Goal: Task Accomplishment & Management: Use online tool/utility

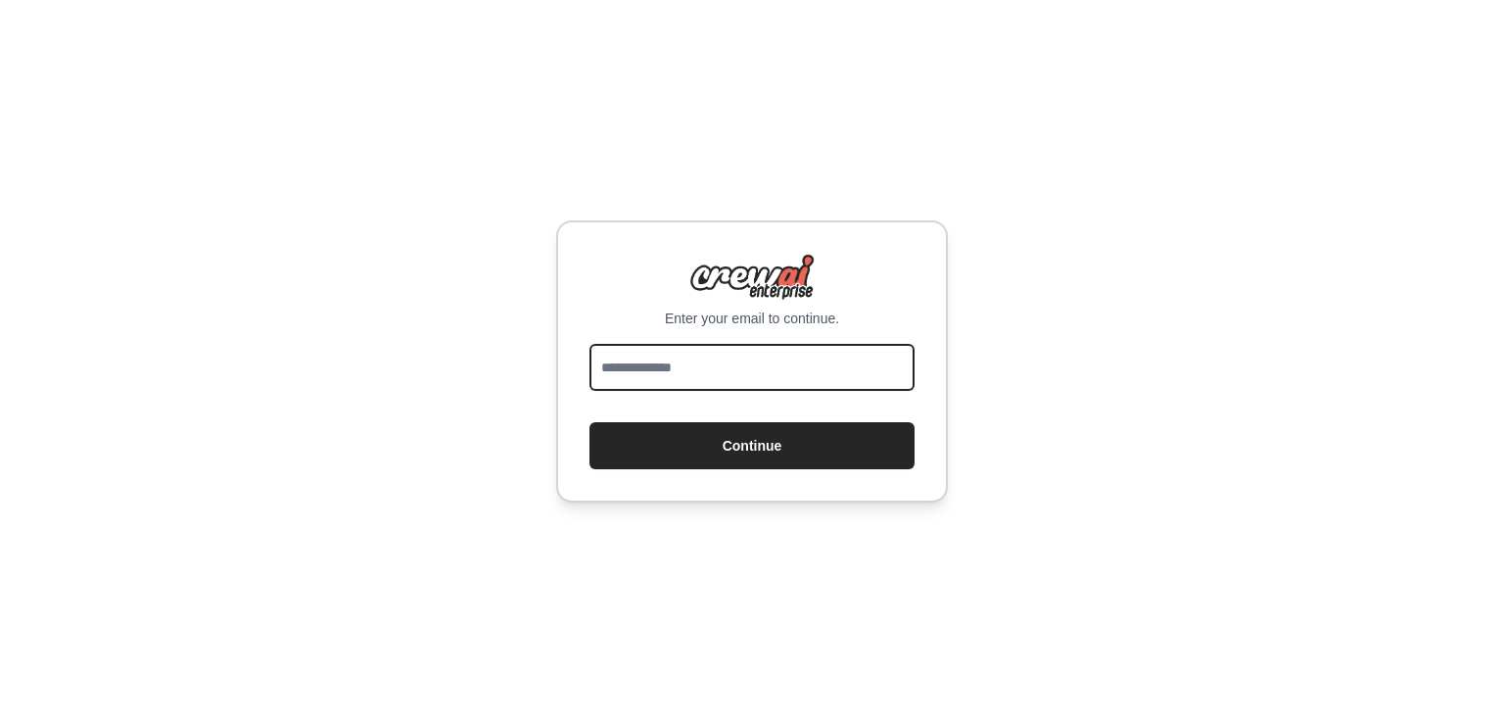
click at [665, 376] on input "email" at bounding box center [751, 367] width 325 height 47
paste input "**********"
type input "**********"
click at [589, 422] on button "Continue" at bounding box center [751, 445] width 325 height 47
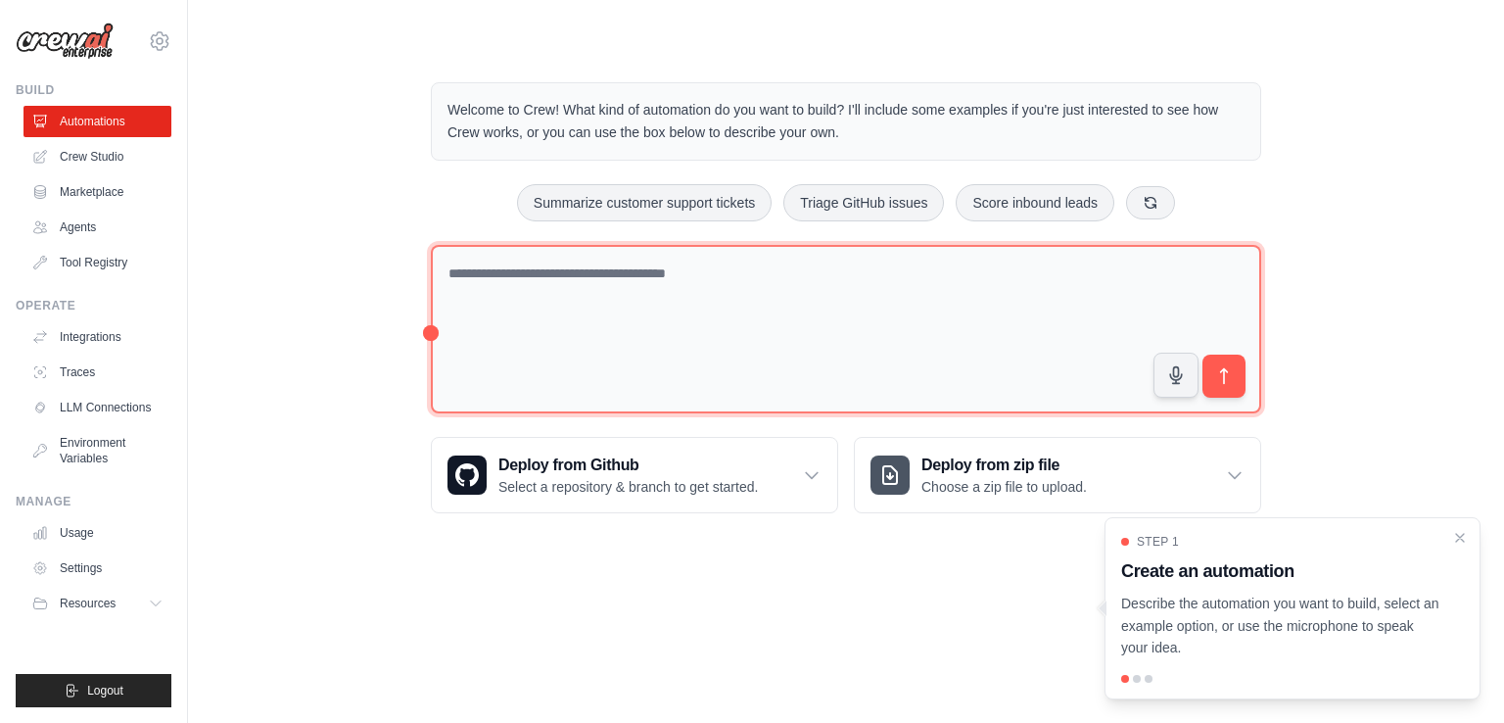
click at [584, 306] on textarea at bounding box center [846, 329] width 830 height 169
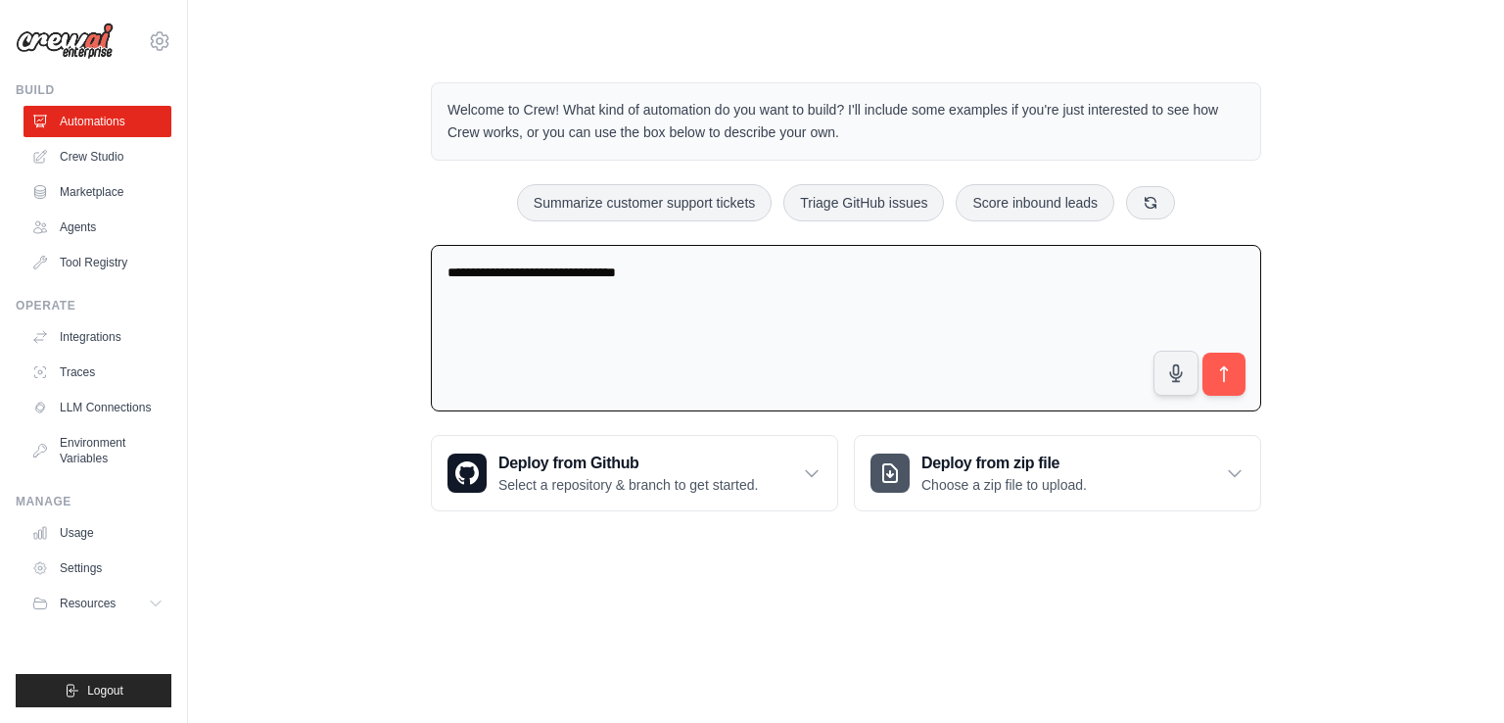
click at [635, 276] on textarea "**********" at bounding box center [846, 328] width 830 height 167
paste textarea "**********"
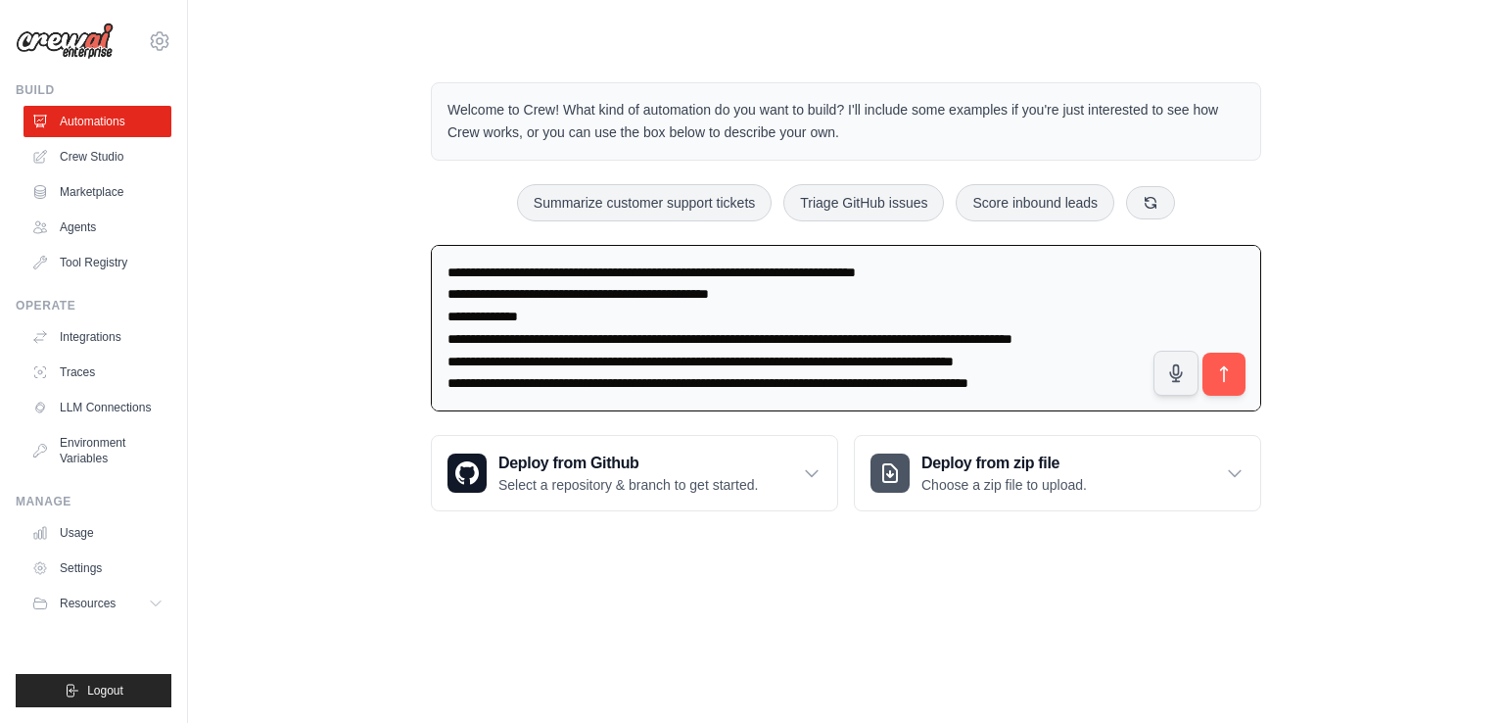
scroll to position [6353, 0]
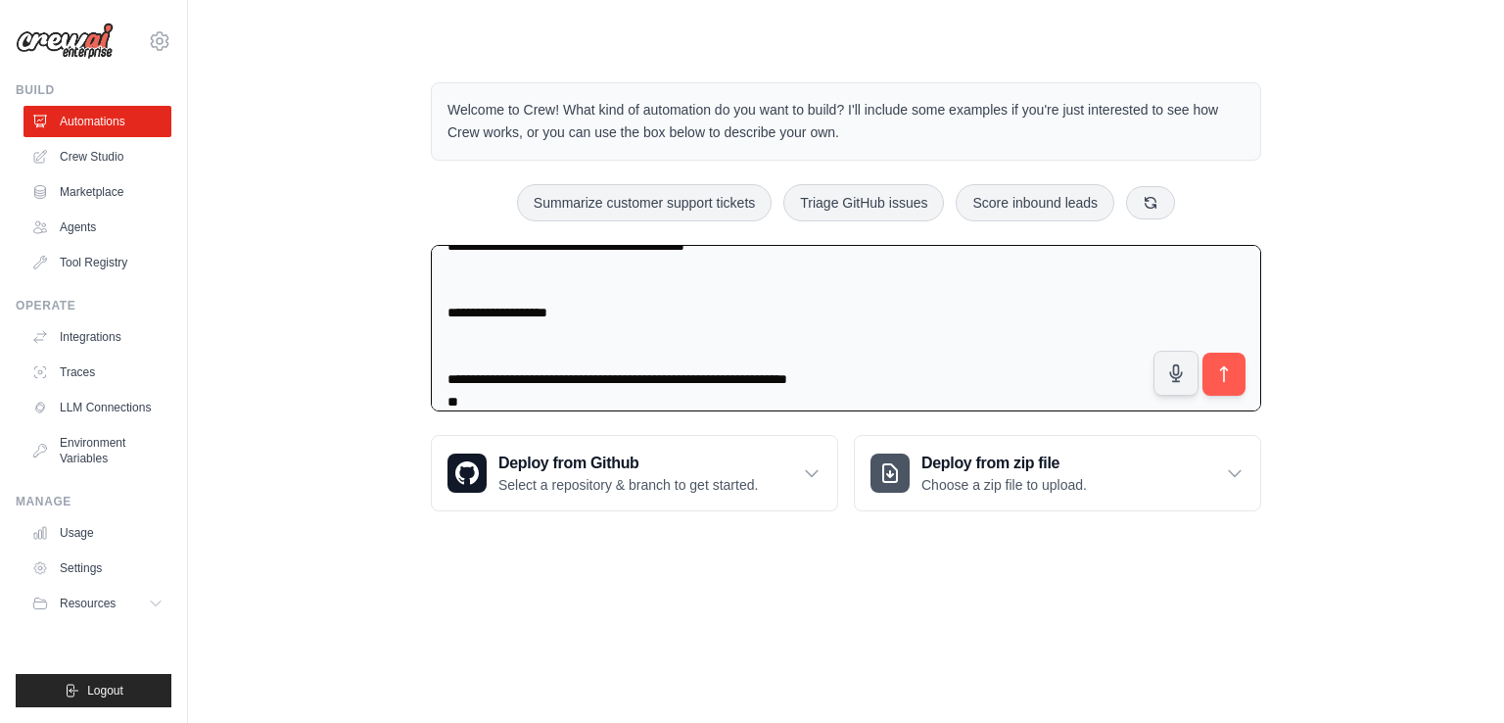
type textarea "**********"
click at [1223, 372] on icon "submit" at bounding box center [1224, 373] width 7 height 15
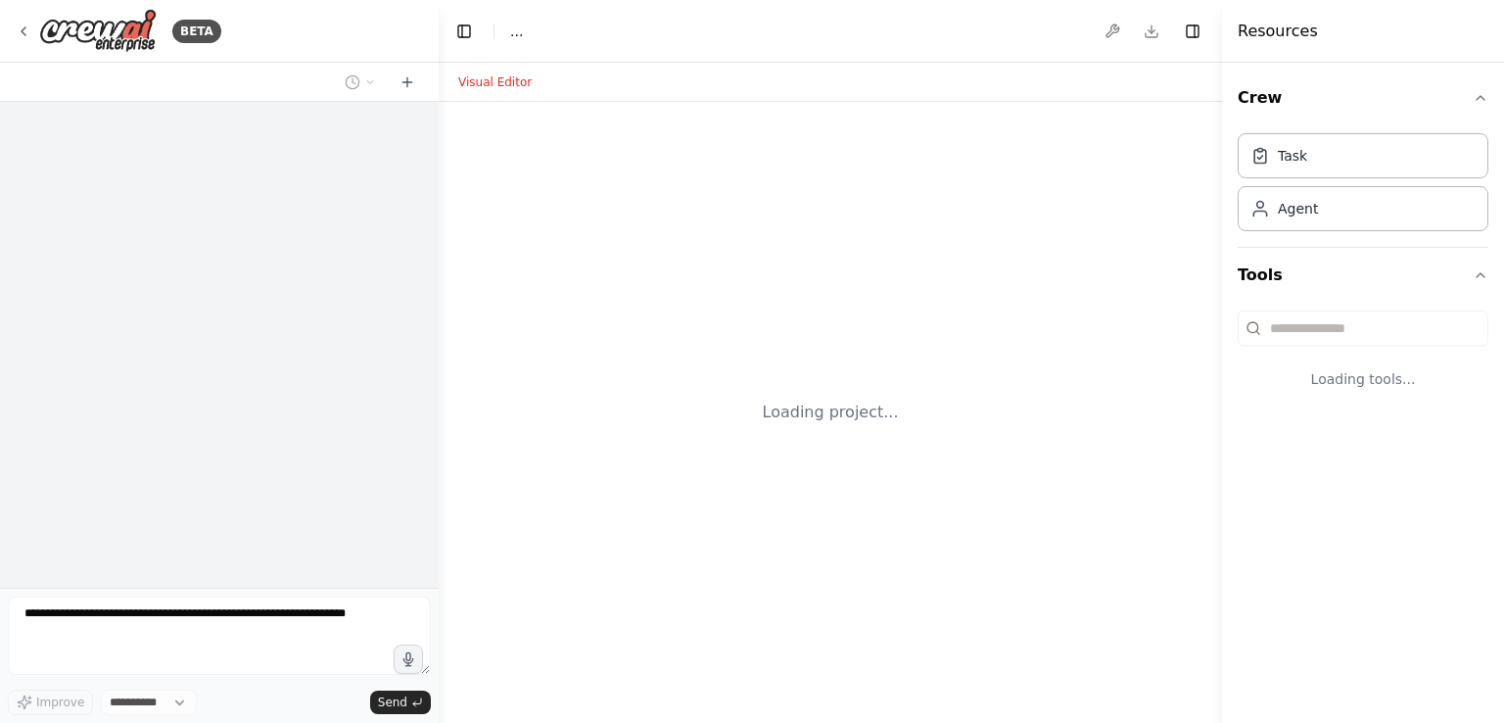
select select "****"
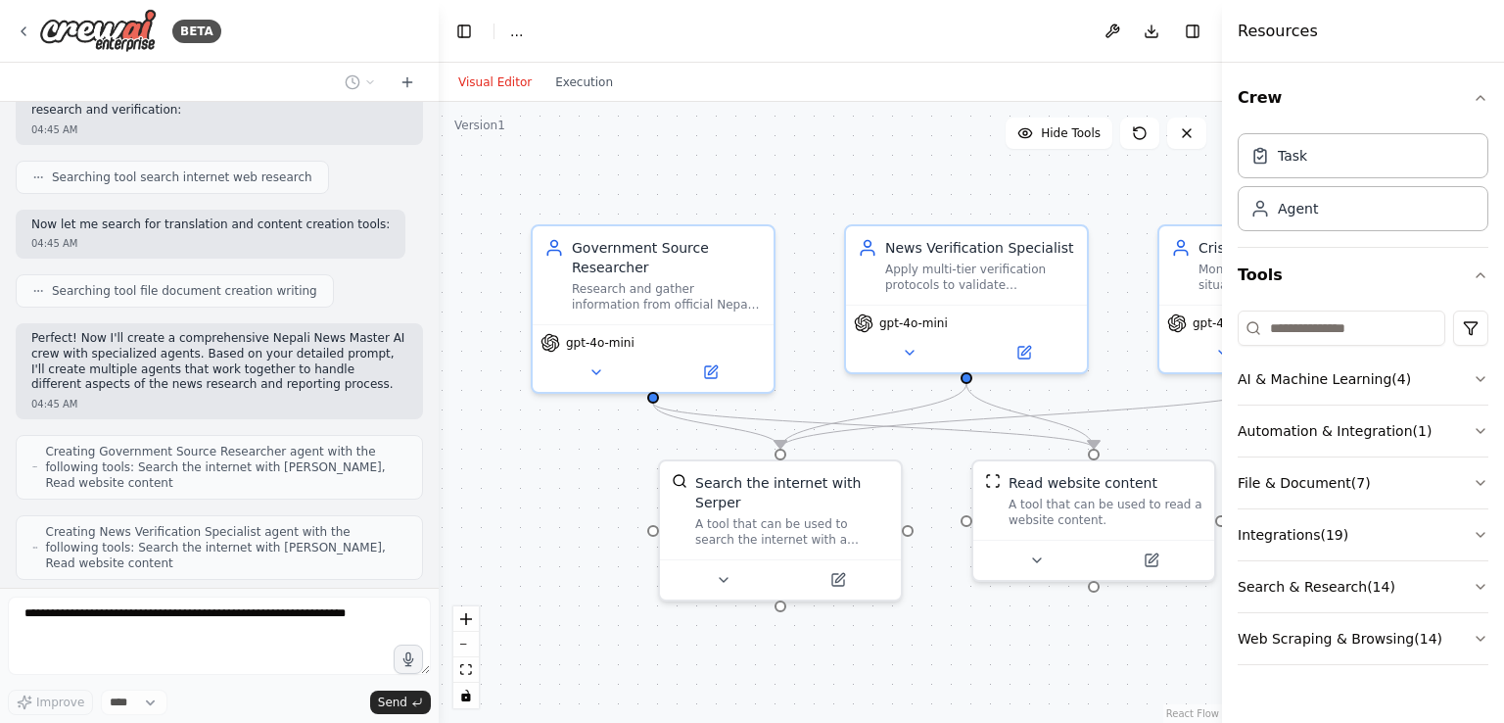
scroll to position [2495, 0]
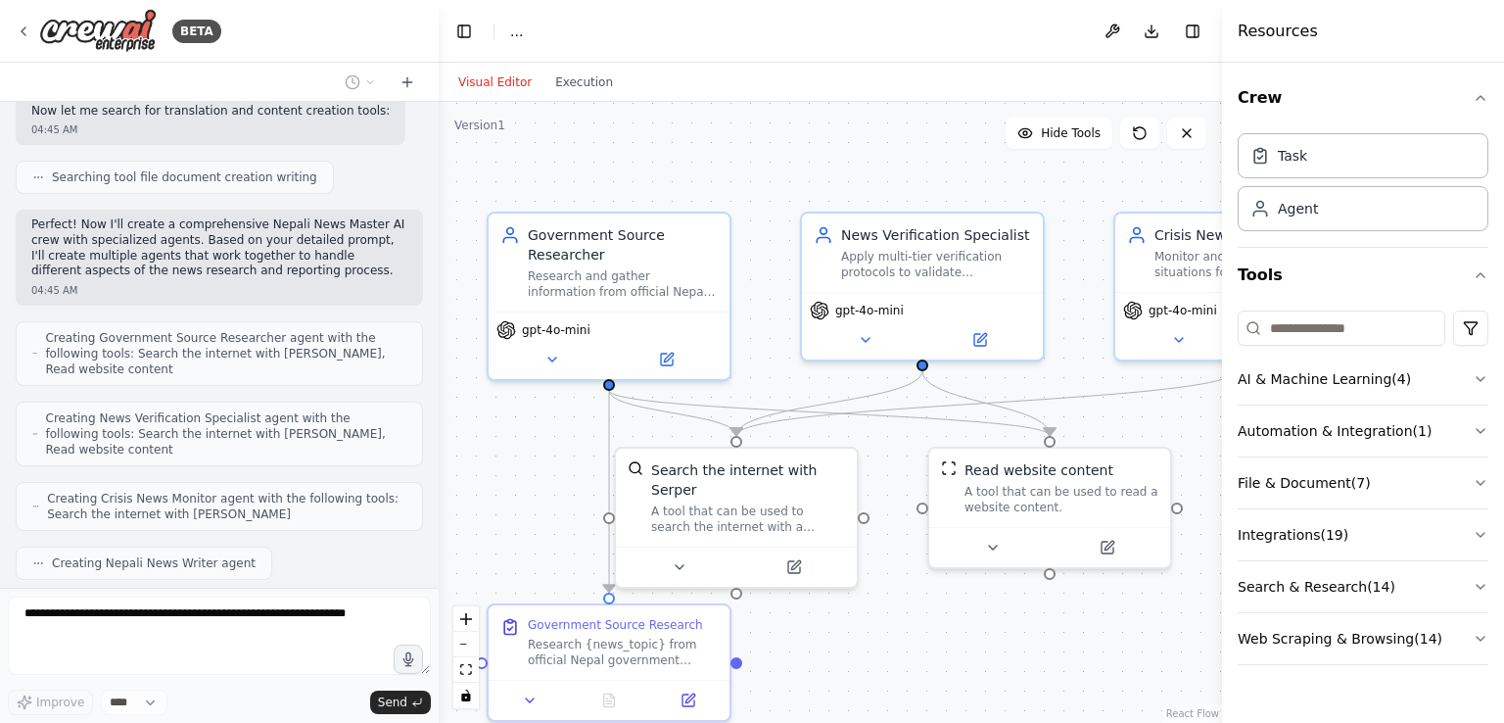
drag, startPoint x: 1126, startPoint y: 345, endPoint x: 1077, endPoint y: 357, distance: 50.6
click at [1077, 357] on div ".deletable-edge-delete-btn { width: 20px; height: 20px; border: 0px solid #ffff…" at bounding box center [830, 412] width 783 height 621
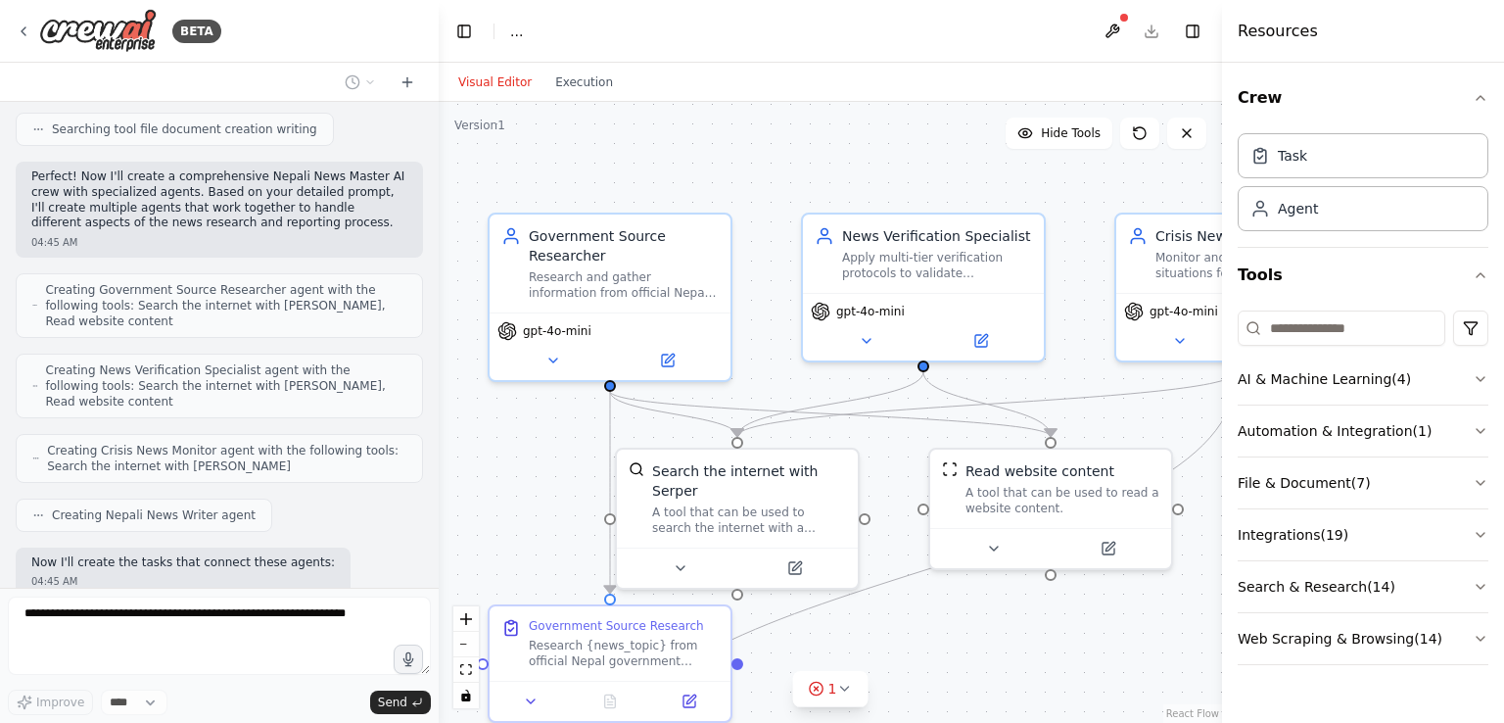
scroll to position [2592, 0]
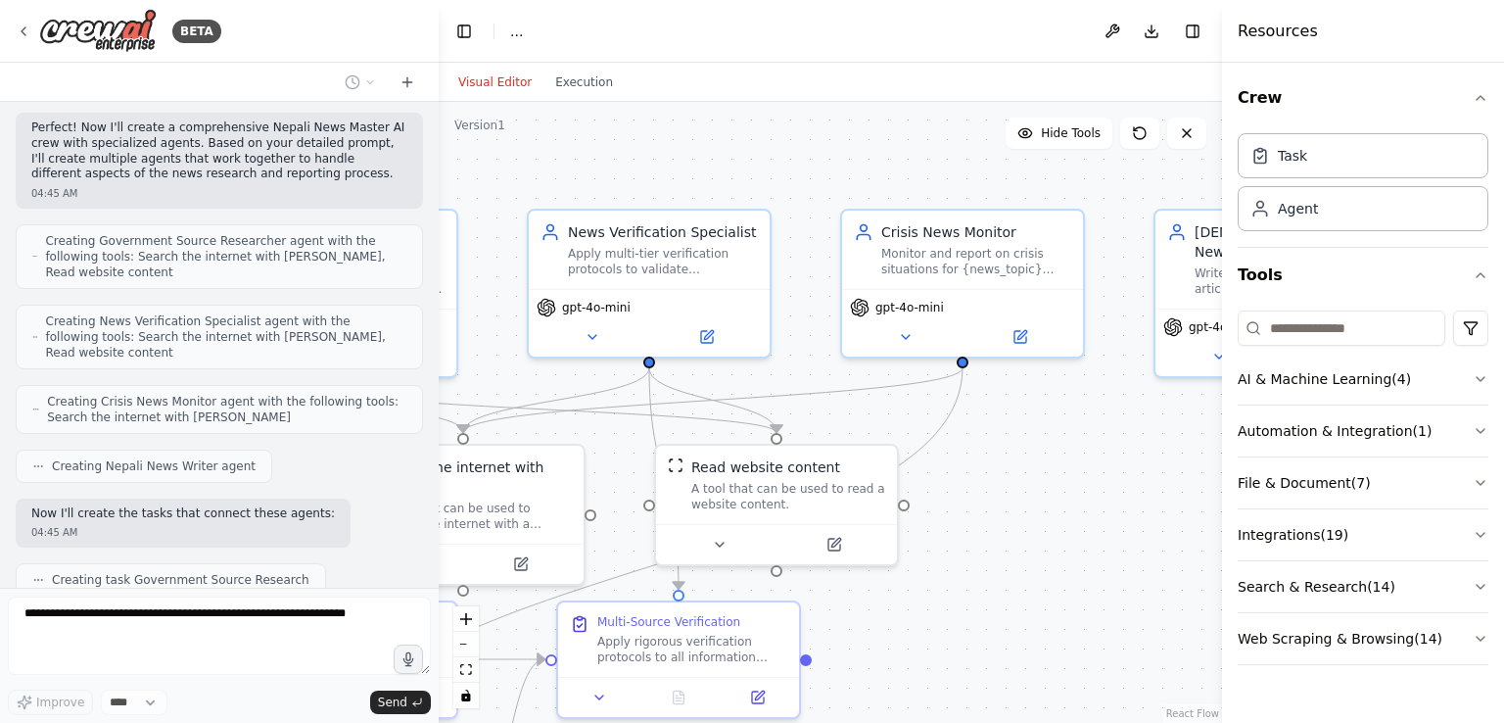
drag, startPoint x: 1092, startPoint y: 373, endPoint x: 799, endPoint y: 362, distance: 293.0
click at [799, 362] on div ".deletable-edge-delete-btn { width: 20px; height: 20px; border: 0px solid #ffff…" at bounding box center [830, 412] width 783 height 621
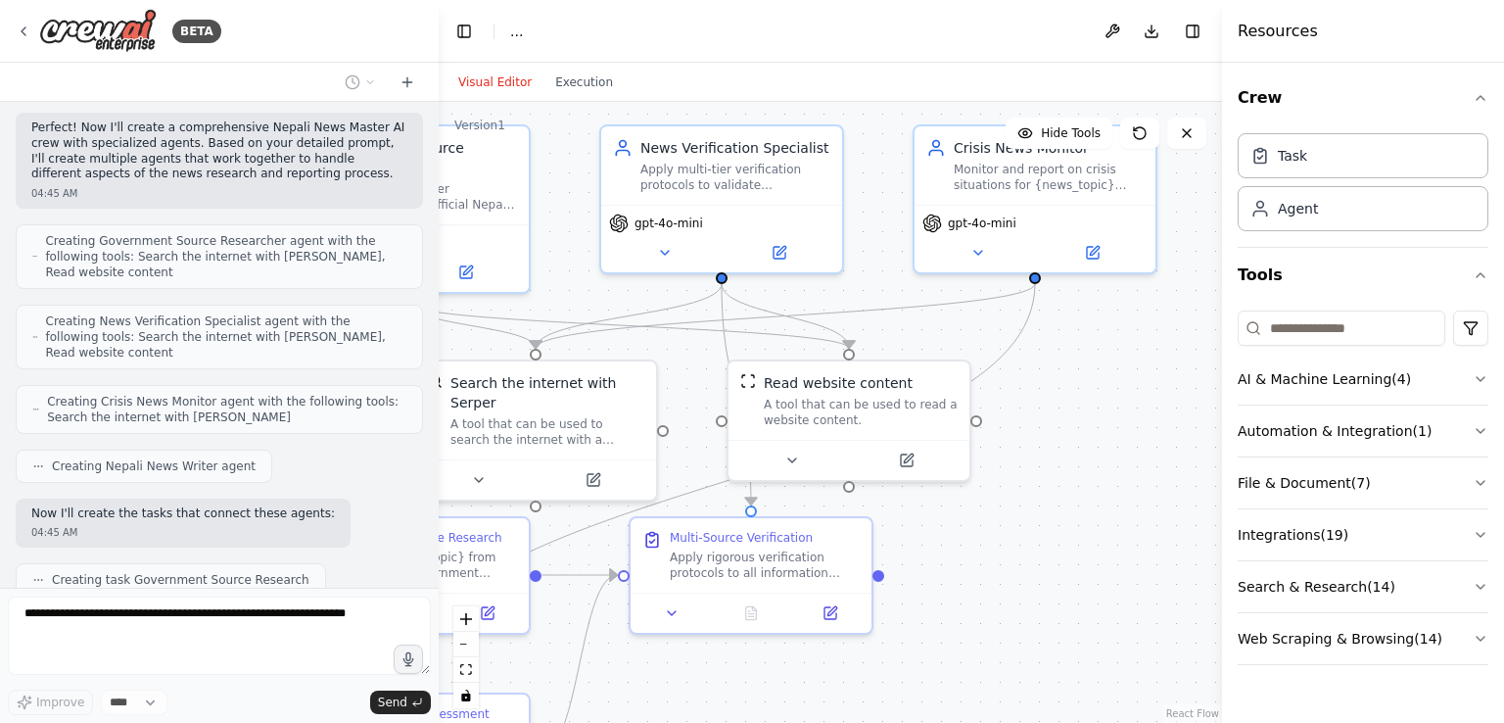
drag, startPoint x: 1115, startPoint y: 458, endPoint x: 1206, endPoint y: 381, distance: 119.5
click at [1206, 381] on div ".deletable-edge-delete-btn { width: 20px; height: 20px; border: 0px solid #ffff…" at bounding box center [830, 412] width 783 height 621
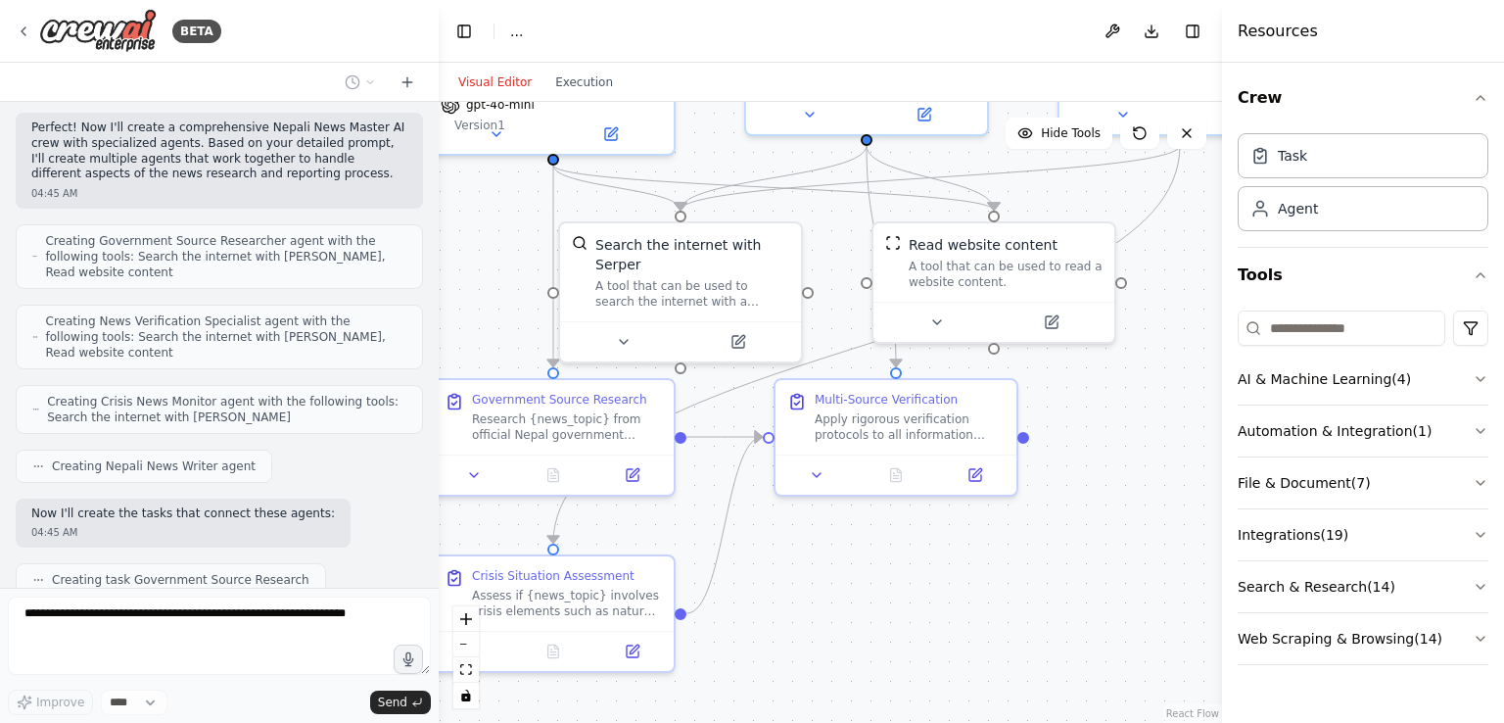
drag, startPoint x: 1050, startPoint y: 635, endPoint x: 1195, endPoint y: 497, distance: 200.2
click at [1195, 497] on div ".deletable-edge-delete-btn { width: 20px; height: 20px; border: 0px solid #ffff…" at bounding box center [830, 412] width 783 height 621
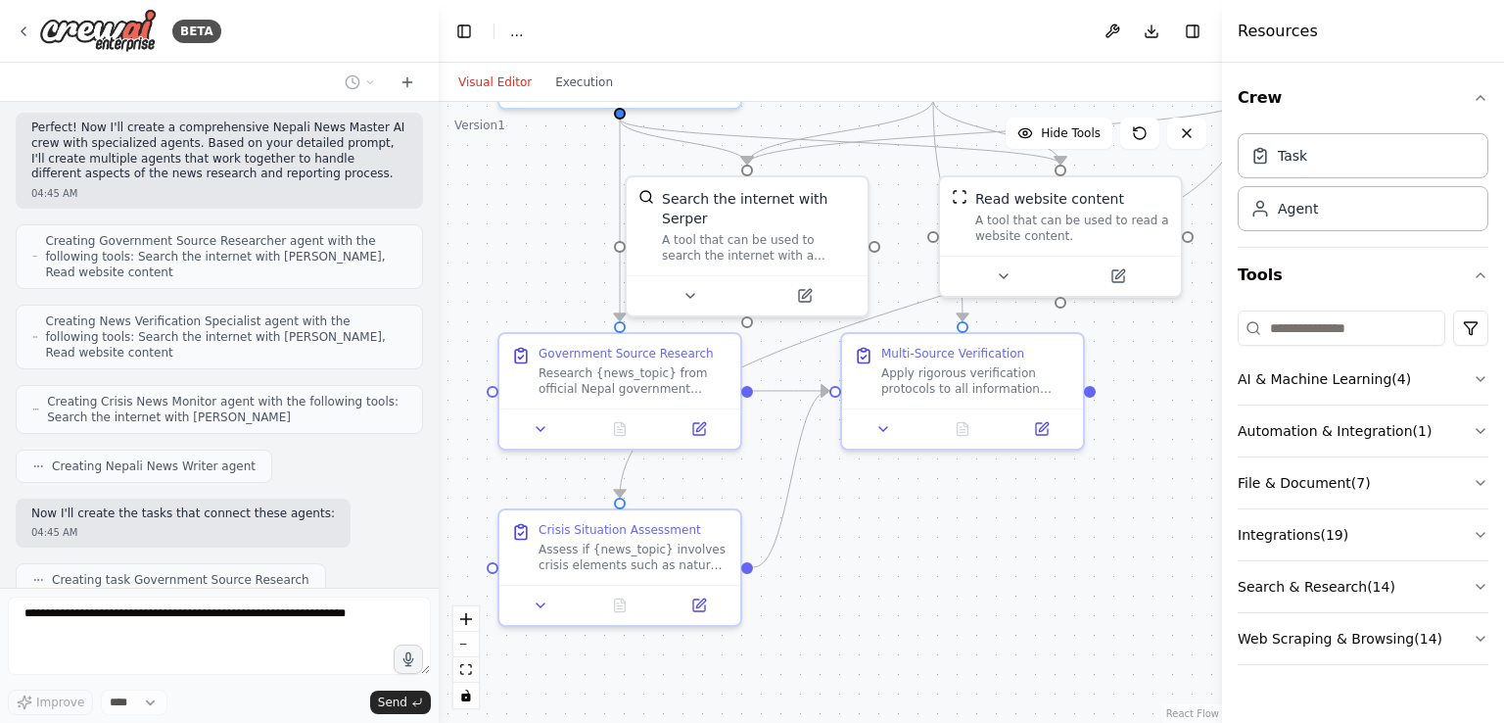
drag, startPoint x: 1031, startPoint y: 572, endPoint x: 1099, endPoint y: 522, distance: 84.0
click at [1099, 522] on div ".deletable-edge-delete-btn { width: 20px; height: 20px; border: 0px solid #ffff…" at bounding box center [830, 412] width 783 height 621
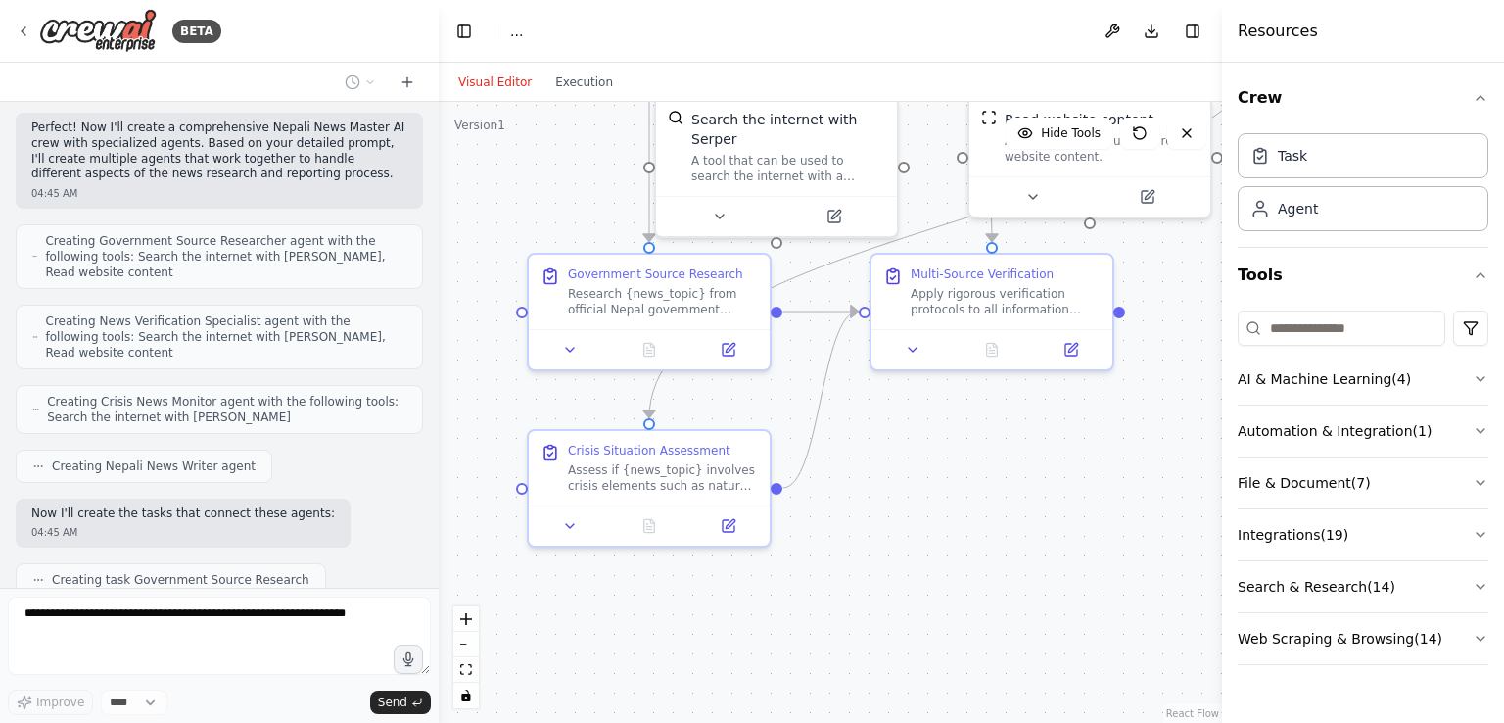
drag, startPoint x: 947, startPoint y: 558, endPoint x: 968, endPoint y: 487, distance: 74.7
click at [968, 487] on div ".deletable-edge-delete-btn { width: 20px; height: 20px; border: 0px solid #ffff…" at bounding box center [830, 412] width 783 height 621
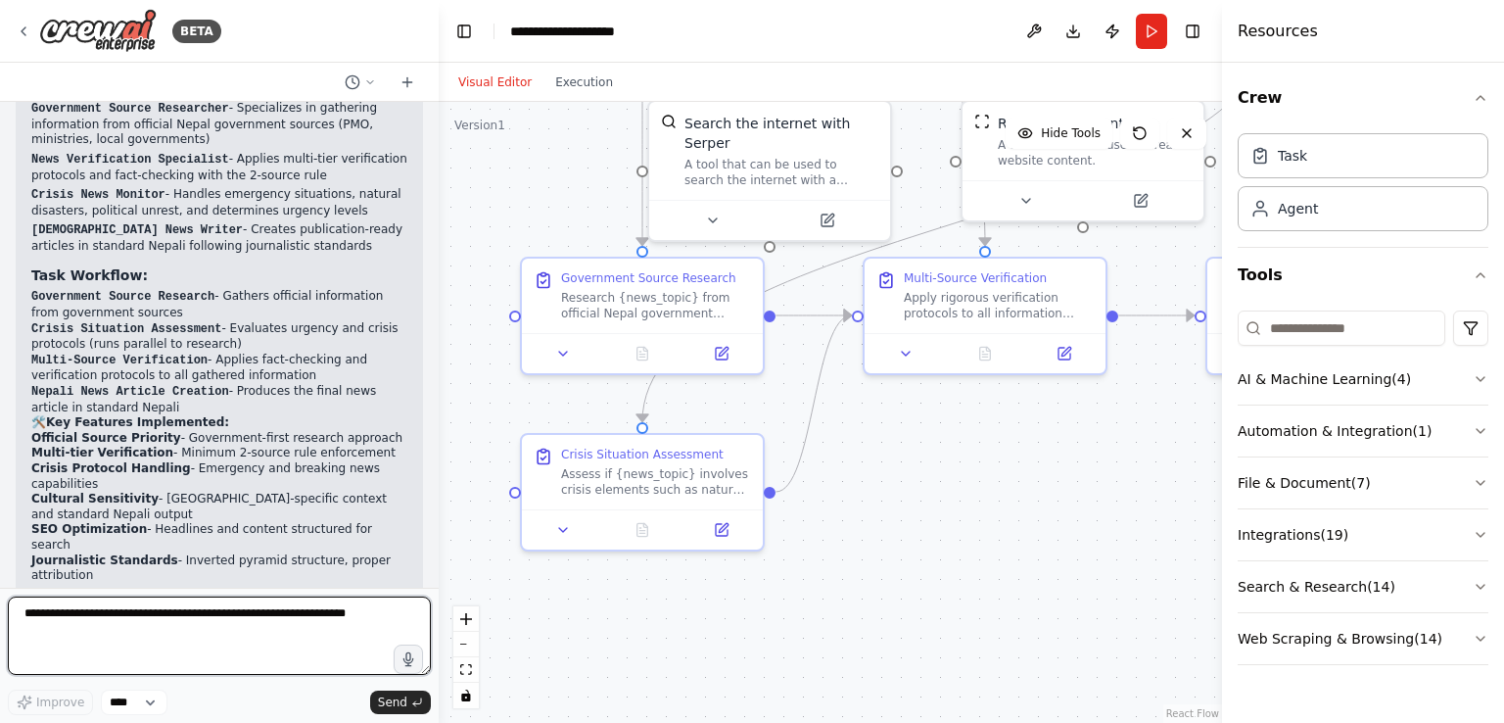
scroll to position [3633, 0]
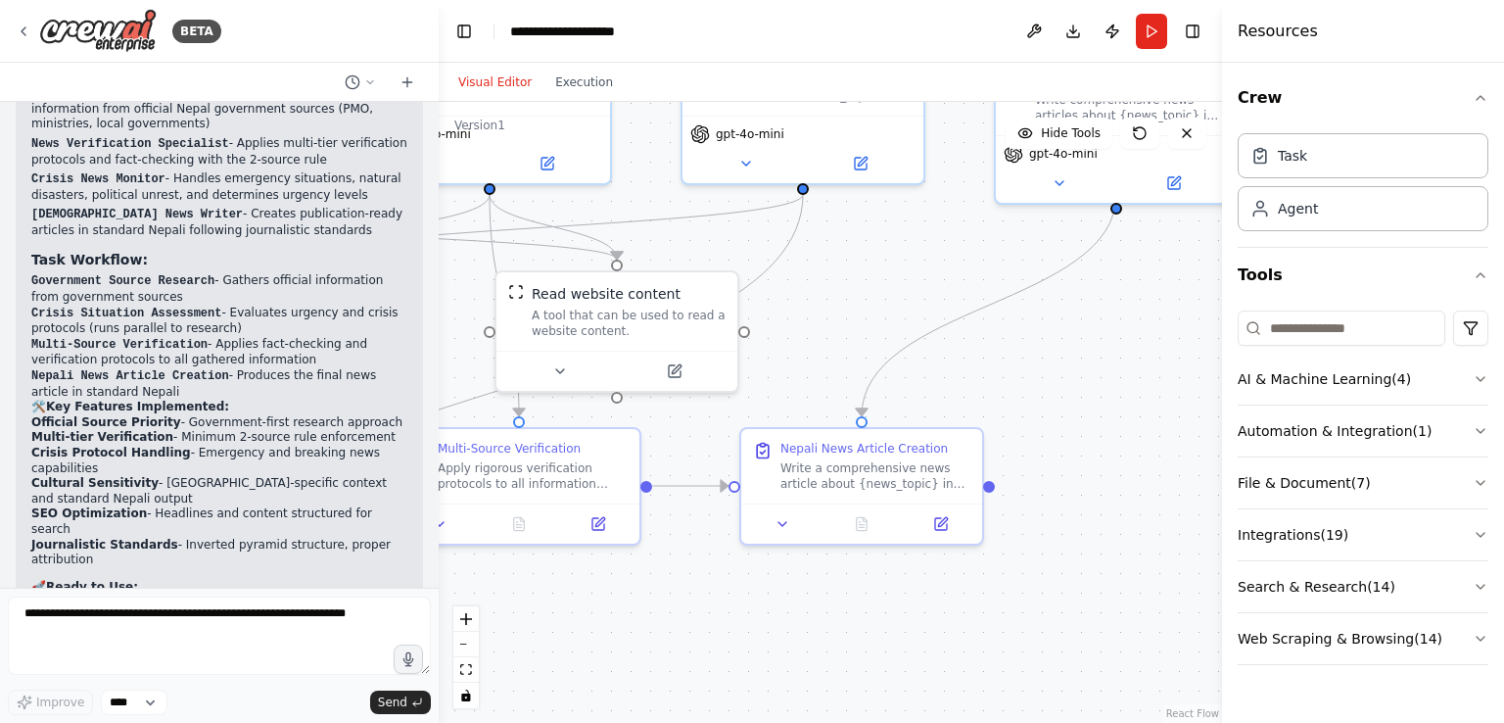
drag, startPoint x: 1018, startPoint y: 447, endPoint x: 470, endPoint y: 651, distance: 584.9
click at [470, 651] on div ".deletable-edge-delete-btn { width: 20px; height: 20px; border: 0px solid #ffff…" at bounding box center [830, 412] width 783 height 621
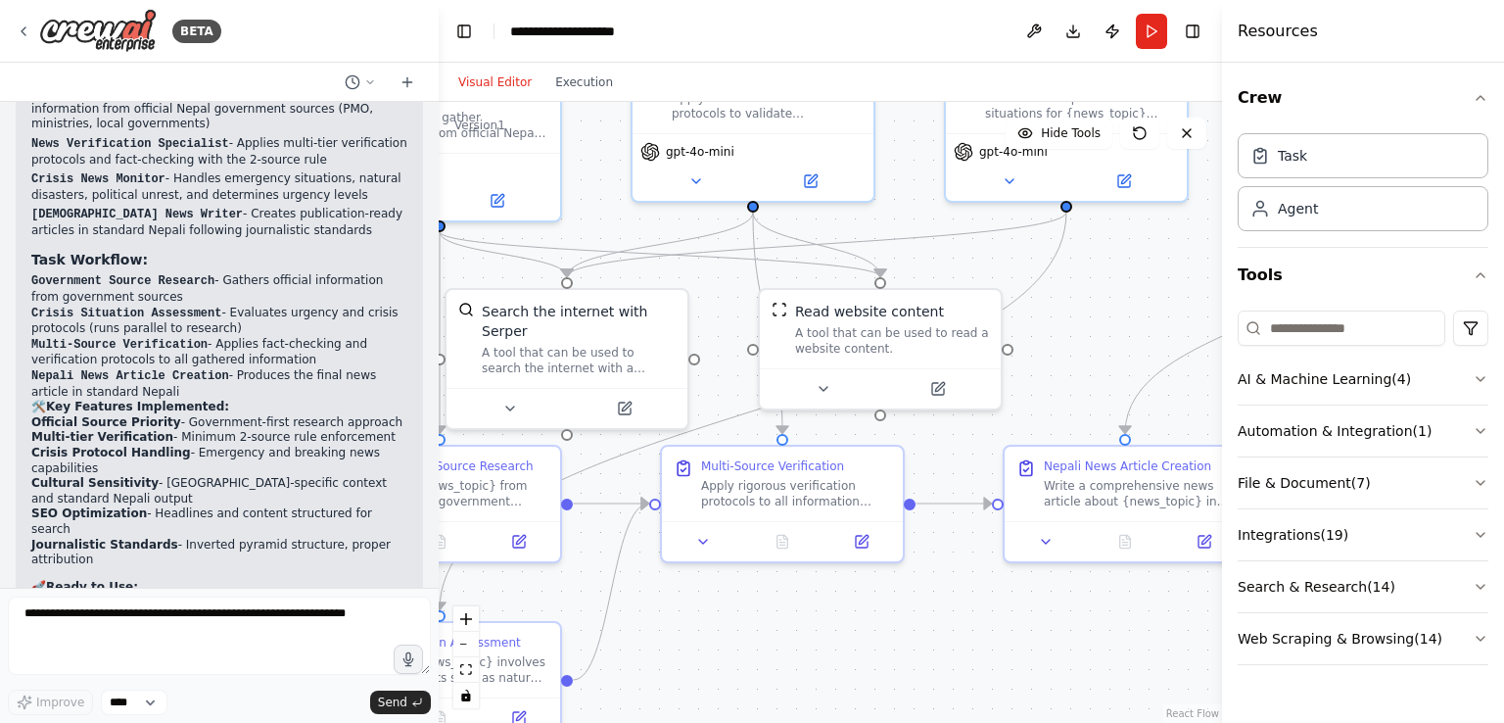
drag, startPoint x: 971, startPoint y: 397, endPoint x: 1317, endPoint y: 381, distance: 346.0
click at [1317, 381] on div "BETA i want to create a Nepali News Master AI and i have created prompt for it …" at bounding box center [752, 361] width 1504 height 723
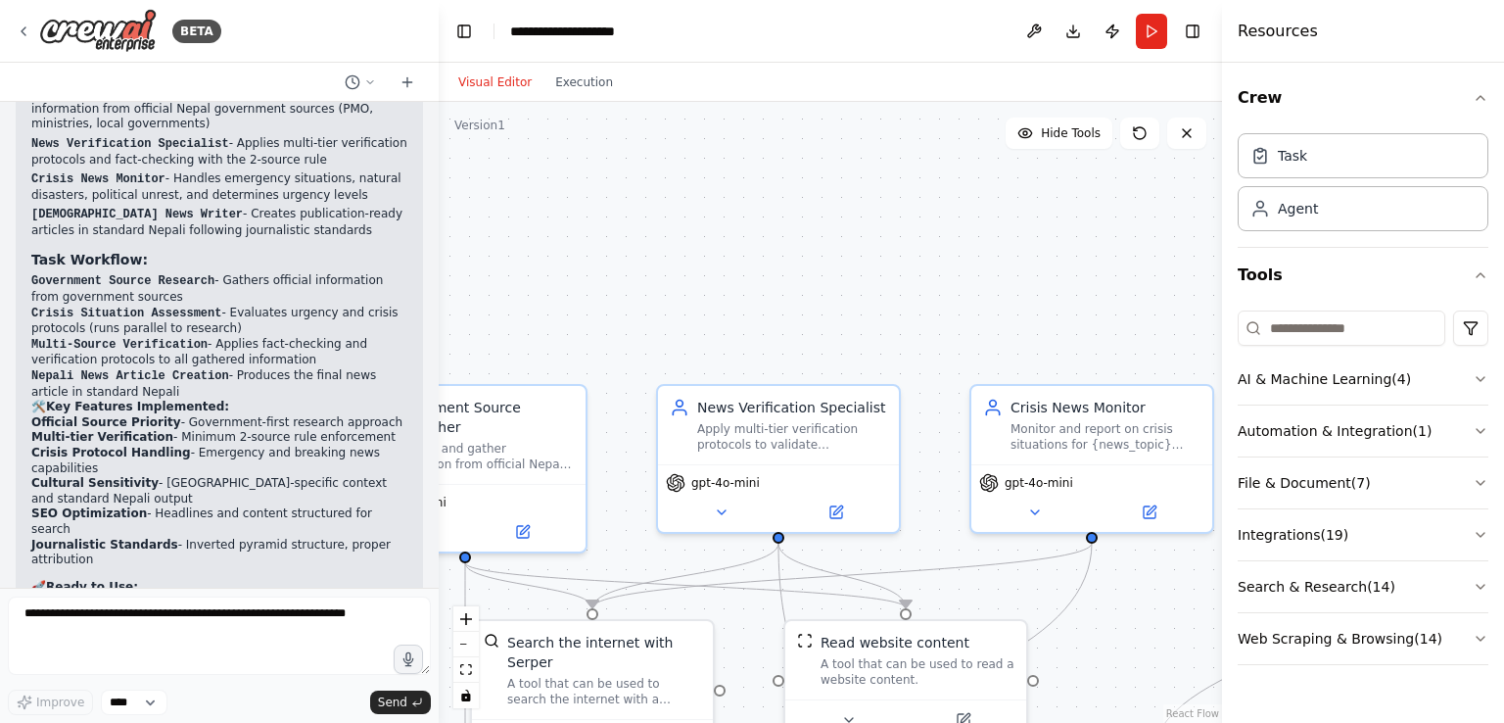
drag, startPoint x: 726, startPoint y: 396, endPoint x: 751, endPoint y: 726, distance: 331.0
click at [751, 722] on html "BETA i want to create a Nepali News Master AI and i have created prompt for it …" at bounding box center [752, 361] width 1504 height 723
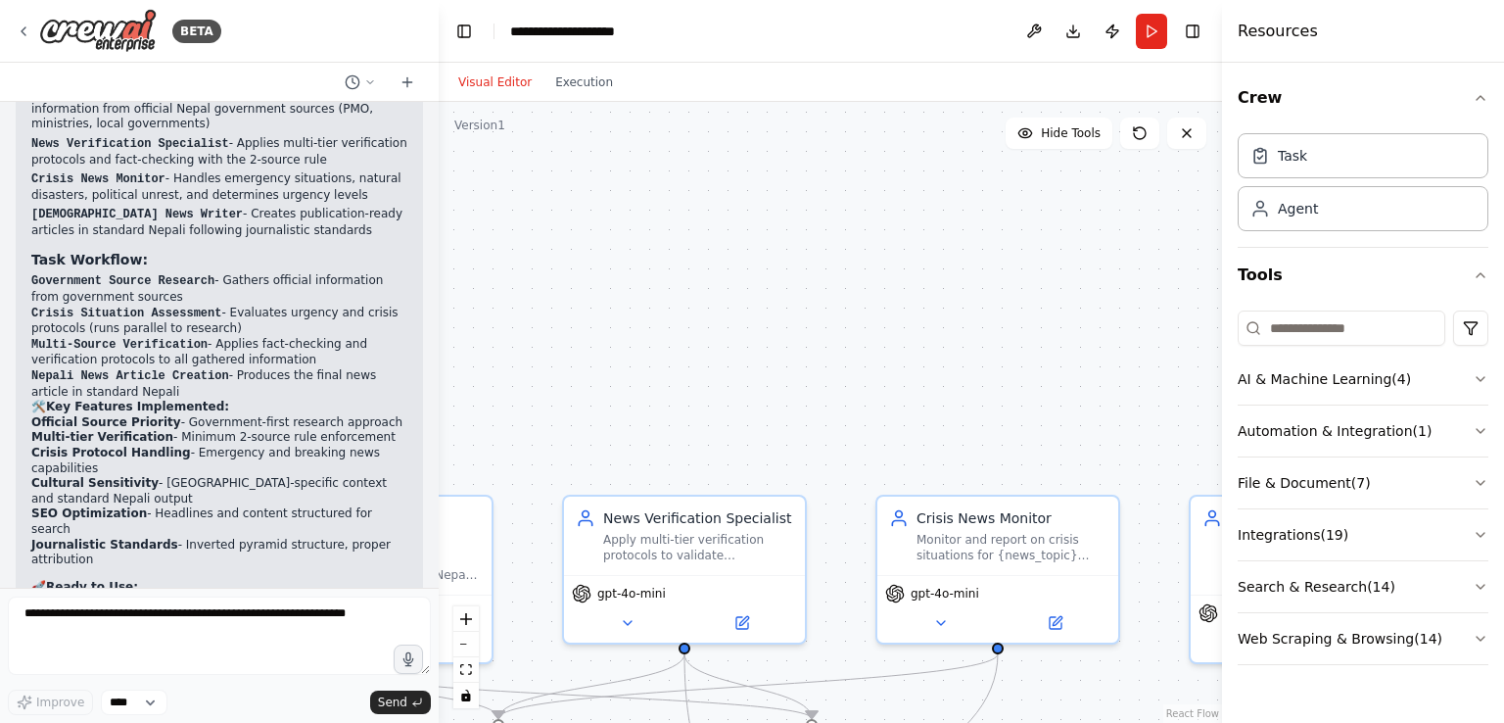
drag, startPoint x: 951, startPoint y: 411, endPoint x: 853, endPoint y: 531, distance: 154.5
click at [853, 531] on div ".deletable-edge-delete-btn { width: 20px; height: 20px; border: 0px solid #ffff…" at bounding box center [830, 412] width 783 height 621
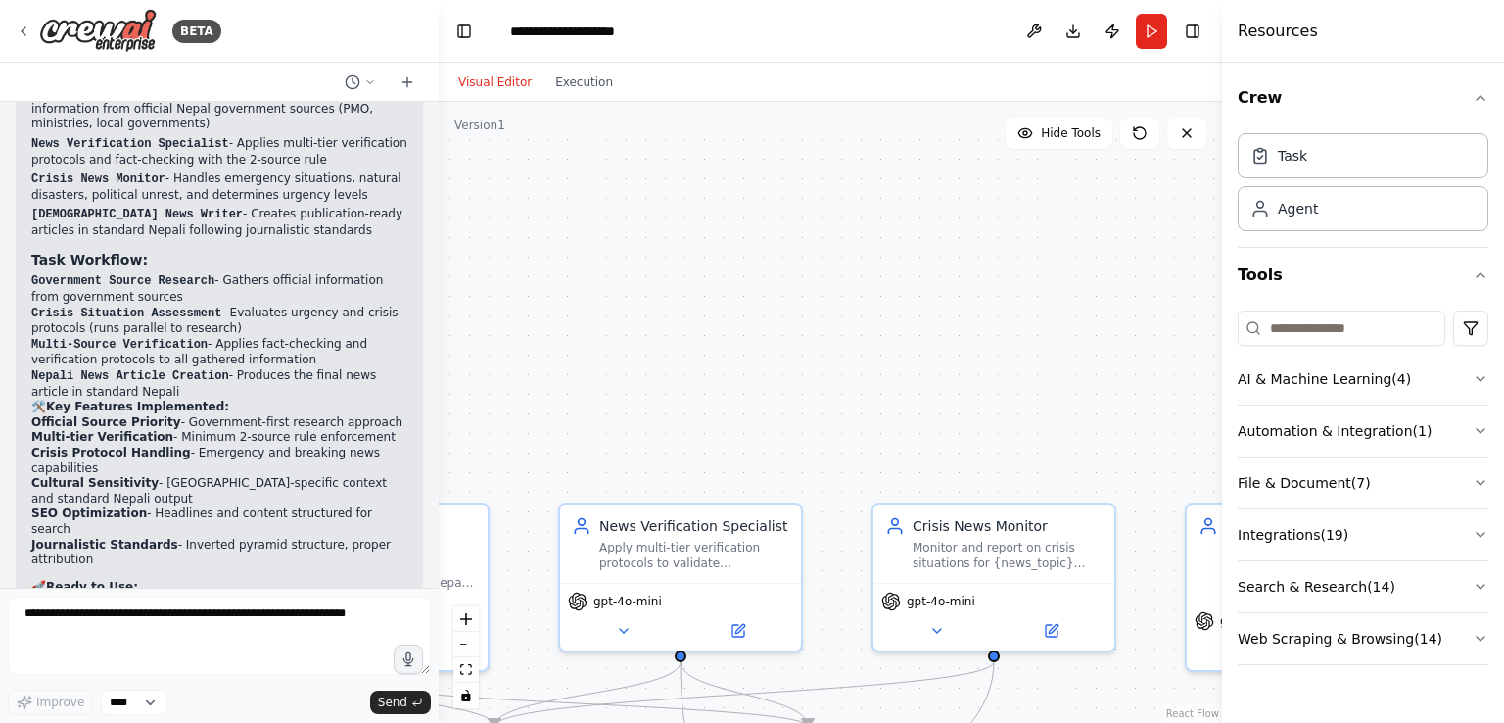
click at [568, 87] on button "Execution" at bounding box center [583, 83] width 81 height 24
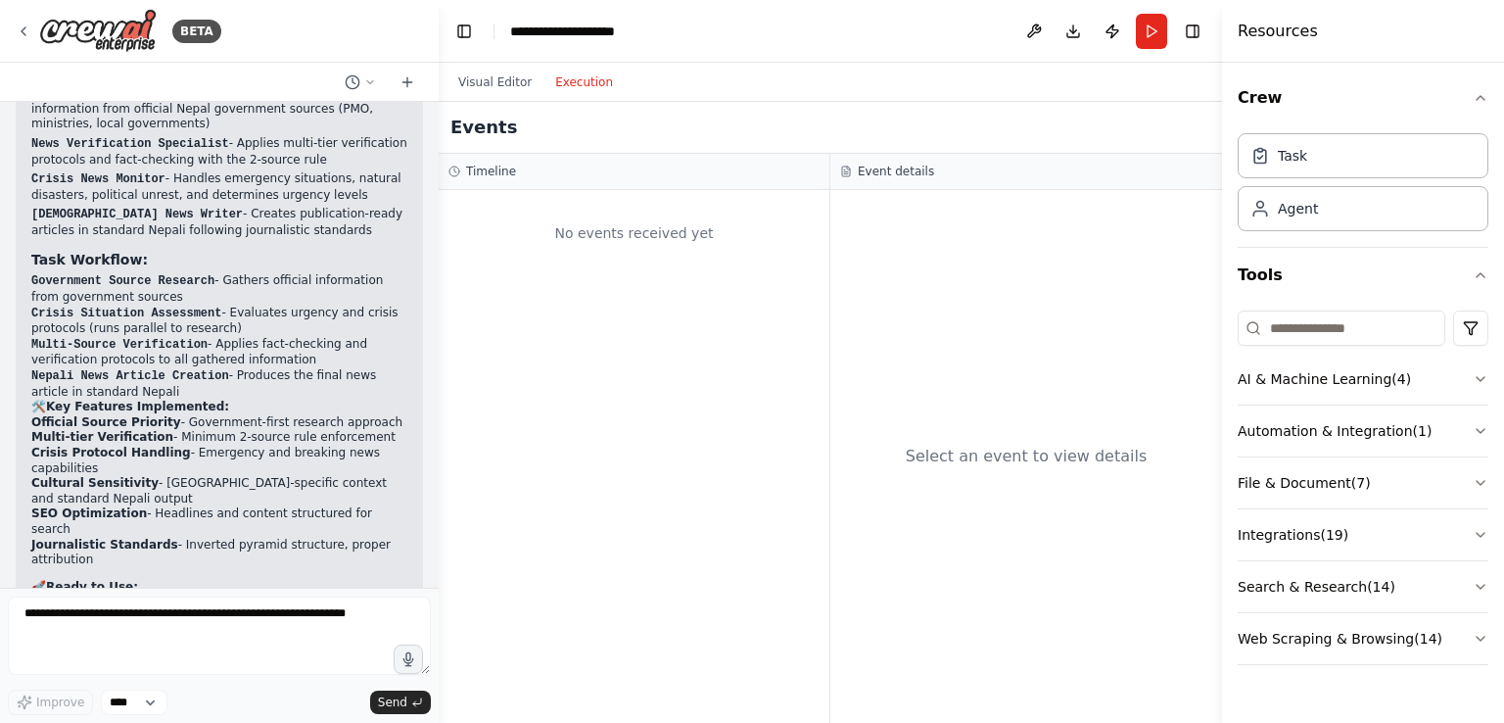
click at [512, 85] on button "Visual Editor" at bounding box center [495, 83] width 97 height 24
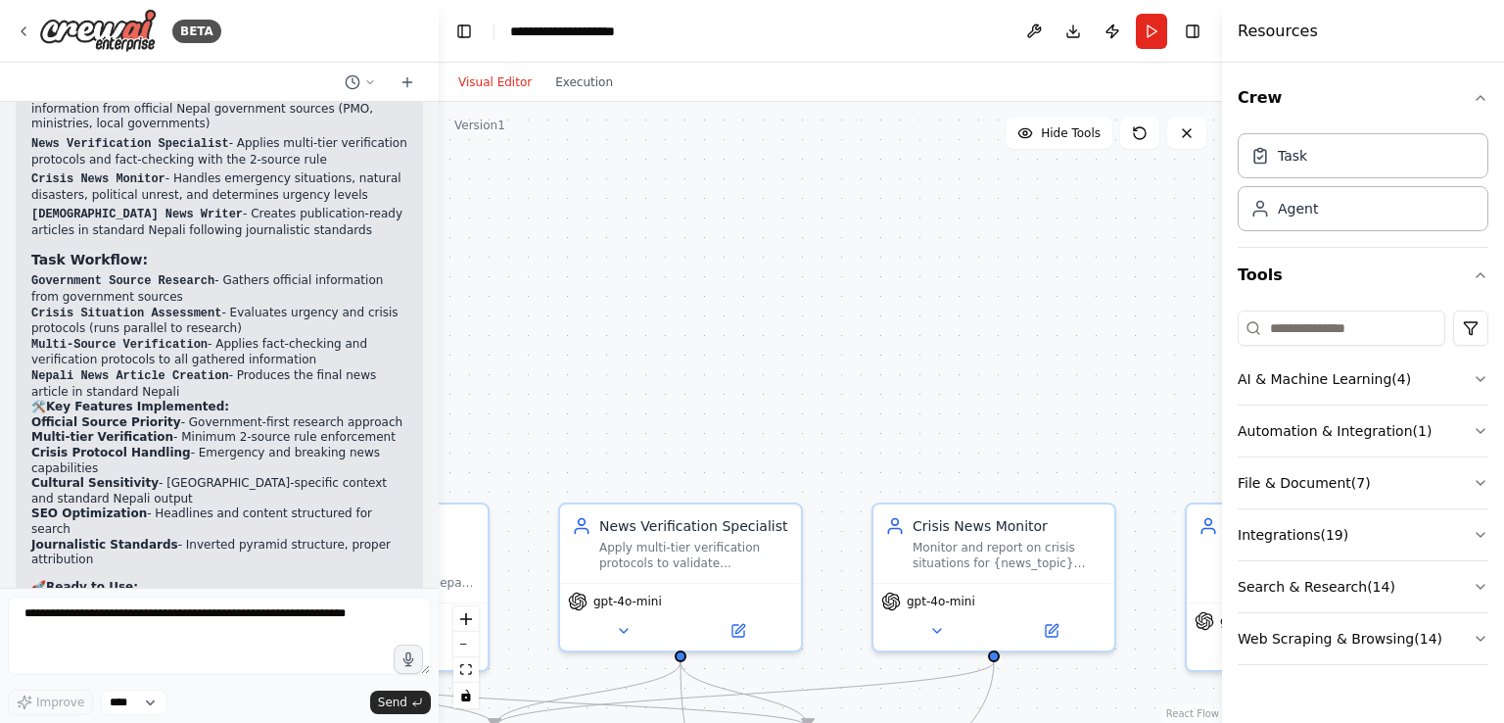
click at [1150, 37] on button "Run" at bounding box center [1151, 31] width 31 height 35
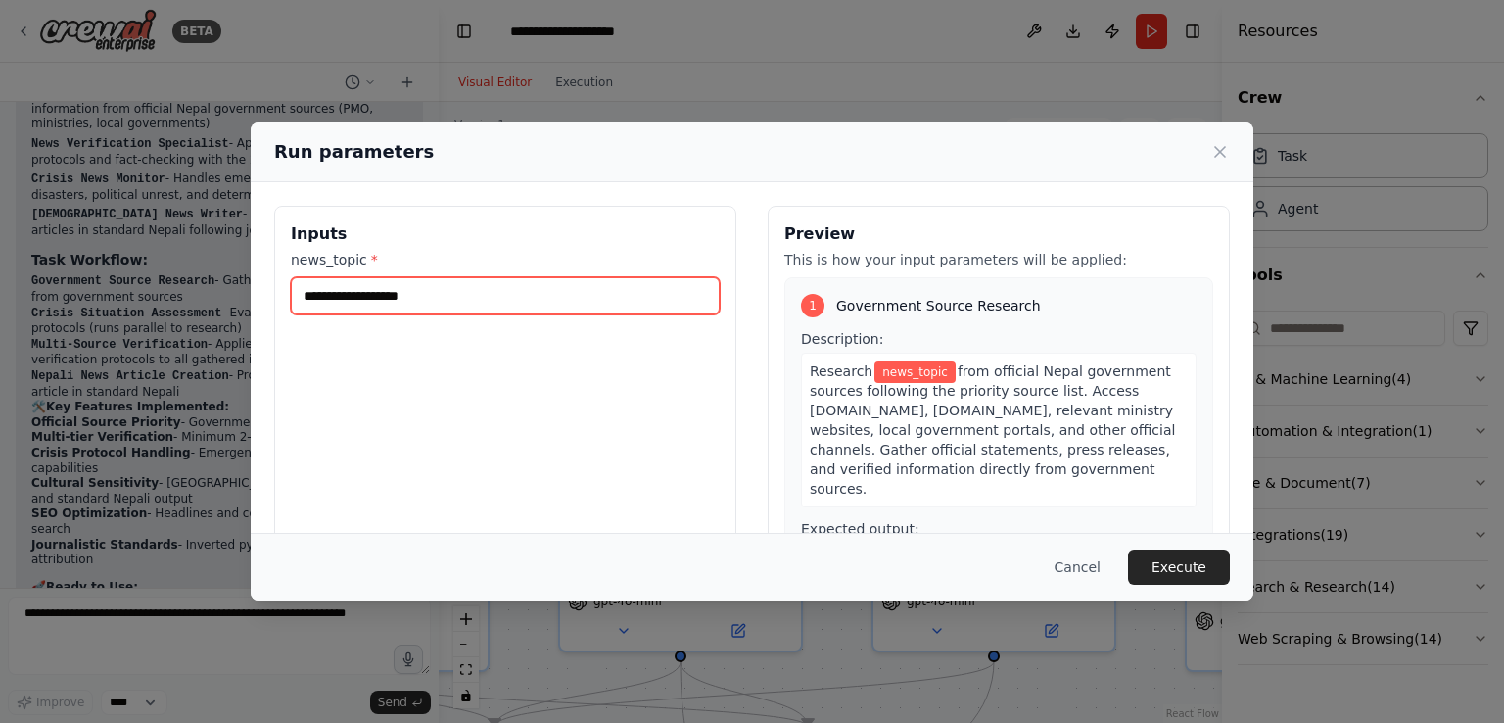
click at [439, 307] on input "news_topic *" at bounding box center [505, 295] width 429 height 37
type input "**********"
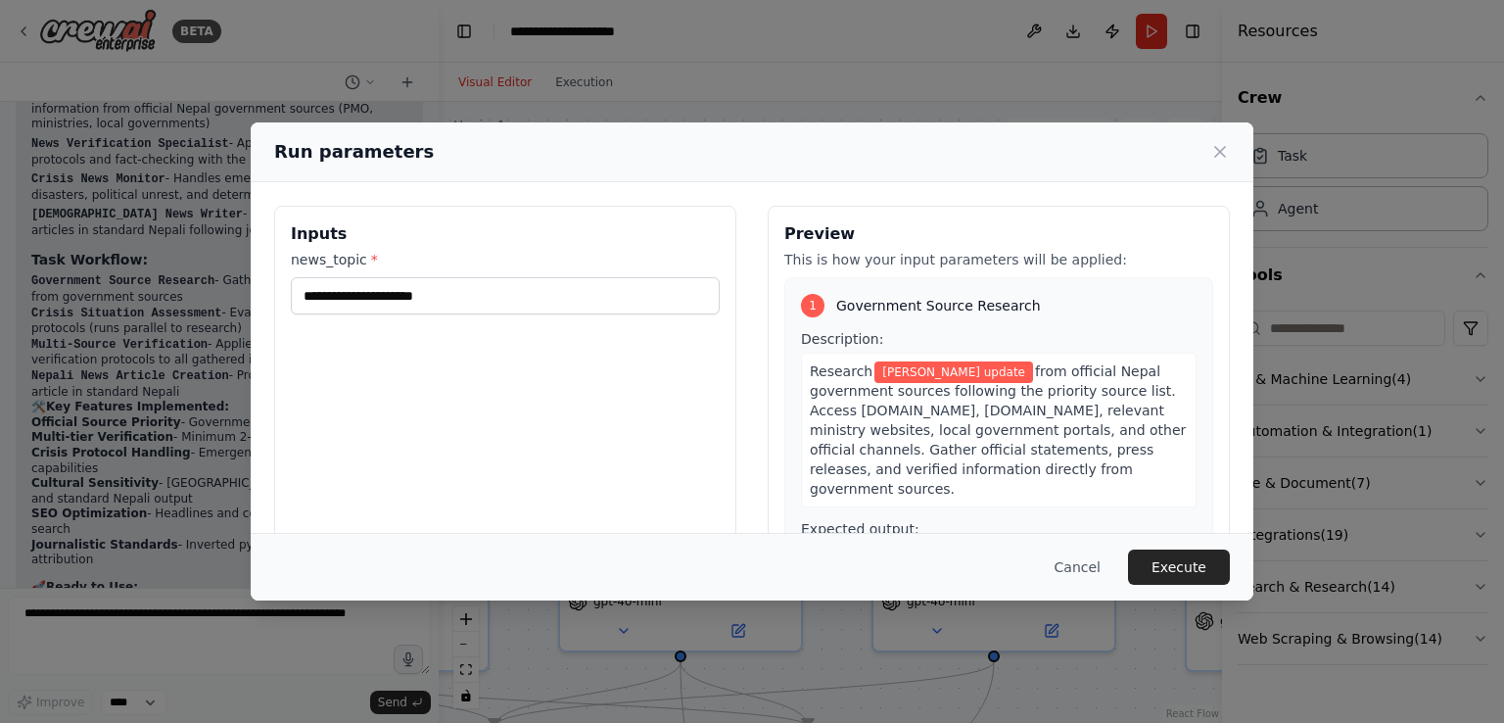
click at [1202, 568] on button "Execute" at bounding box center [1179, 566] width 102 height 35
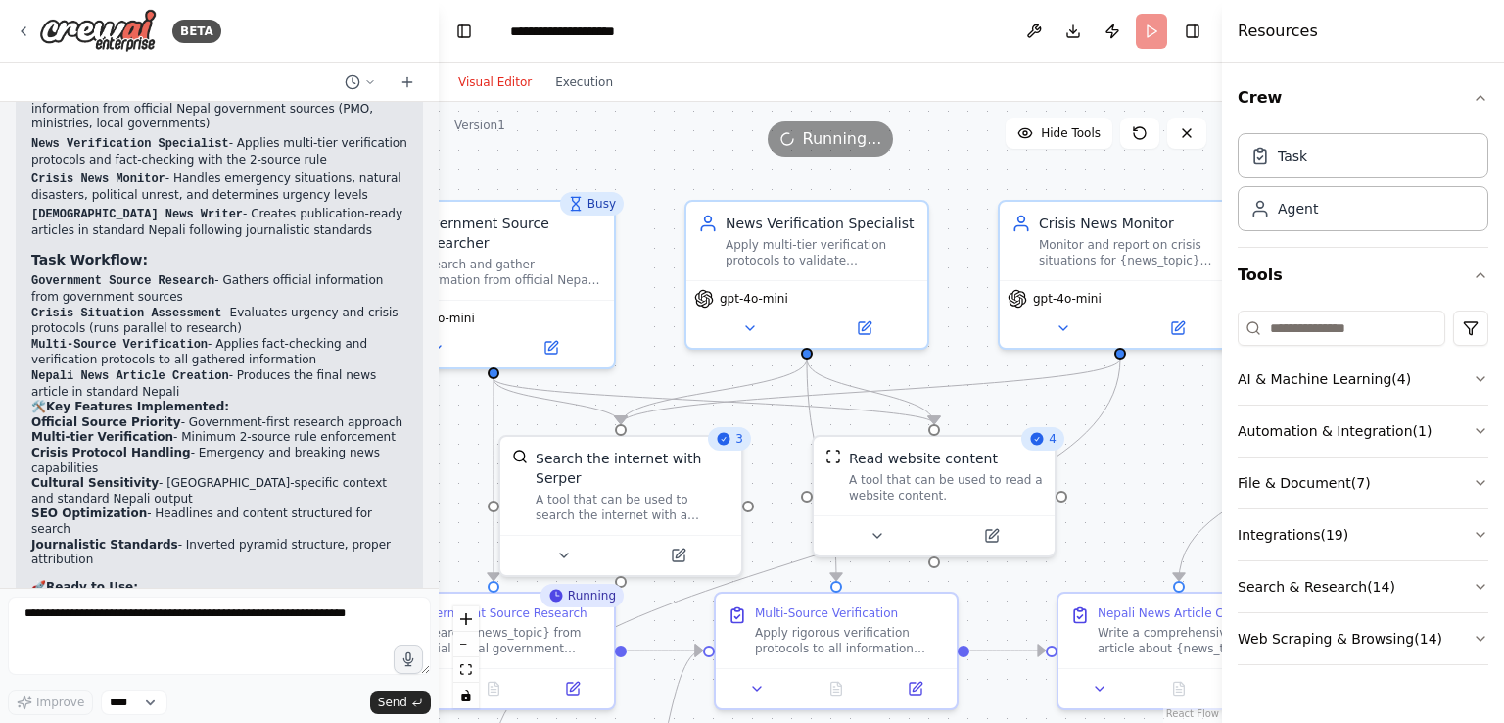
drag, startPoint x: 778, startPoint y: 413, endPoint x: 905, endPoint y: 112, distance: 327.0
click at [905, 112] on div ".deletable-edge-delete-btn { width: 20px; height: 20px; border: 0px solid #ffff…" at bounding box center [830, 412] width 783 height 621
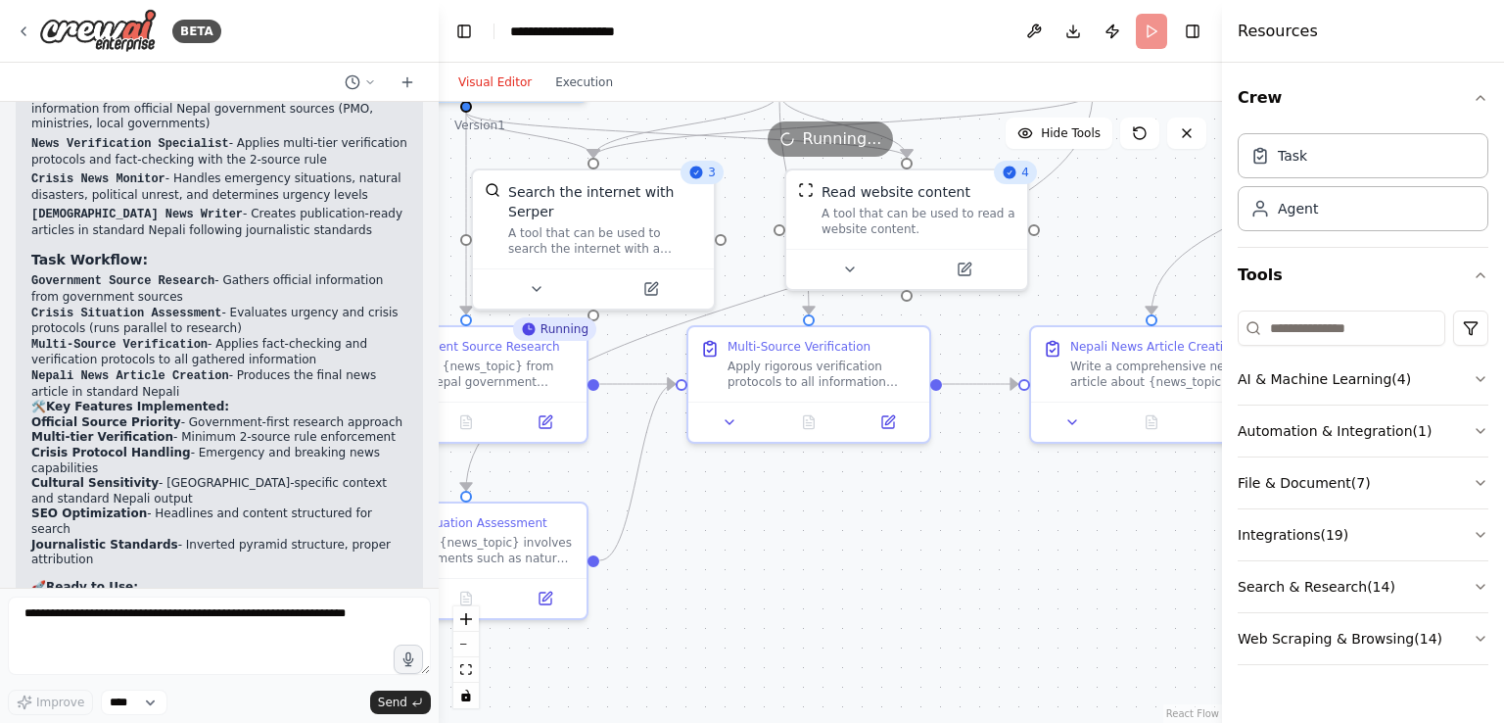
drag, startPoint x: 1121, startPoint y: 526, endPoint x: 1094, endPoint y: 259, distance: 267.7
click at [1094, 259] on div ".deletable-edge-delete-btn { width: 20px; height: 20px; border: 0px solid #ffff…" at bounding box center [830, 412] width 783 height 621
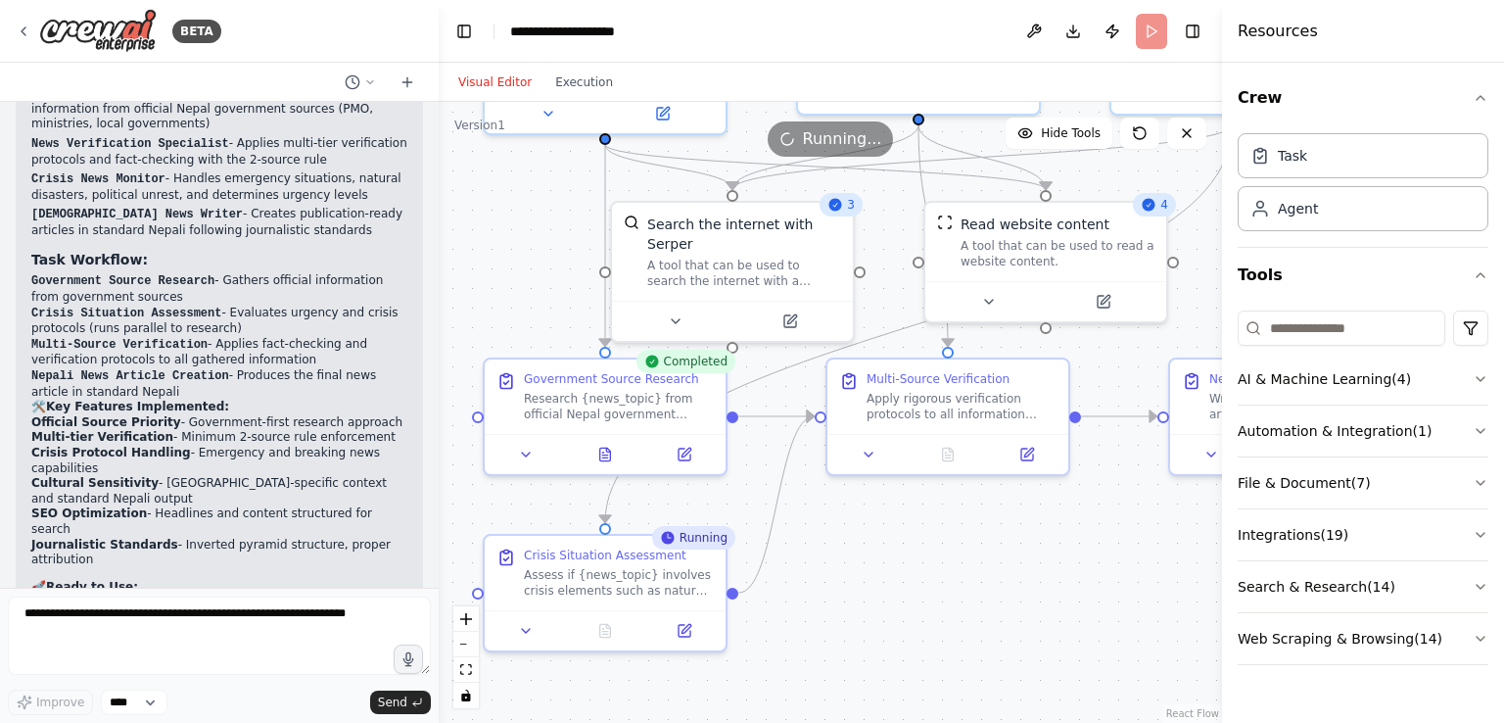
drag, startPoint x: 809, startPoint y: 590, endPoint x: 948, endPoint y: 622, distance: 142.5
click at [948, 622] on div ".deletable-edge-delete-btn { width: 20px; height: 20px; border: 0px solid #ffff…" at bounding box center [830, 412] width 783 height 621
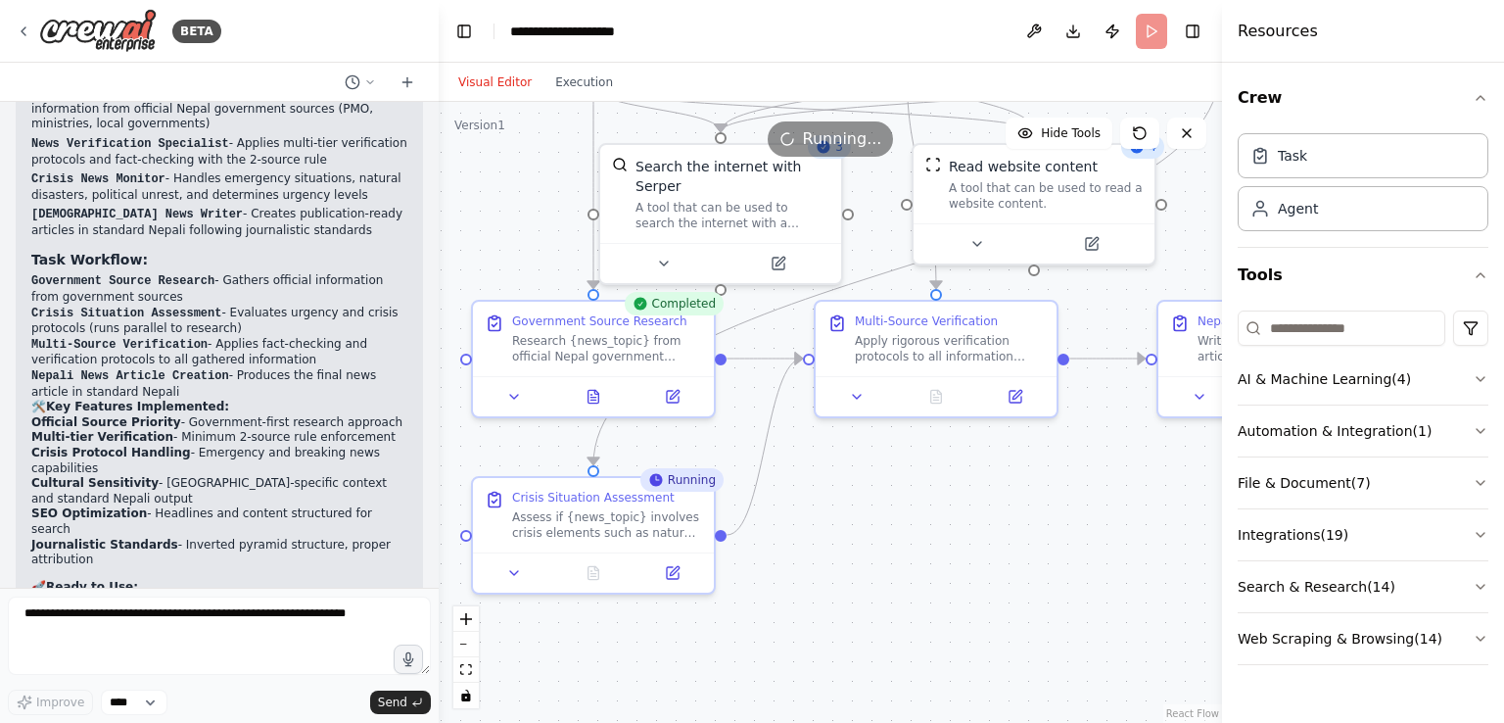
drag, startPoint x: 948, startPoint y: 622, endPoint x: 934, endPoint y: 561, distance: 62.2
click at [934, 561] on div ".deletable-edge-delete-btn { width: 20px; height: 20px; border: 0px solid #ffff…" at bounding box center [830, 412] width 783 height 621
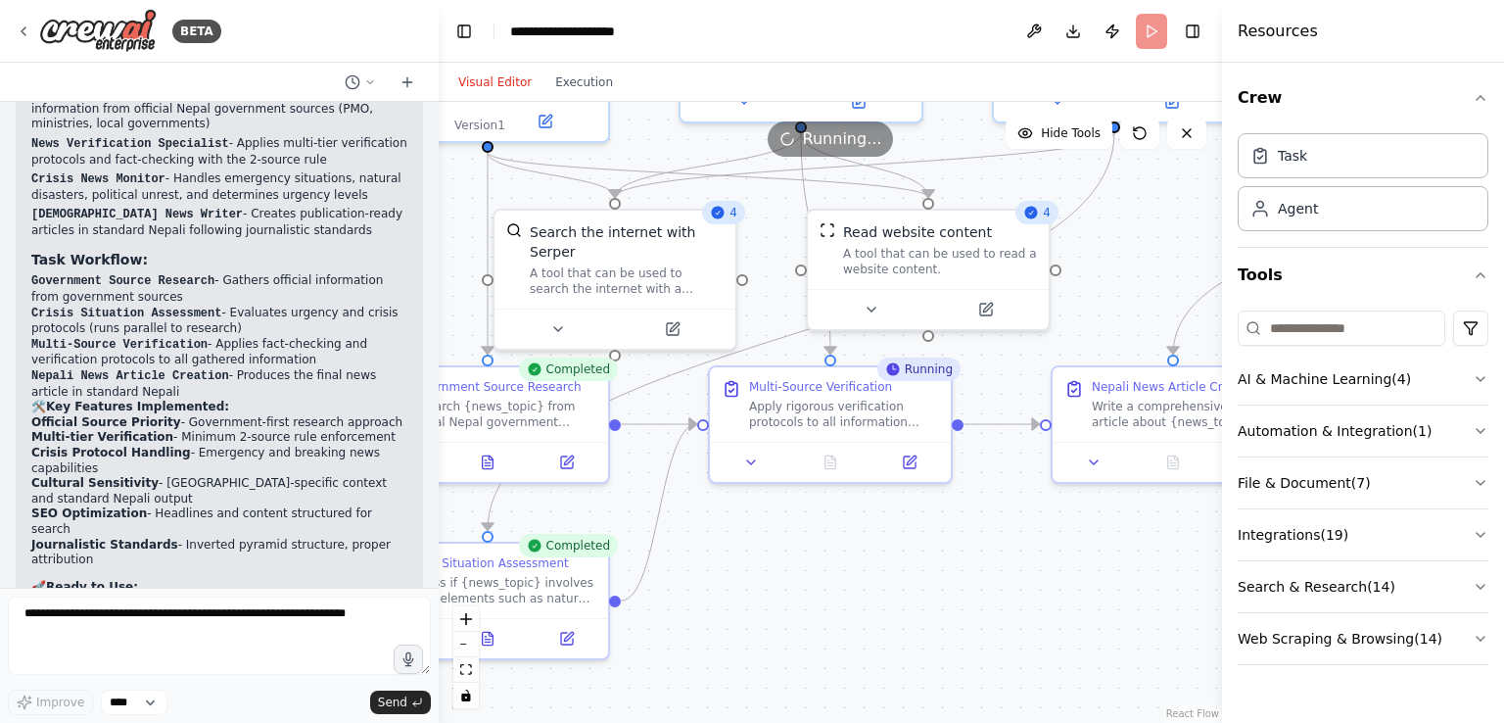
drag, startPoint x: 934, startPoint y: 561, endPoint x: 831, endPoint y: 629, distance: 123.0
click at [831, 629] on div ".deletable-edge-delete-btn { width: 20px; height: 20px; border: 0px solid #ffff…" at bounding box center [830, 412] width 783 height 621
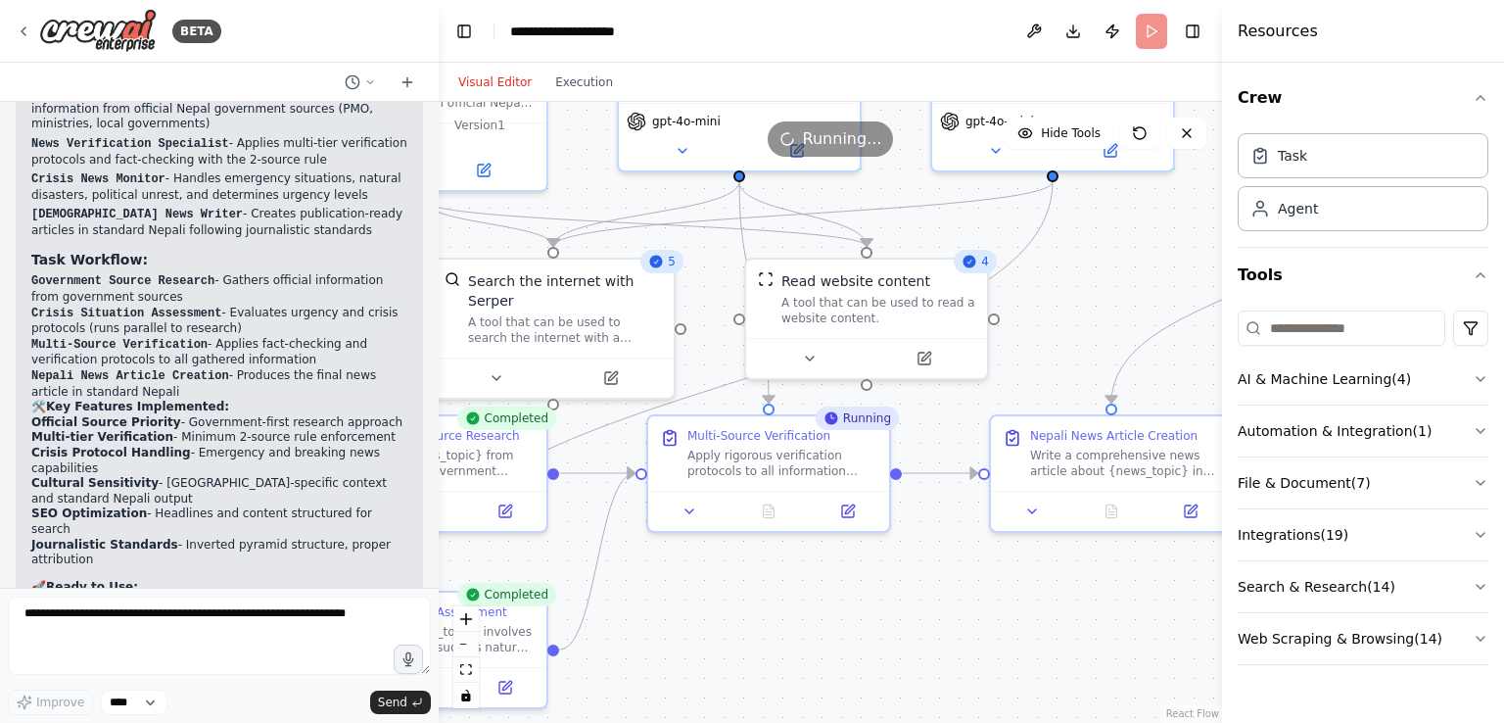
drag, startPoint x: 979, startPoint y: 557, endPoint x: 917, endPoint y: 607, distance: 80.1
click at [917, 607] on div ".deletable-edge-delete-btn { width: 20px; height: 20px; border: 0px solid #ffff…" at bounding box center [830, 412] width 783 height 621
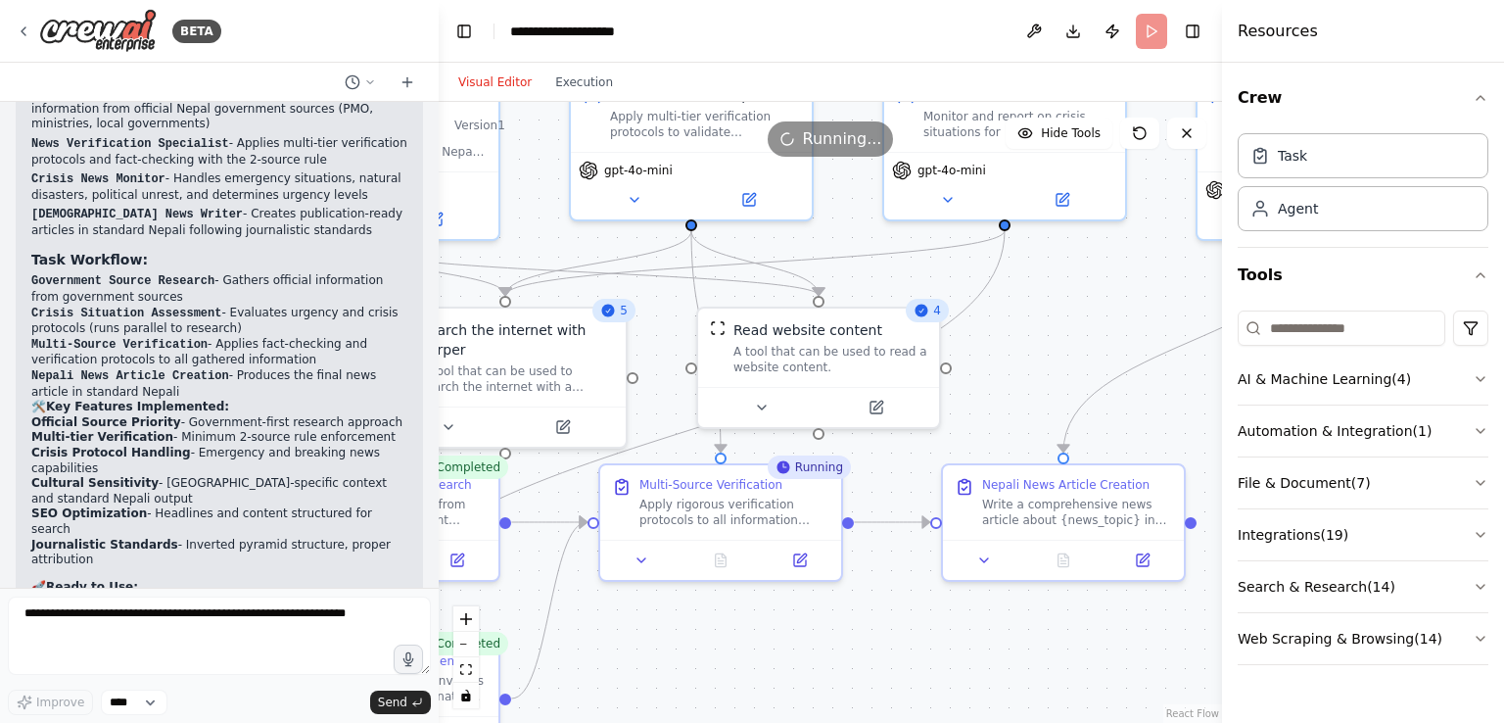
drag, startPoint x: 957, startPoint y: 573, endPoint x: 908, endPoint y: 623, distance: 69.9
click at [908, 623] on div ".deletable-edge-delete-btn { width: 20px; height: 20px; border: 0px solid #ffff…" at bounding box center [830, 412] width 783 height 621
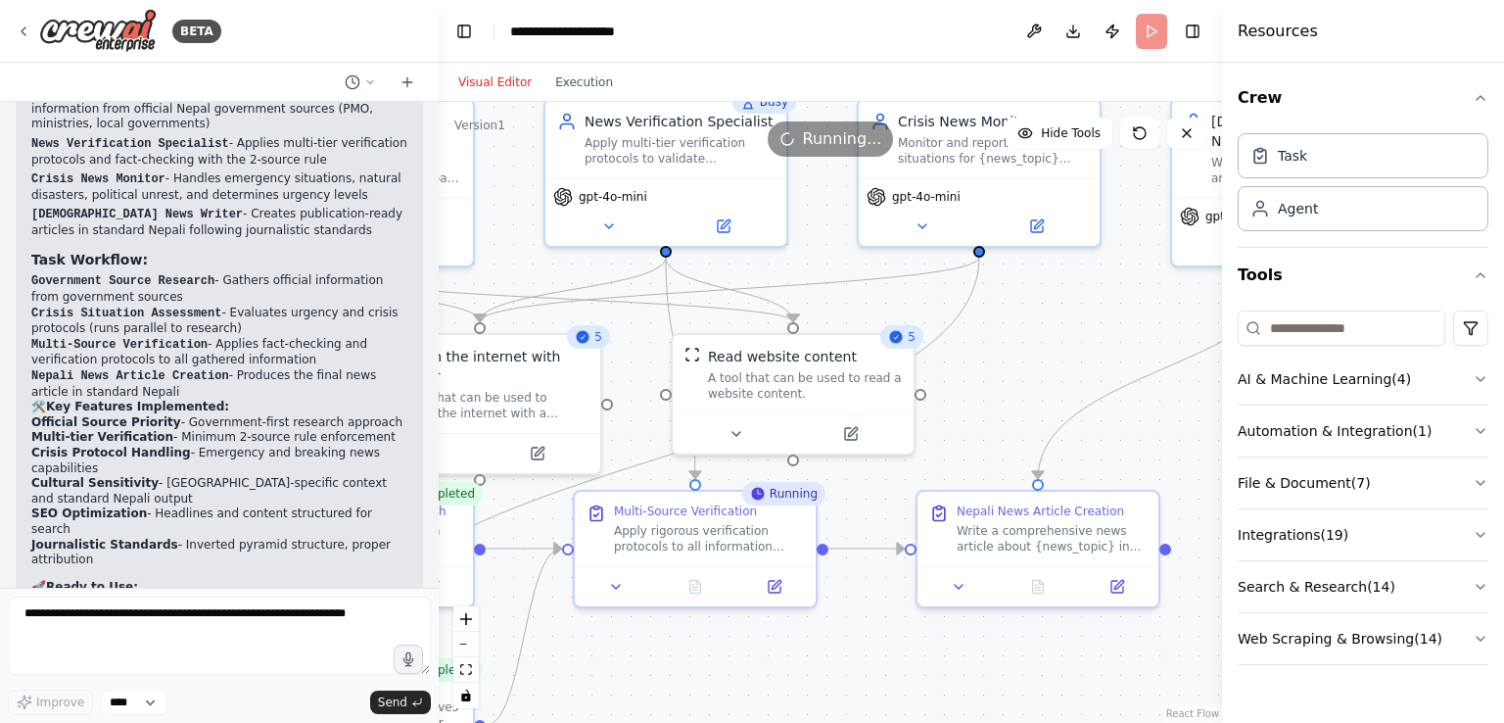
drag, startPoint x: 1084, startPoint y: 318, endPoint x: 1059, endPoint y: 344, distance: 35.3
click at [1059, 344] on div ".deletable-edge-delete-btn { width: 20px; height: 20px; border: 0px solid #ffff…" at bounding box center [830, 412] width 783 height 621
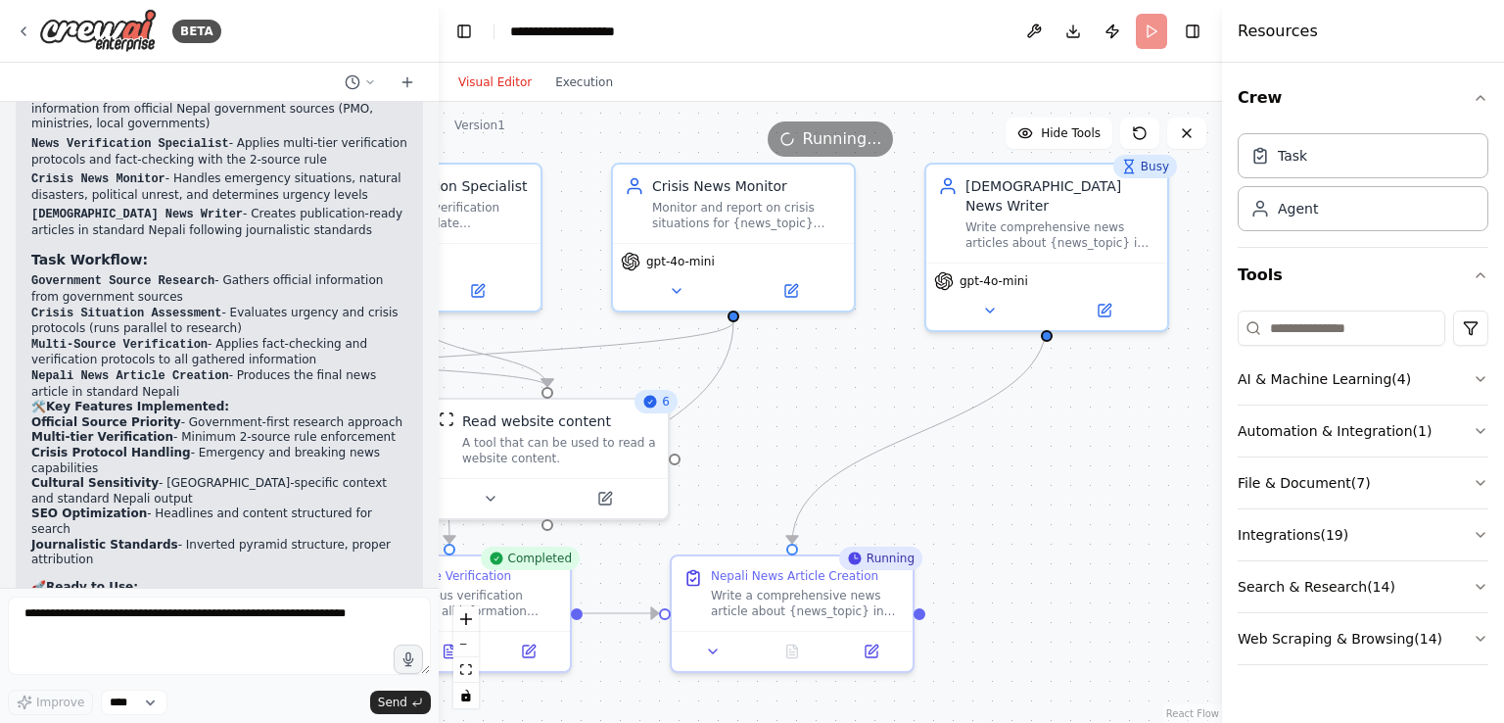
drag, startPoint x: 1114, startPoint y: 303, endPoint x: 869, endPoint y: 368, distance: 254.4
click at [869, 368] on div ".deletable-edge-delete-btn { width: 20px; height: 20px; border: 0px solid #ffff…" at bounding box center [830, 412] width 783 height 621
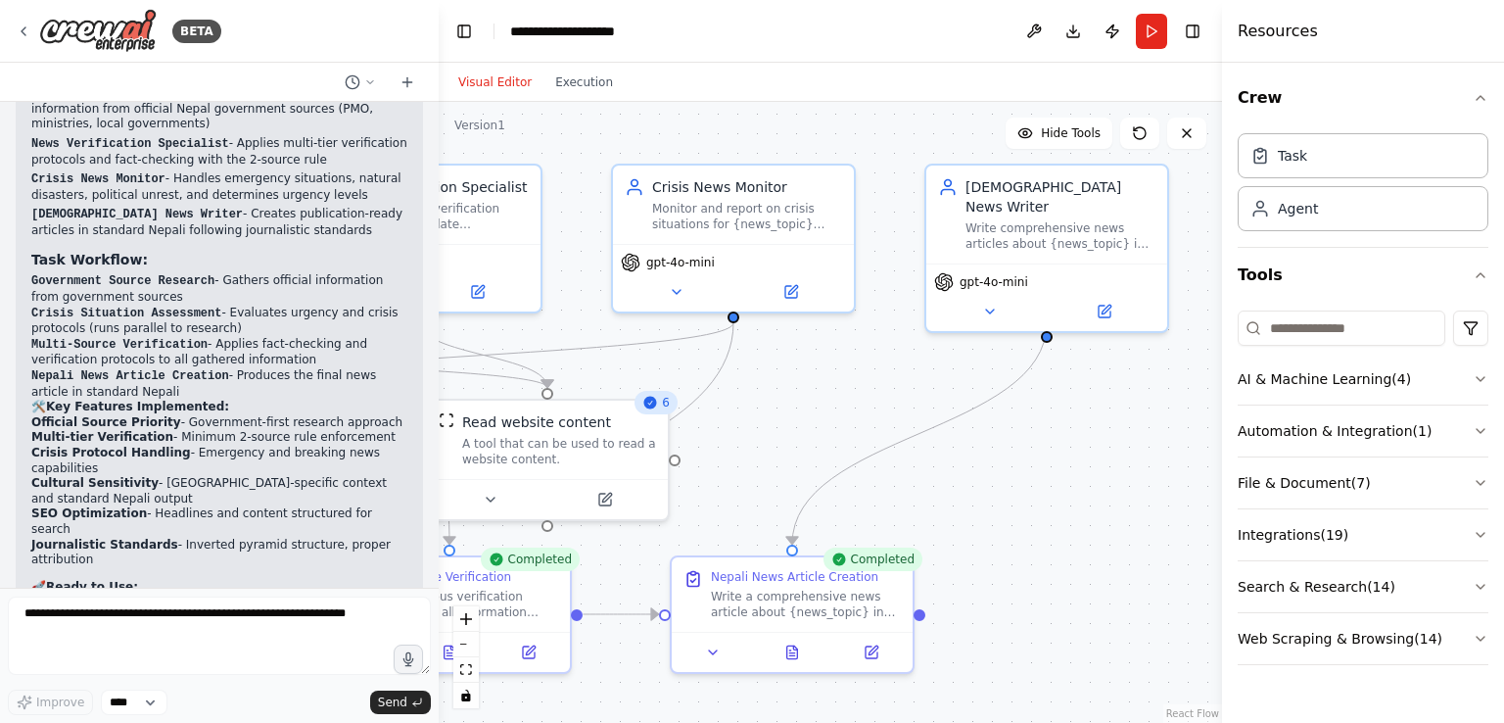
click at [787, 655] on button at bounding box center [792, 652] width 83 height 24
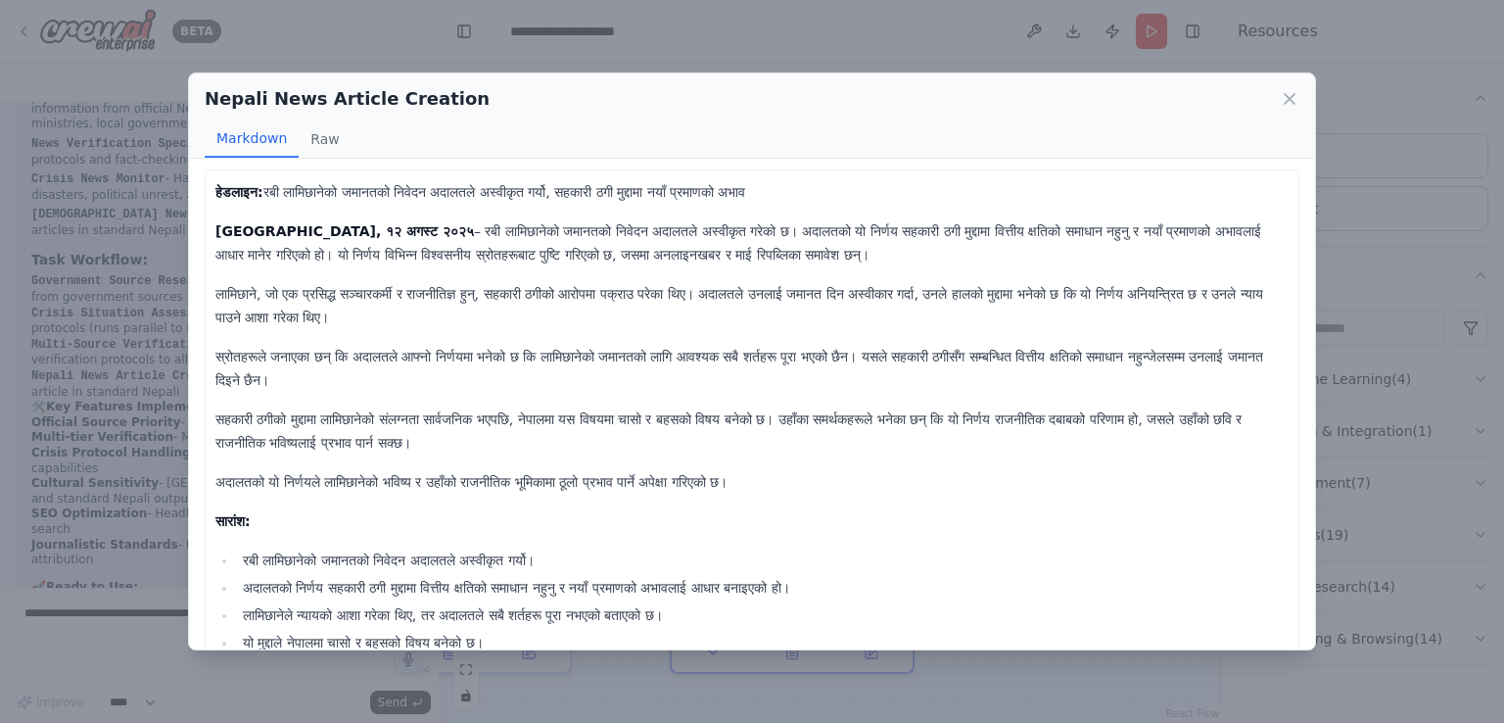
scroll to position [0, 0]
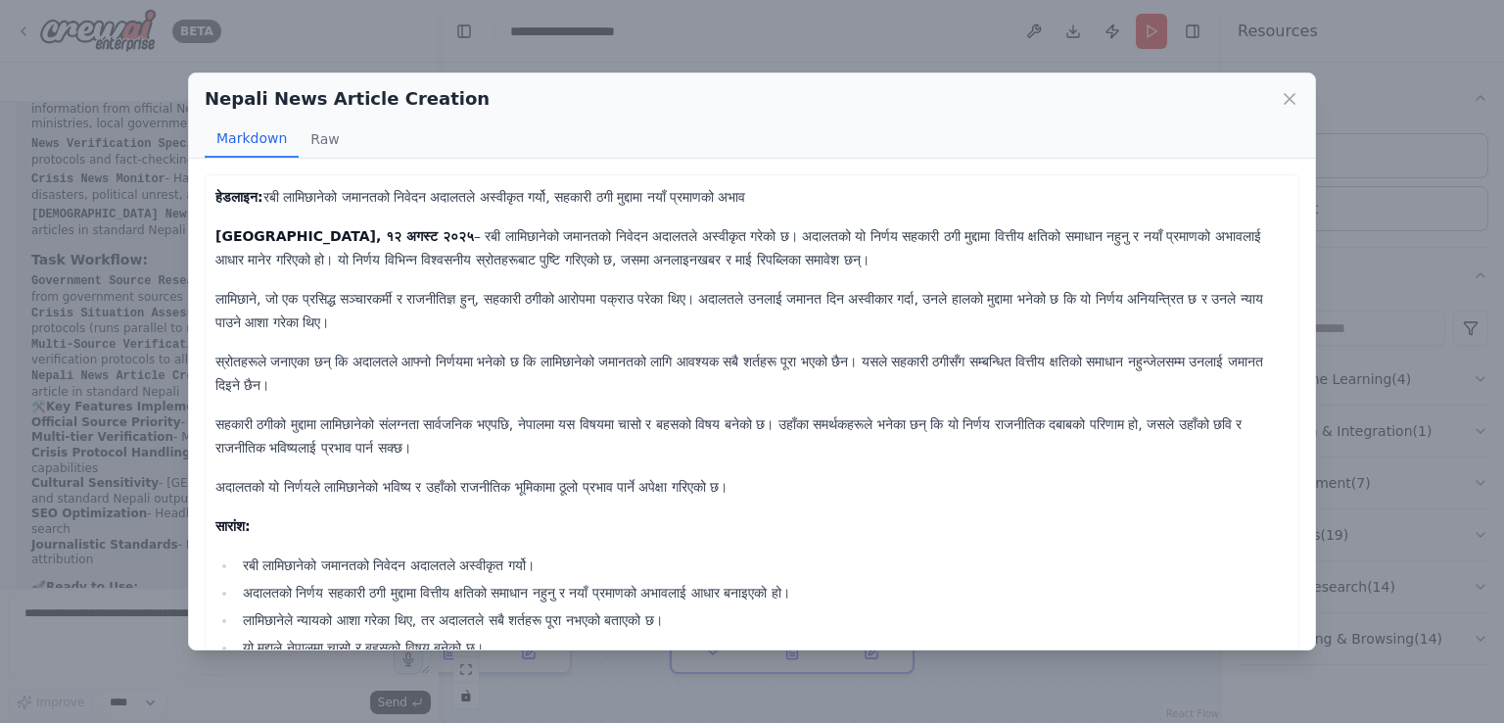
click at [324, 139] on button "Raw" at bounding box center [325, 138] width 52 height 37
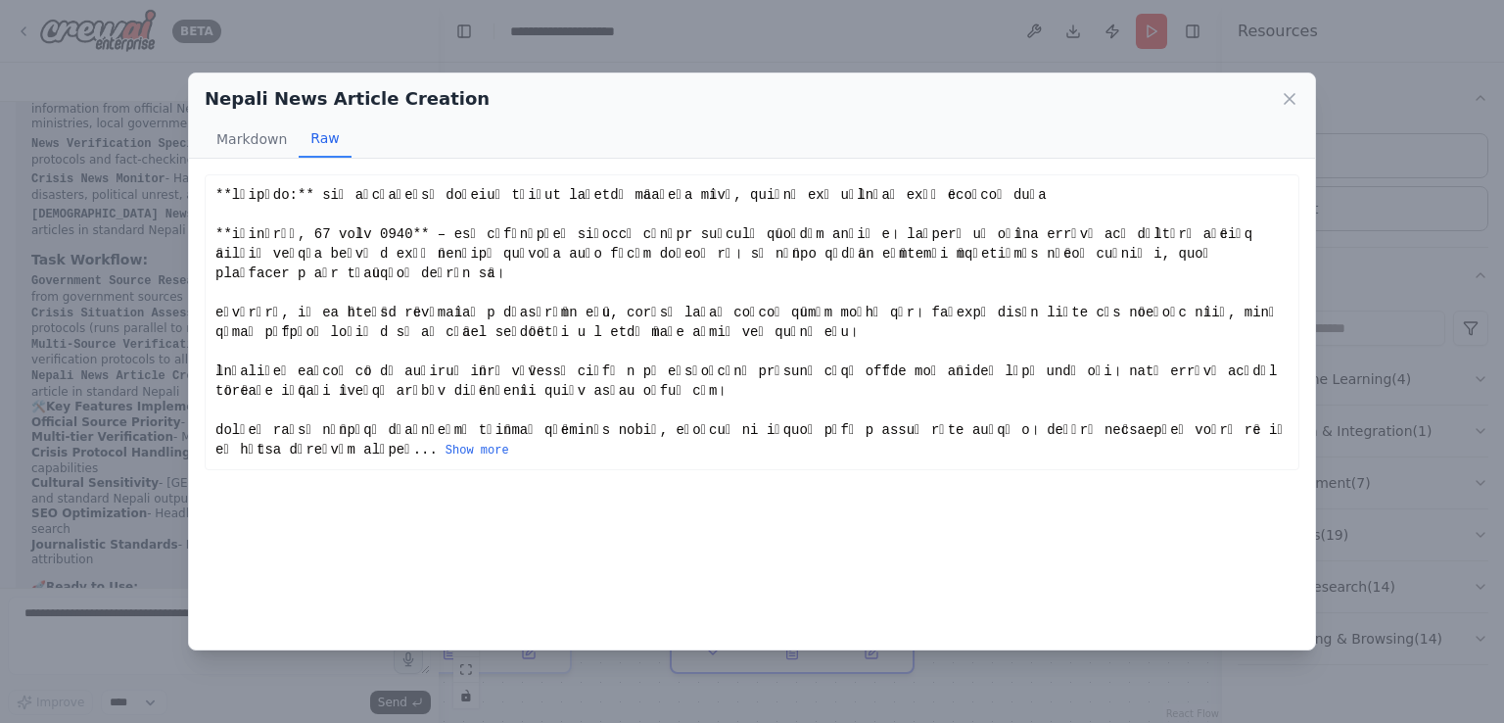
click at [446, 443] on button "Show more" at bounding box center [478, 451] width 64 height 16
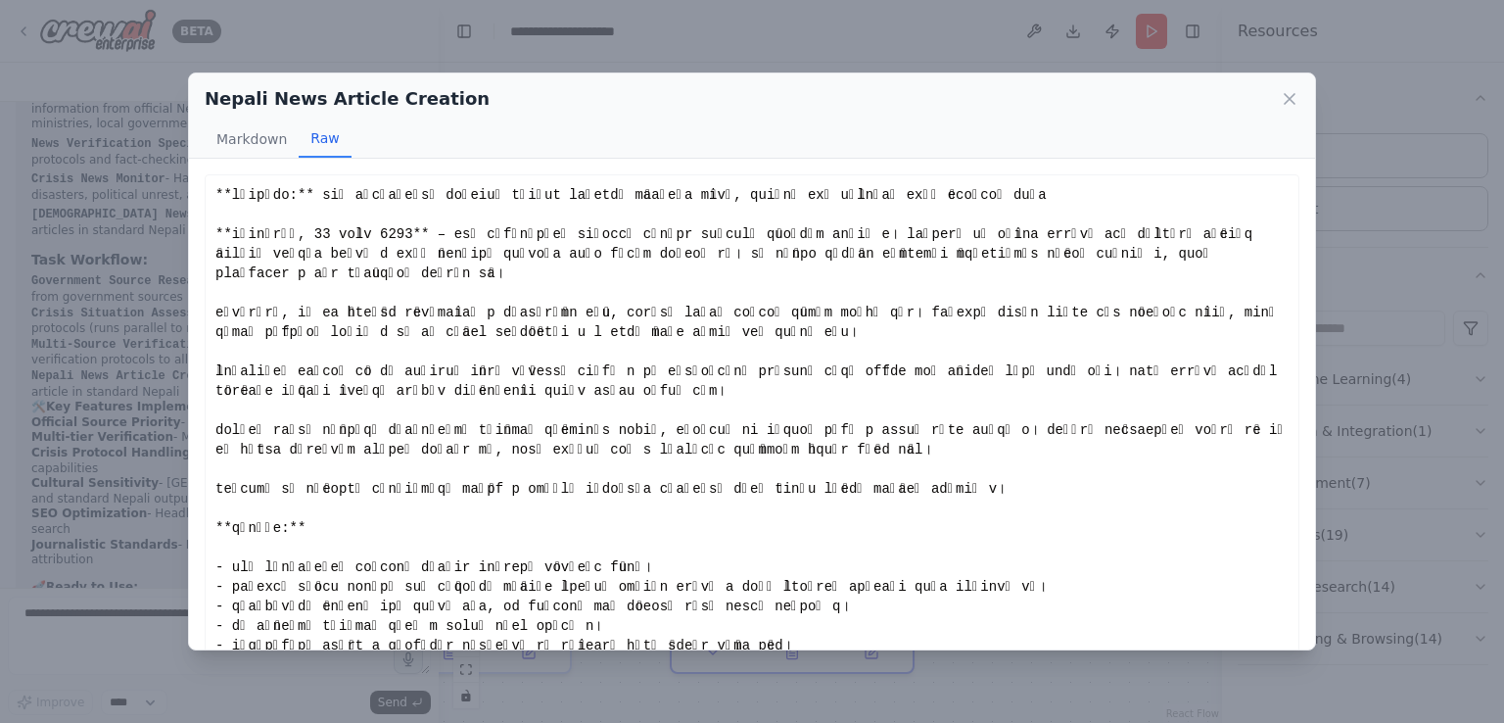
click at [250, 137] on button "Markdown" at bounding box center [252, 138] width 94 height 37
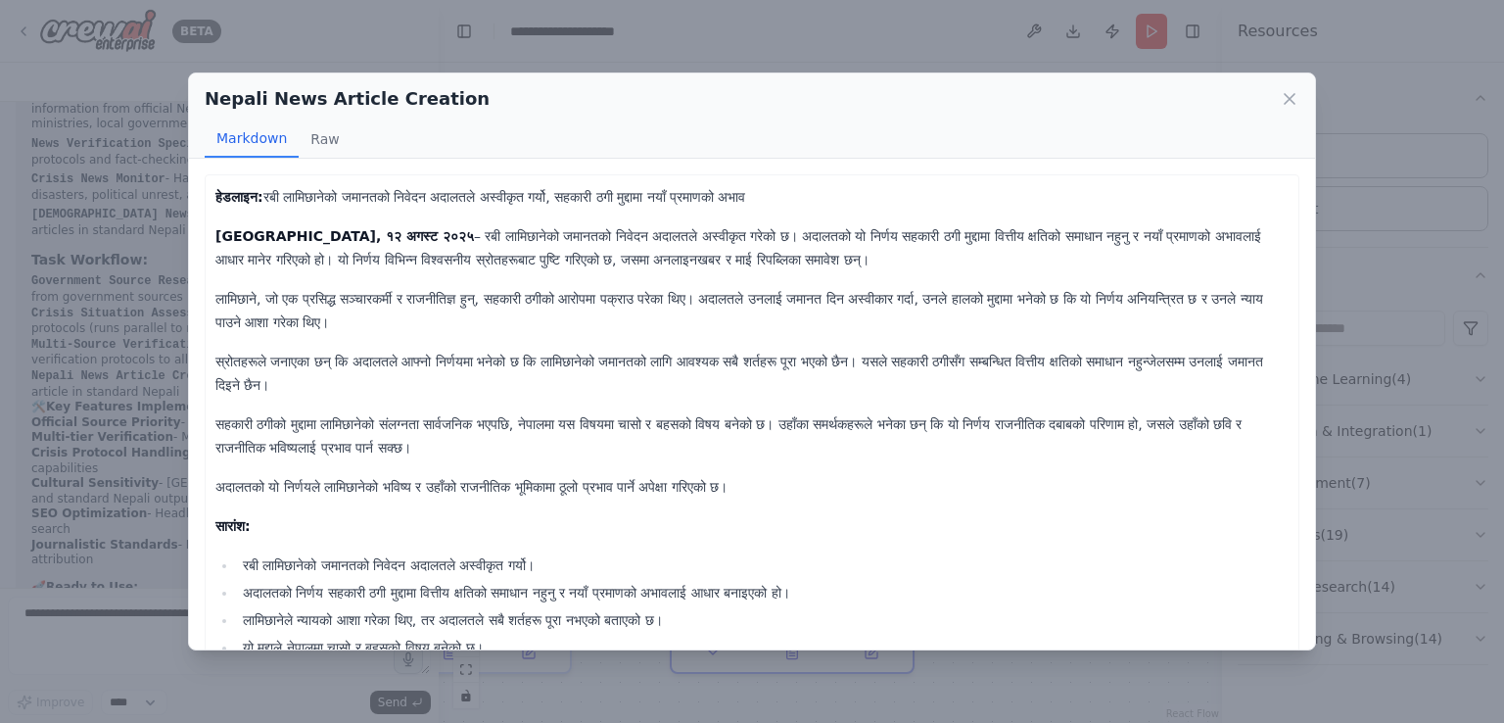
click at [1289, 95] on icon at bounding box center [1290, 99] width 20 height 20
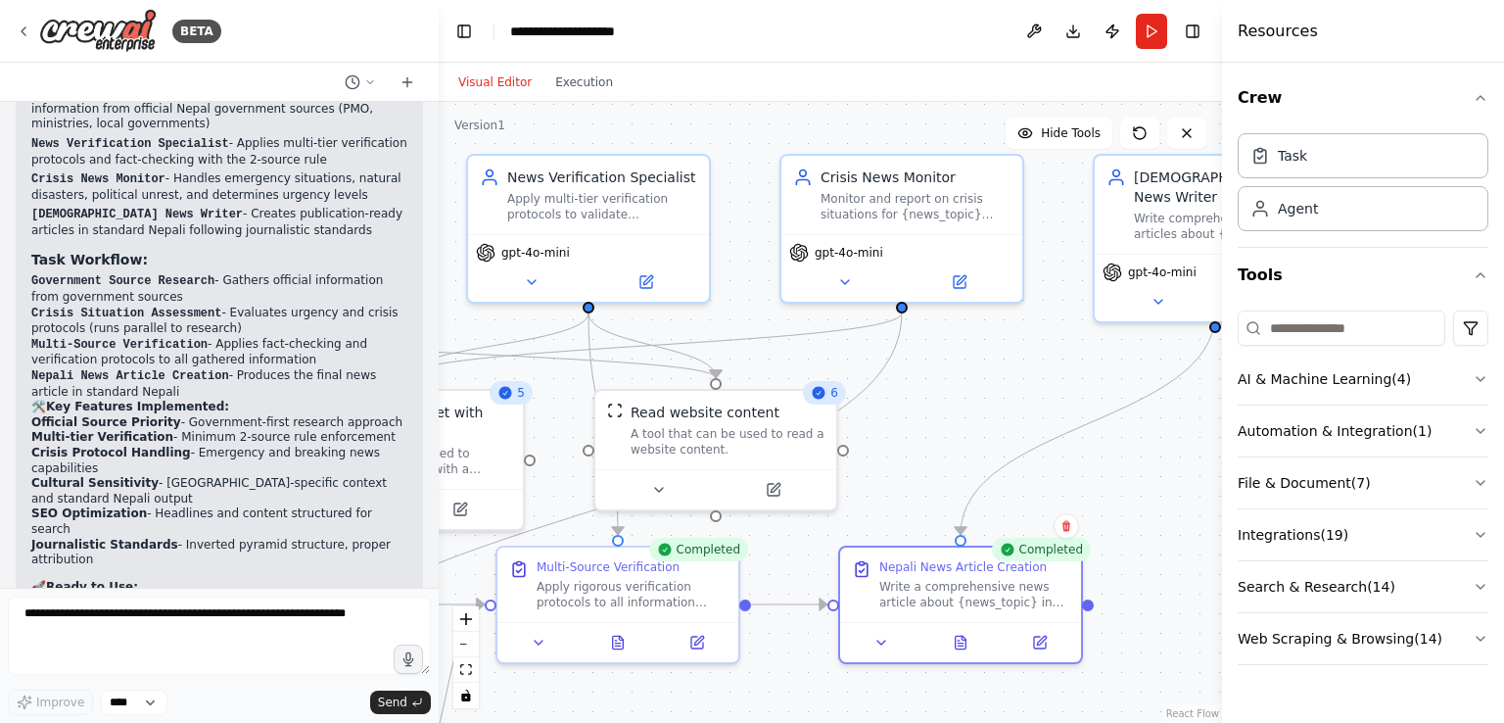
drag, startPoint x: 803, startPoint y: 447, endPoint x: 971, endPoint y: 438, distance: 168.7
click at [971, 438] on div ".deletable-edge-delete-btn { width: 20px; height: 20px; border: 0px solid #ffff…" at bounding box center [830, 412] width 783 height 621
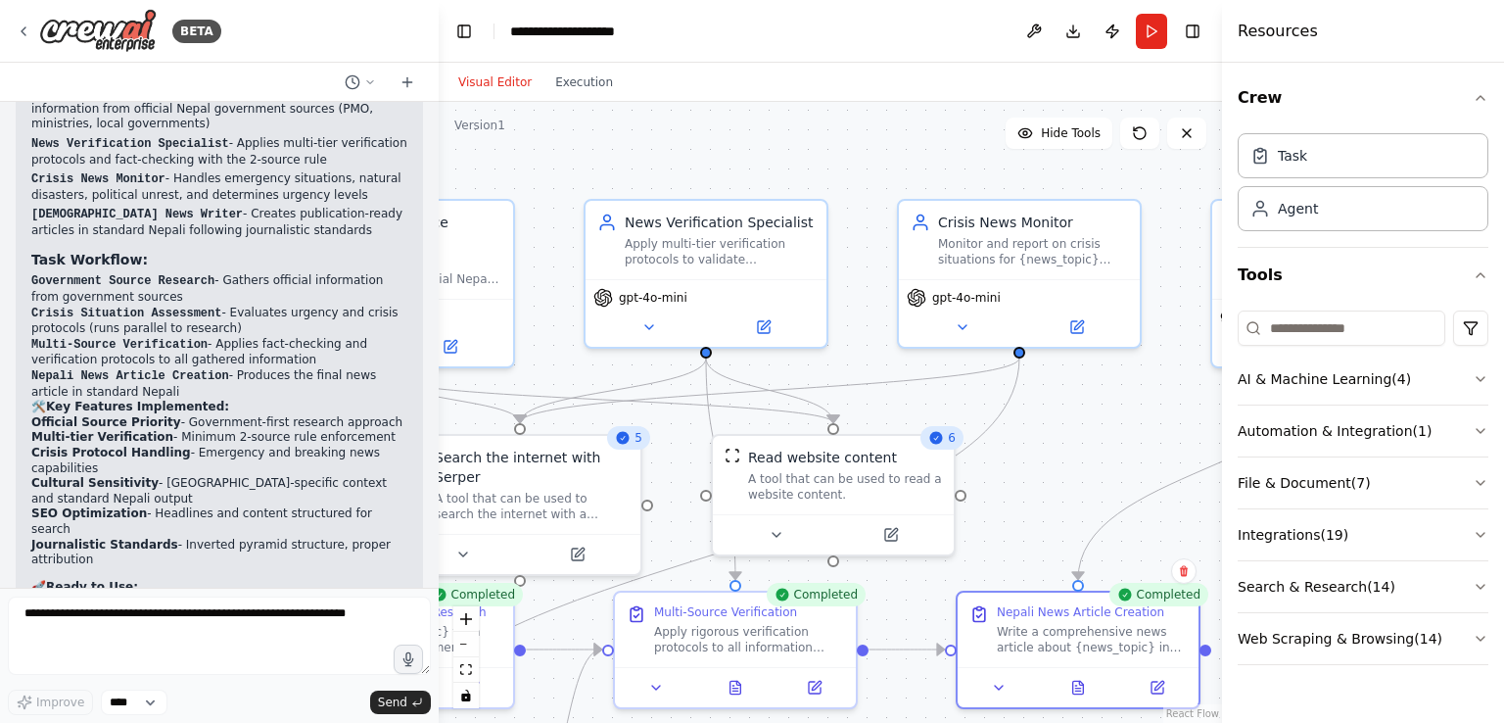
drag, startPoint x: 744, startPoint y: 304, endPoint x: 877, endPoint y: 353, distance: 142.2
click at [877, 353] on div ".deletable-edge-delete-btn { width: 20px; height: 20px; border: 0px solid #ffff…" at bounding box center [830, 412] width 783 height 621
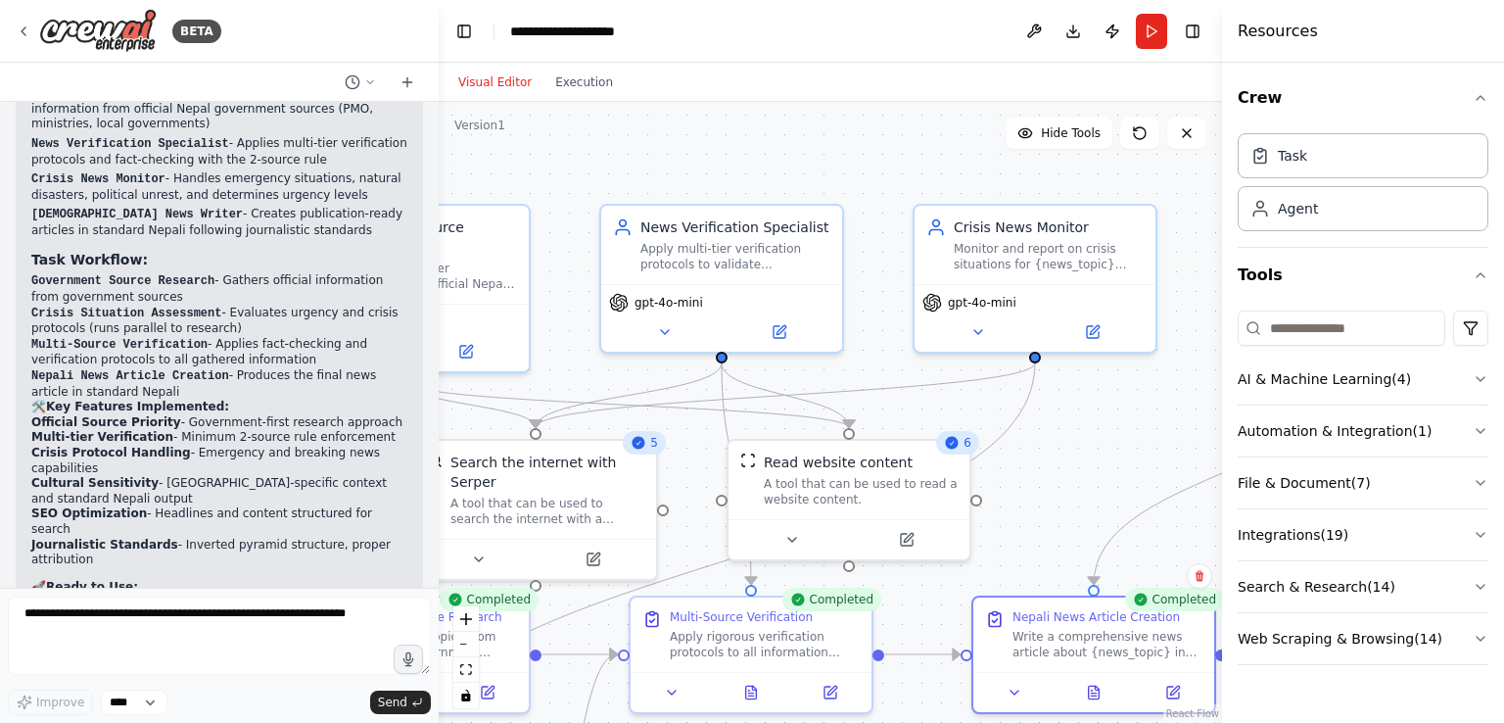
click at [1195, 32] on button "Toggle Right Sidebar" at bounding box center [1192, 31] width 27 height 27
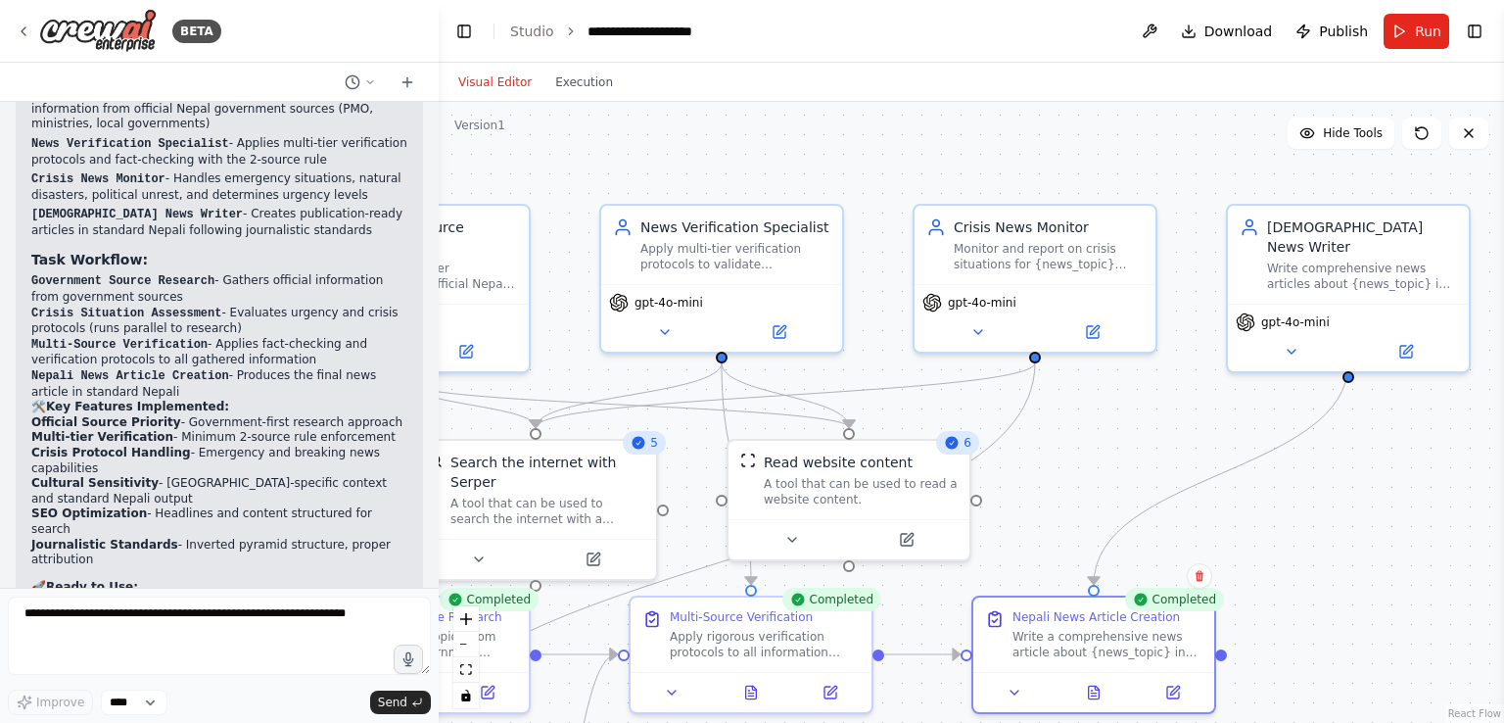
click at [462, 32] on button "Toggle Left Sidebar" at bounding box center [463, 31] width 27 height 27
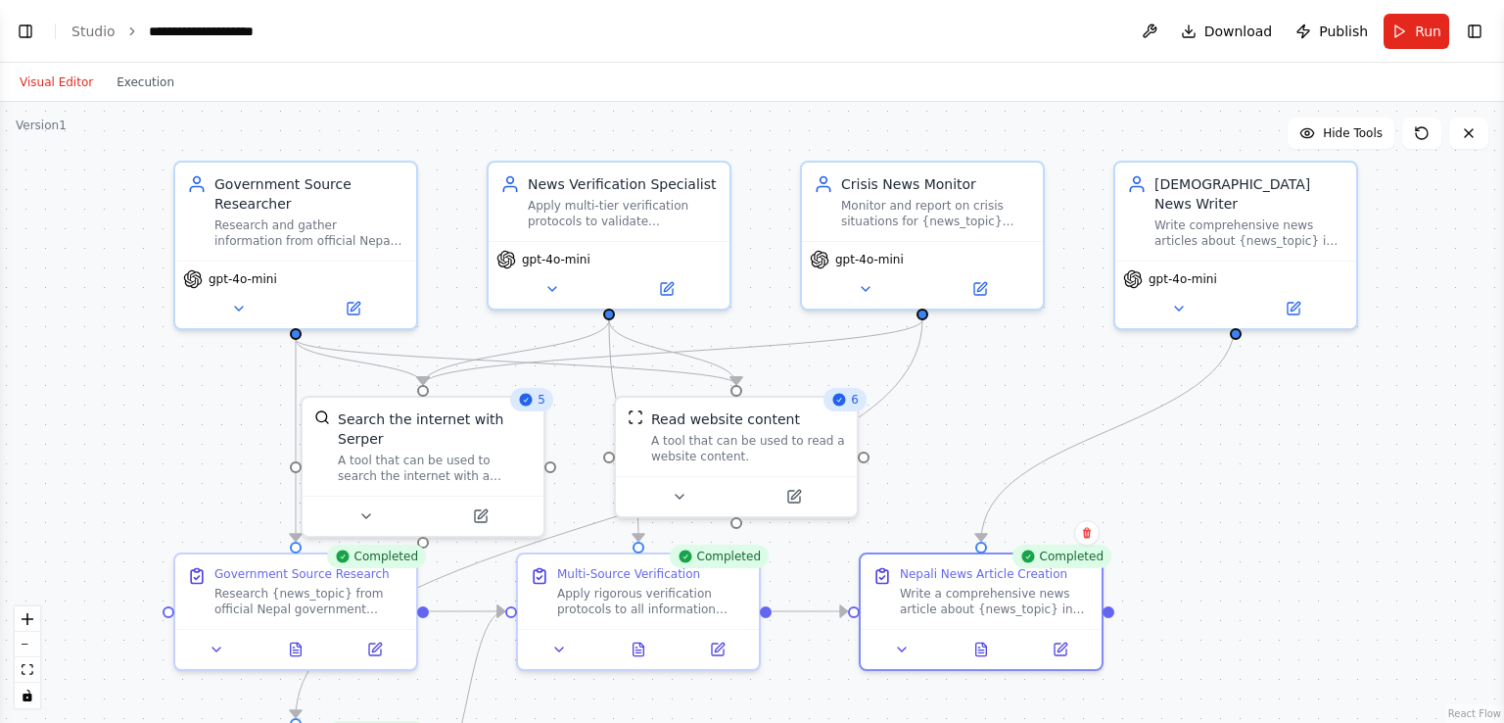
drag, startPoint x: 684, startPoint y: 421, endPoint x: 1011, endPoint y: 379, distance: 328.8
click at [1011, 379] on div ".deletable-edge-delete-btn { width: 20px; height: 20px; border: 0px solid #ffff…" at bounding box center [752, 412] width 1504 height 621
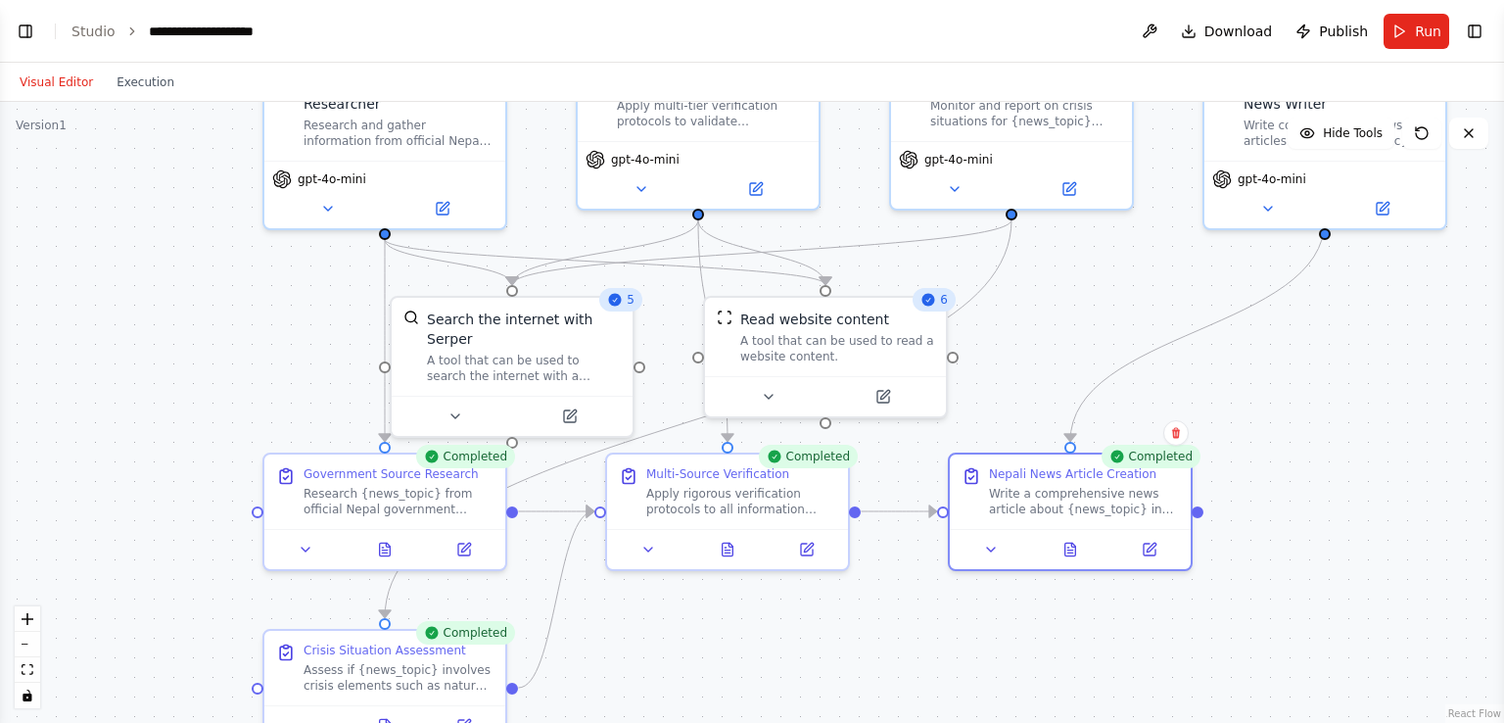
drag, startPoint x: 957, startPoint y: 468, endPoint x: 1047, endPoint y: 367, distance: 135.2
click at [1047, 367] on div ".deletable-edge-delete-btn { width: 20px; height: 20px; border: 0px solid #ffff…" at bounding box center [752, 412] width 1504 height 621
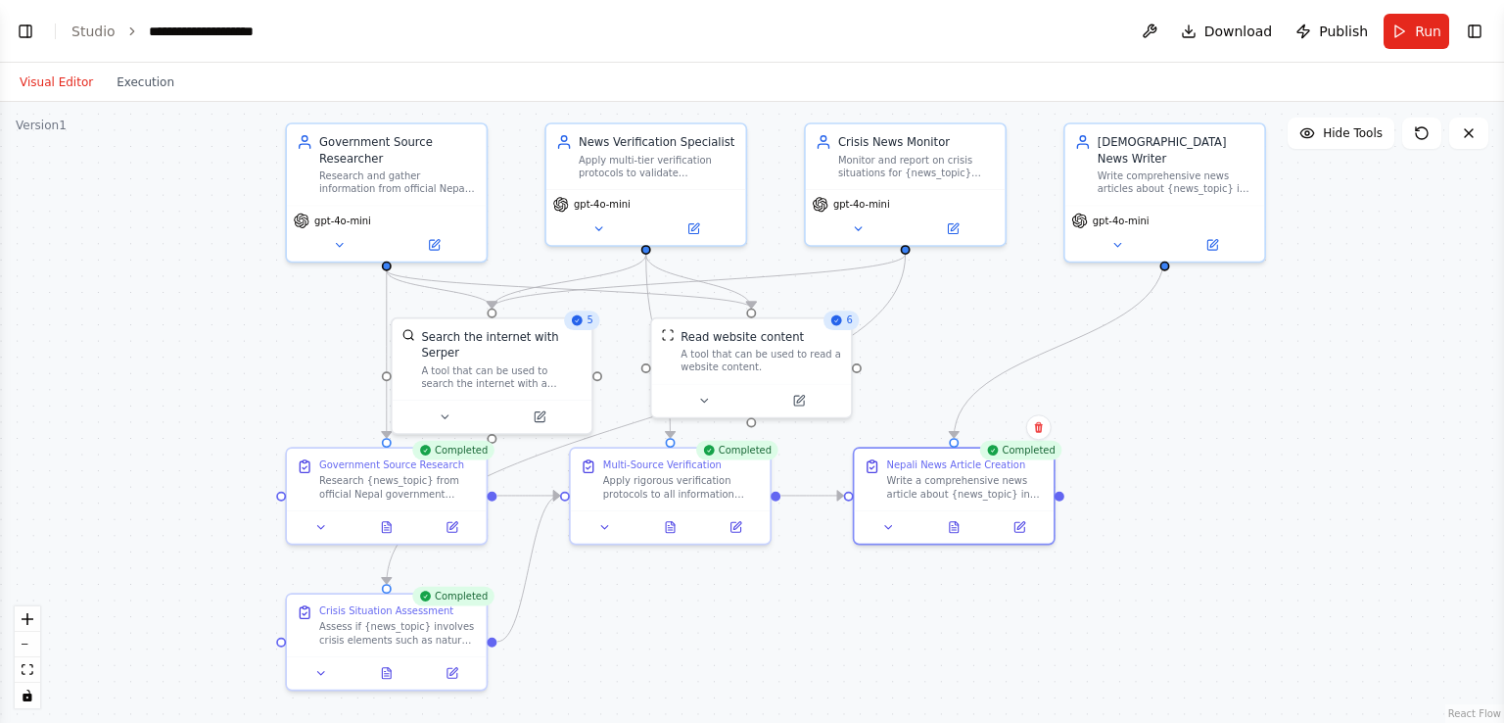
click at [1413, 33] on button "Run" at bounding box center [1417, 31] width 66 height 35
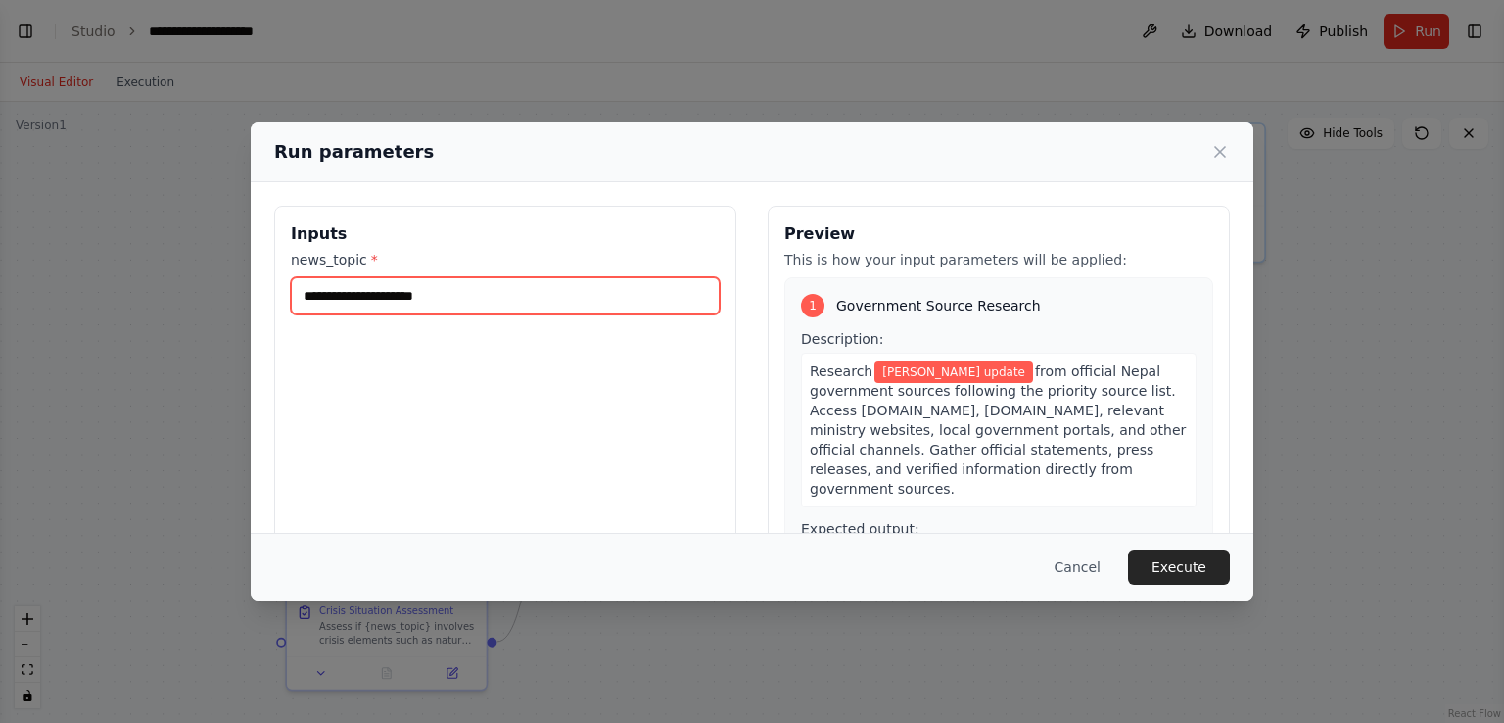
click at [612, 306] on input "**********" at bounding box center [505, 295] width 429 height 37
click at [1220, 154] on icon at bounding box center [1220, 152] width 20 height 20
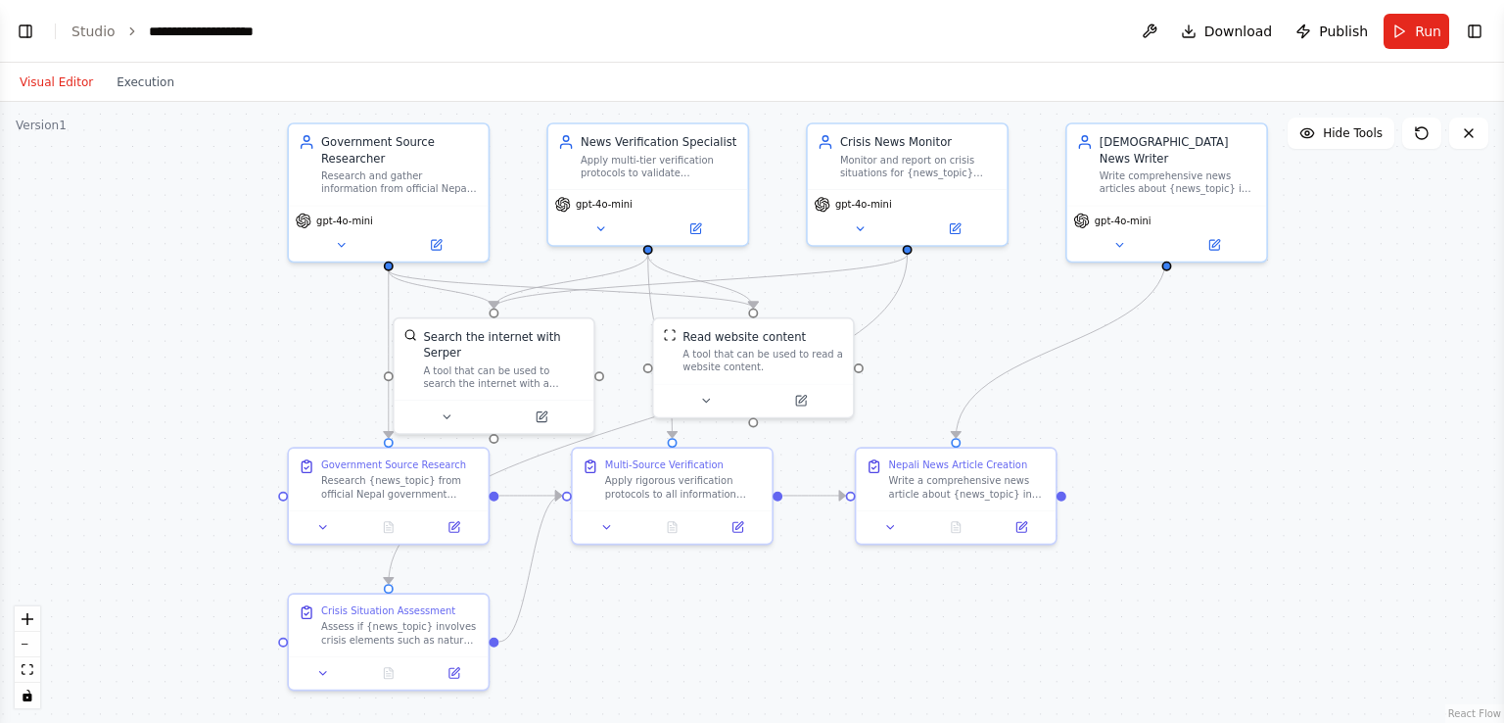
click at [1303, 531] on div ".deletable-edge-delete-btn { width: 20px; height: 20px; border: 0px solid #ffff…" at bounding box center [752, 412] width 1504 height 621
click at [1476, 28] on button "Toggle Right Sidebar" at bounding box center [1474, 31] width 27 height 27
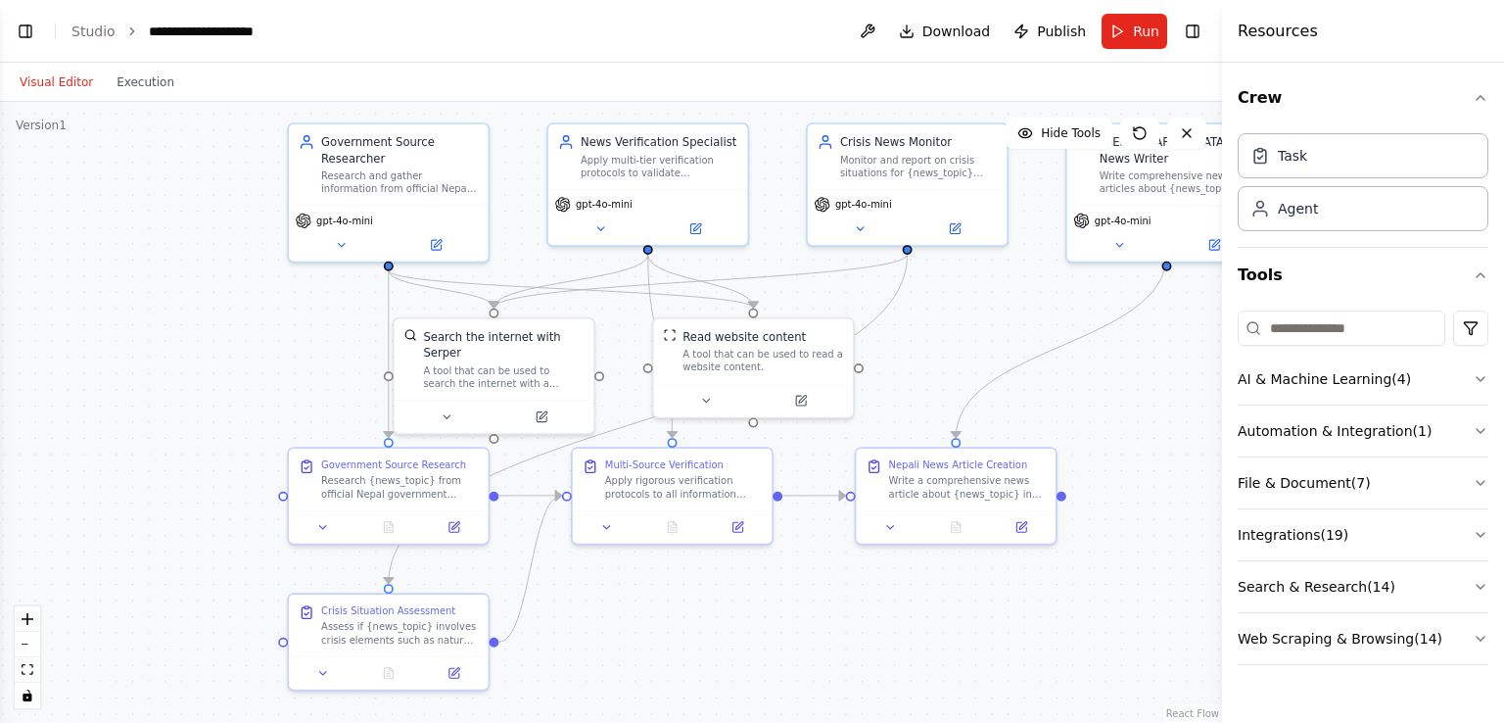
click at [1304, 216] on div "Agent" at bounding box center [1363, 208] width 251 height 45
click at [26, 25] on button "Toggle Left Sidebar" at bounding box center [25, 31] width 27 height 27
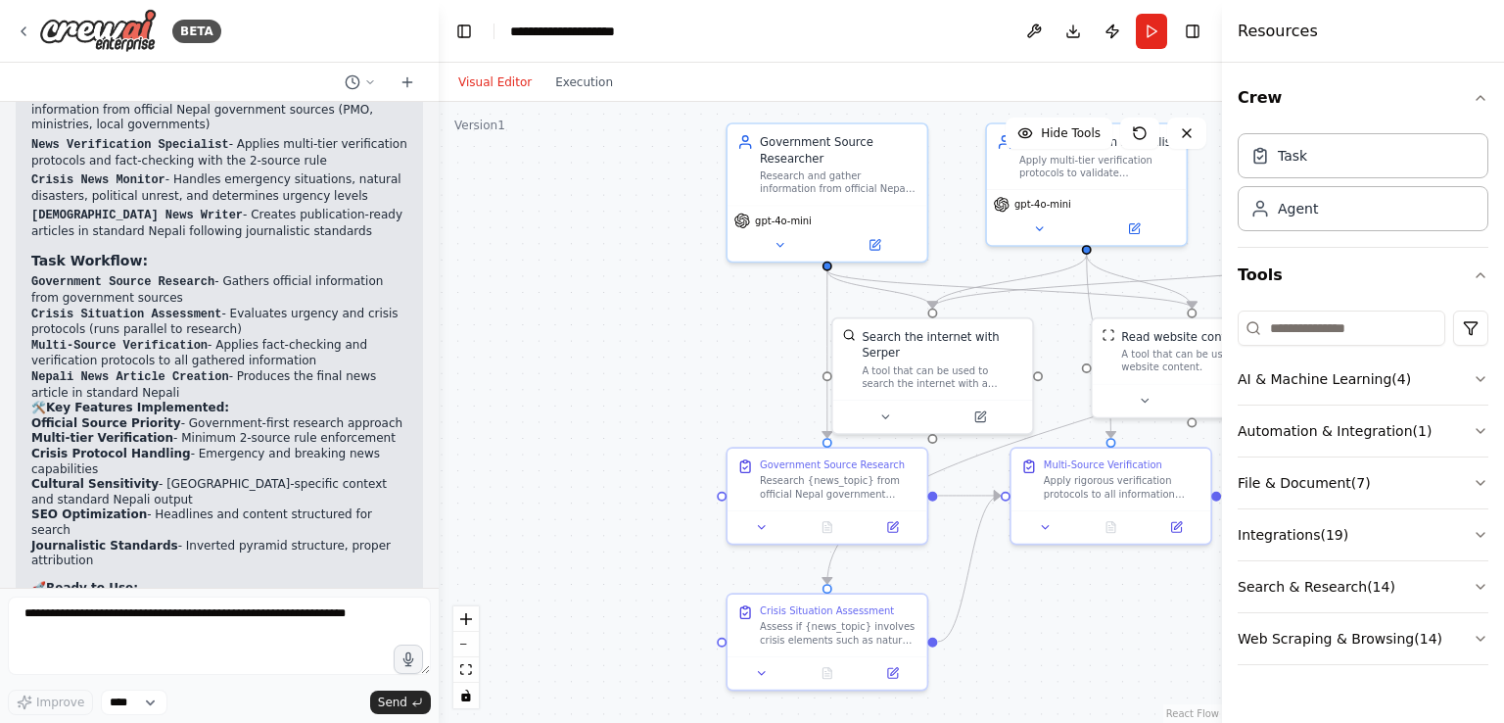
scroll to position [3633, 0]
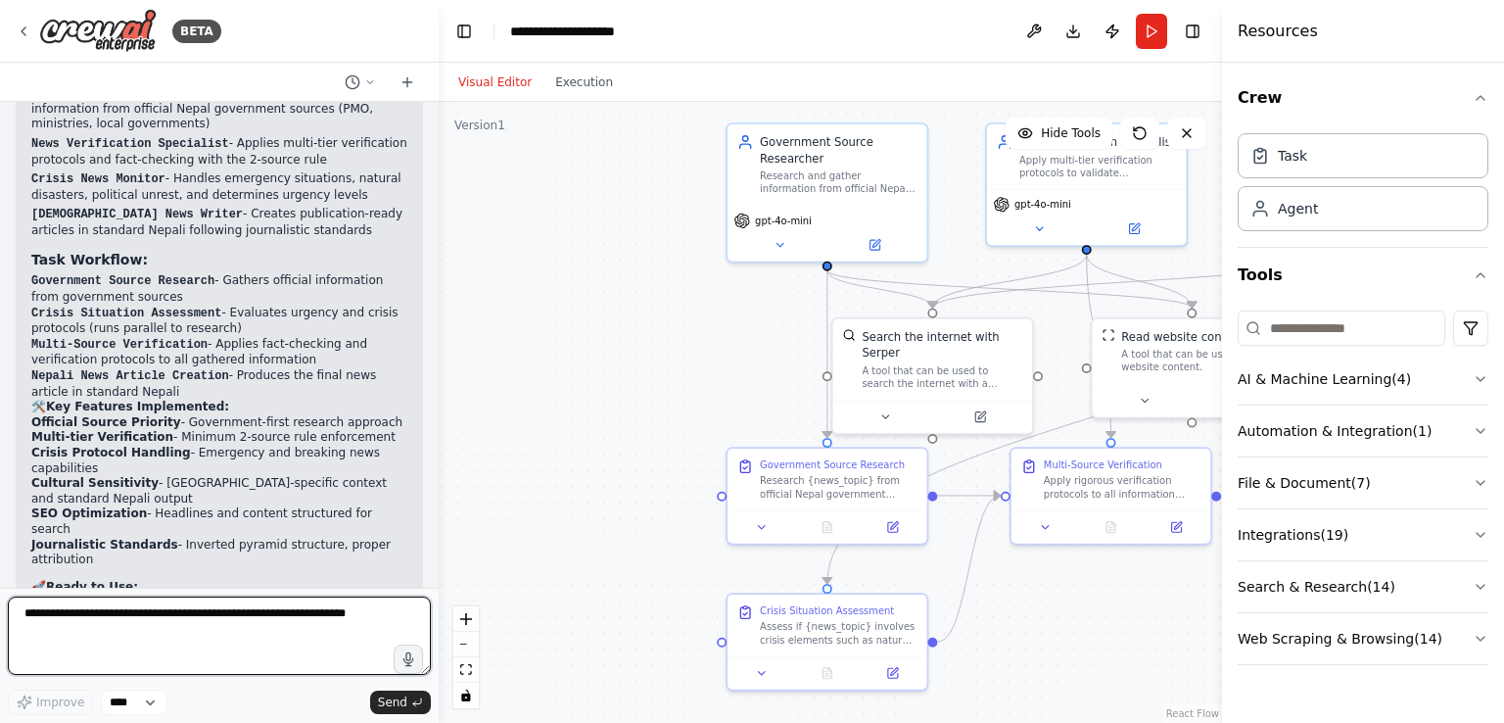
click at [147, 635] on textarea at bounding box center [219, 635] width 423 height 78
click at [119, 632] on textarea at bounding box center [219, 635] width 423 height 78
click at [180, 612] on textarea "**********" at bounding box center [219, 635] width 423 height 78
click at [342, 622] on textarea "**********" at bounding box center [219, 635] width 423 height 78
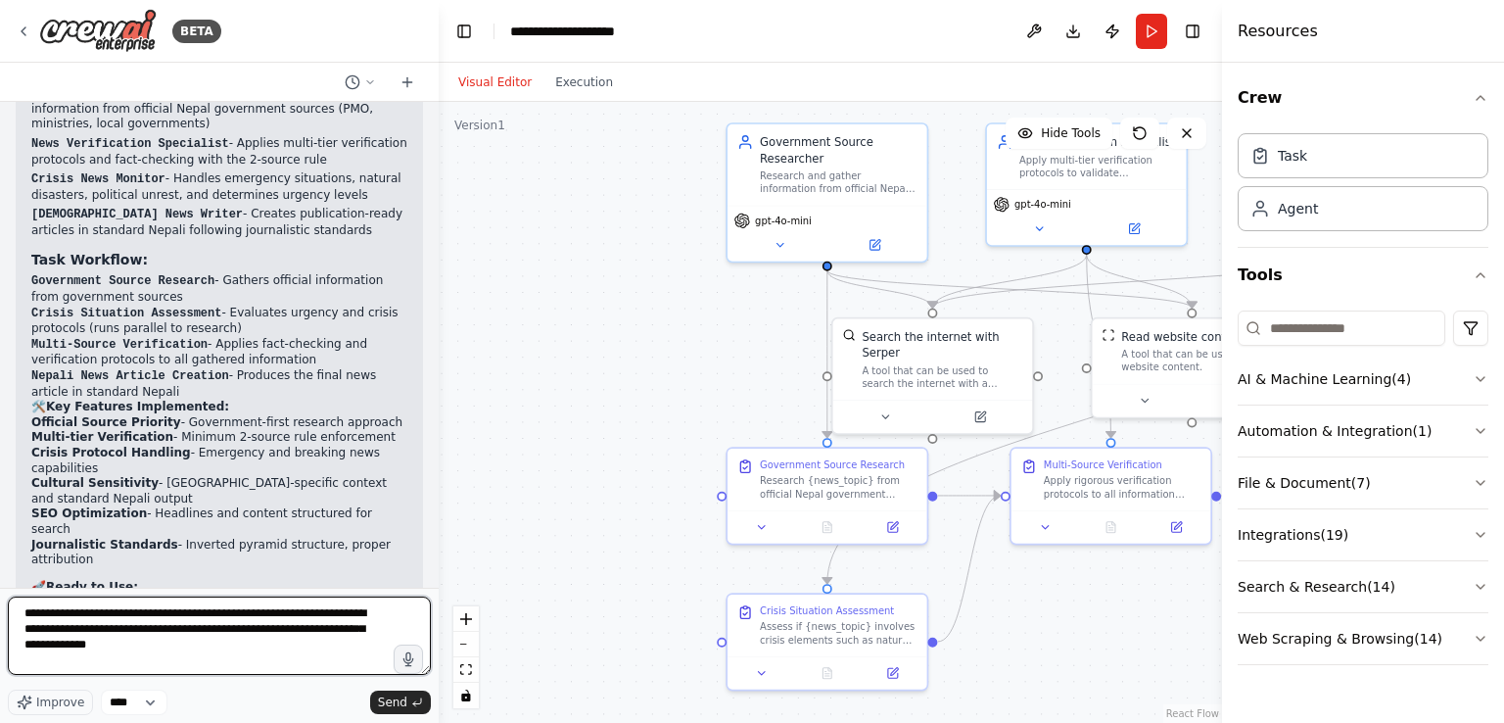
type textarea "**********"
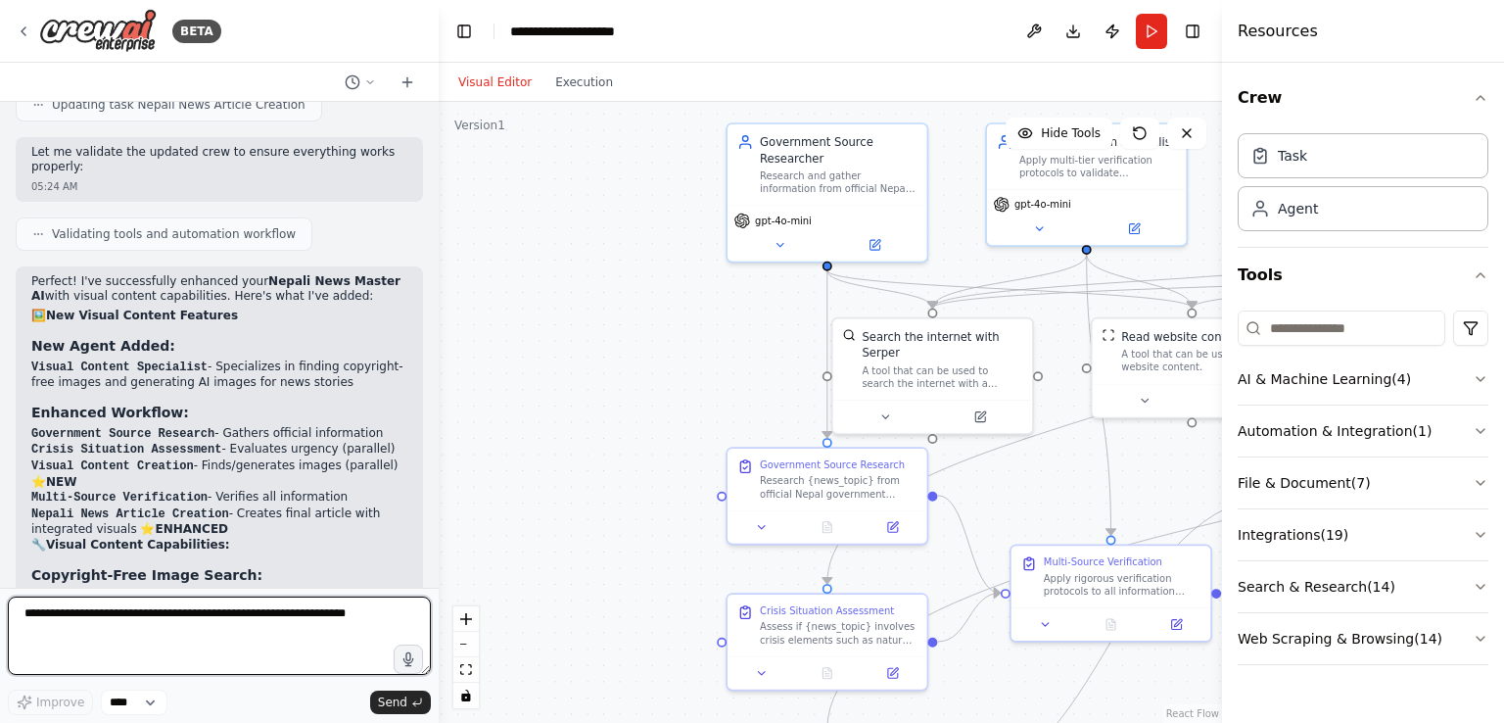
scroll to position [5319, 0]
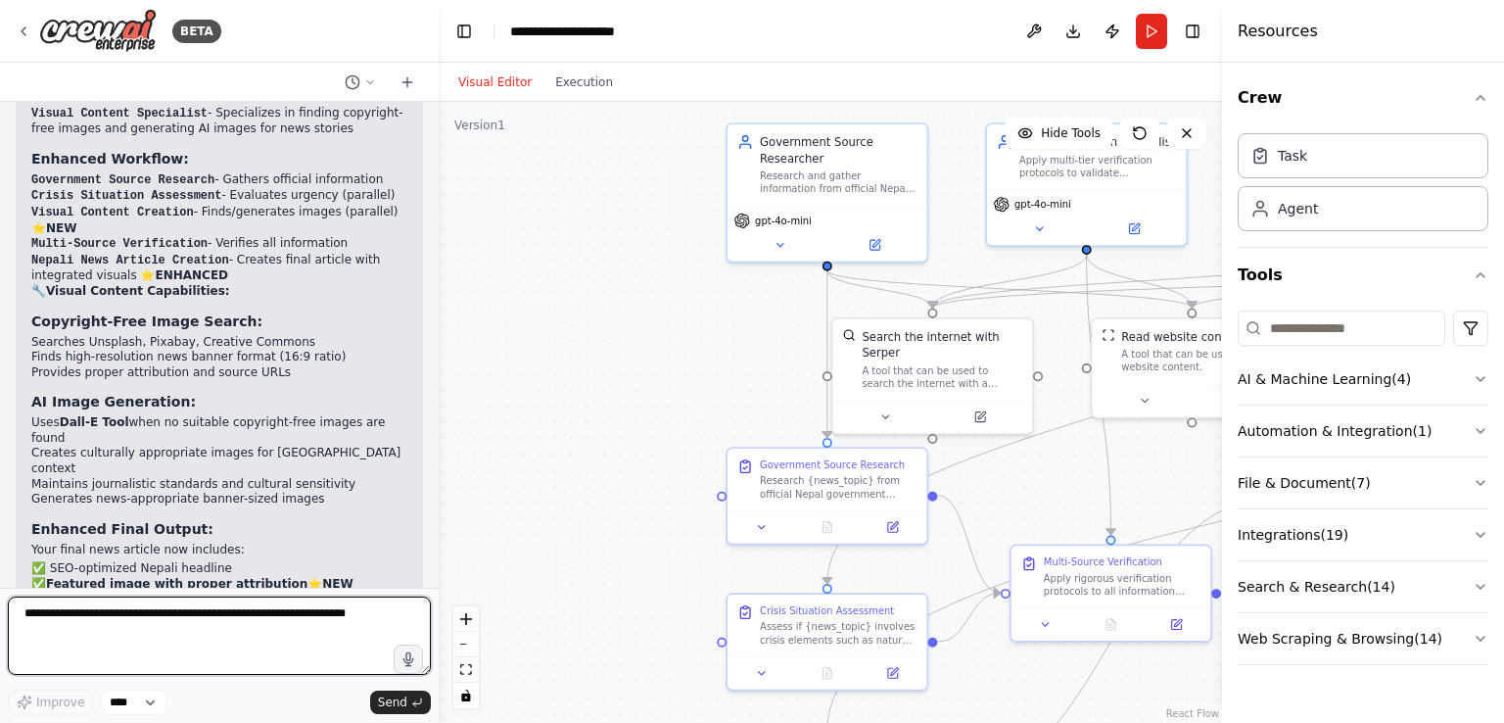
click at [179, 616] on textarea at bounding box center [219, 635] width 423 height 78
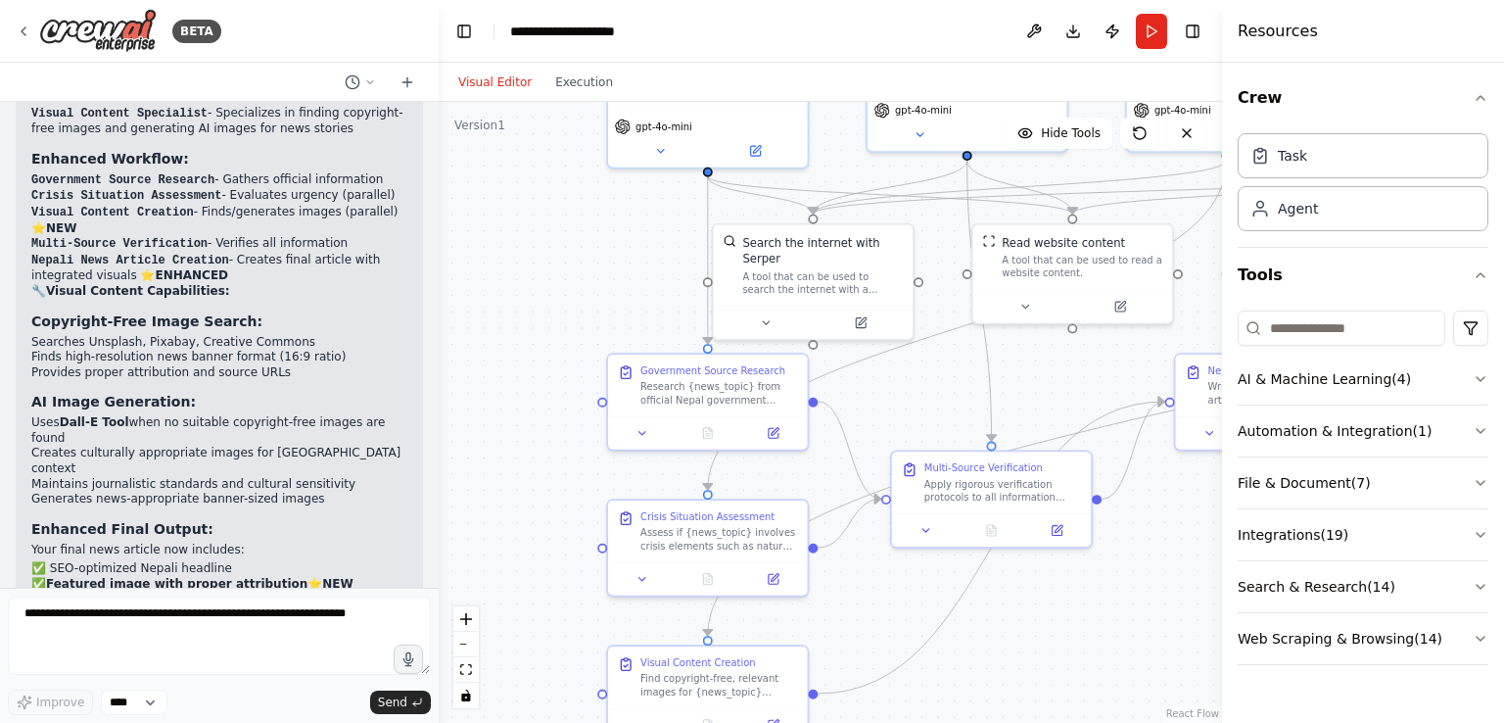
drag, startPoint x: 593, startPoint y: 447, endPoint x: 468, endPoint y: 354, distance: 156.1
click at [468, 354] on div ".deletable-edge-delete-btn { width: 20px; height: 20px; border: 0px solid #ffff…" at bounding box center [830, 412] width 783 height 621
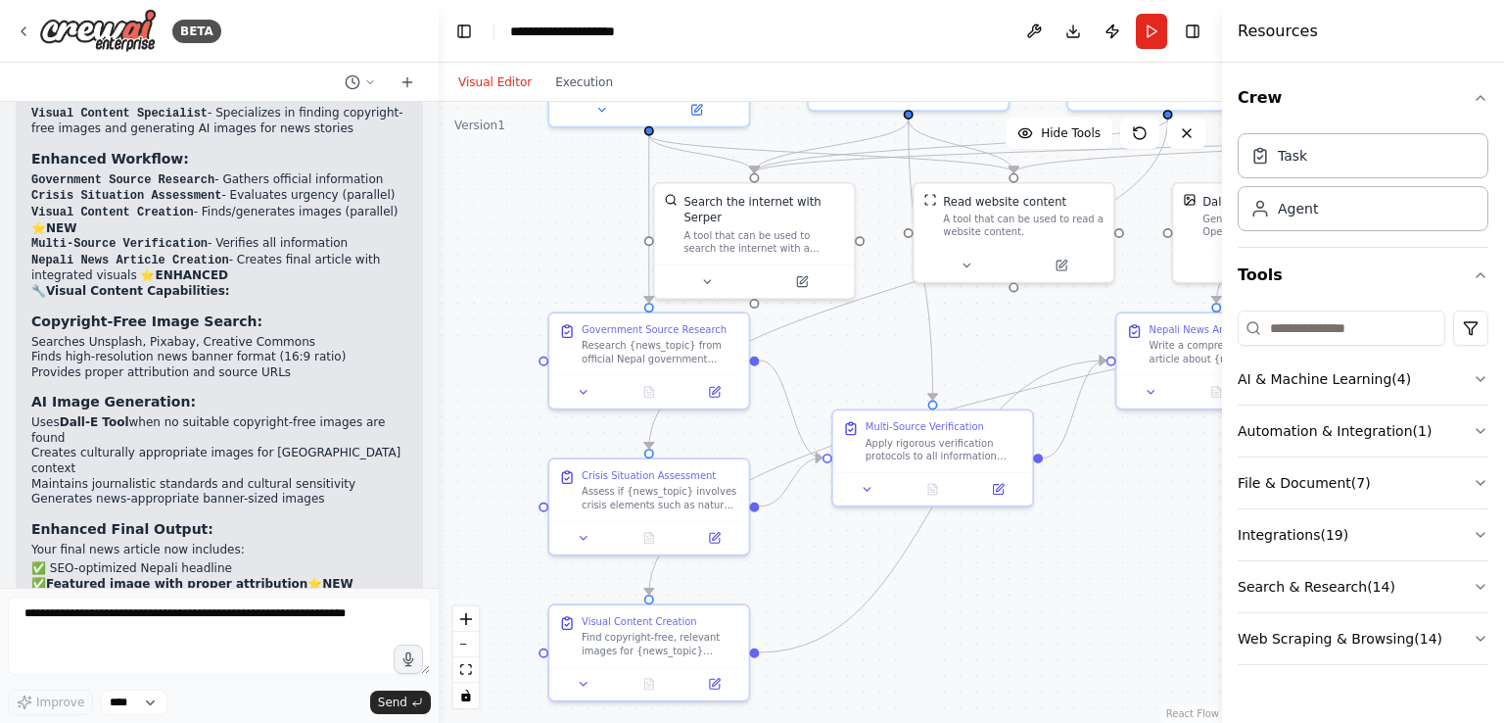
drag, startPoint x: 1065, startPoint y: 392, endPoint x: 1005, endPoint y: 362, distance: 67.4
click at [1005, 362] on div ".deletable-edge-delete-btn { width: 20px; height: 20px; border: 0px solid #ffff…" at bounding box center [830, 412] width 783 height 621
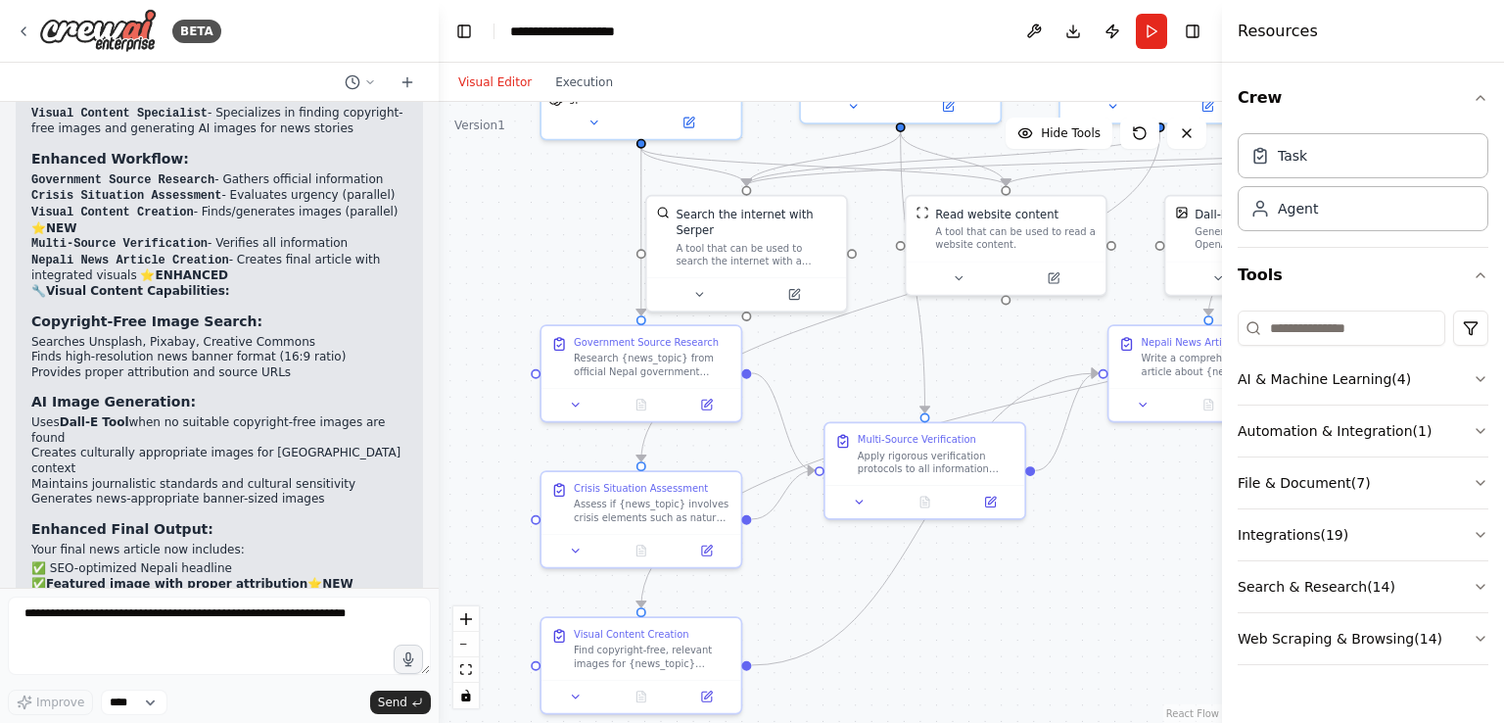
click at [1155, 34] on button "Run" at bounding box center [1151, 31] width 31 height 35
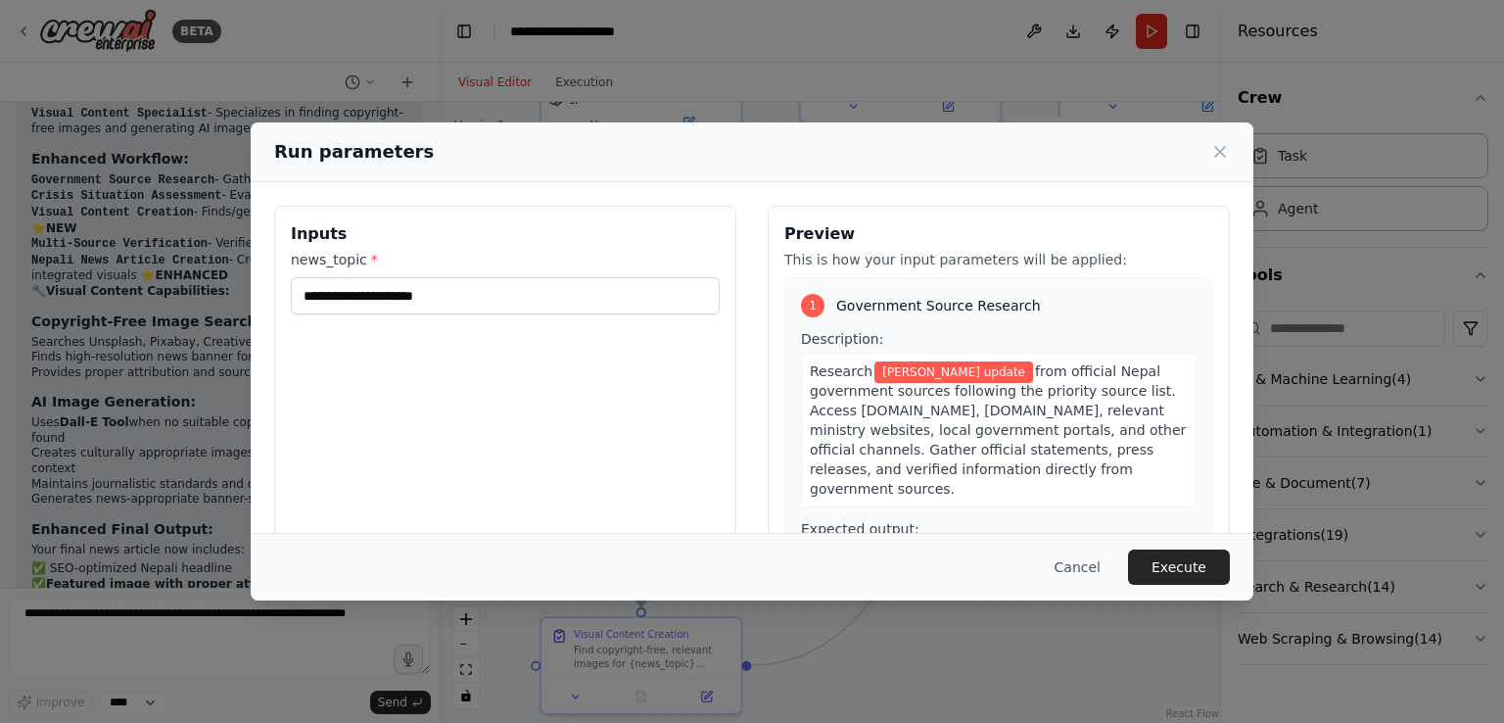
click at [1194, 572] on button "Execute" at bounding box center [1179, 566] width 102 height 35
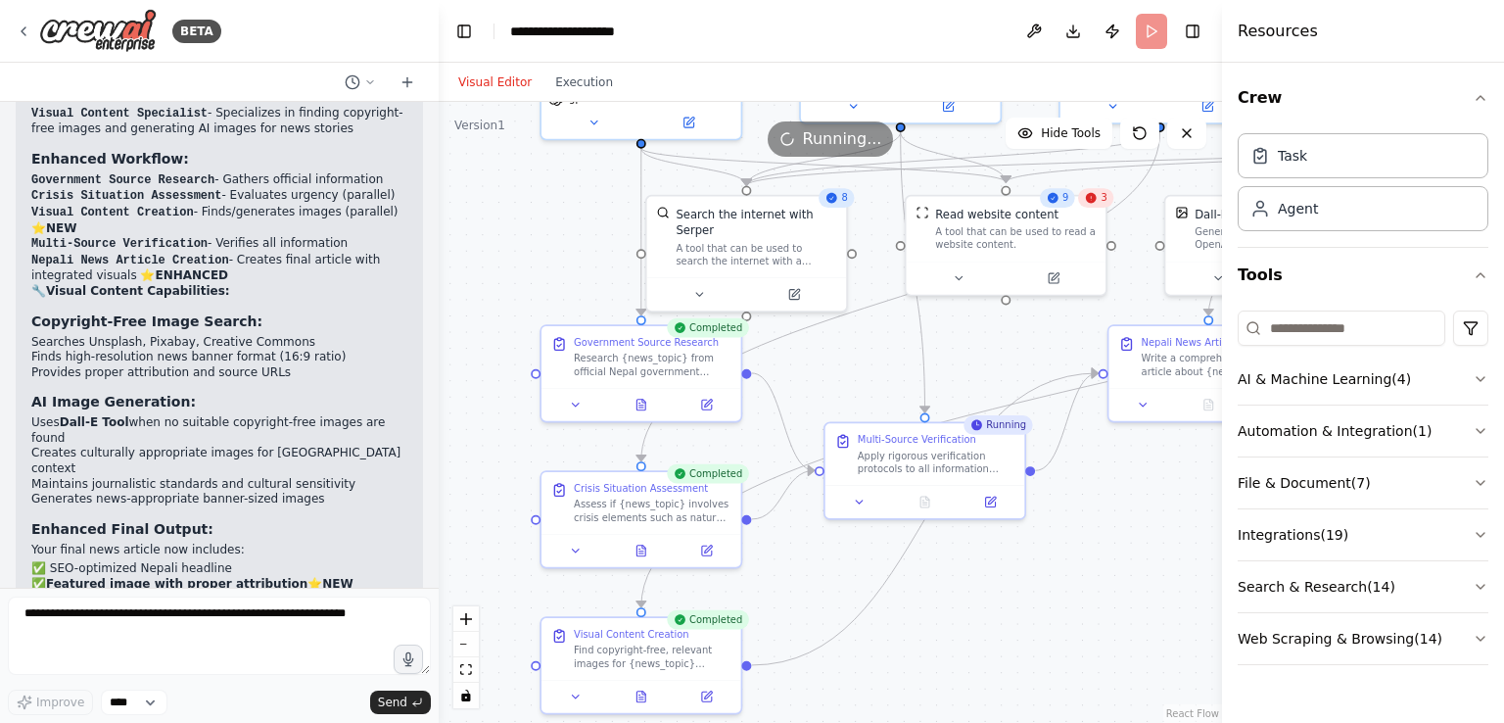
click at [1200, 31] on button "Toggle Right Sidebar" at bounding box center [1192, 31] width 27 height 27
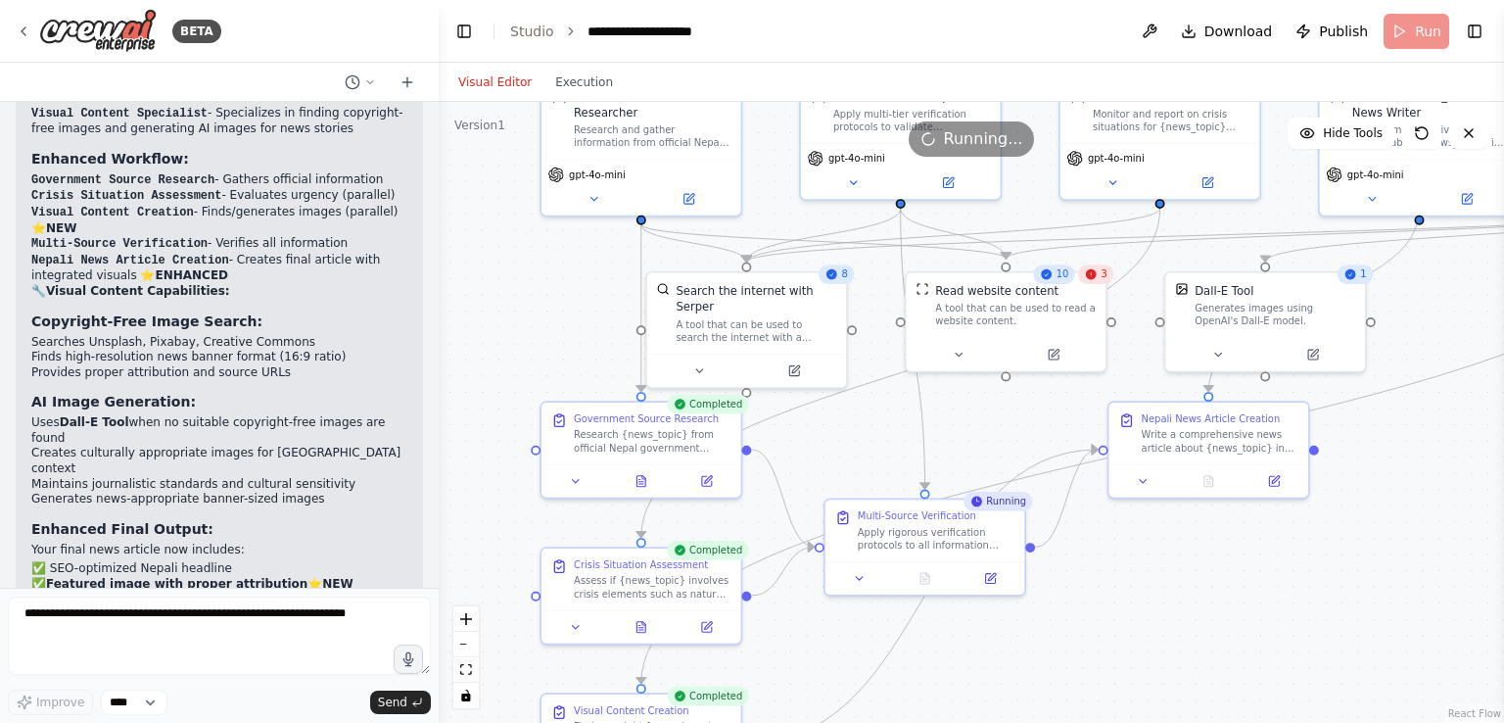
drag, startPoint x: 1412, startPoint y: 281, endPoint x: 1412, endPoint y: 358, distance: 77.4
click at [1412, 358] on div ".deletable-edge-delete-btn { width: 20px; height: 20px; border: 0px solid #ffff…" at bounding box center [971, 412] width 1065 height 621
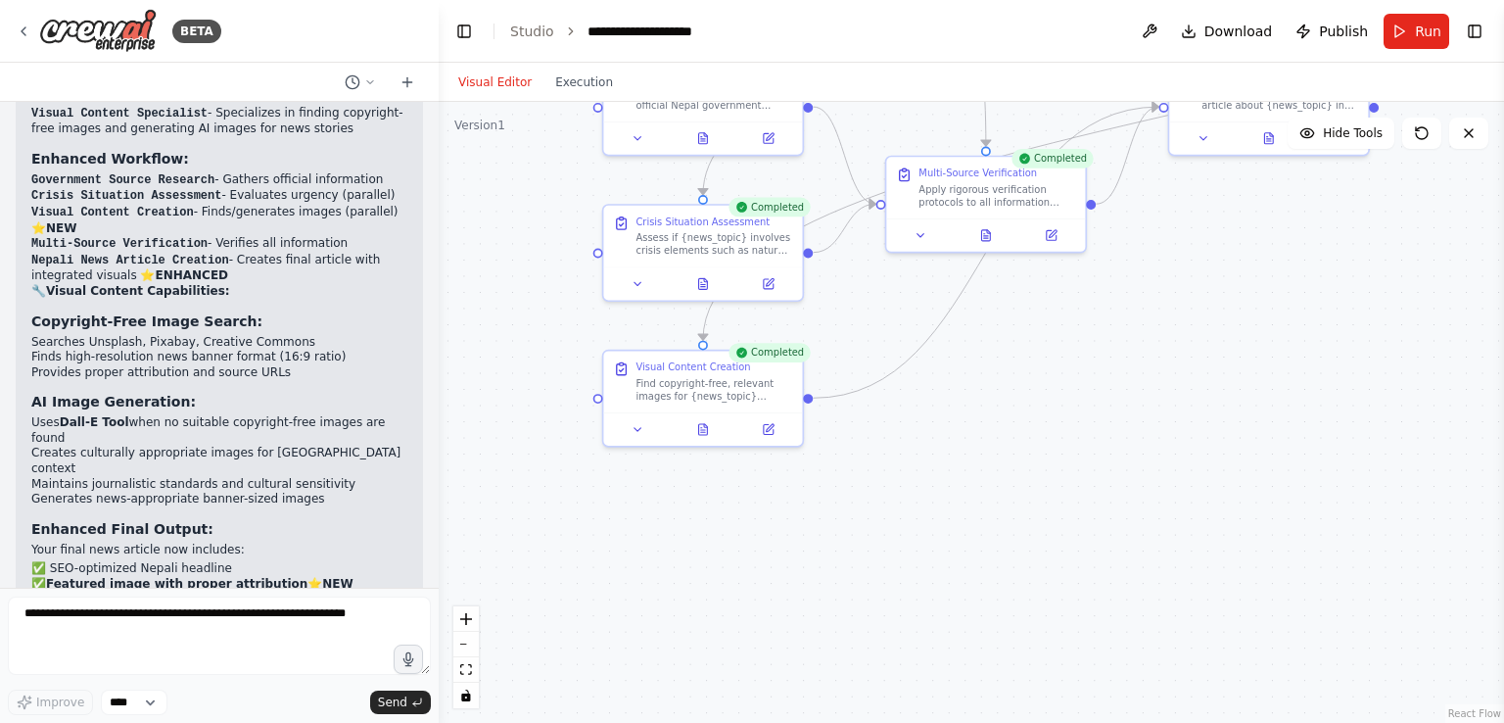
drag, startPoint x: 1228, startPoint y: 616, endPoint x: 1288, endPoint y: 272, distance: 348.8
click at [1288, 272] on div ".deletable-edge-delete-btn { width: 20px; height: 20px; border: 0px solid #ffff…" at bounding box center [971, 412] width 1065 height 621
click at [704, 429] on icon at bounding box center [703, 429] width 9 height 11
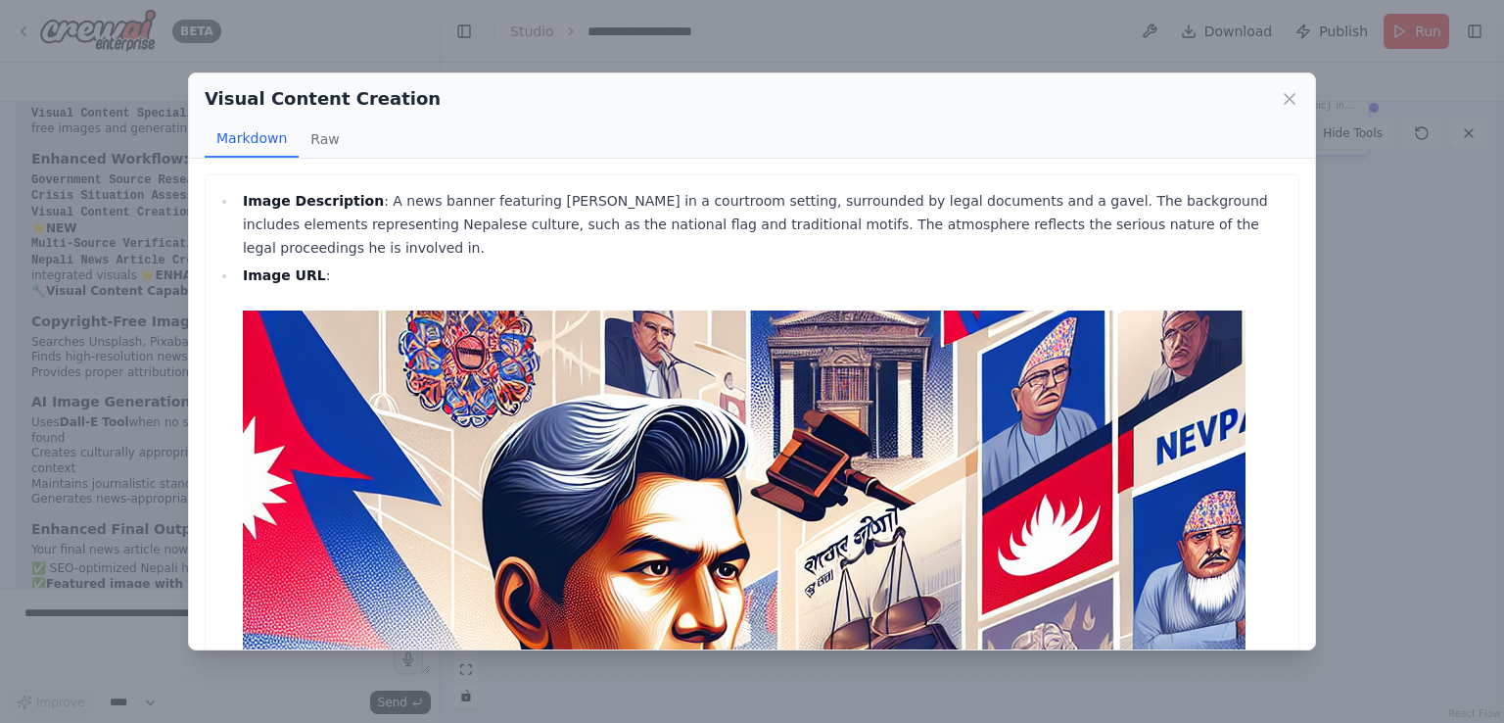
click at [325, 148] on button "Raw" at bounding box center [325, 138] width 52 height 37
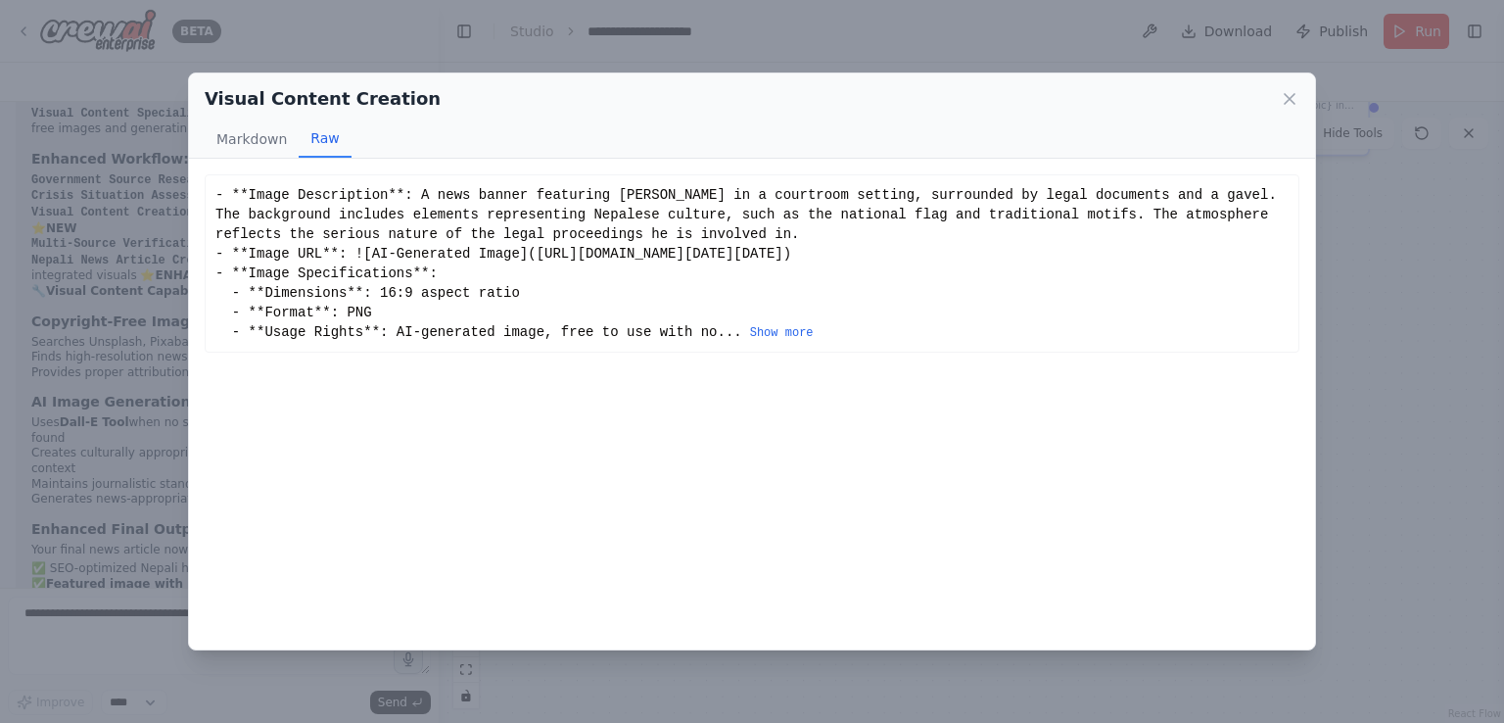
click at [255, 136] on button "Markdown" at bounding box center [252, 138] width 94 height 37
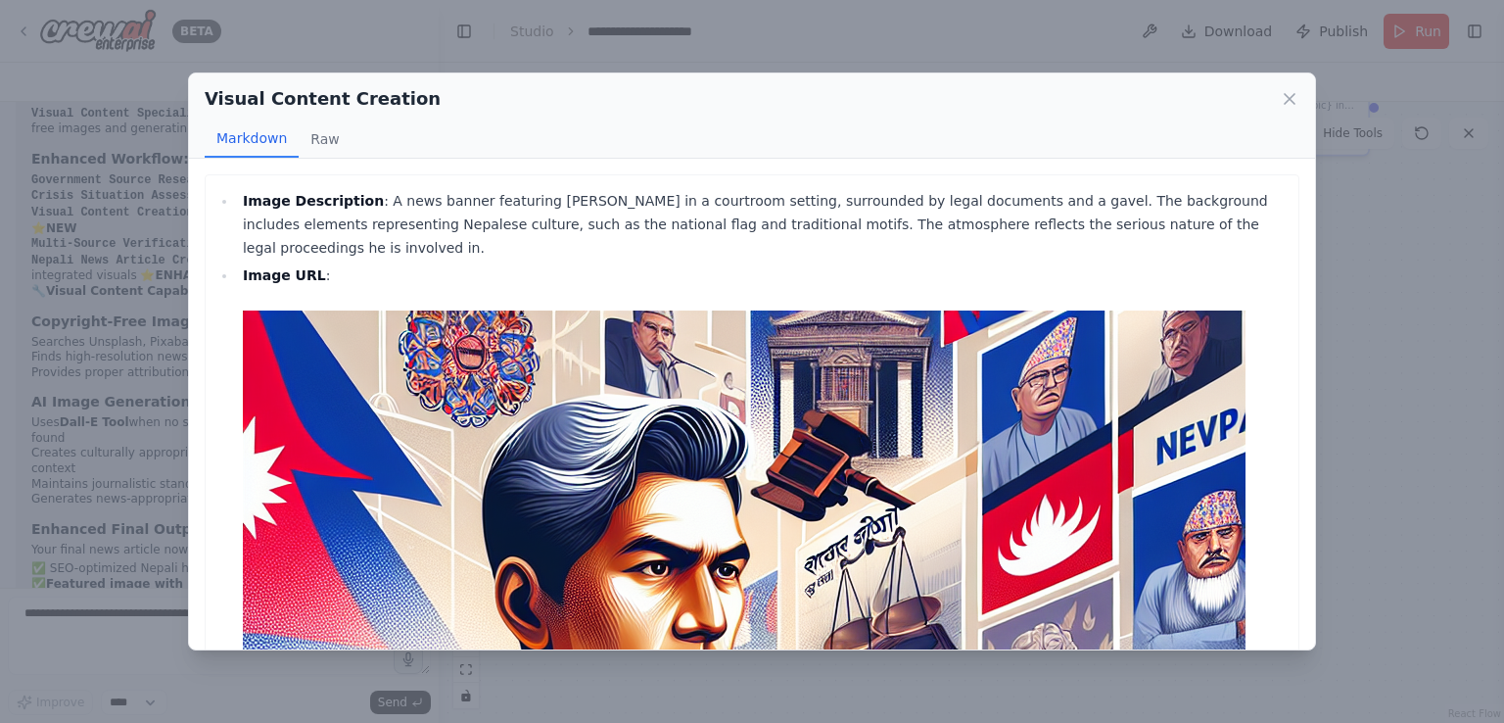
click at [1294, 101] on icon at bounding box center [1290, 99] width 20 height 20
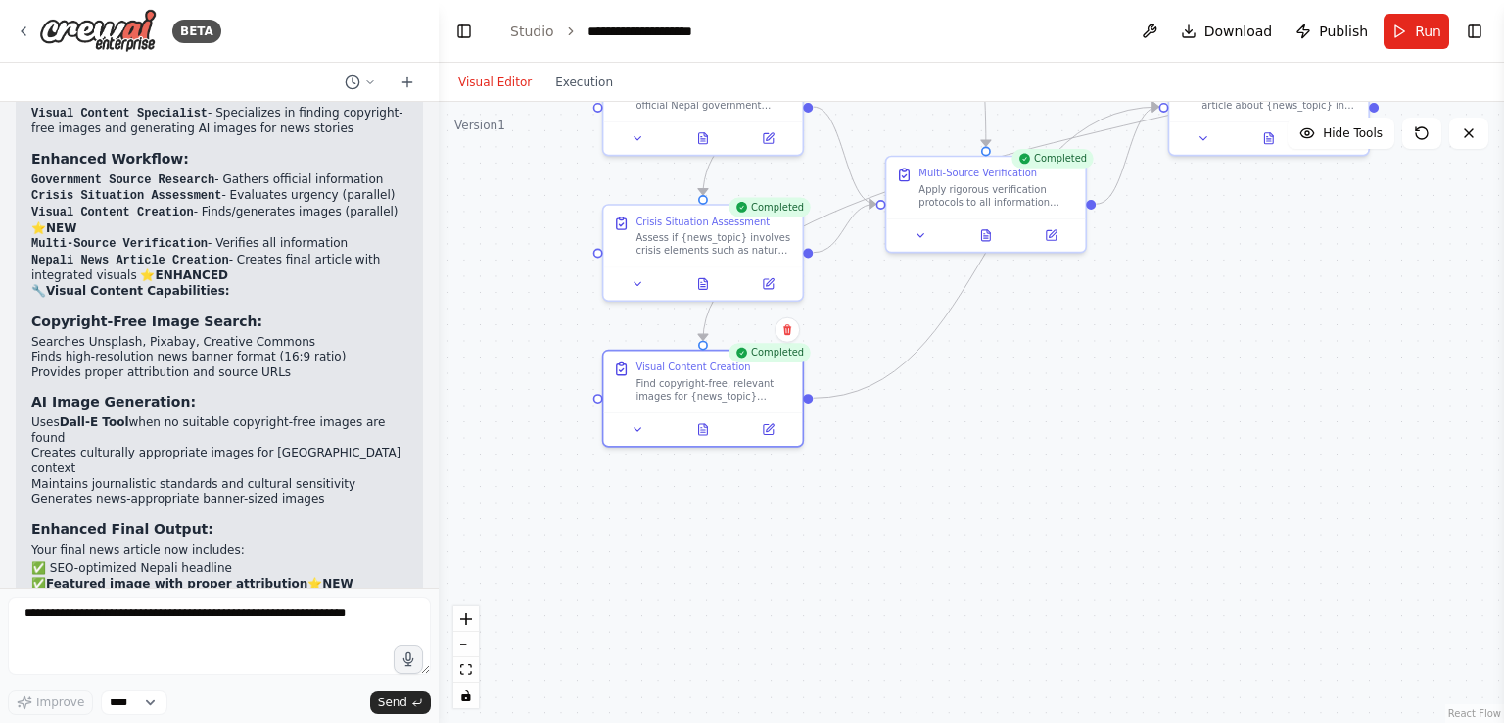
click at [712, 430] on button at bounding box center [703, 430] width 69 height 20
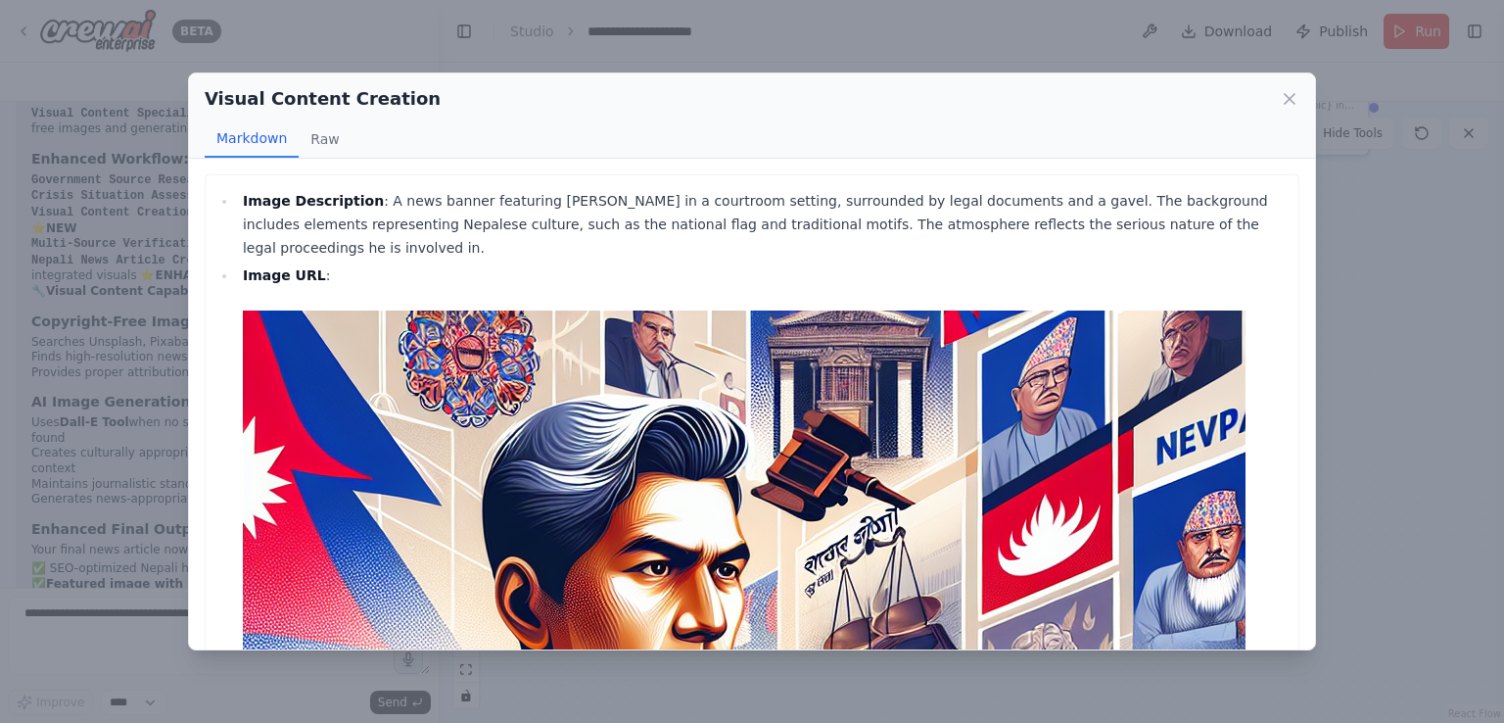
click at [1290, 100] on icon at bounding box center [1290, 99] width 20 height 20
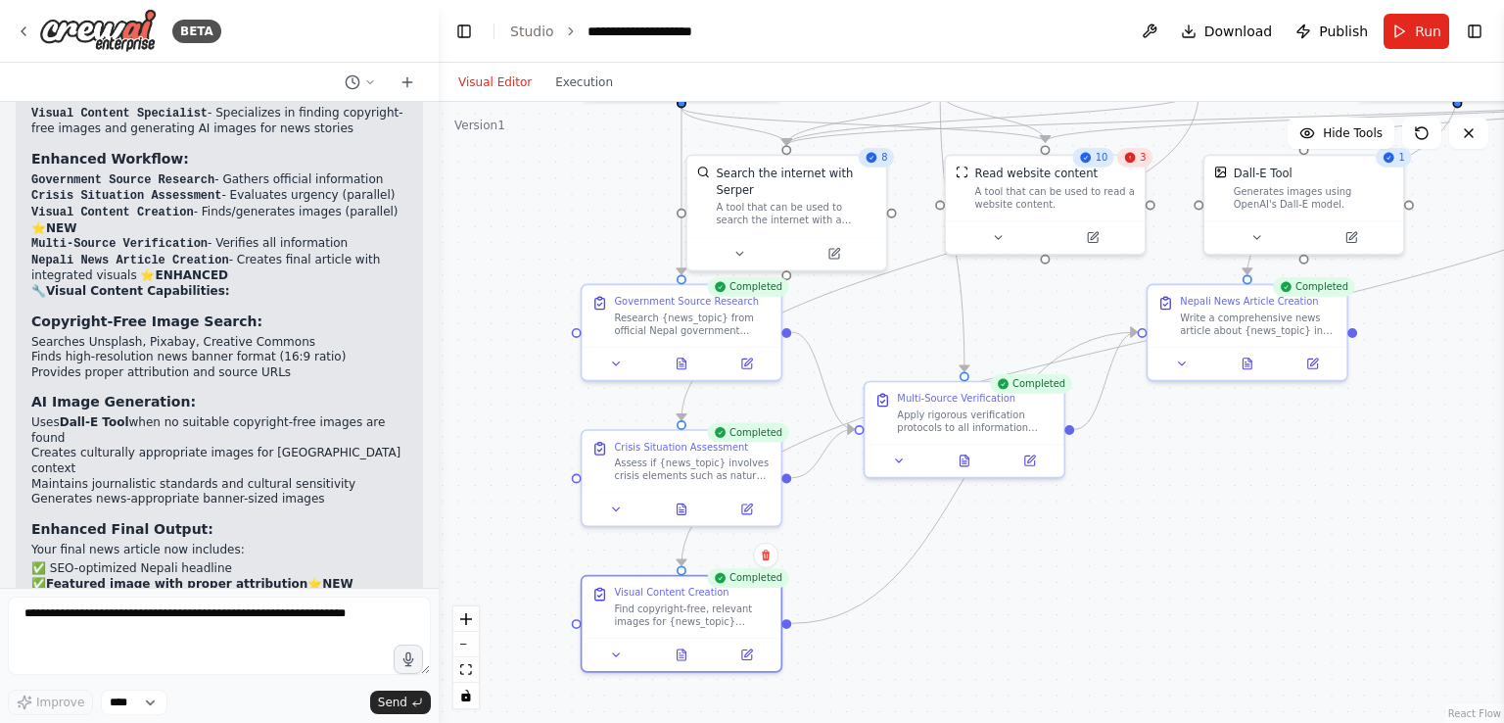
drag, startPoint x: 1063, startPoint y: 338, endPoint x: 1042, endPoint y: 563, distance: 226.2
click at [1042, 563] on div ".deletable-edge-delete-btn { width: 20px; height: 20px; border: 0px solid #ffff…" at bounding box center [971, 412] width 1065 height 621
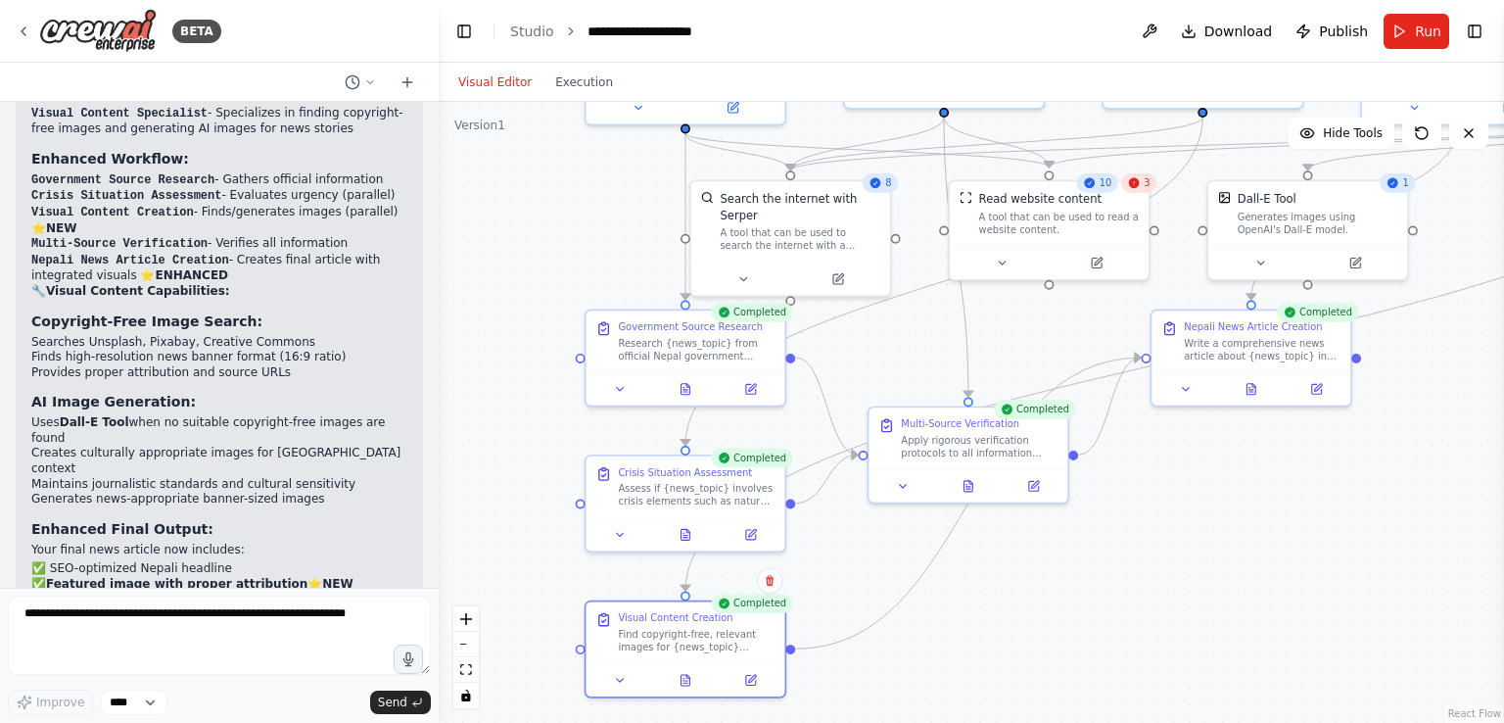
drag, startPoint x: 1180, startPoint y: 512, endPoint x: 1186, endPoint y: 541, distance: 30.0
click at [1186, 541] on div ".deletable-edge-delete-btn { width: 20px; height: 20px; border: 0px solid #ffff…" at bounding box center [971, 412] width 1065 height 621
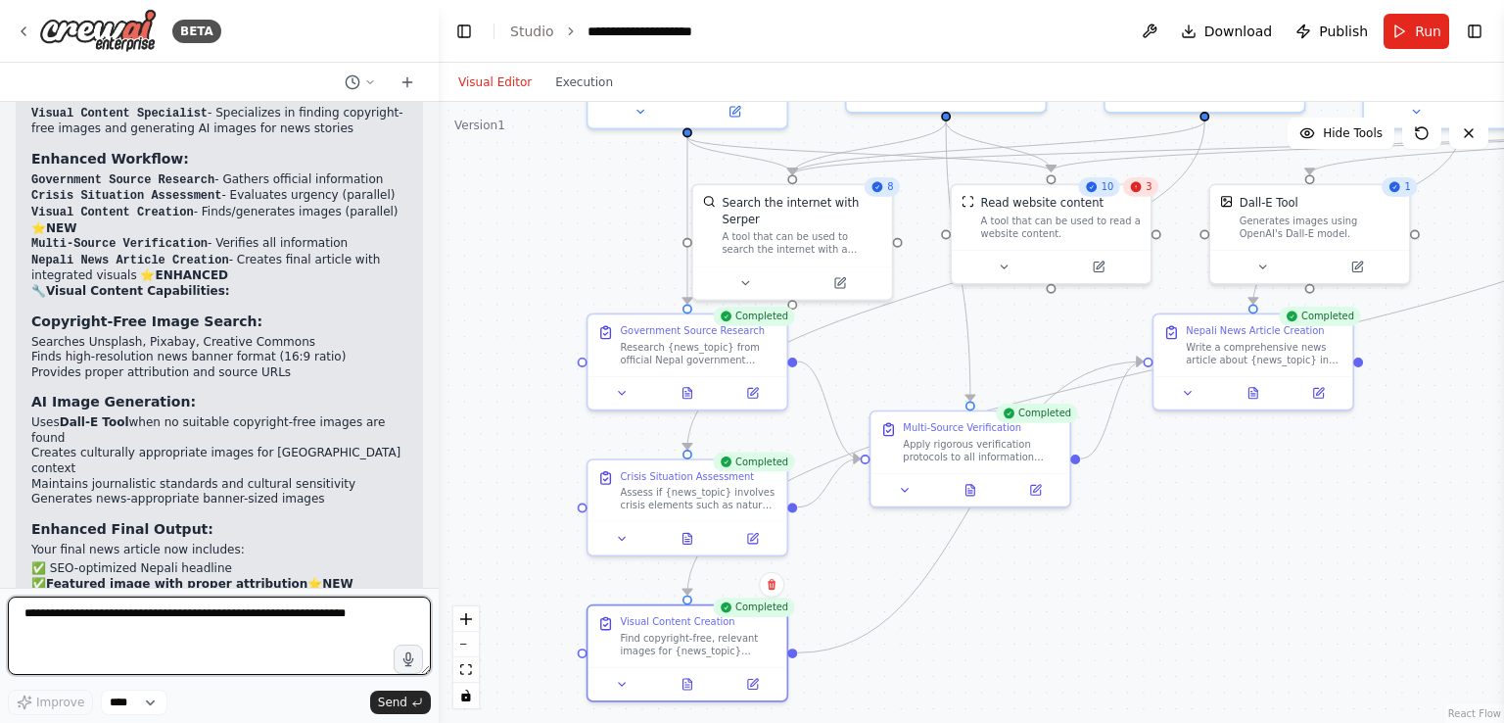
click at [178, 615] on textarea at bounding box center [219, 635] width 423 height 78
paste textarea "**********"
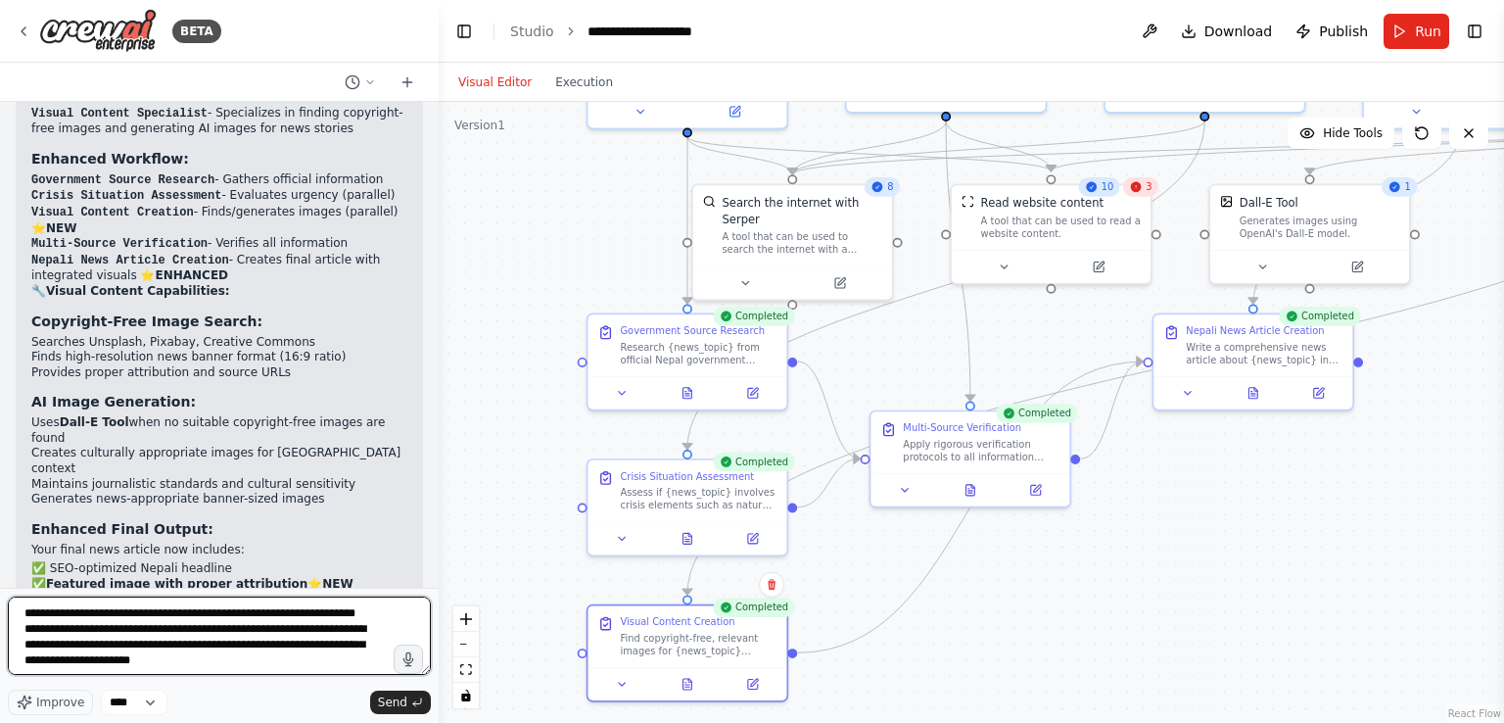
scroll to position [635, 0]
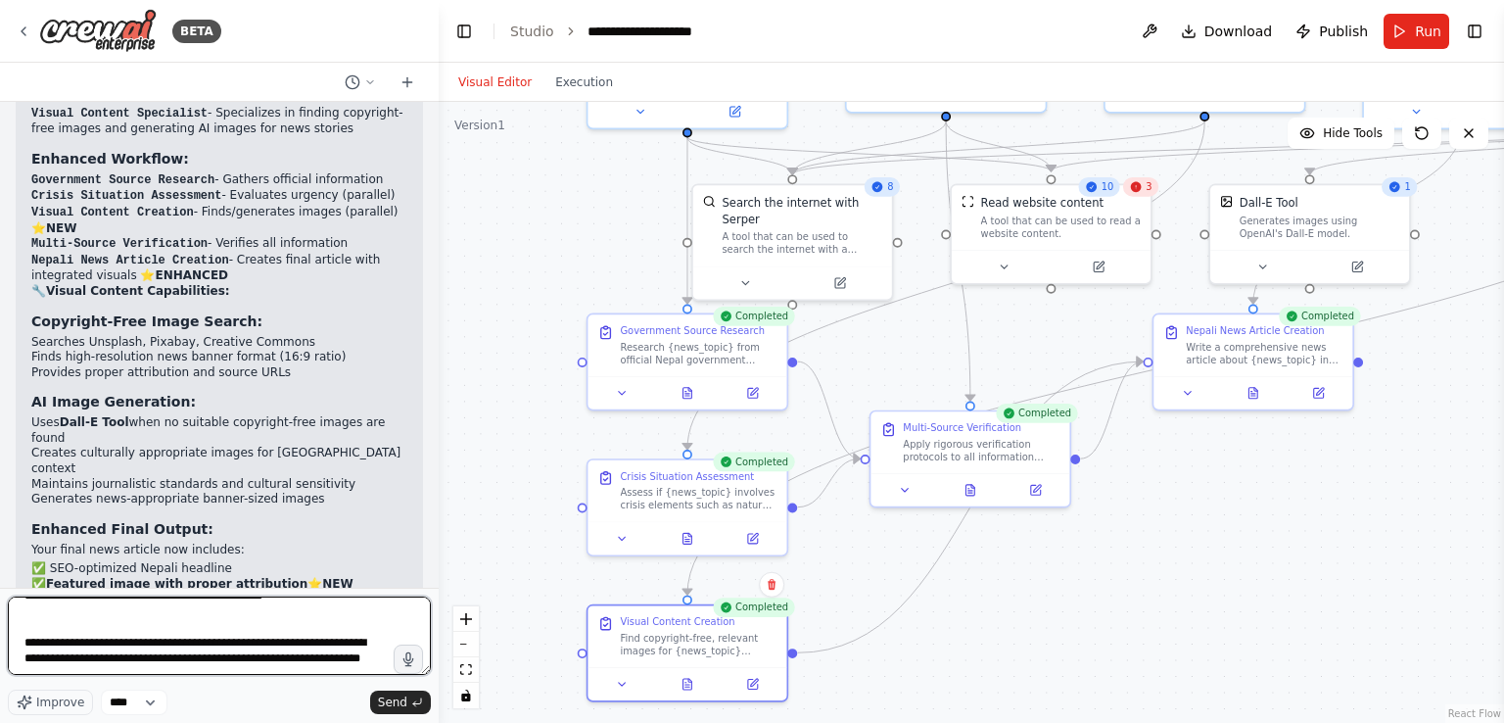
type textarea "**********"
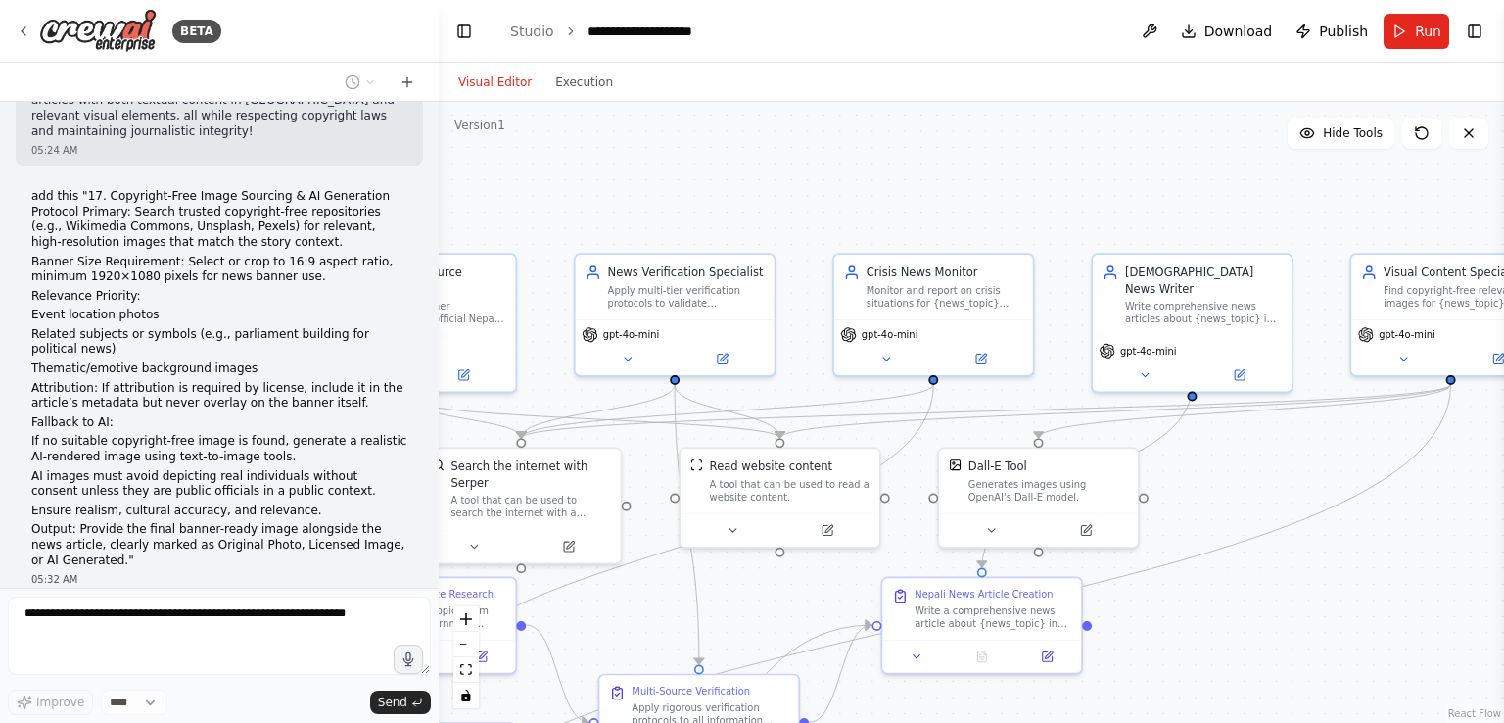
scroll to position [6076, 0]
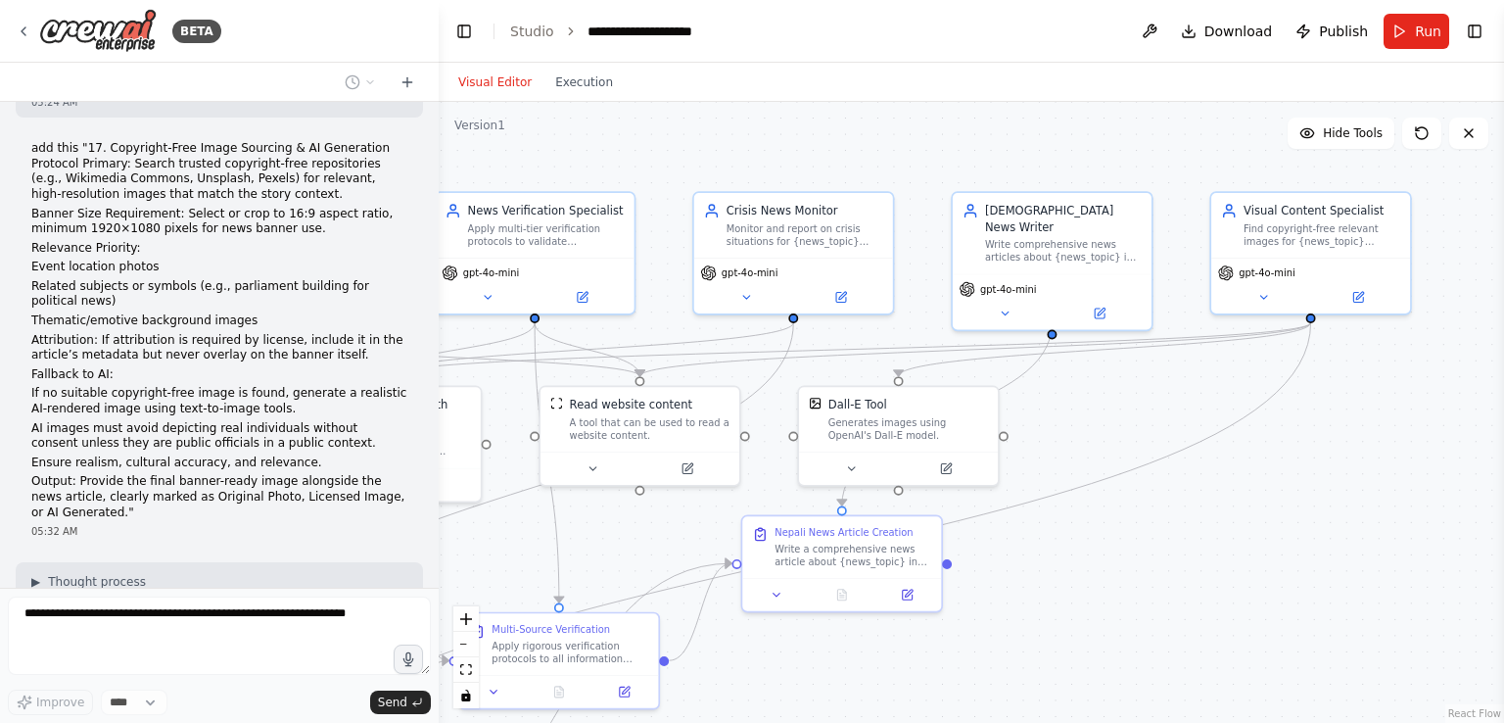
drag, startPoint x: 1285, startPoint y: 496, endPoint x: 873, endPoint y: 699, distance: 458.5
click at [873, 699] on div ".deletable-edge-delete-btn { width: 20px; height: 20px; border: 0px solid #ffff…" at bounding box center [971, 412] width 1065 height 621
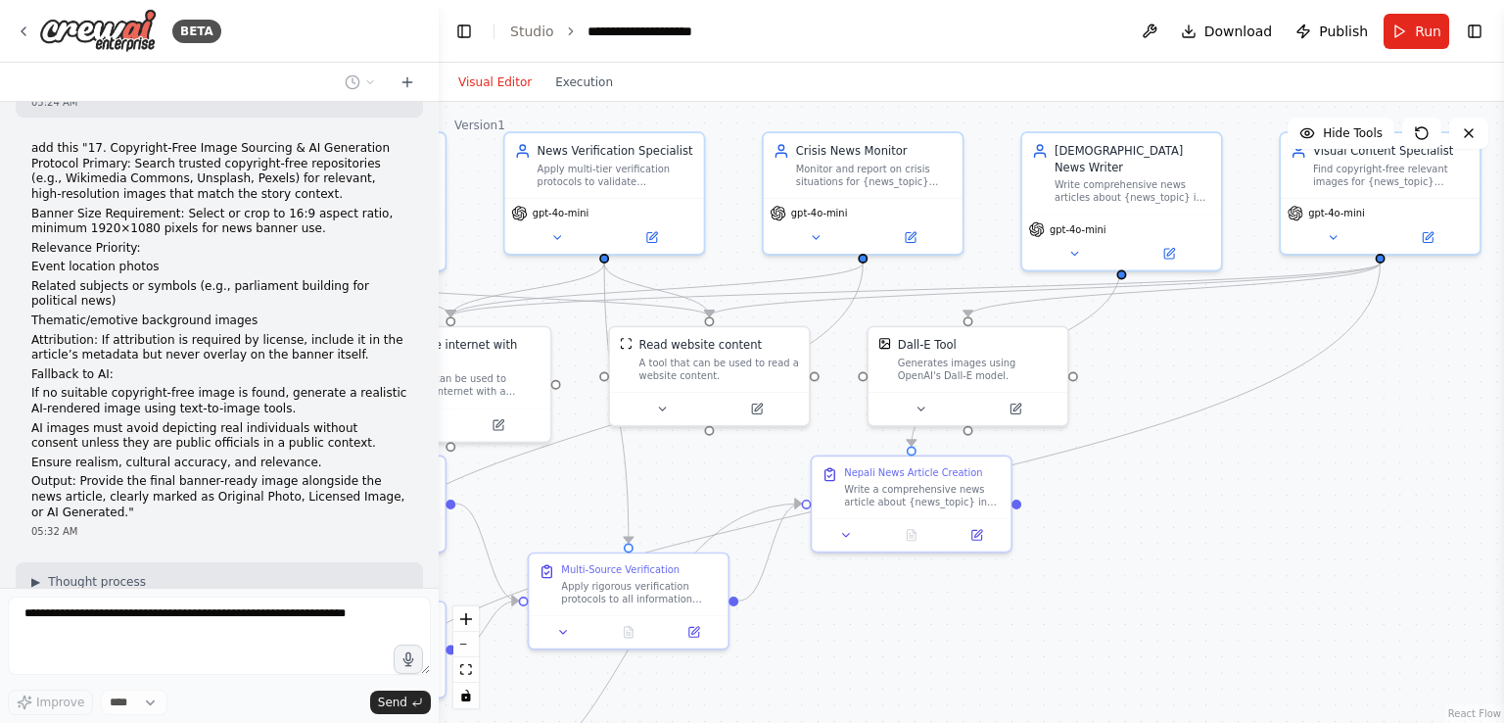
drag, startPoint x: 1134, startPoint y: 592, endPoint x: 1219, endPoint y: 510, distance: 118.4
click at [1219, 510] on div ".deletable-edge-delete-btn { width: 20px; height: 20px; border: 0px solid #ffff…" at bounding box center [971, 412] width 1065 height 621
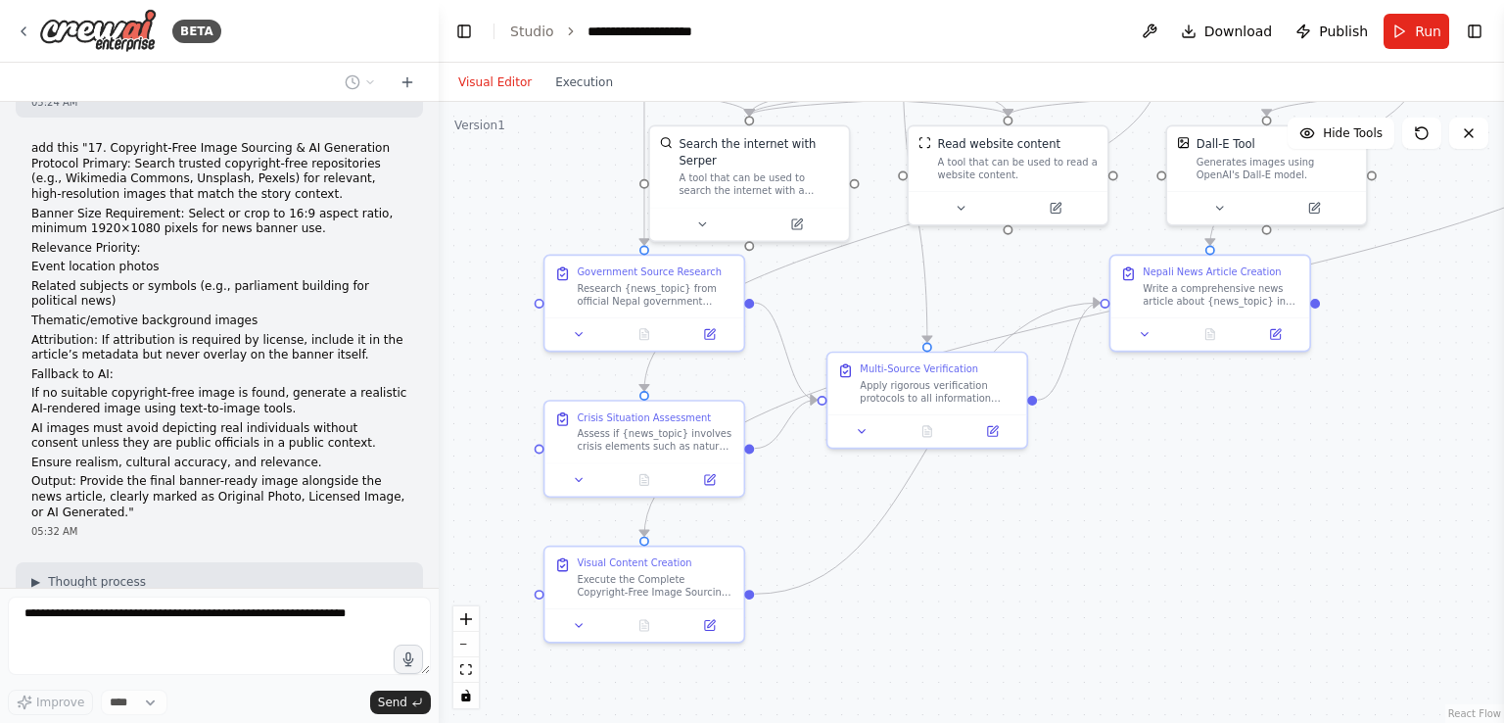
drag, startPoint x: 1001, startPoint y: 623, endPoint x: 1285, endPoint y: 444, distance: 335.8
click at [1285, 444] on div ".deletable-edge-delete-btn { width: 20px; height: 20px; border: 0px solid #ffff…" at bounding box center [971, 412] width 1065 height 621
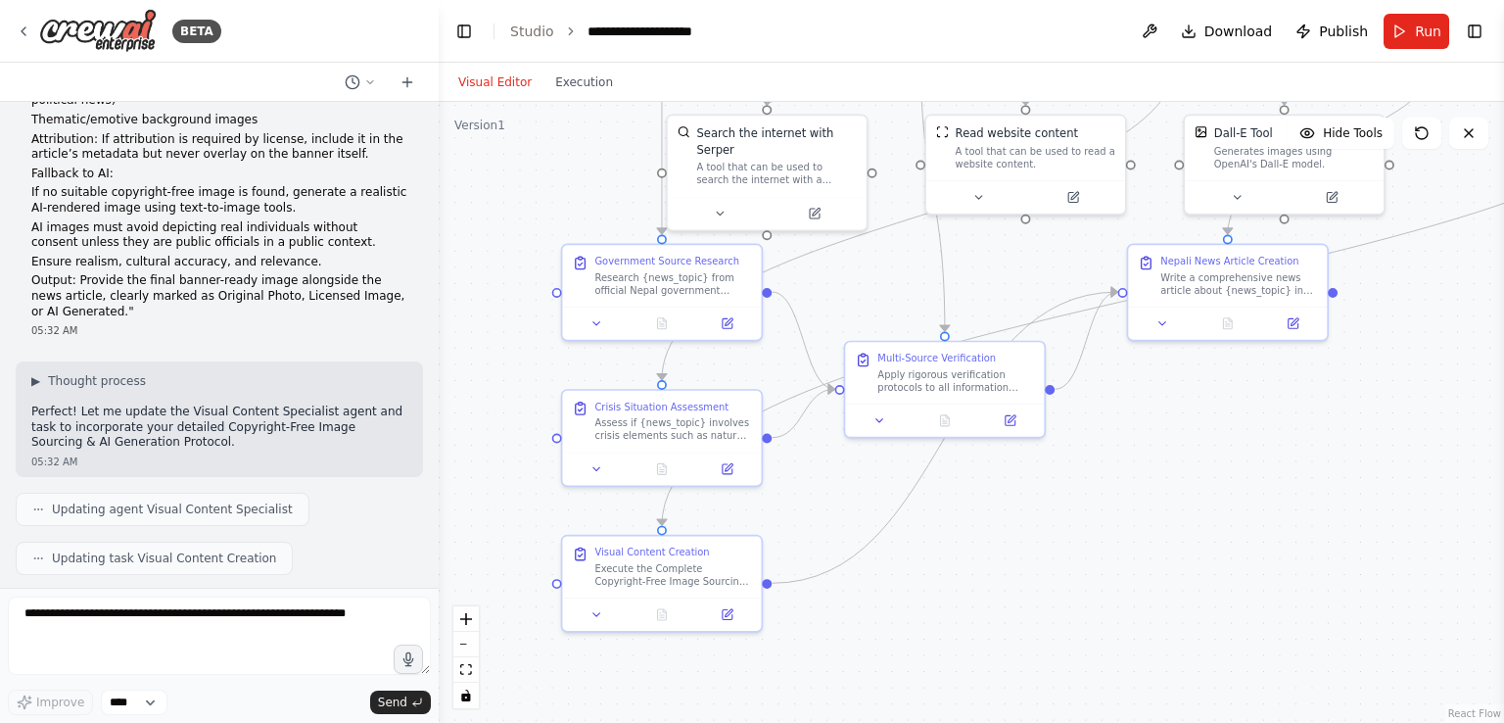
drag, startPoint x: 1068, startPoint y: 597, endPoint x: 1085, endPoint y: 584, distance: 21.6
click at [1085, 584] on div ".deletable-edge-delete-btn { width: 20px; height: 20px; border: 0px solid #ffff…" at bounding box center [971, 412] width 1065 height 621
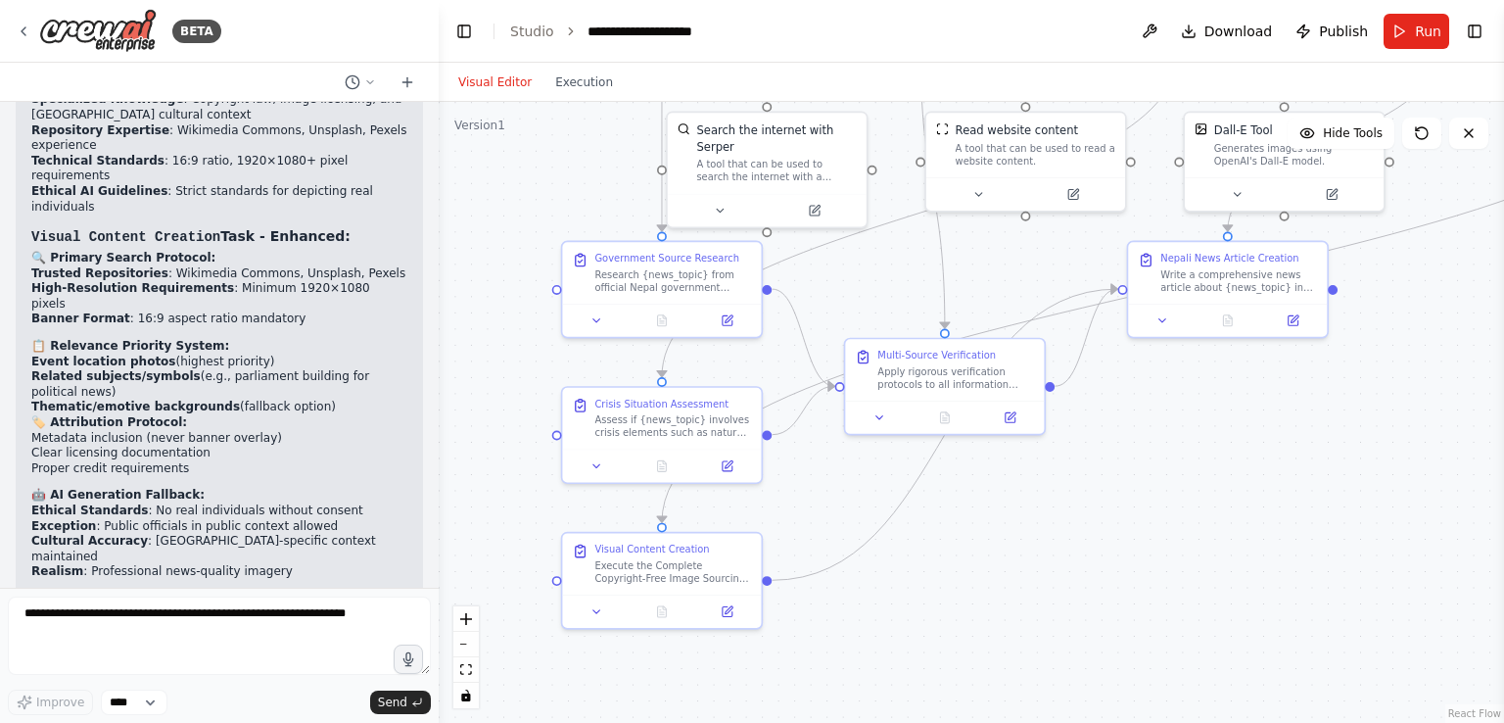
scroll to position [6948, 0]
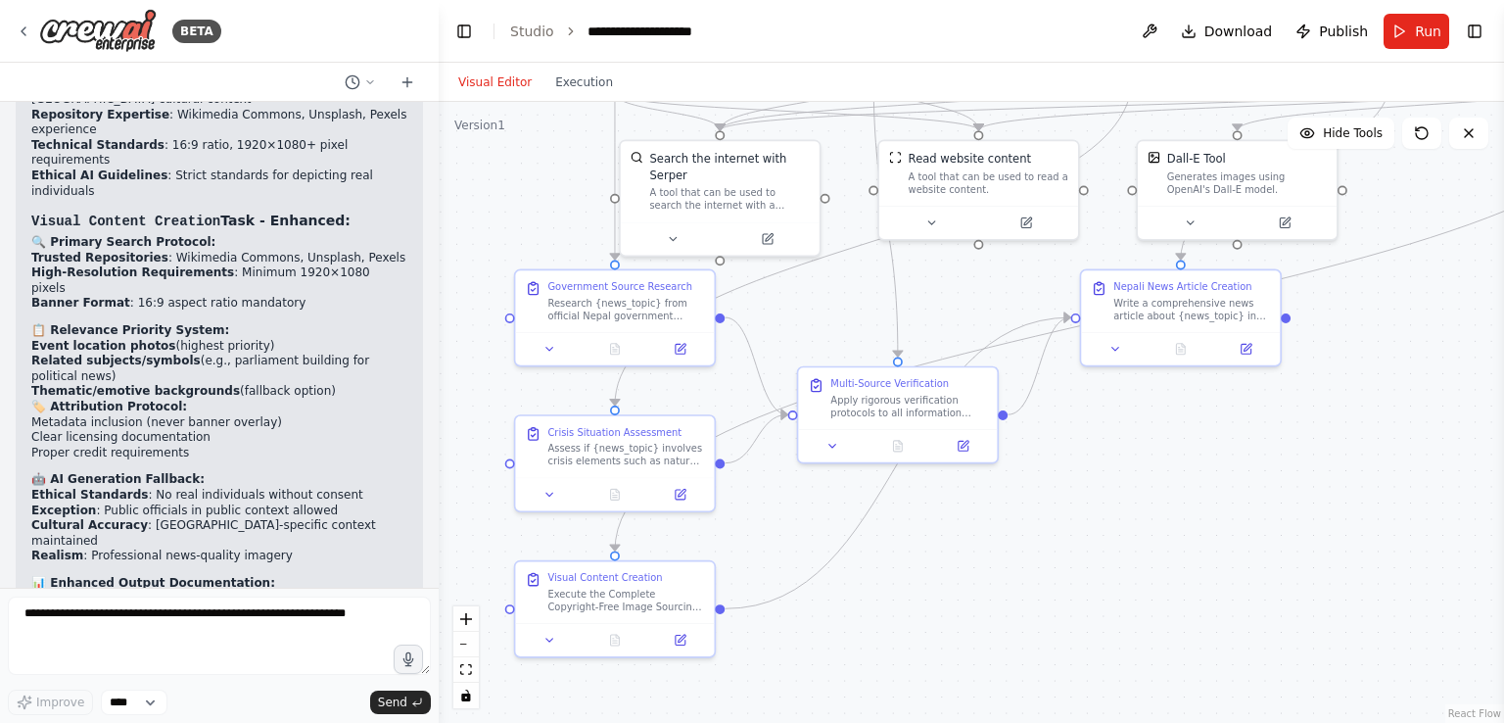
drag, startPoint x: 1136, startPoint y: 560, endPoint x: 1089, endPoint y: 588, distance: 54.9
click at [1089, 588] on div ".deletable-edge-delete-btn { width: 20px; height: 20px; border: 0px solid #ffff…" at bounding box center [971, 412] width 1065 height 621
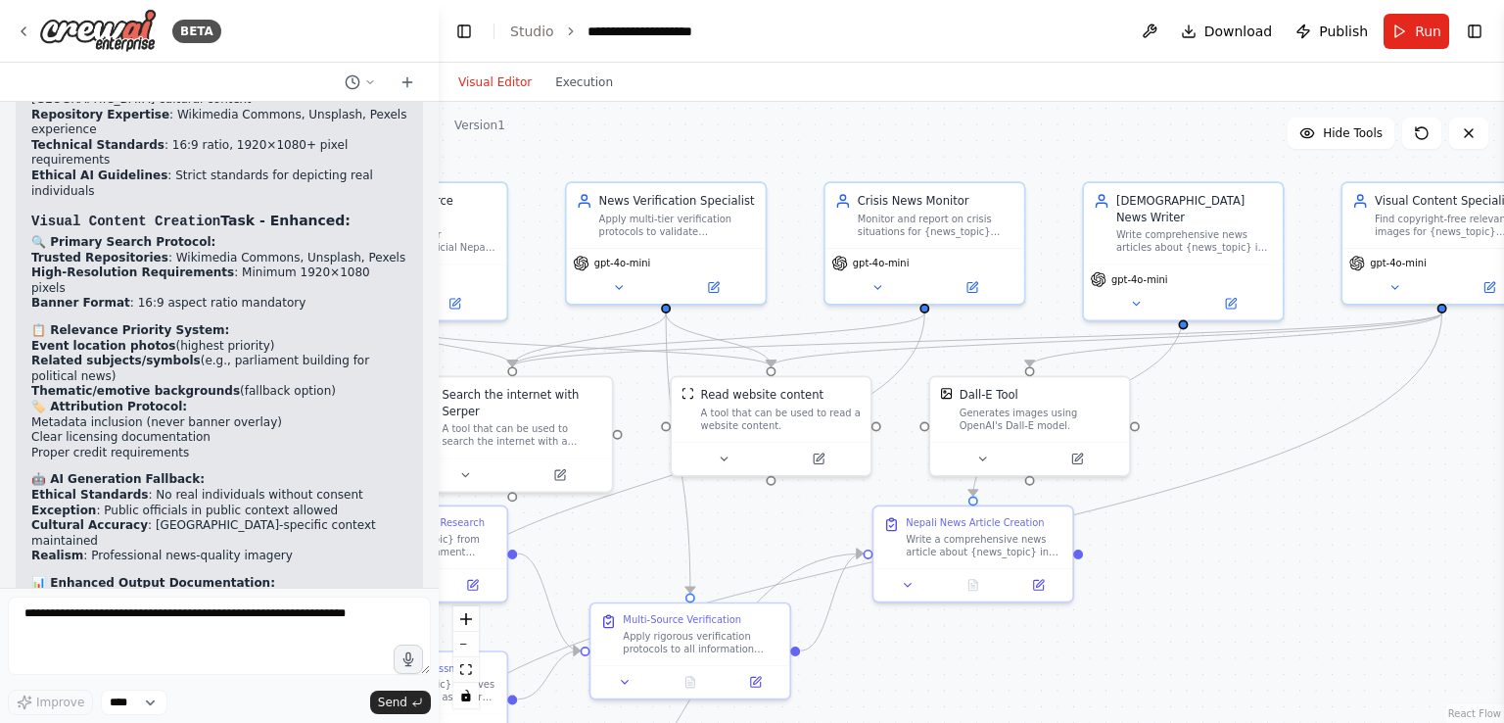
drag, startPoint x: 1265, startPoint y: 423, endPoint x: 1058, endPoint y: 663, distance: 317.2
click at [1058, 663] on div ".deletable-edge-delete-btn { width: 20px; height: 20px; border: 0px solid #ffff…" at bounding box center [971, 412] width 1065 height 621
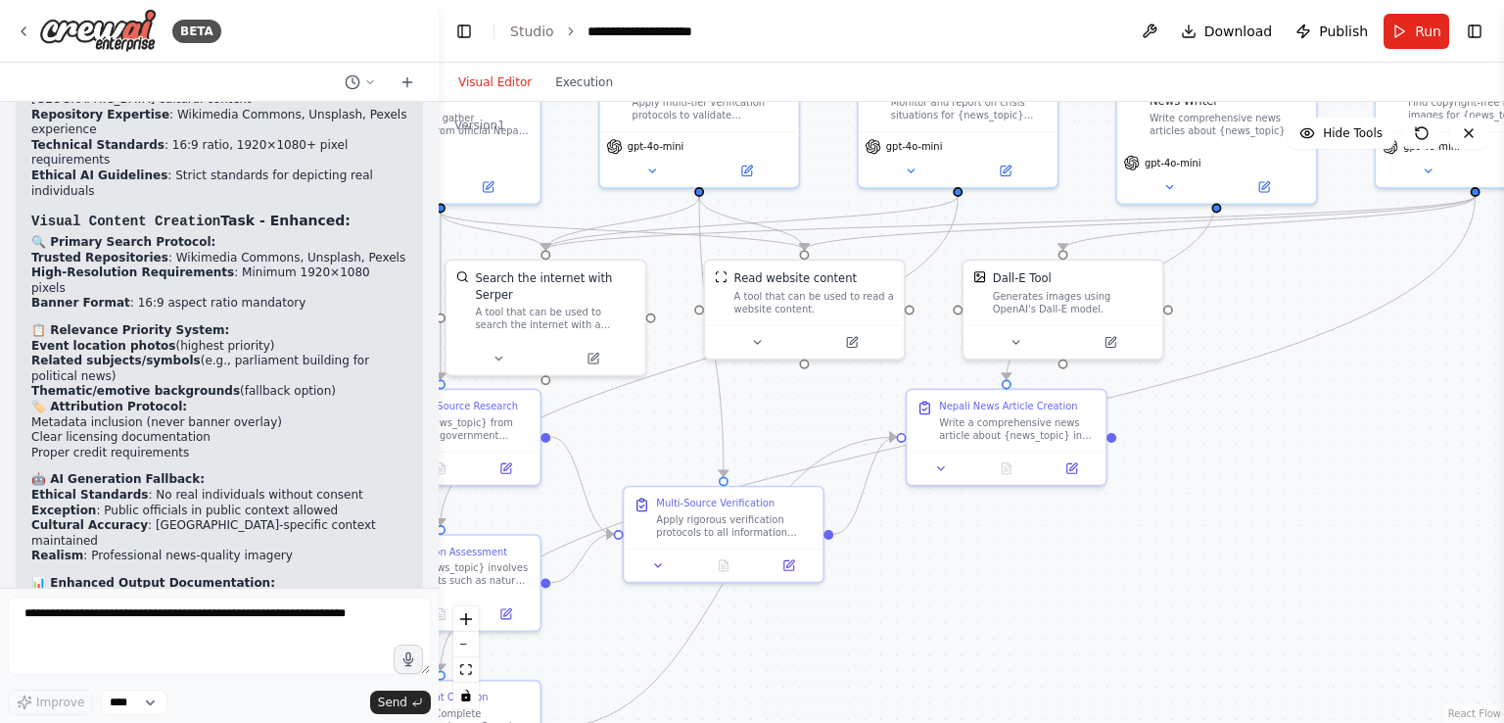
drag, startPoint x: 1341, startPoint y: 462, endPoint x: 1374, endPoint y: 342, distance: 125.0
click at [1374, 342] on div ".deletable-edge-delete-btn { width: 20px; height: 20px; border: 0px solid #ffff…" at bounding box center [971, 412] width 1065 height 621
click at [1230, 37] on span "Download" at bounding box center [1238, 32] width 69 height 20
click at [1218, 35] on span "Download" at bounding box center [1238, 32] width 69 height 20
click at [1155, 33] on button at bounding box center [1149, 31] width 31 height 35
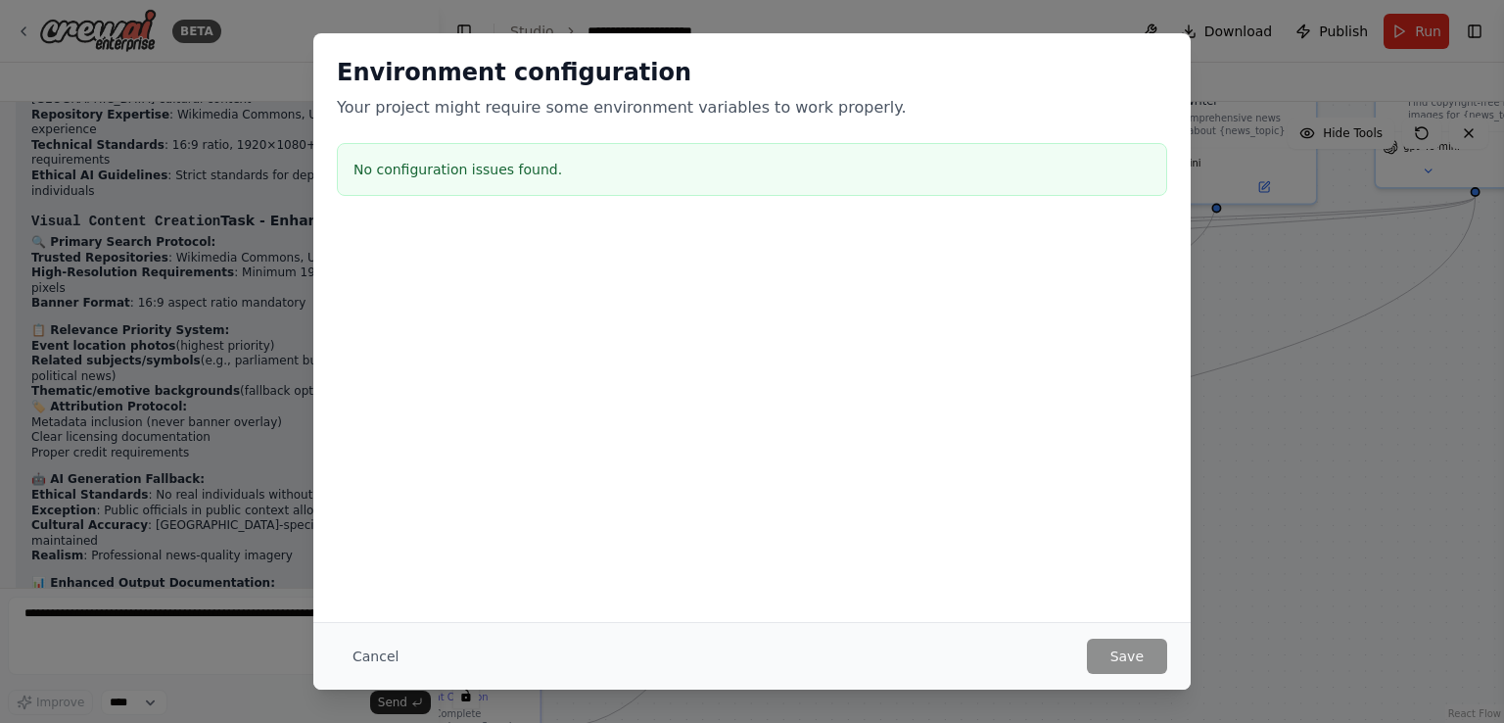
click at [368, 659] on button "Cancel" at bounding box center [375, 655] width 77 height 35
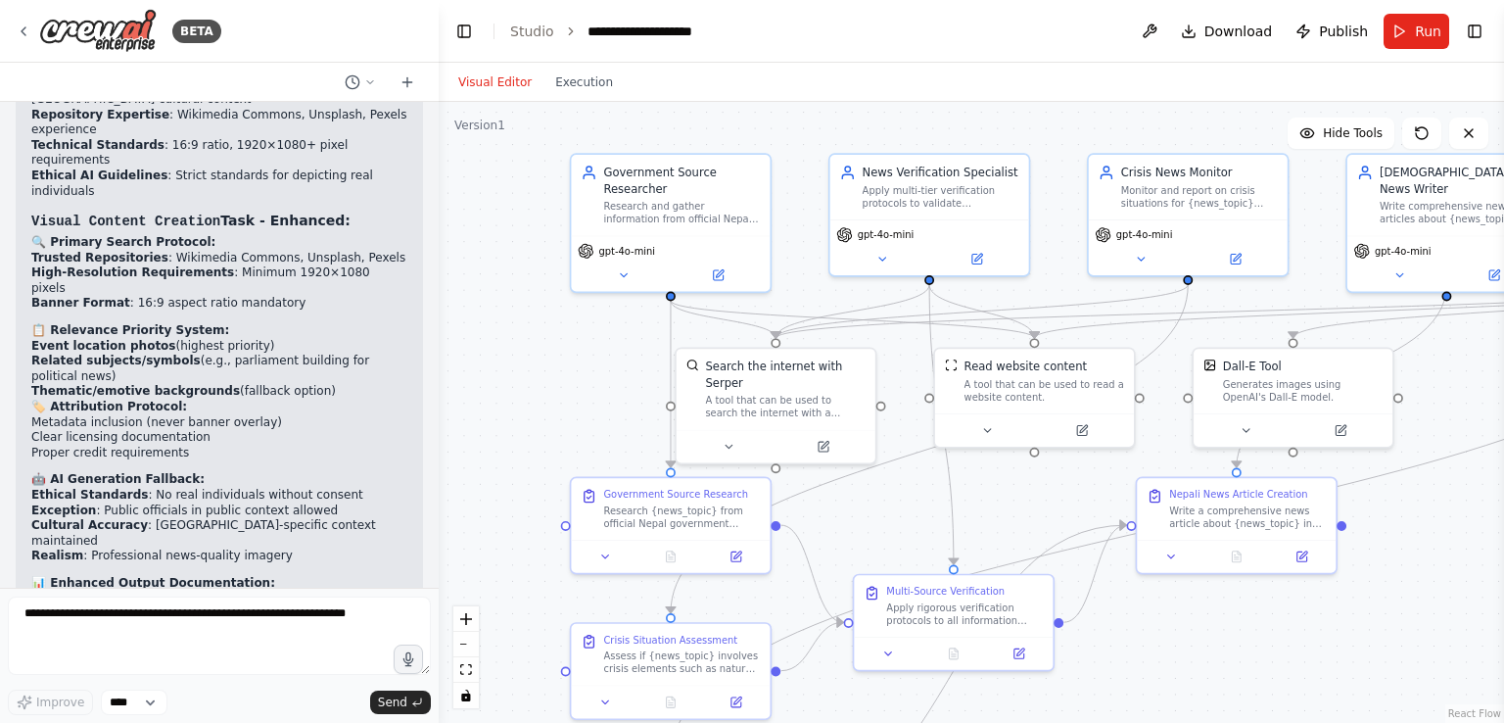
drag, startPoint x: 1273, startPoint y: 400, endPoint x: 1503, endPoint y: 490, distance: 246.8
click at [1503, 490] on div "BETA i want to create a Nepali News Master AI and i have created prompt for it …" at bounding box center [752, 361] width 1504 height 723
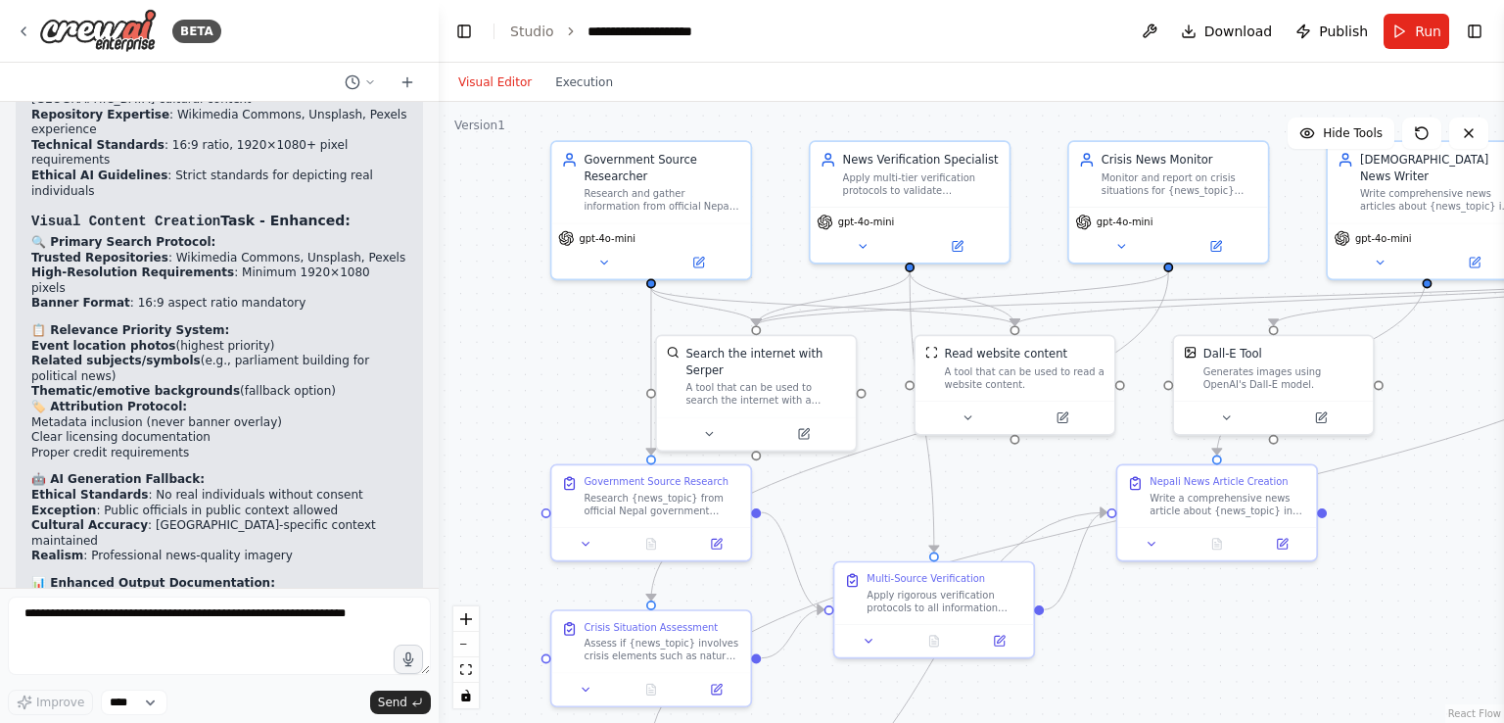
drag, startPoint x: 544, startPoint y: 390, endPoint x: 521, endPoint y: 374, distance: 28.2
click at [521, 374] on div ".deletable-edge-delete-btn { width: 20px; height: 20px; border: 0px solid #ffff…" at bounding box center [971, 412] width 1065 height 621
click at [1421, 31] on span "Run" at bounding box center [1428, 32] width 26 height 20
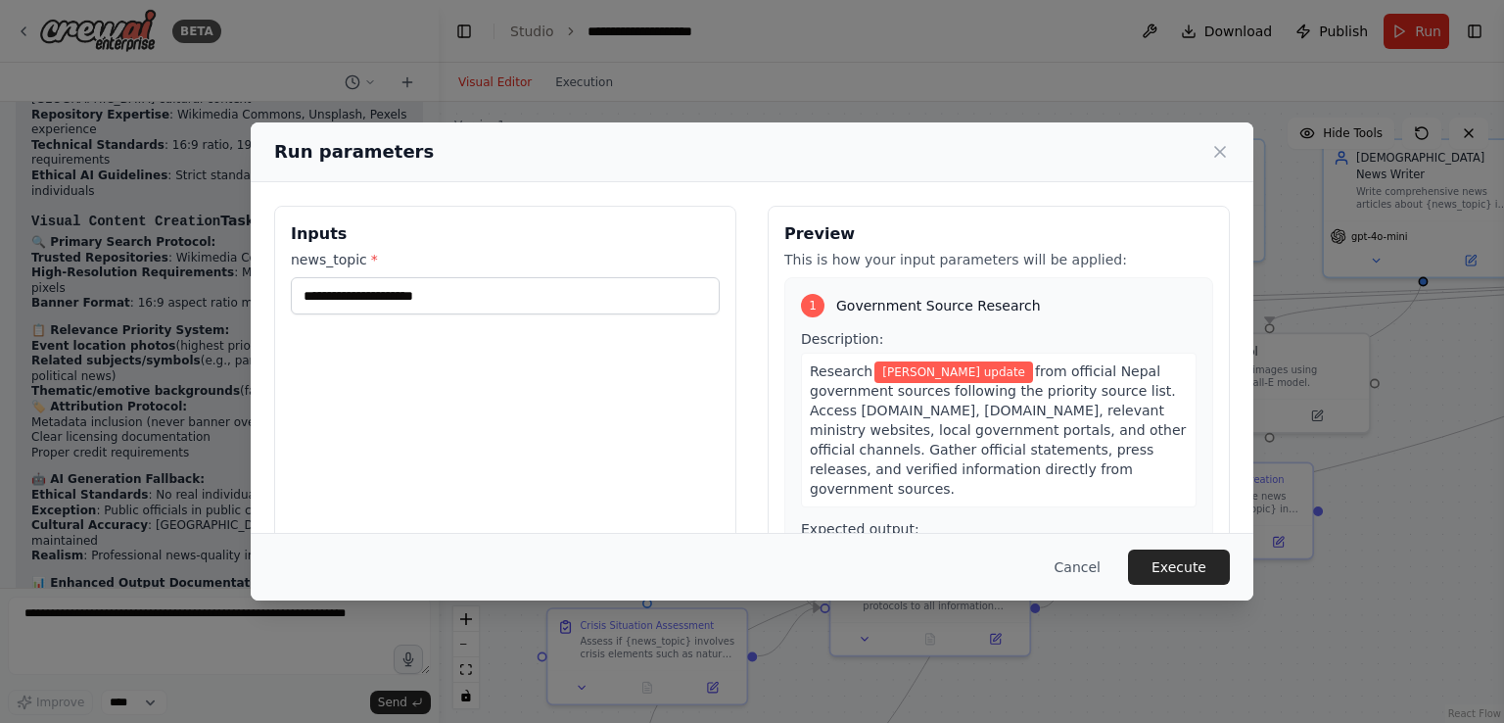
click at [1187, 572] on button "Execute" at bounding box center [1179, 566] width 102 height 35
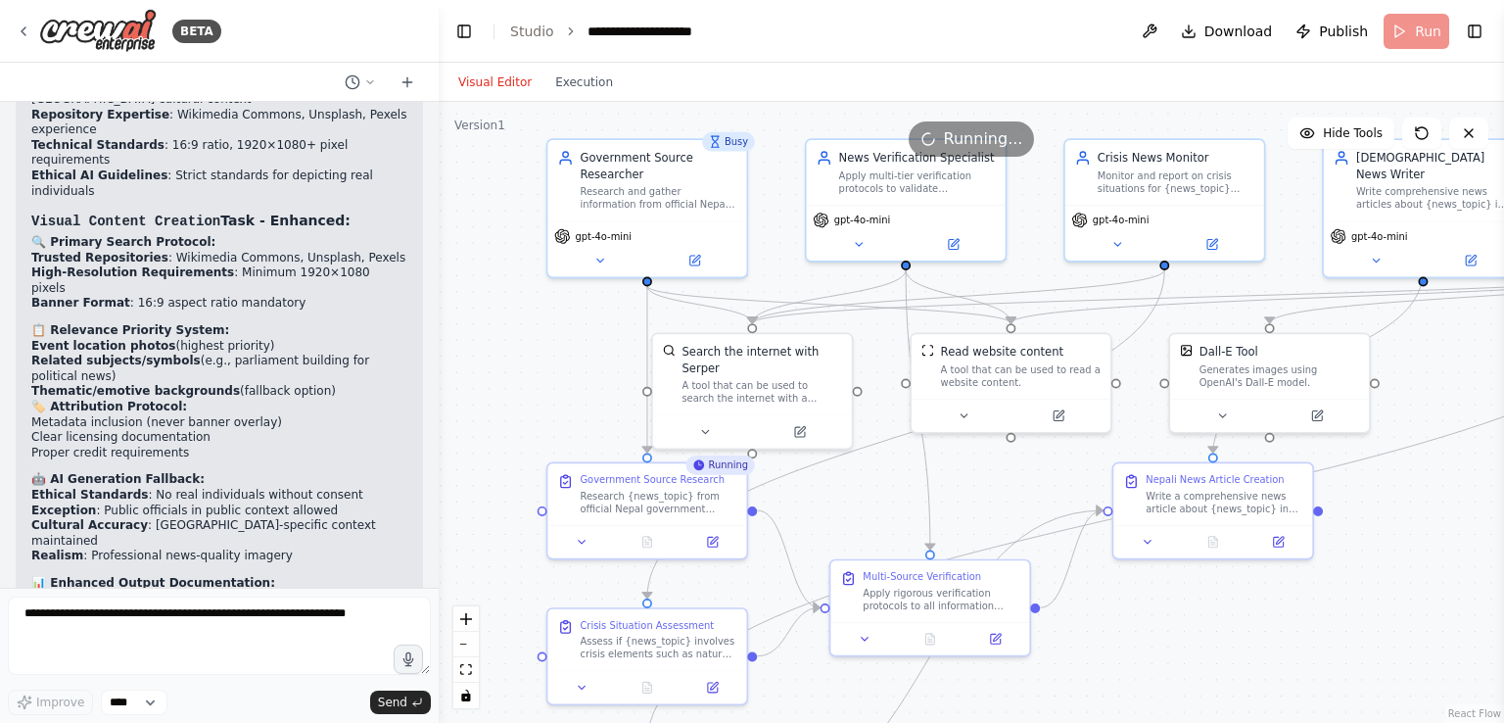
click at [467, 32] on button "Toggle Left Sidebar" at bounding box center [463, 31] width 27 height 27
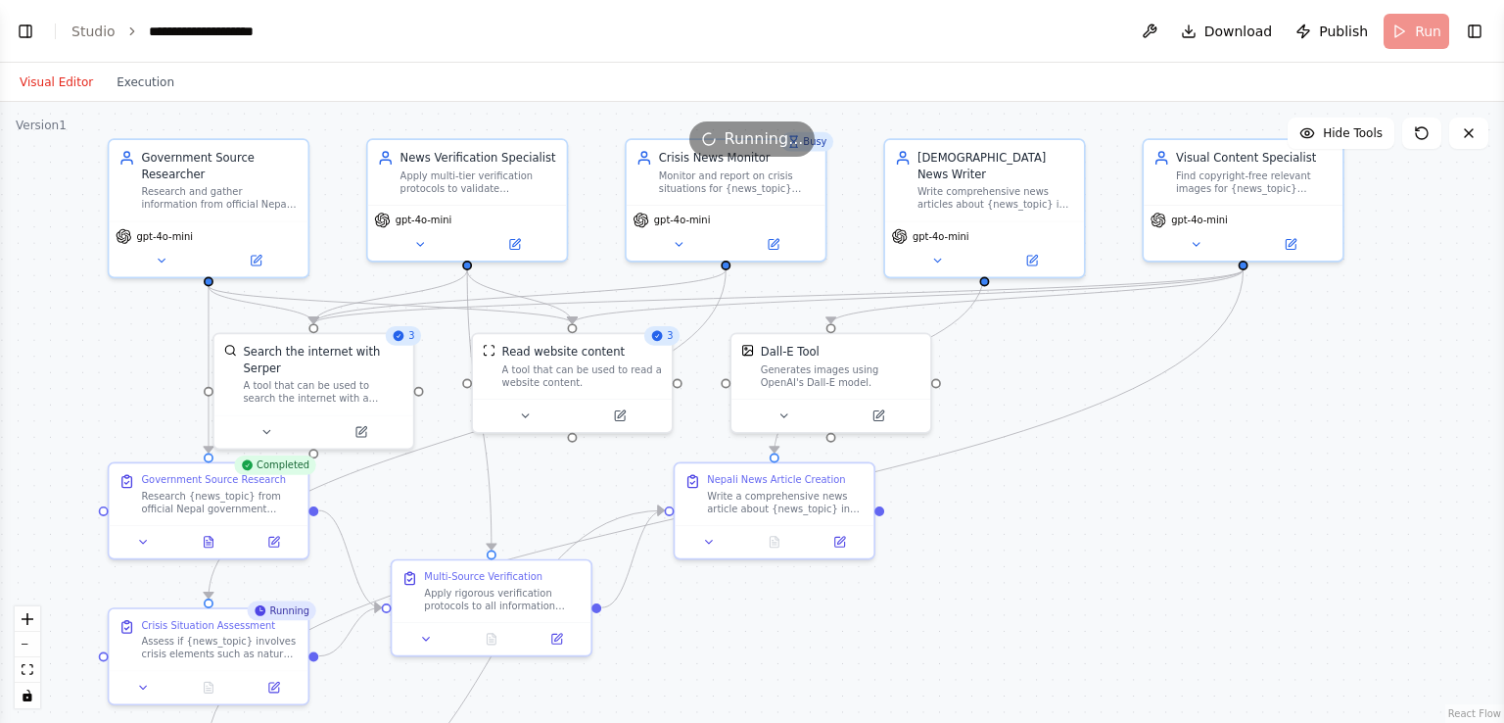
click at [261, 260] on icon at bounding box center [256, 260] width 13 height 13
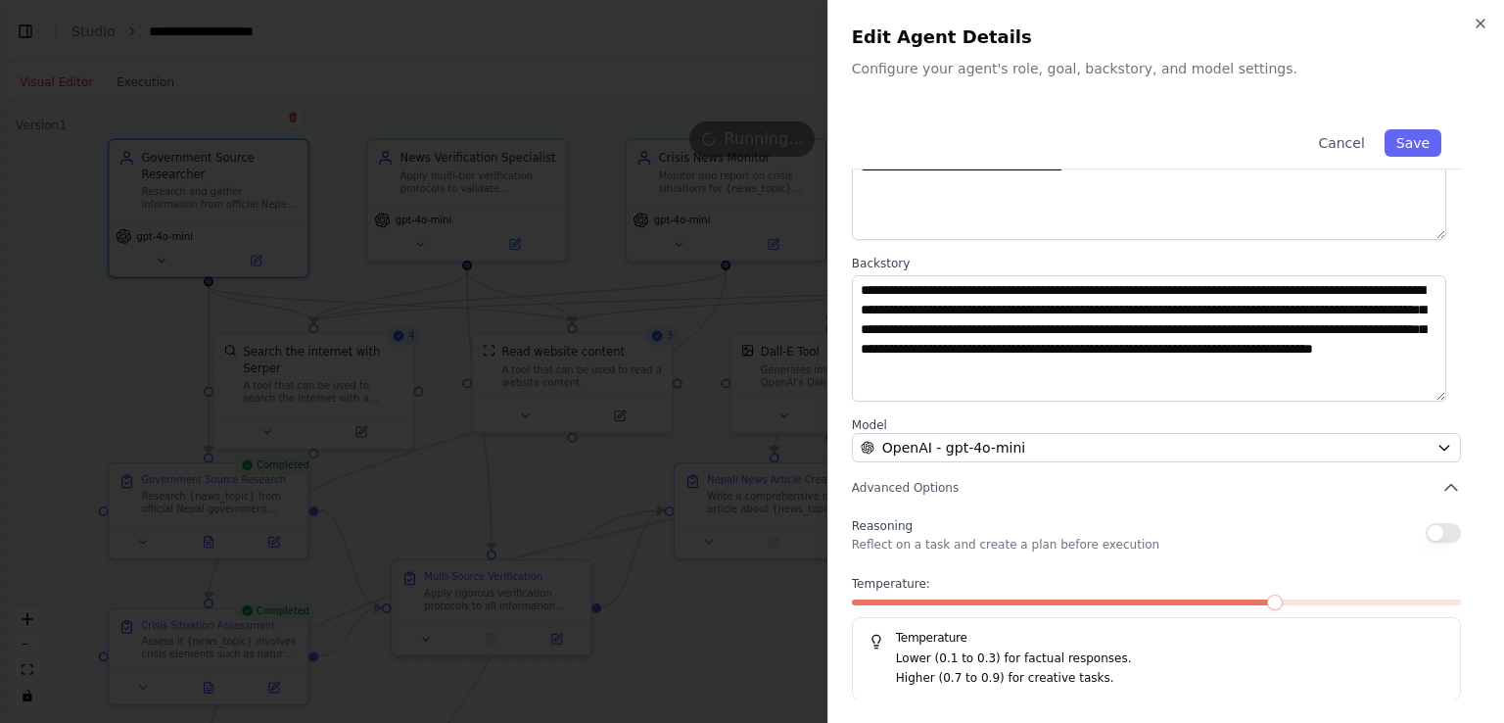
scroll to position [161, 0]
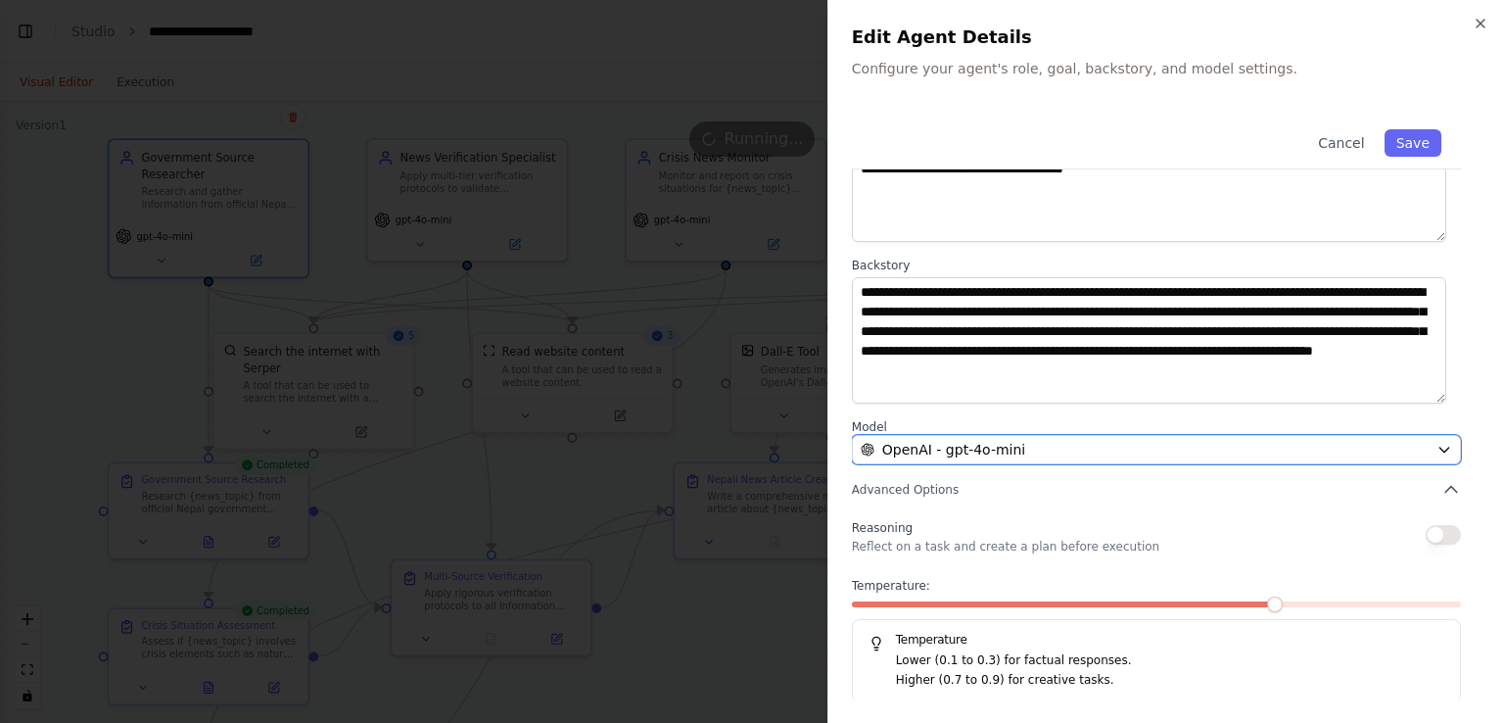
click at [1179, 447] on div "OpenAI - gpt-4o-mini" at bounding box center [1145, 450] width 568 height 20
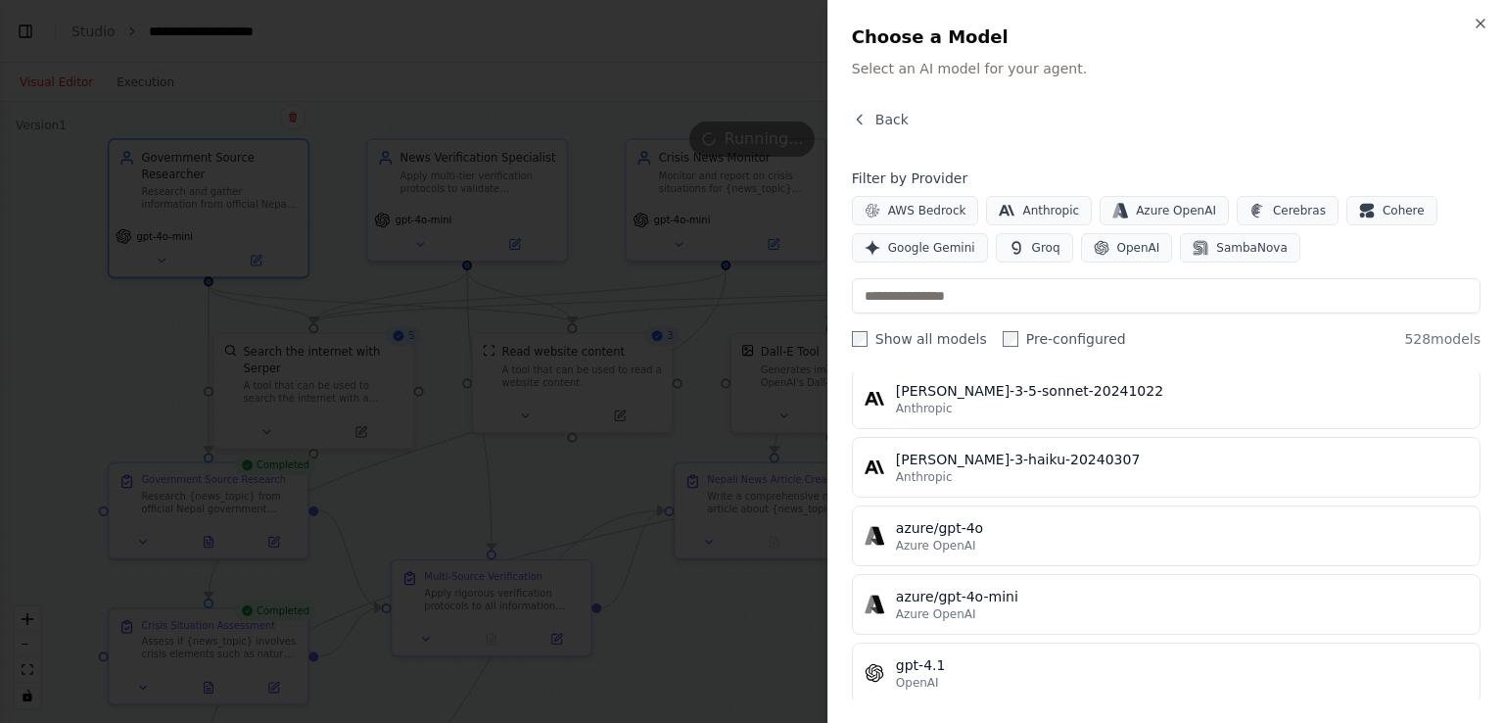
scroll to position [0, 0]
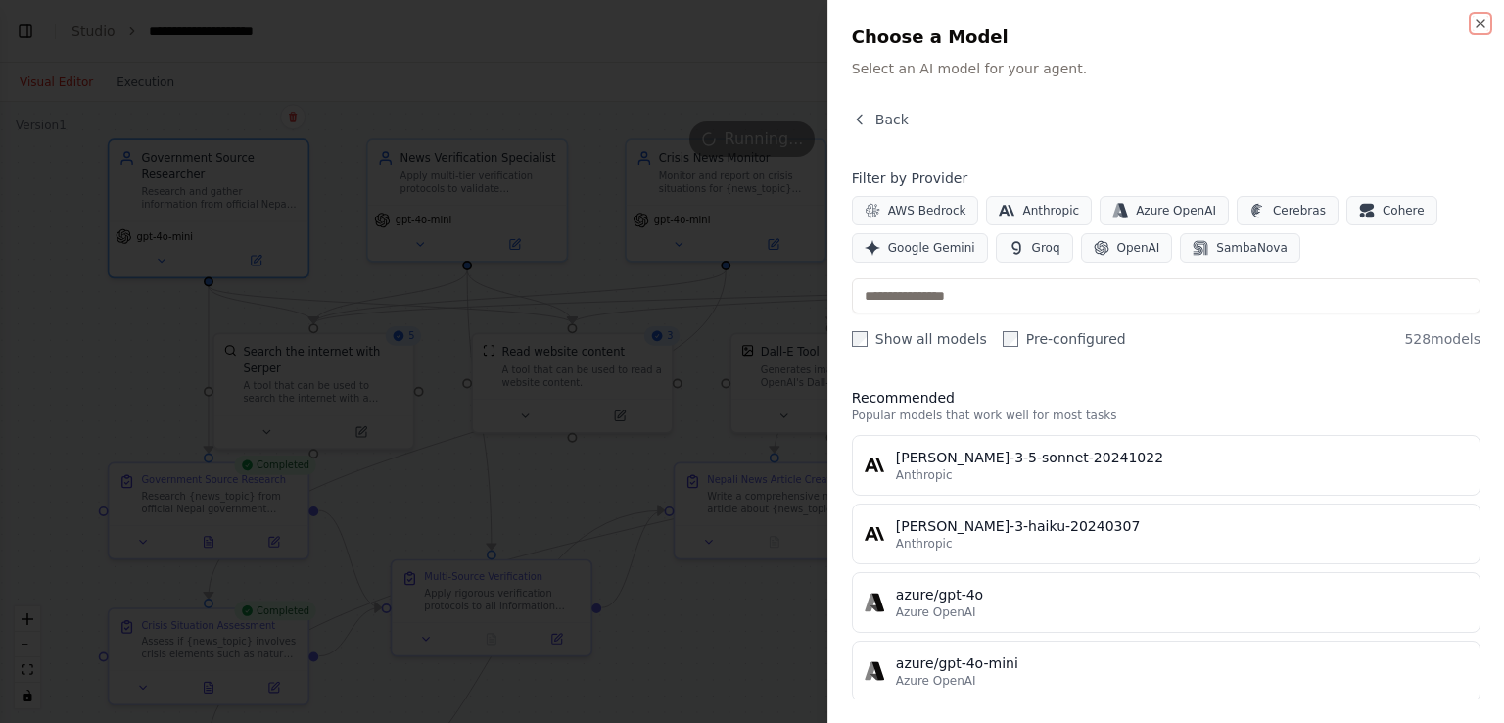
click at [1481, 23] on icon "button" at bounding box center [1481, 24] width 8 height 8
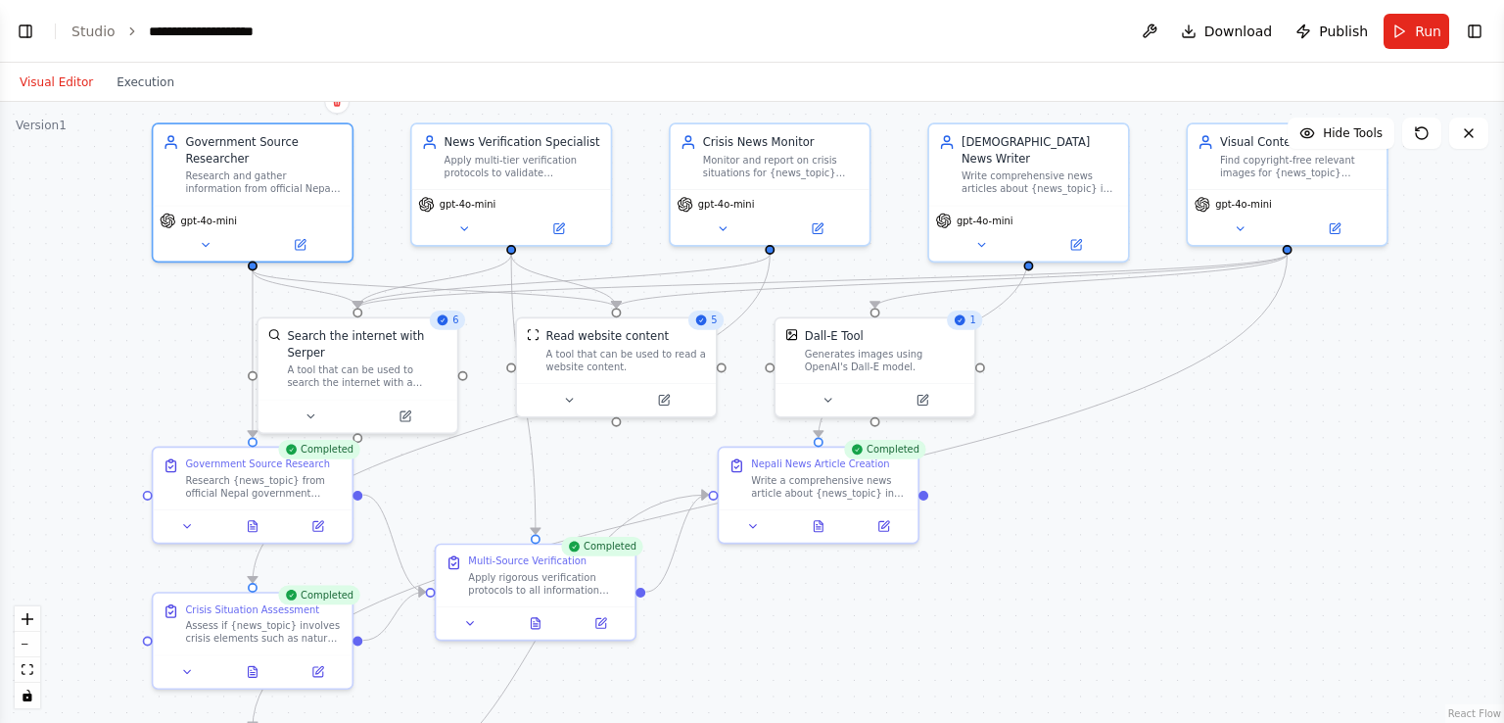
drag, startPoint x: 1052, startPoint y: 534, endPoint x: 1096, endPoint y: 518, distance: 46.8
click at [1096, 518] on div ".deletable-edge-delete-btn { width: 20px; height: 20px; border: 0px solid #ffff…" at bounding box center [752, 412] width 1504 height 621
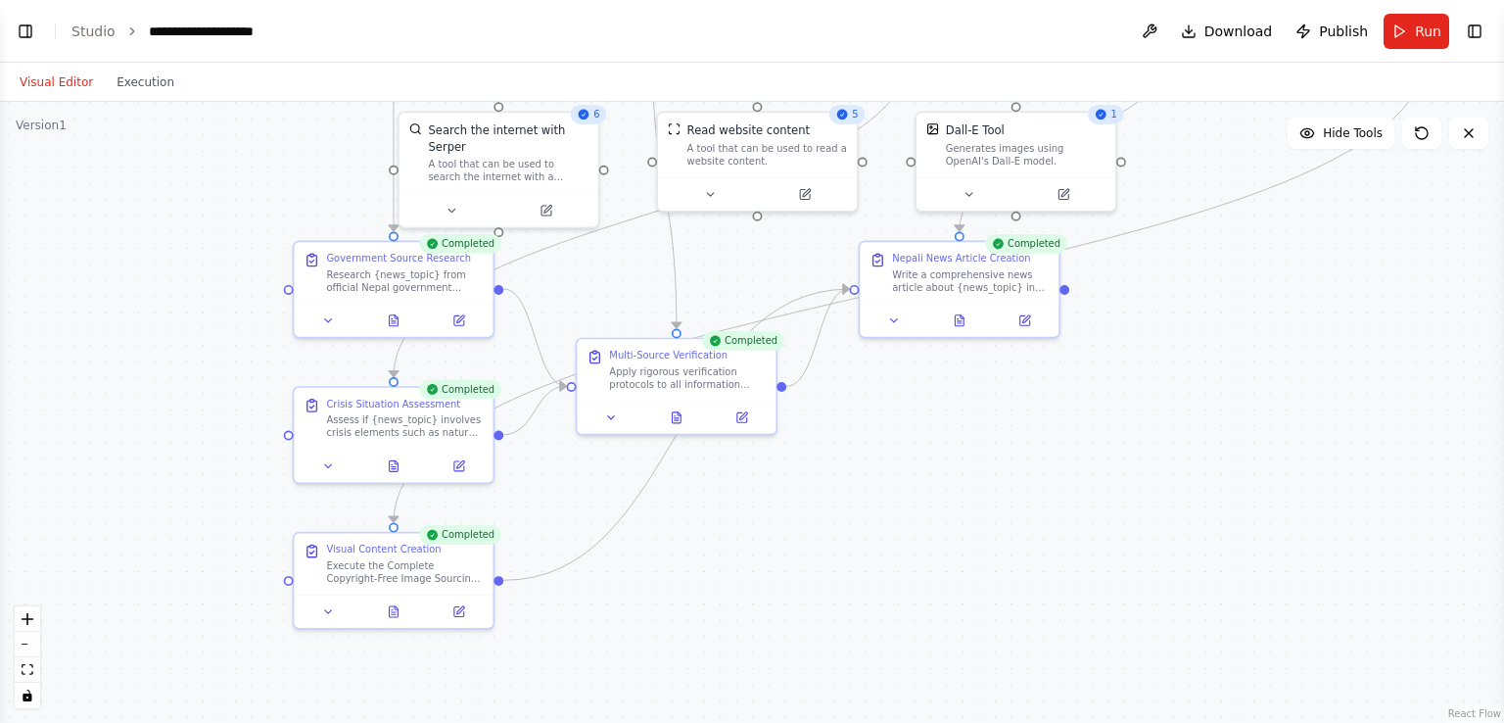
drag, startPoint x: 1296, startPoint y: 390, endPoint x: 1437, endPoint y: 184, distance: 249.3
click at [1437, 184] on div ".deletable-edge-delete-btn { width: 20px; height: 20px; border: 0px solid #ffff…" at bounding box center [752, 412] width 1504 height 621
click at [392, 612] on icon at bounding box center [394, 611] width 9 height 11
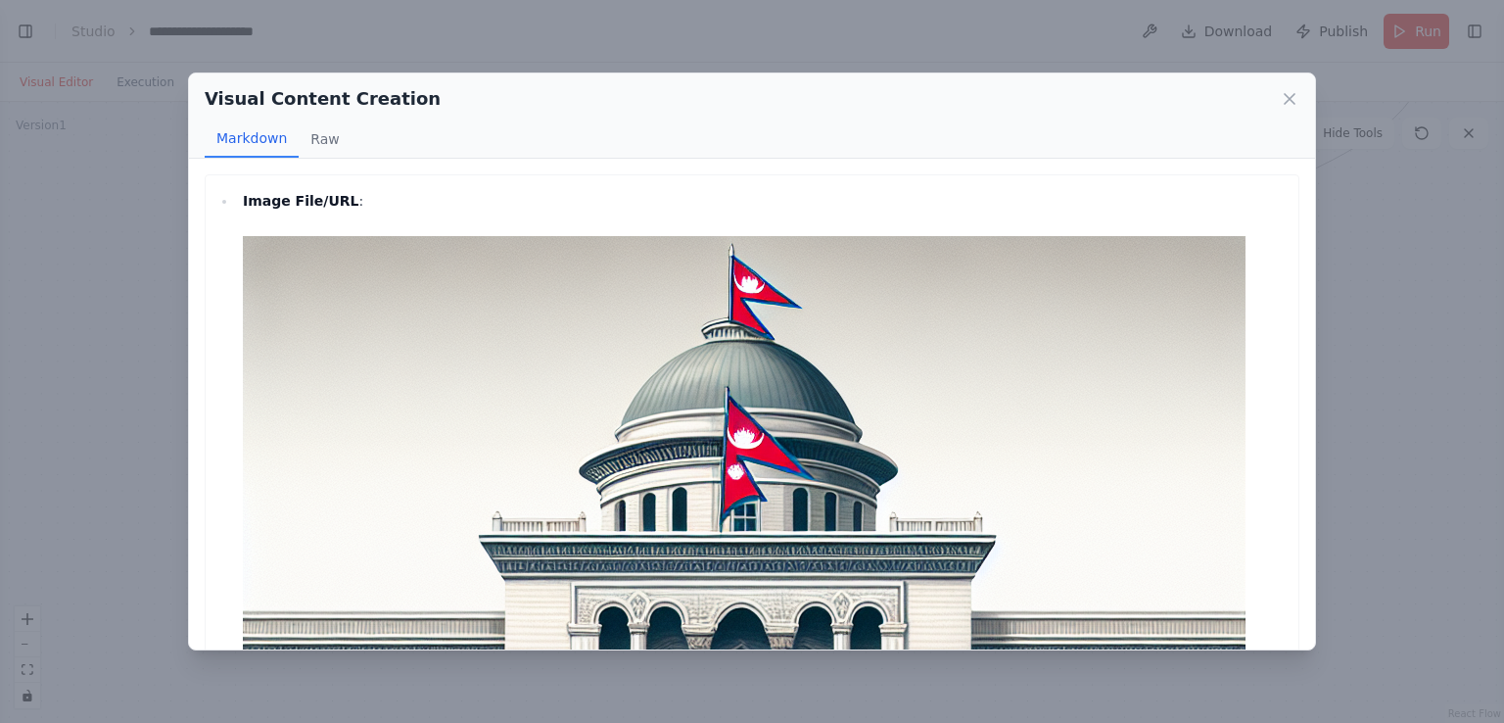
click at [267, 245] on img at bounding box center [744, 737] width 1003 height 1003
click at [320, 149] on button "Raw" at bounding box center [325, 138] width 52 height 37
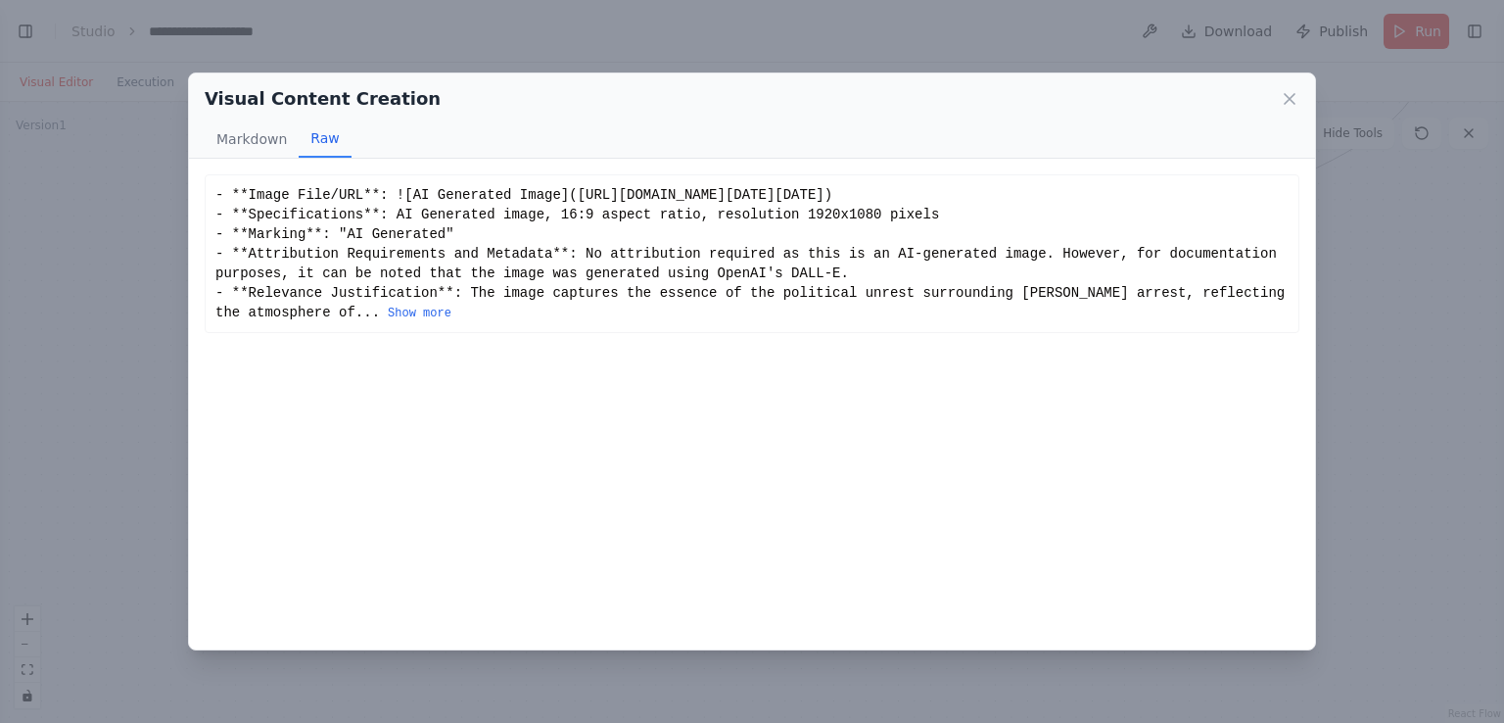
click at [255, 138] on button "Markdown" at bounding box center [252, 138] width 94 height 37
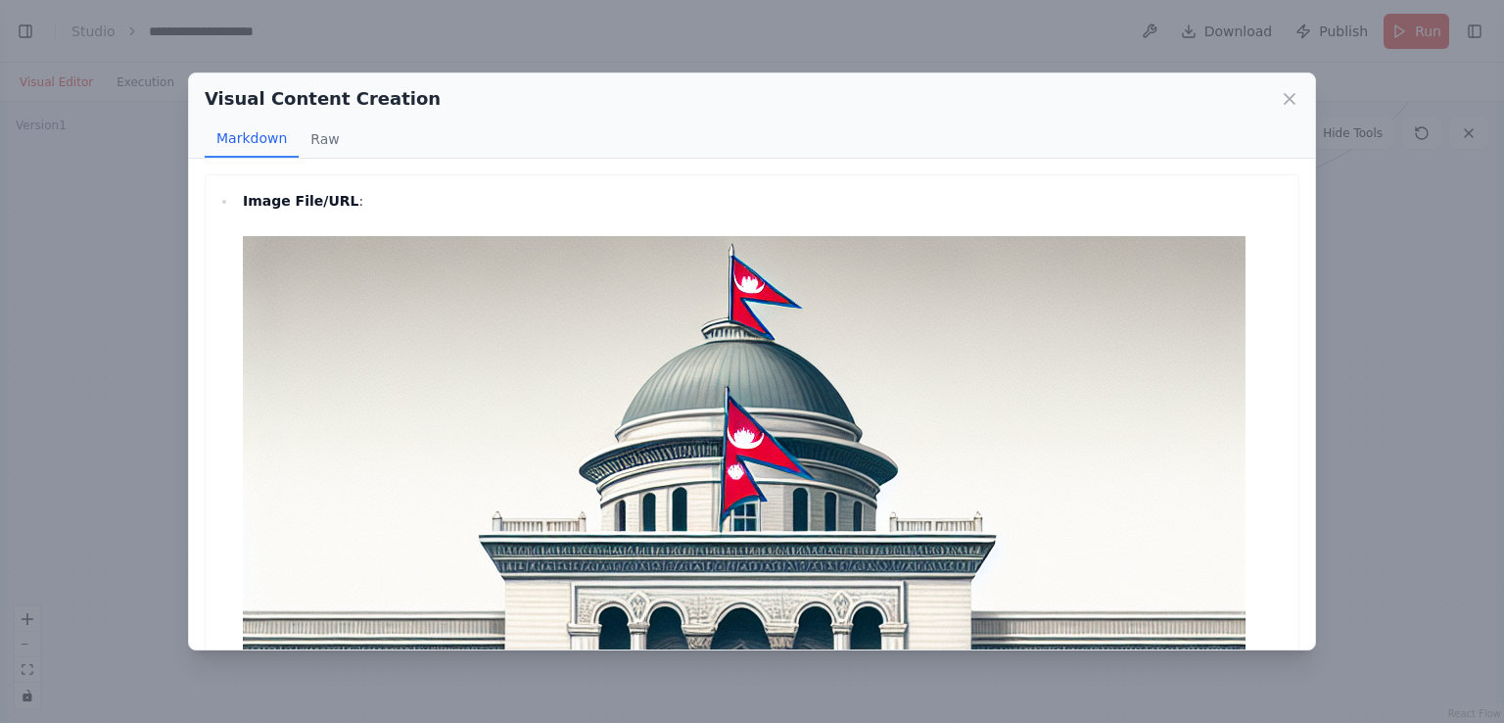
click at [1293, 97] on icon at bounding box center [1290, 99] width 20 height 20
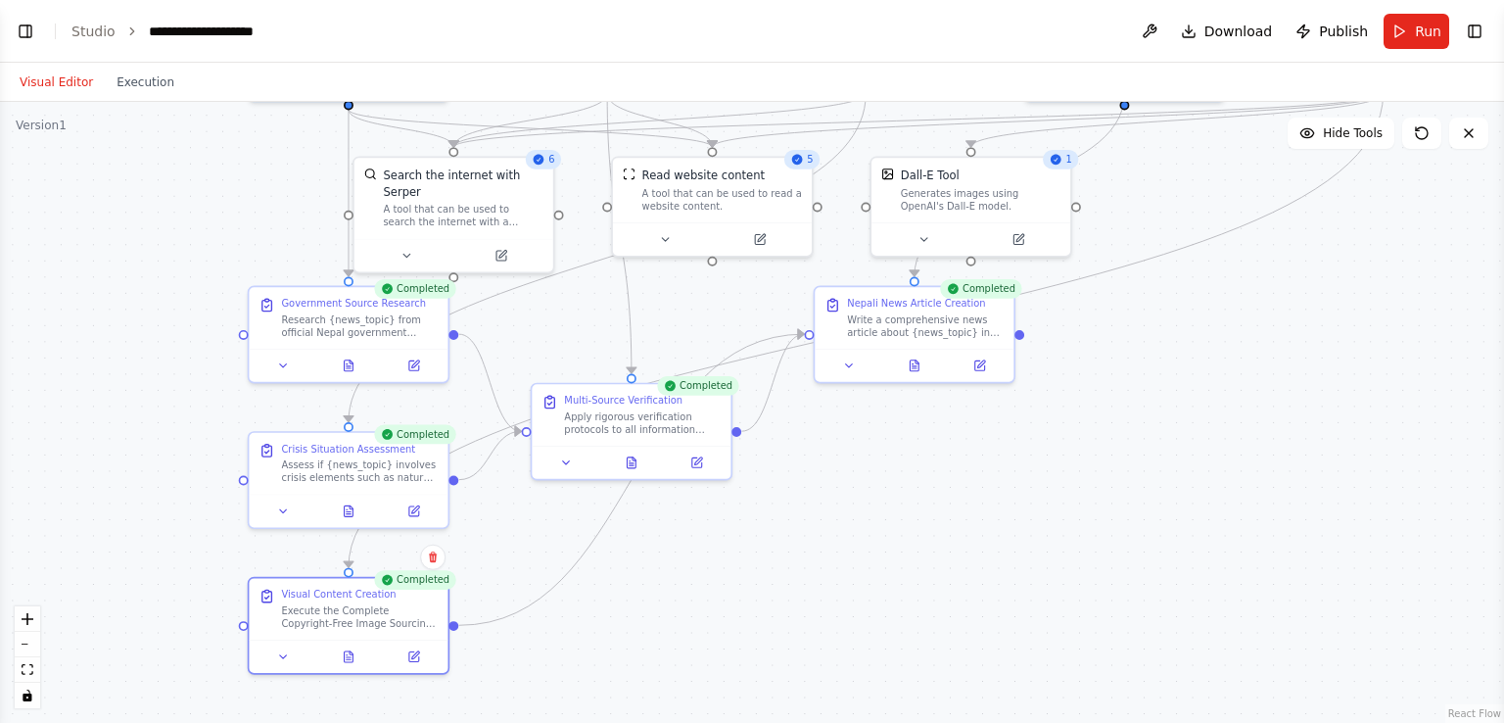
drag, startPoint x: 1014, startPoint y: 539, endPoint x: 970, endPoint y: 584, distance: 63.0
click at [970, 584] on div ".deletable-edge-delete-btn { width: 20px; height: 20px; border: 0px solid #ffff…" at bounding box center [752, 412] width 1504 height 621
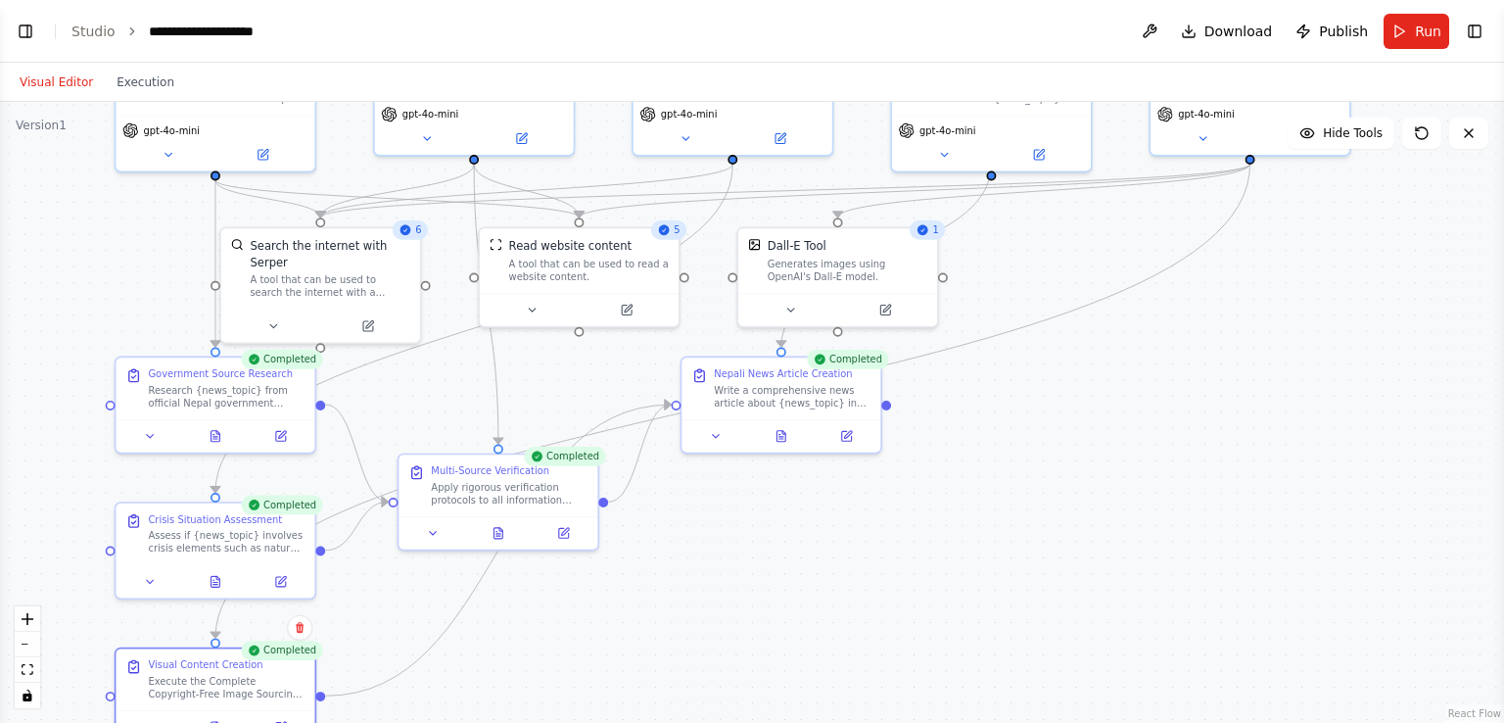
drag, startPoint x: 1182, startPoint y: 431, endPoint x: 995, endPoint y: 534, distance: 213.4
click at [995, 534] on div ".deletable-edge-delete-btn { width: 20px; height: 20px; border: 0px solid #ffff…" at bounding box center [752, 412] width 1504 height 621
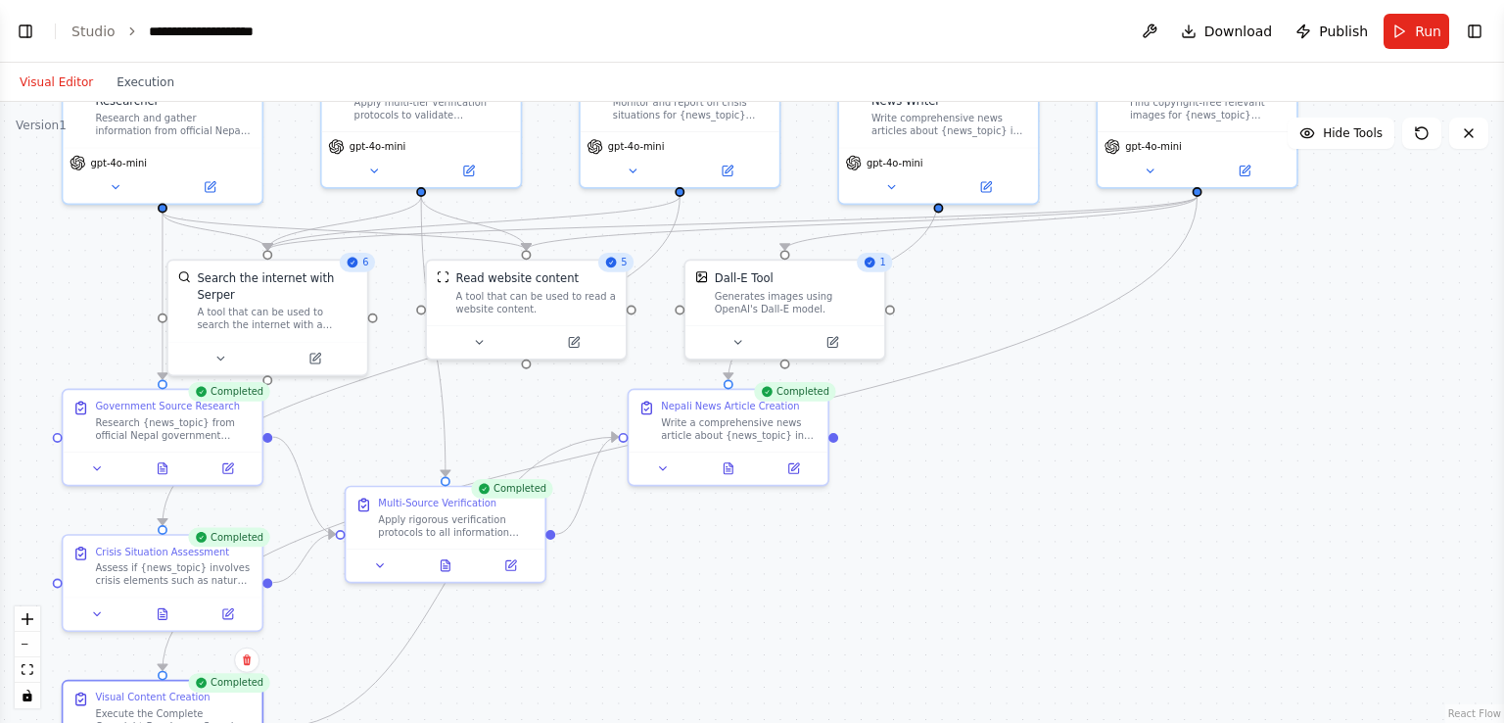
click at [725, 474] on button at bounding box center [728, 468] width 69 height 20
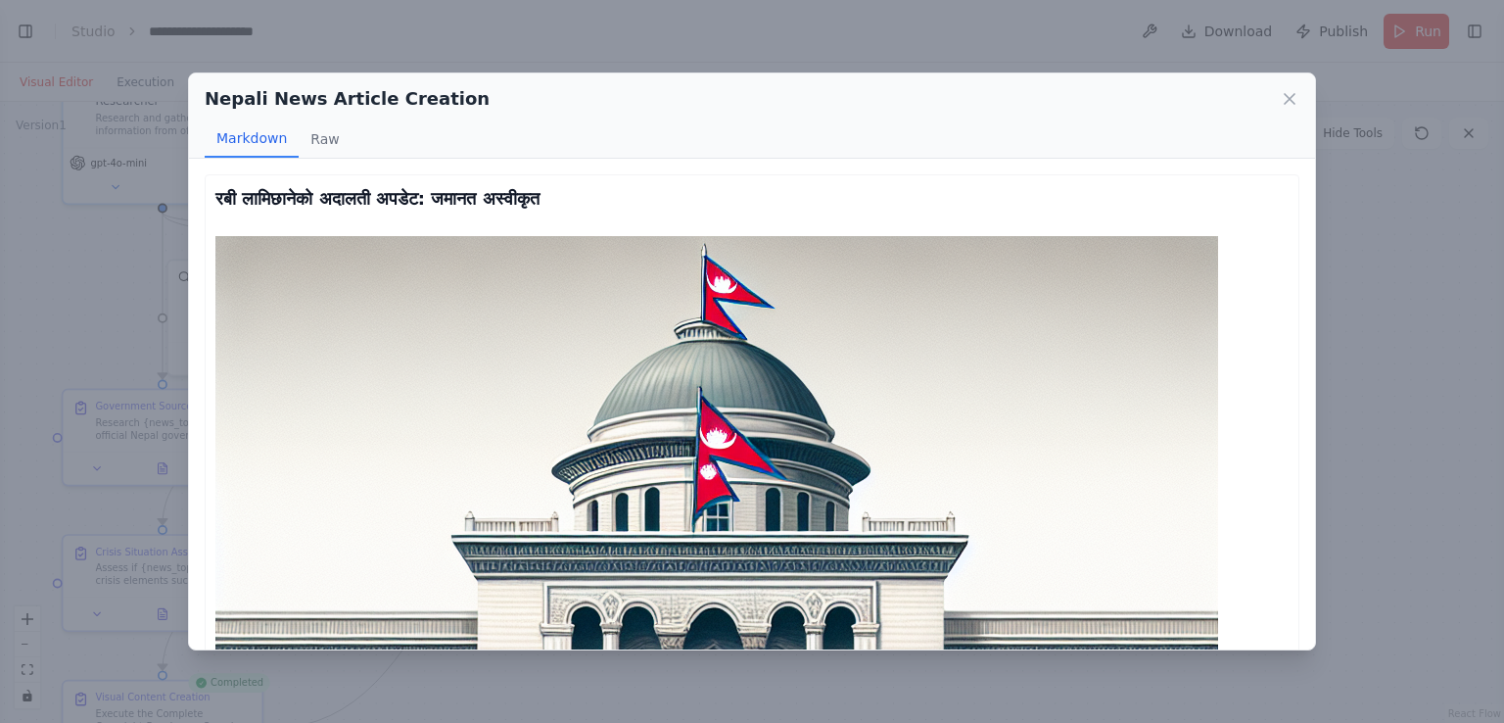
click at [1291, 103] on icon at bounding box center [1290, 99] width 20 height 20
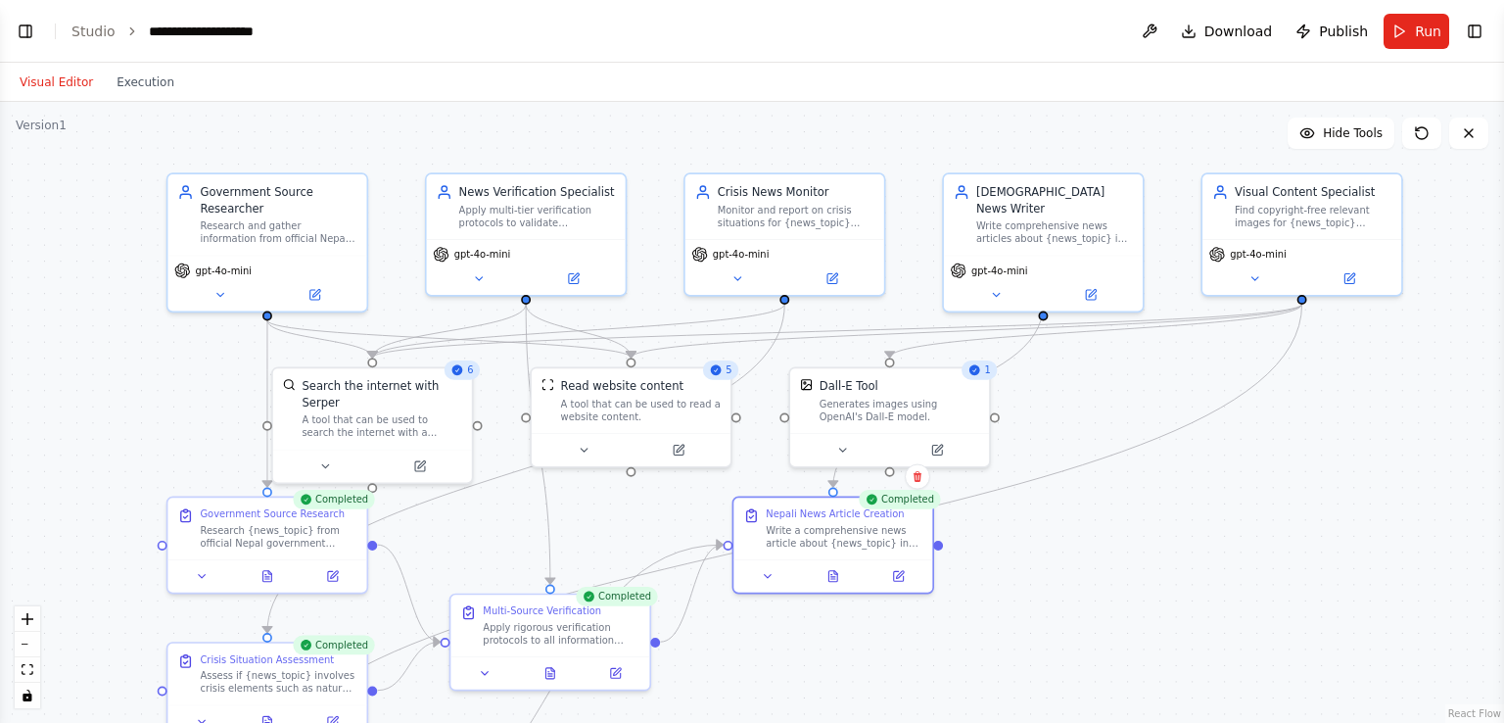
drag, startPoint x: 1090, startPoint y: 449, endPoint x: 1195, endPoint y: 557, distance: 150.3
click at [1195, 557] on div ".deletable-edge-delete-btn { width: 20px; height: 20px; border: 0px solid #ffff…" at bounding box center [752, 412] width 1504 height 621
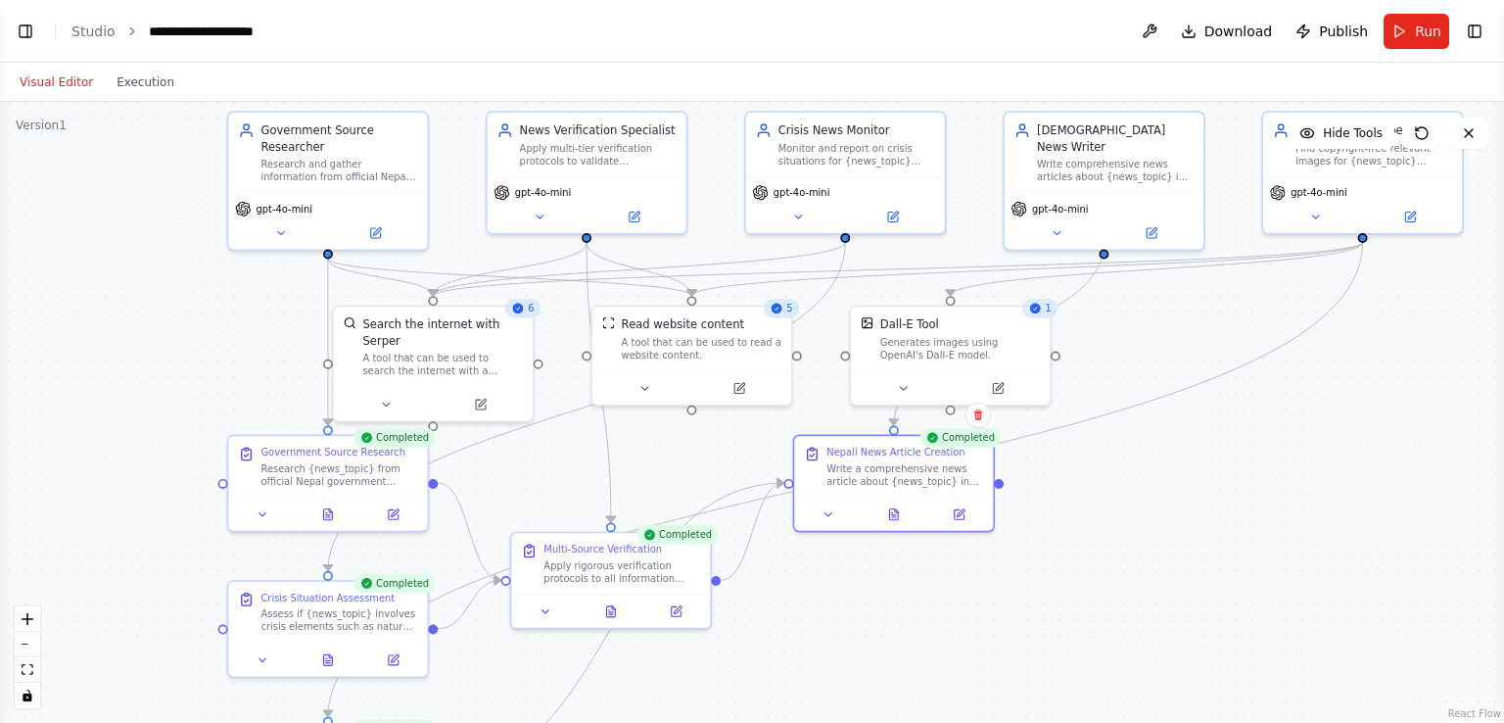
drag, startPoint x: 67, startPoint y: 400, endPoint x: 126, endPoint y: 339, distance: 85.9
click at [126, 339] on div ".deletable-edge-delete-btn { width: 20px; height: 20px; border: 0px solid #ffff…" at bounding box center [752, 412] width 1504 height 621
click at [540, 216] on icon at bounding box center [538, 217] width 13 height 13
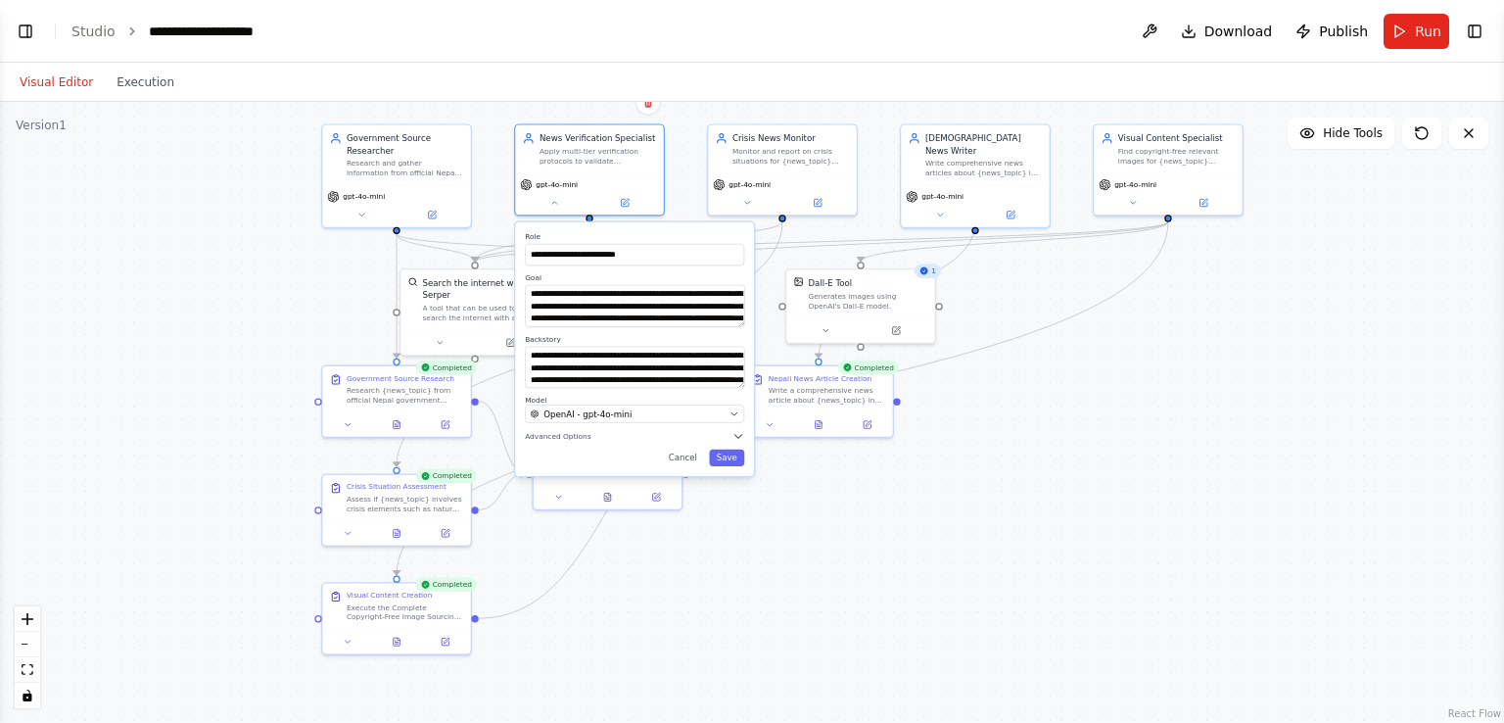
drag, startPoint x: 1046, startPoint y: 567, endPoint x: 1040, endPoint y: 486, distance: 81.5
click at [1040, 486] on div ".deletable-edge-delete-btn { width: 20px; height: 20px; border: 0px solid #ffff…" at bounding box center [752, 412] width 1504 height 621
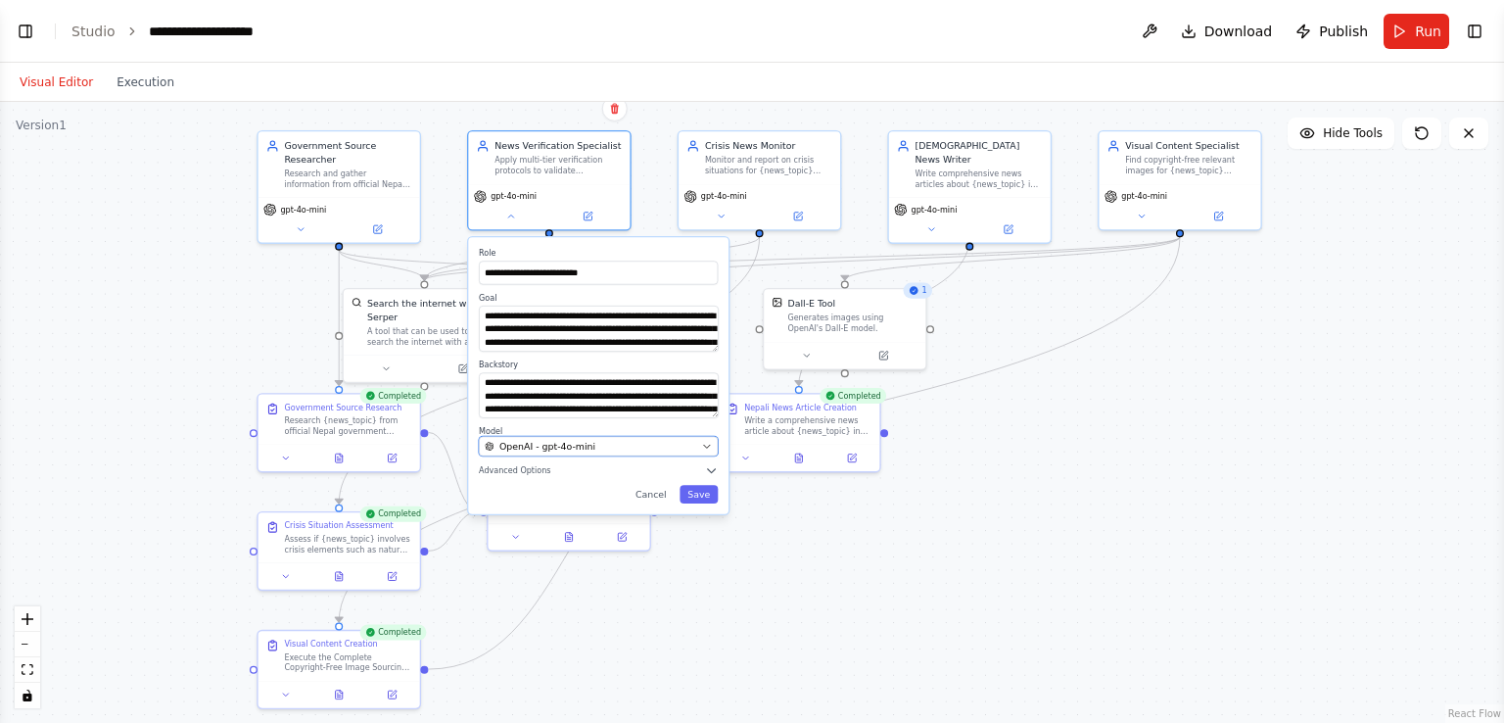
click at [689, 448] on div "OpenAI - gpt-4o-mini" at bounding box center [591, 446] width 212 height 13
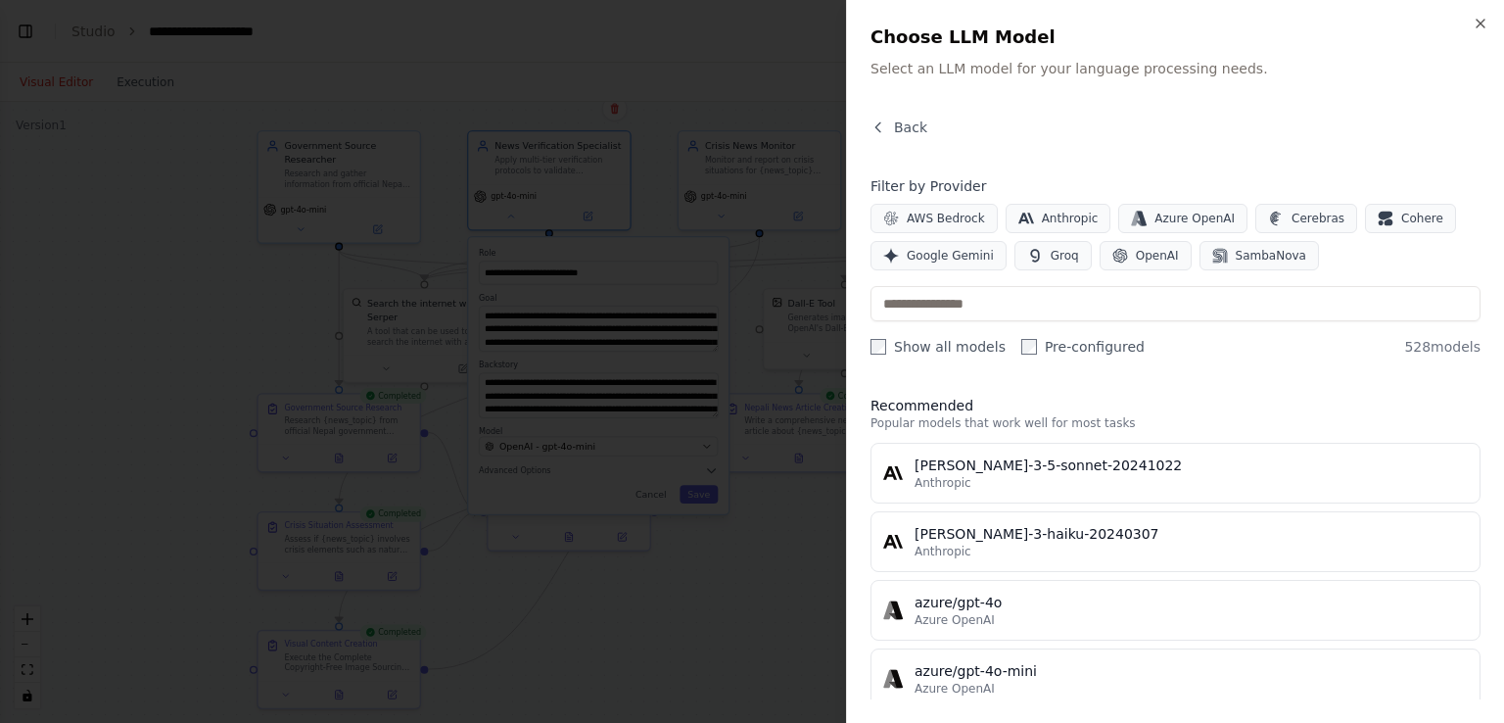
click at [1483, 24] on icon "button" at bounding box center [1481, 24] width 16 height 16
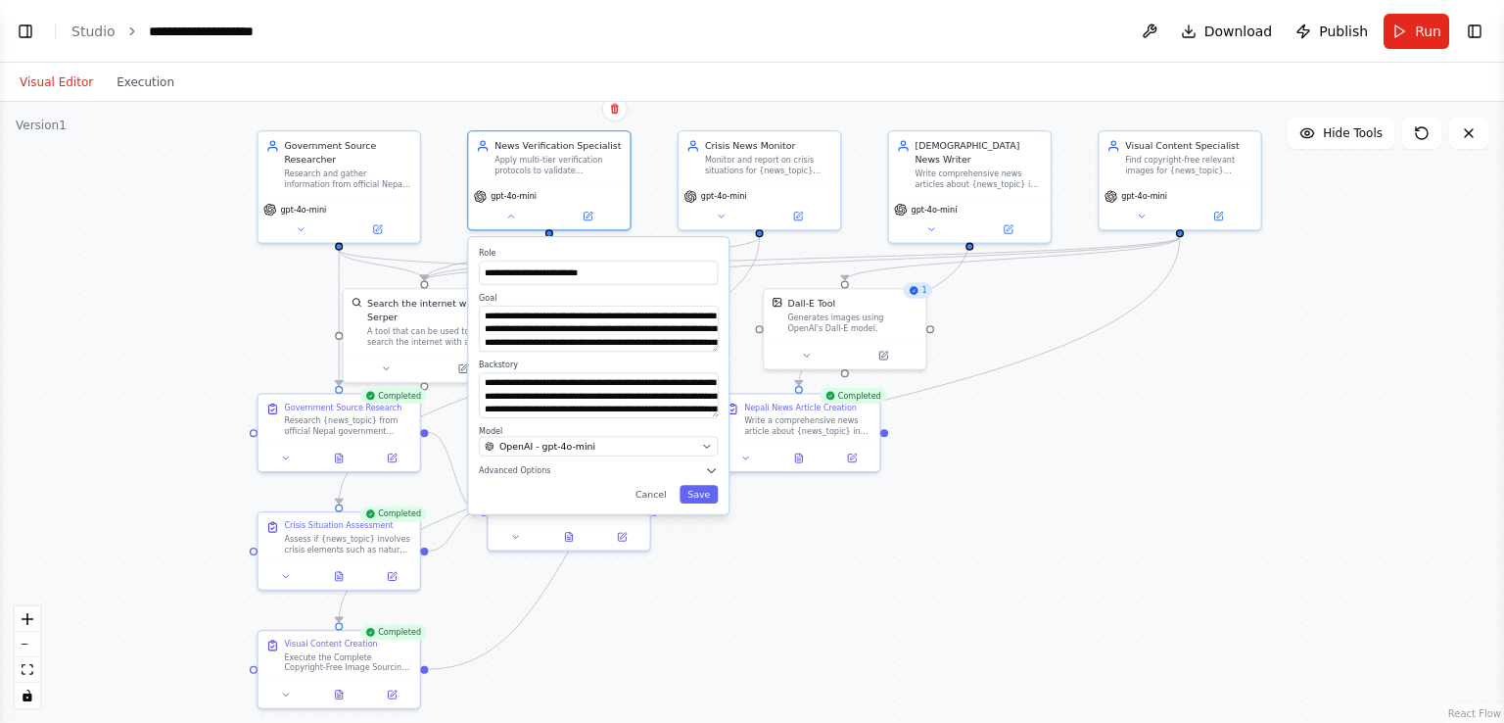
click at [654, 505] on div "**********" at bounding box center [598, 375] width 260 height 277
click at [1015, 489] on div ".deletable-edge-delete-btn { width: 20px; height: 20px; border: 0px solid #ffff…" at bounding box center [752, 412] width 1504 height 621
click at [659, 497] on button "Cancel" at bounding box center [651, 494] width 47 height 19
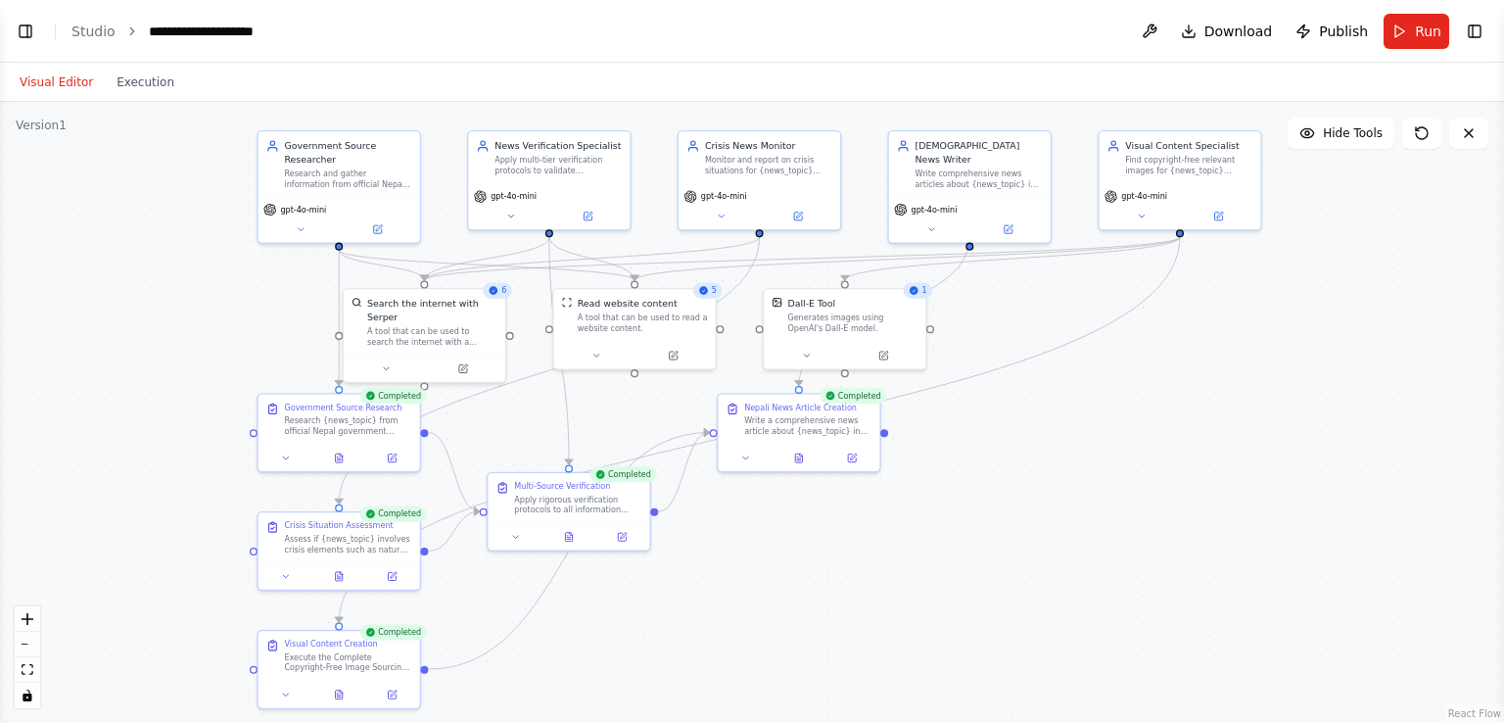
click at [1034, 479] on div ".deletable-edge-delete-btn { width: 20px; height: 20px; border: 0px solid #ffff…" at bounding box center [752, 412] width 1504 height 621
click at [1327, 29] on span "Publish" at bounding box center [1343, 32] width 49 height 20
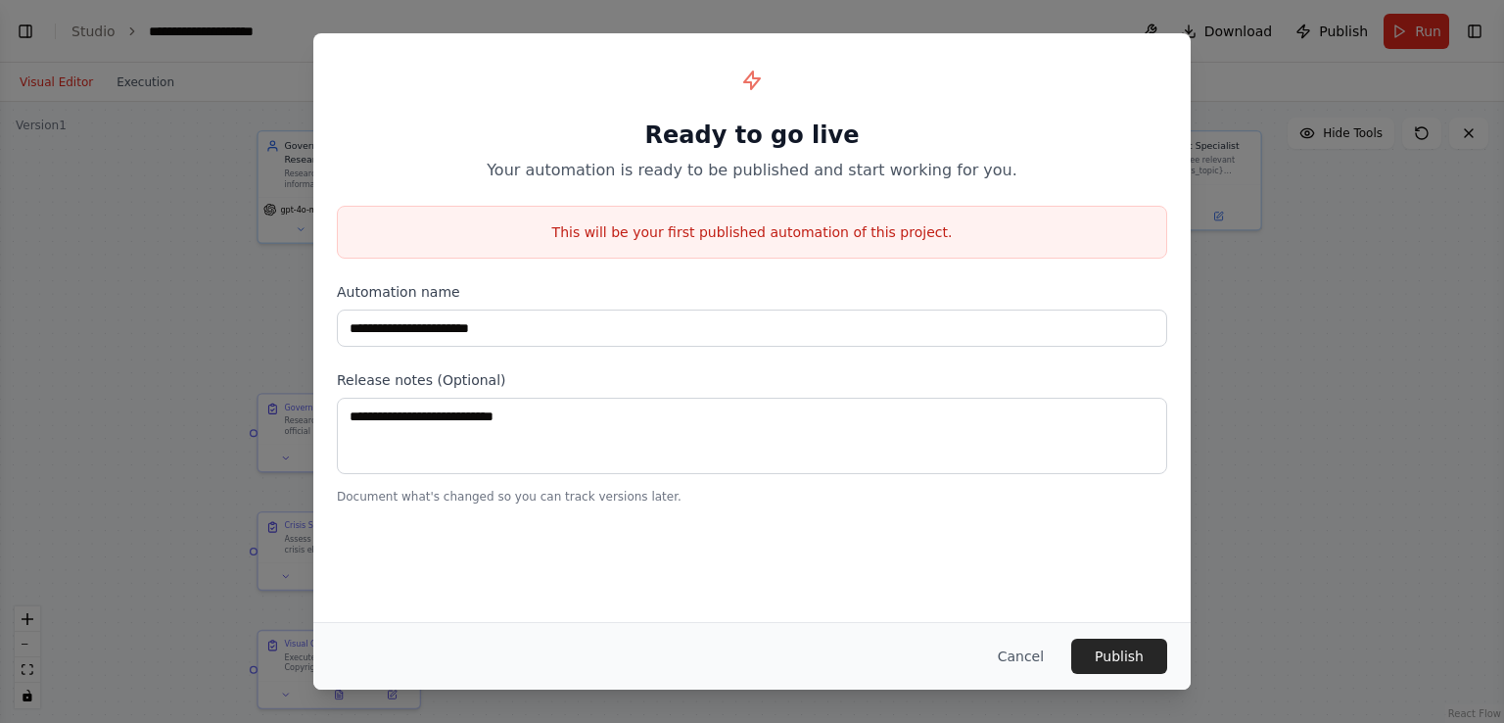
scroll to position [6948, 0]
click at [1021, 651] on button "Cancel" at bounding box center [1020, 655] width 77 height 35
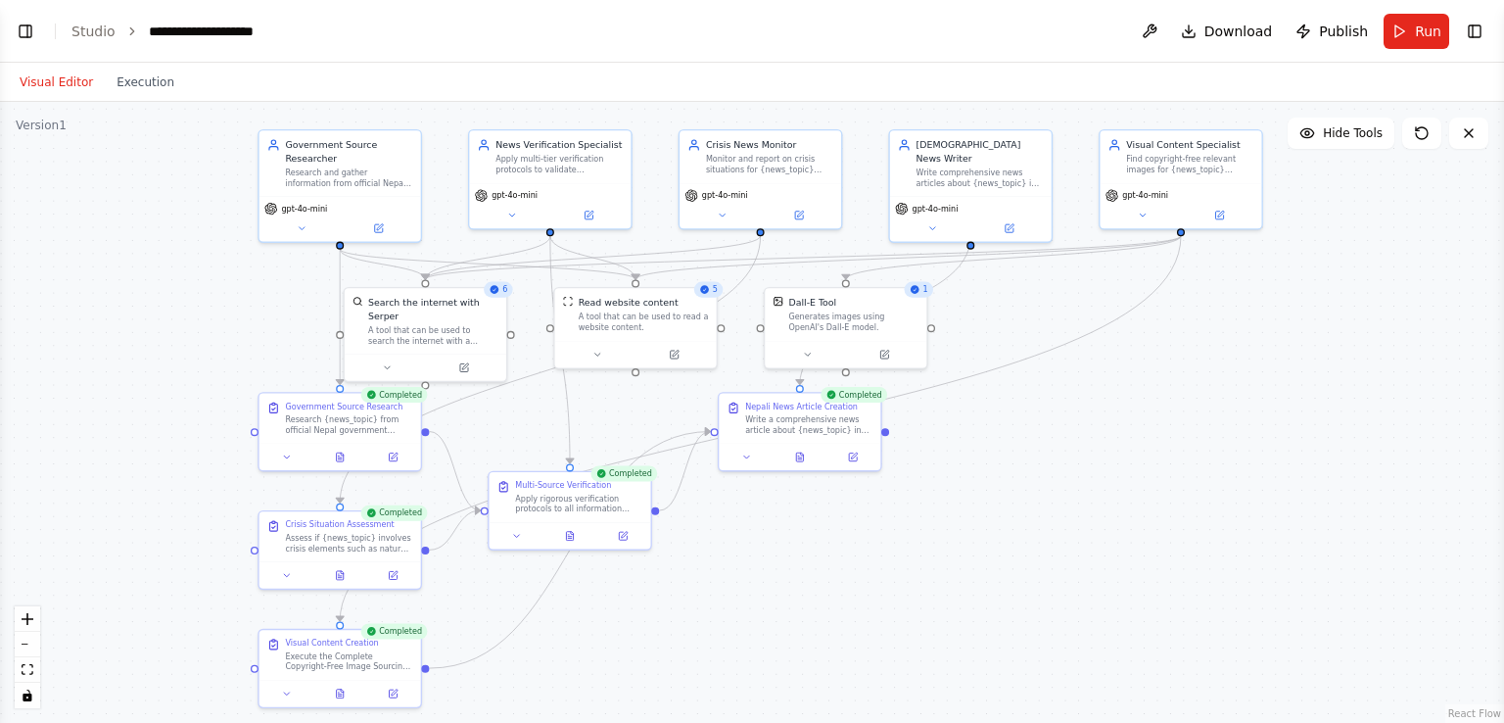
click at [71, 533] on div ".deletable-edge-delete-btn { width: 20px; height: 20px; border: 0px solid #ffff…" at bounding box center [752, 412] width 1504 height 621
click at [1333, 35] on span "Publish" at bounding box center [1343, 32] width 49 height 20
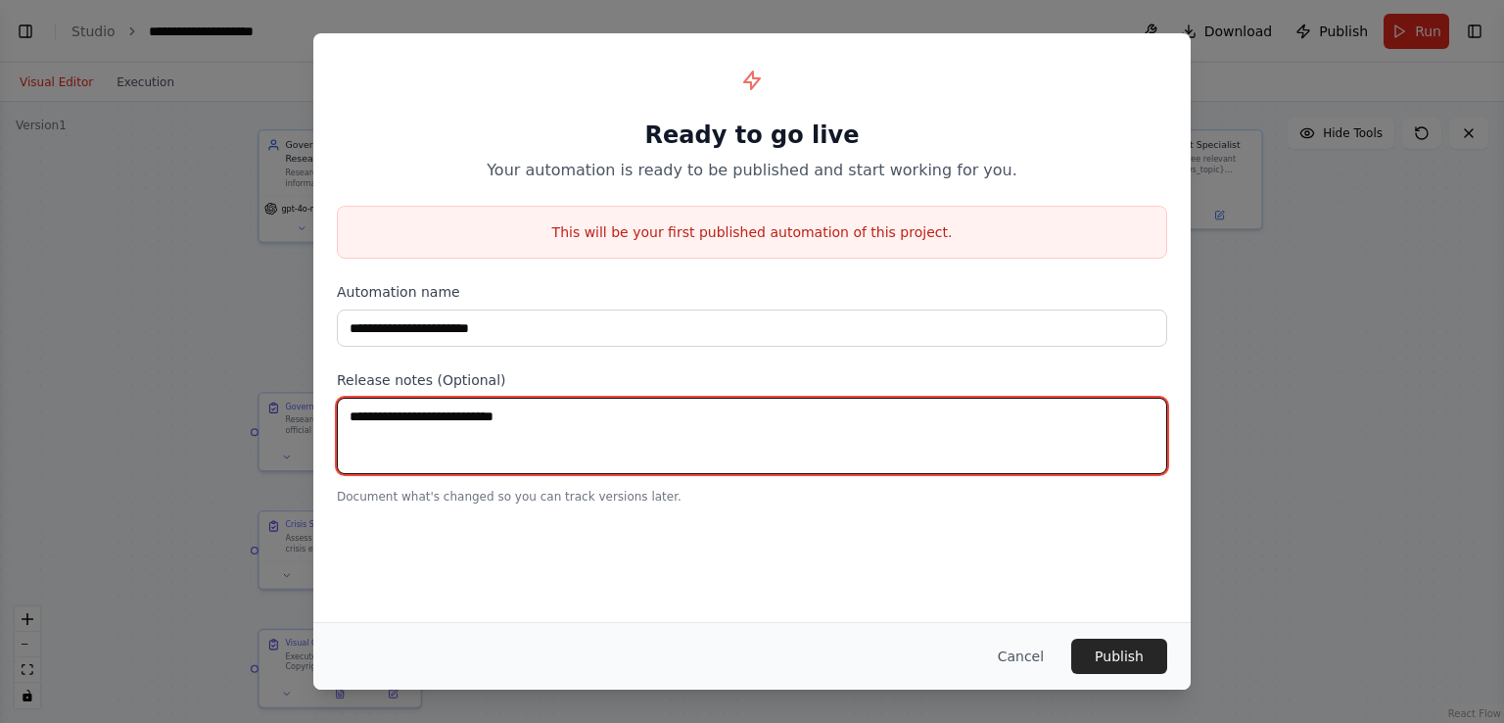
click at [686, 437] on textarea at bounding box center [752, 436] width 830 height 76
paste textarea "**********"
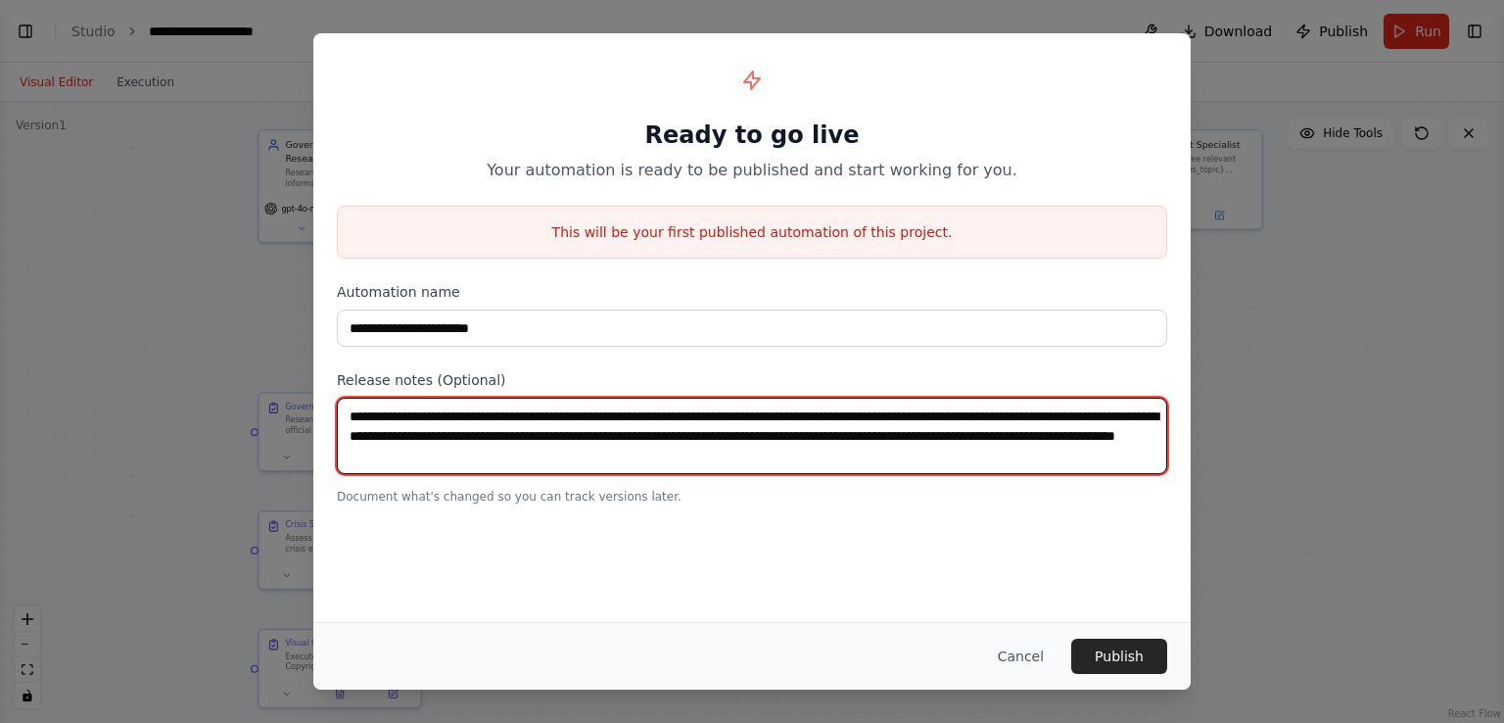
click at [1150, 435] on textarea "**********" at bounding box center [752, 436] width 830 height 76
type textarea "**********"
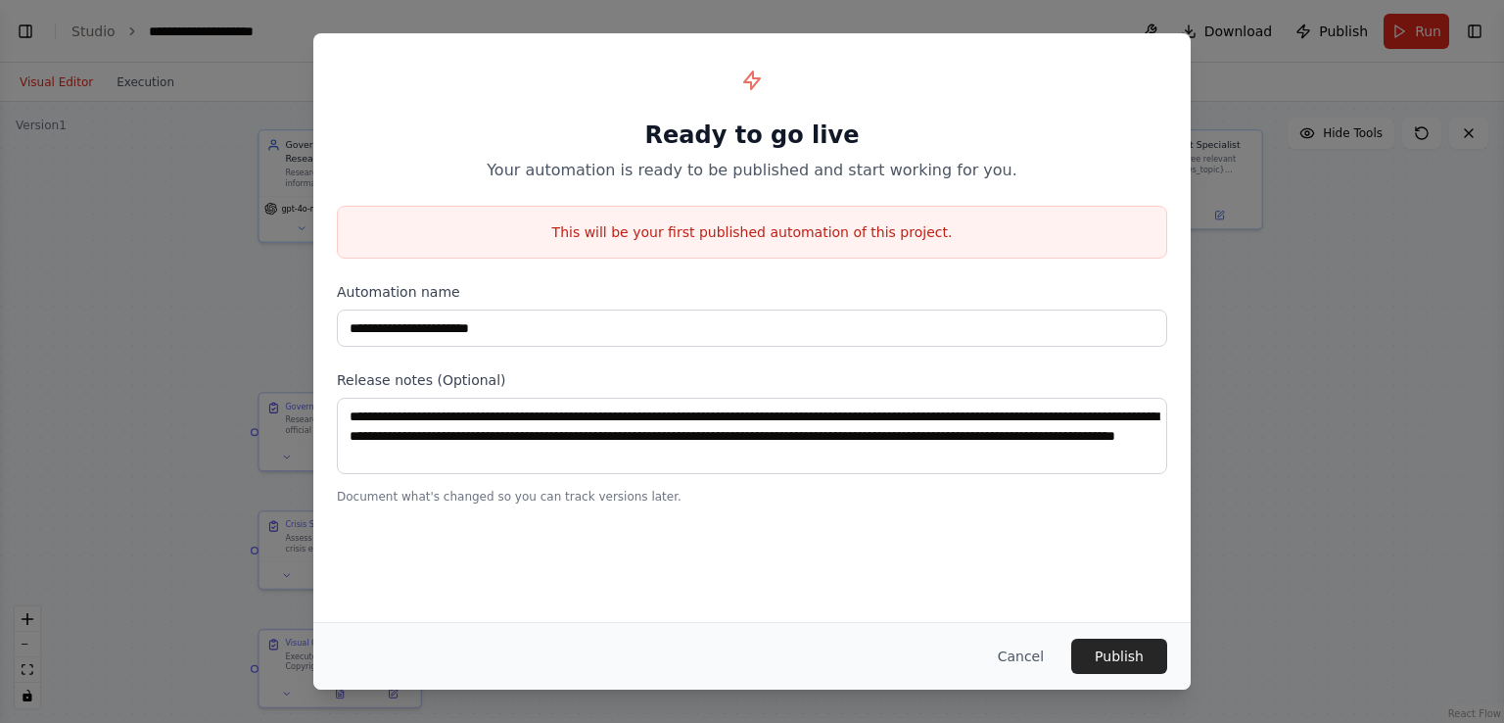
click at [1108, 654] on button "Publish" at bounding box center [1119, 655] width 96 height 35
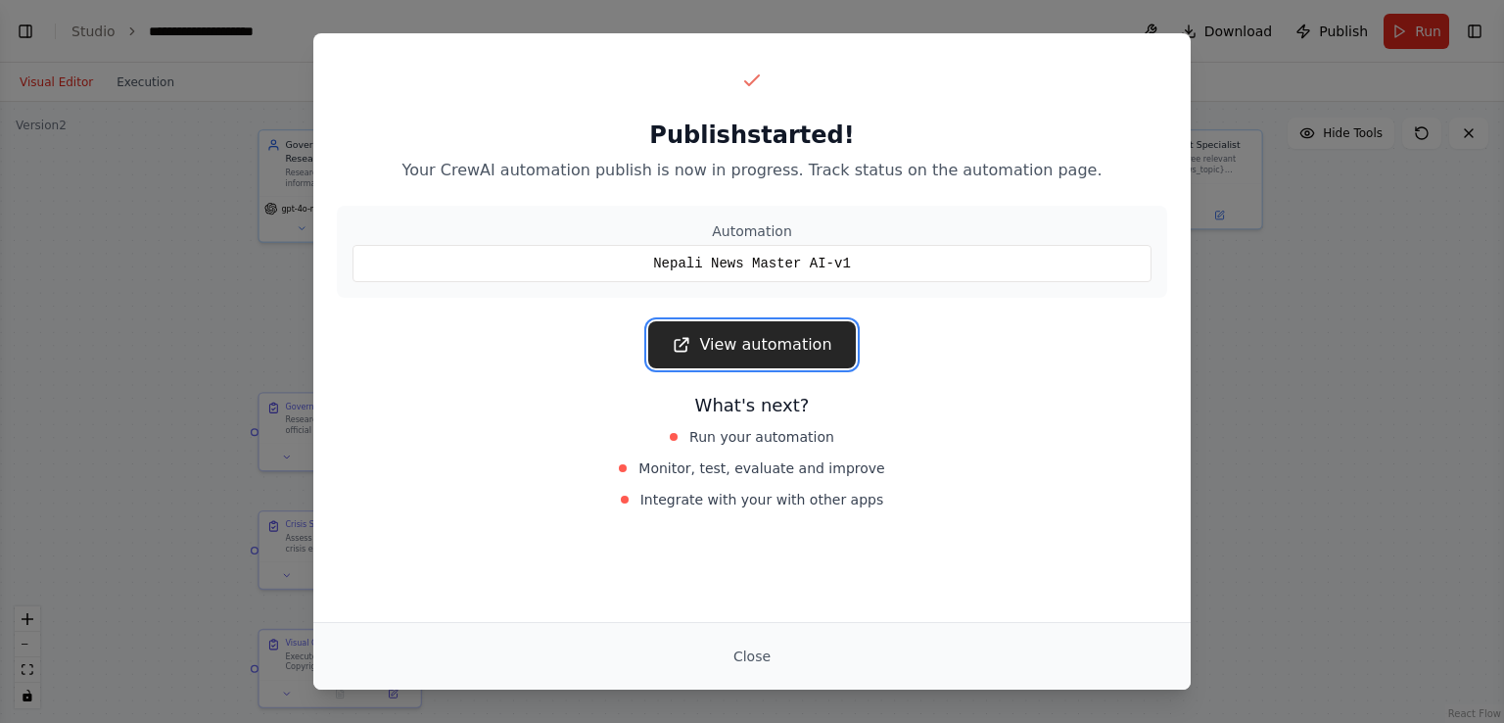
click at [780, 346] on link "View automation" at bounding box center [751, 344] width 207 height 47
click at [752, 652] on button "Close" at bounding box center [752, 655] width 69 height 35
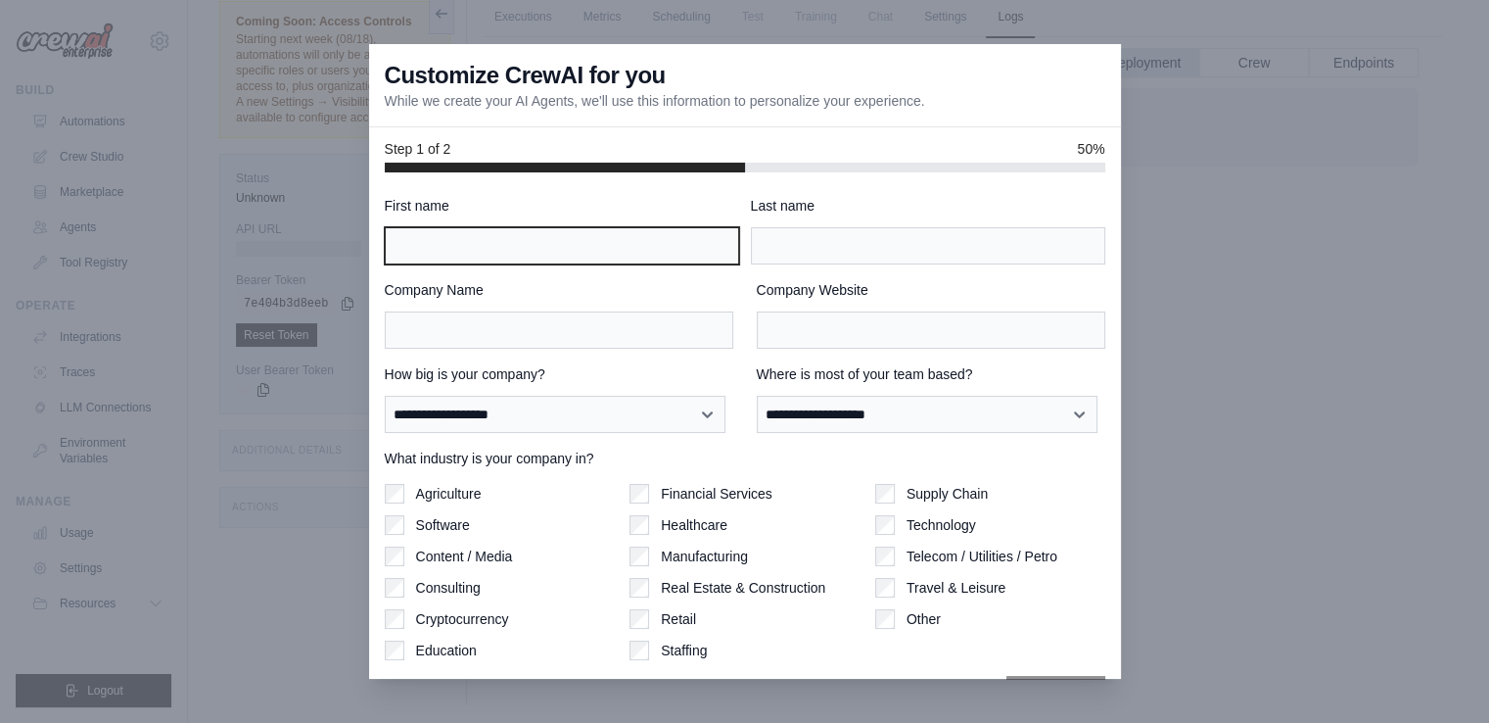
click at [552, 259] on input "First name" at bounding box center [562, 245] width 354 height 37
type input "******"
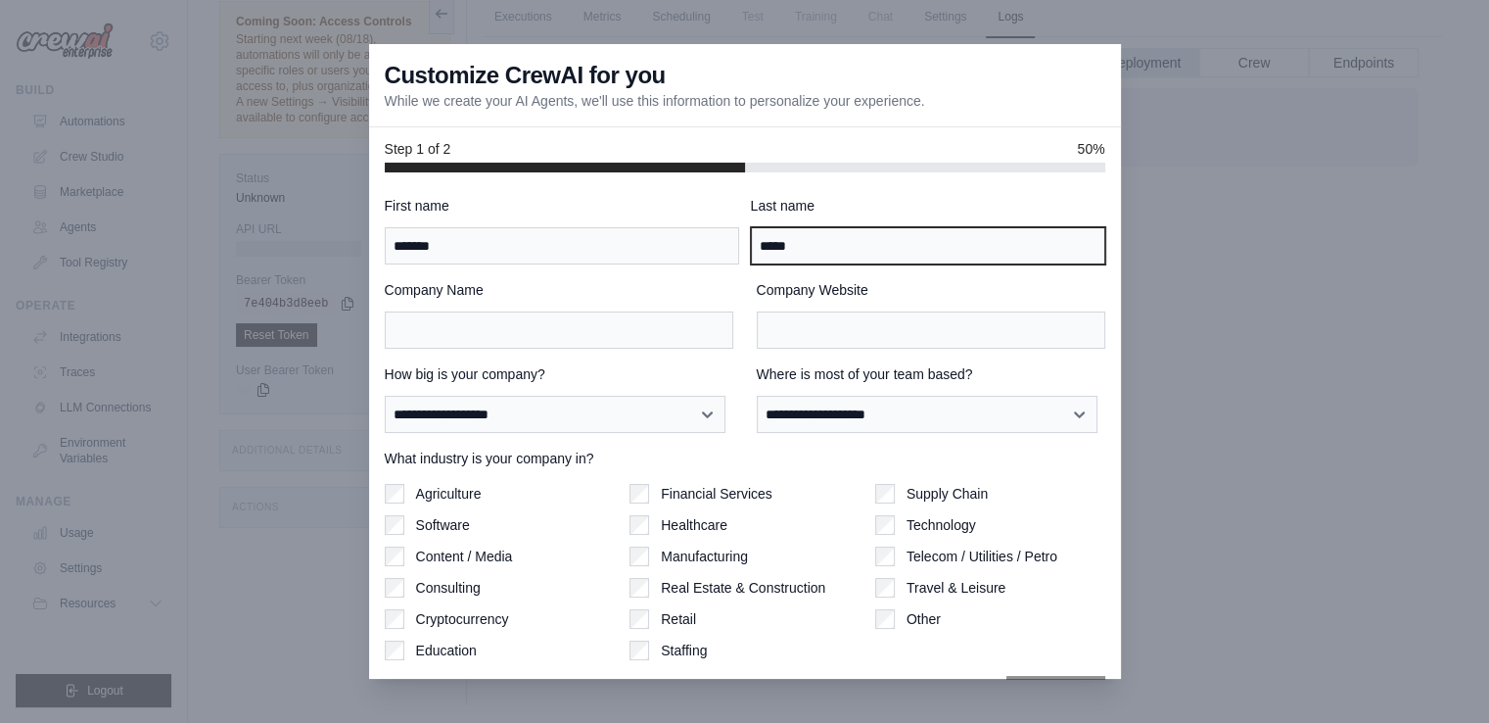
type input "*****"
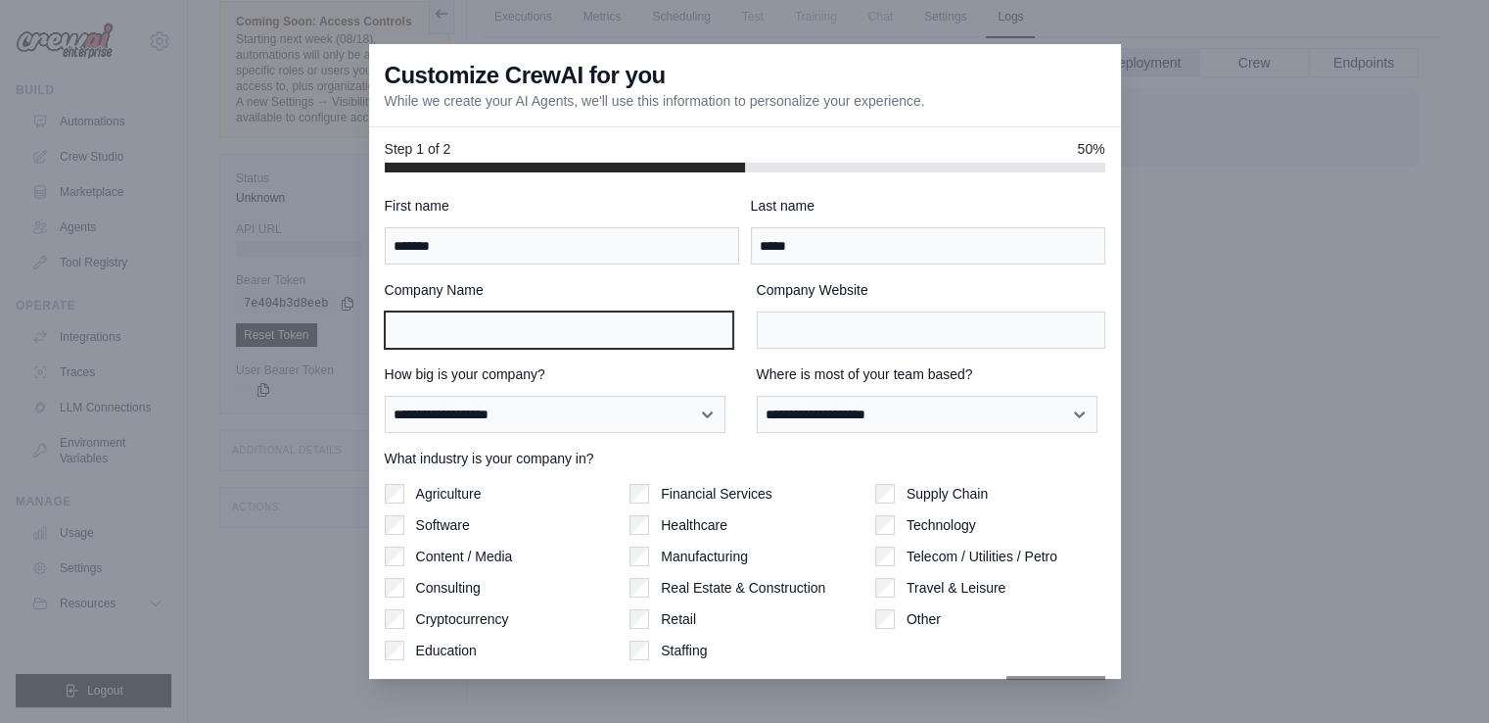
click at [594, 315] on input "Company Name" at bounding box center [559, 329] width 349 height 37
type input "*"
type input "**********"
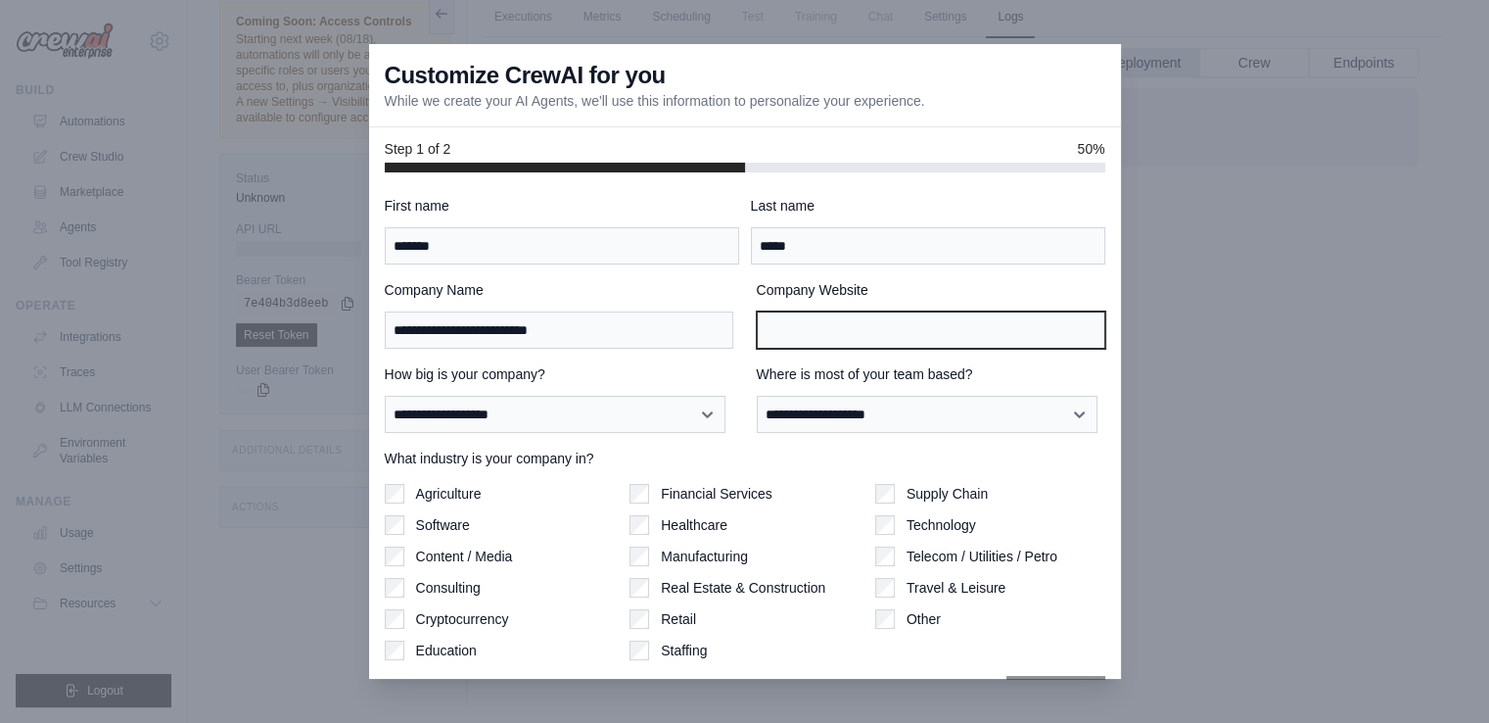
drag, startPoint x: 442, startPoint y: 330, endPoint x: 787, endPoint y: 334, distance: 345.7
click at [787, 334] on input "Company Website" at bounding box center [931, 329] width 349 height 37
type input "**********"
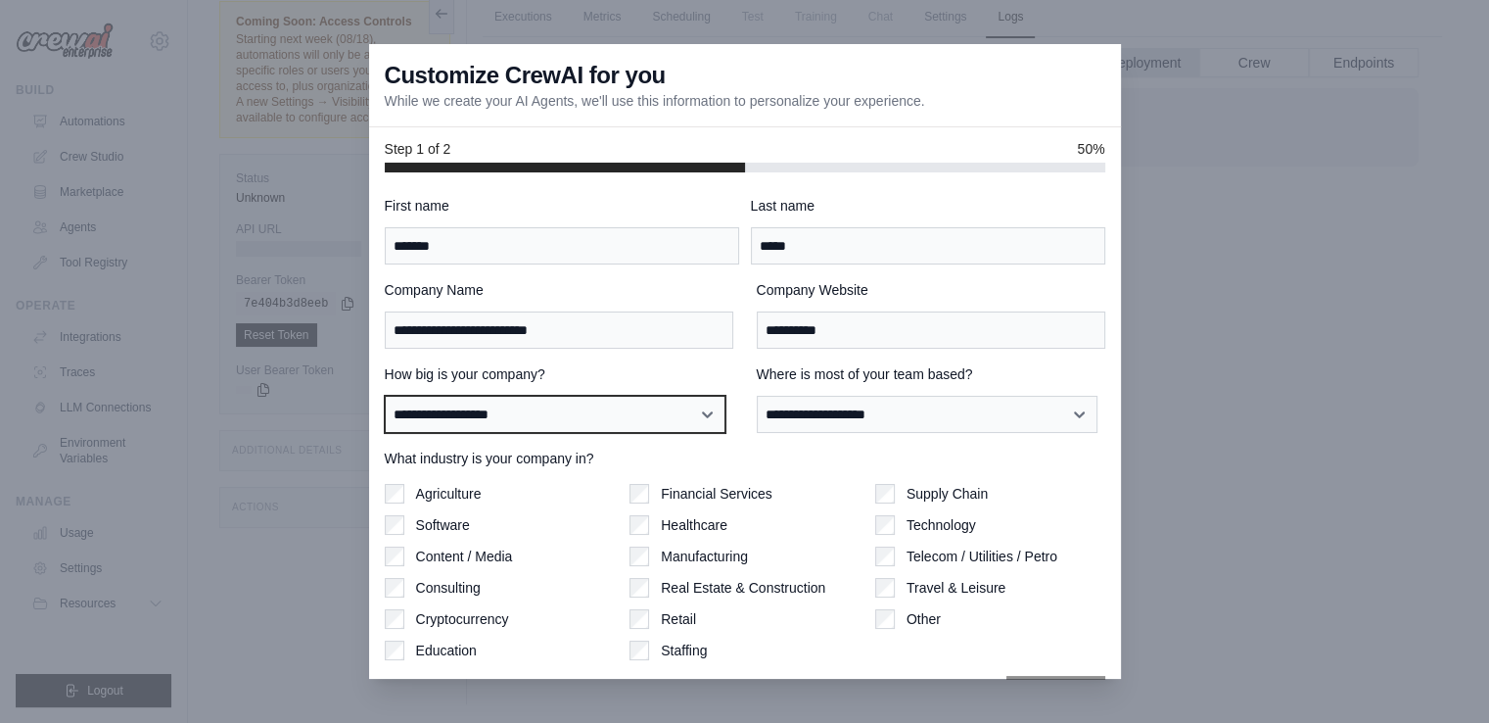
click at [686, 420] on select "**********" at bounding box center [555, 414] width 341 height 37
select select "**********"
click at [385, 396] on select "**********" at bounding box center [555, 414] width 341 height 37
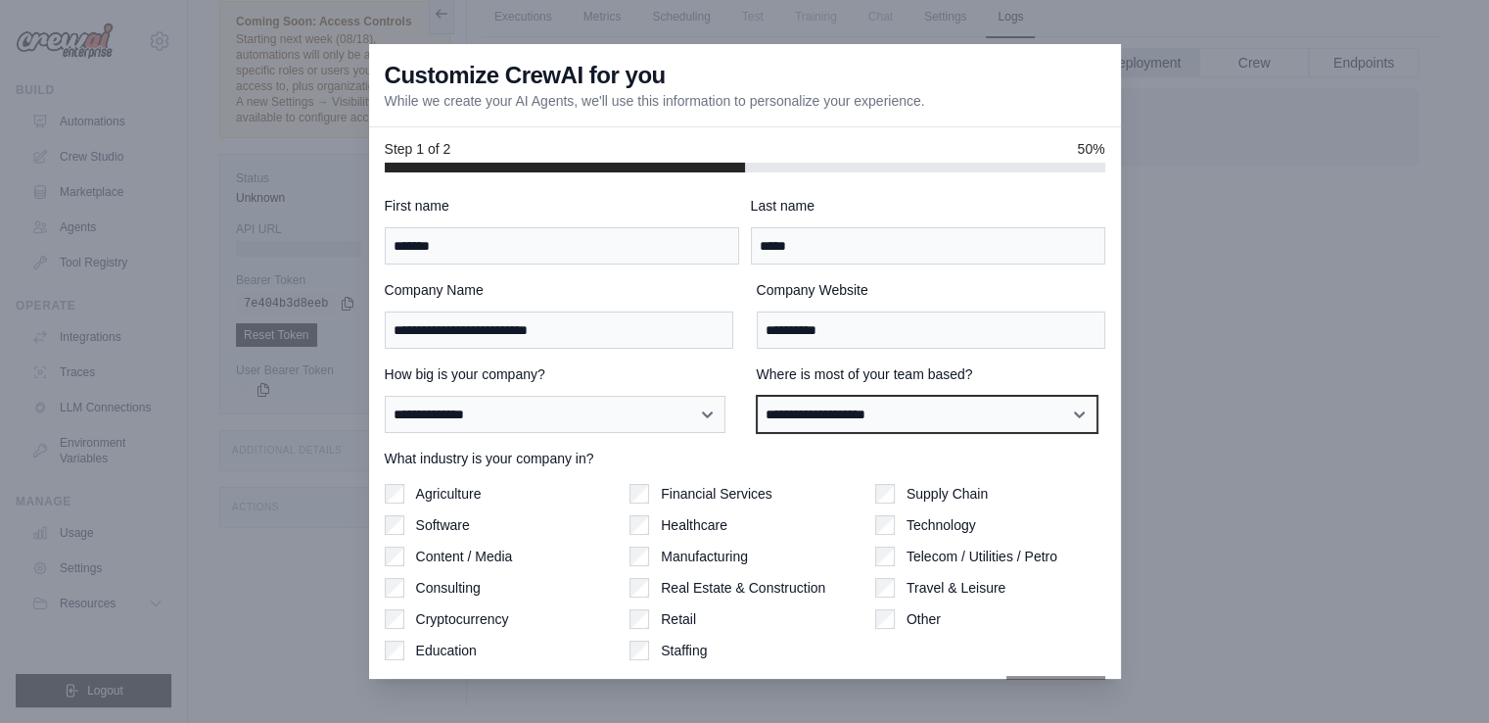
click at [846, 408] on select "**********" at bounding box center [927, 414] width 341 height 37
select select "**********"
click at [757, 396] on select "**********" at bounding box center [927, 414] width 341 height 37
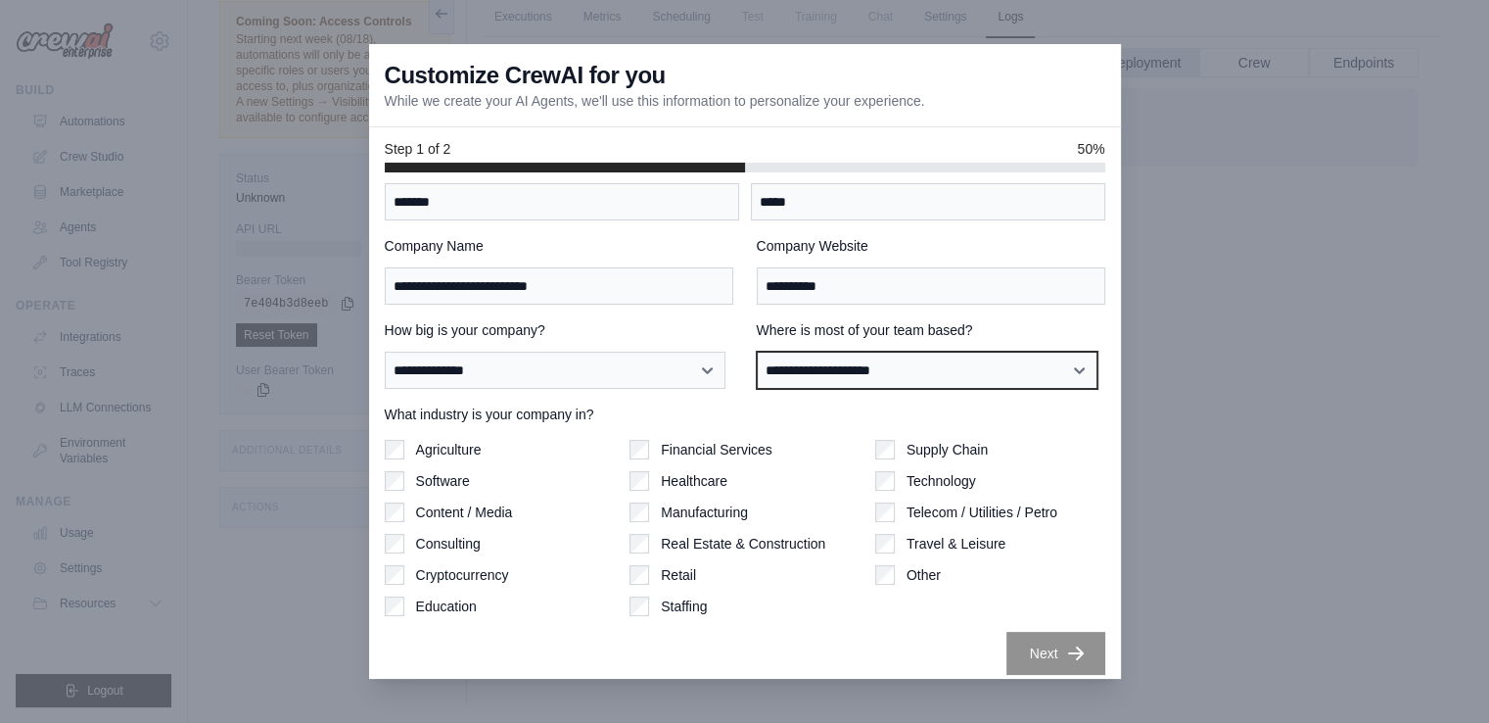
scroll to position [55, 0]
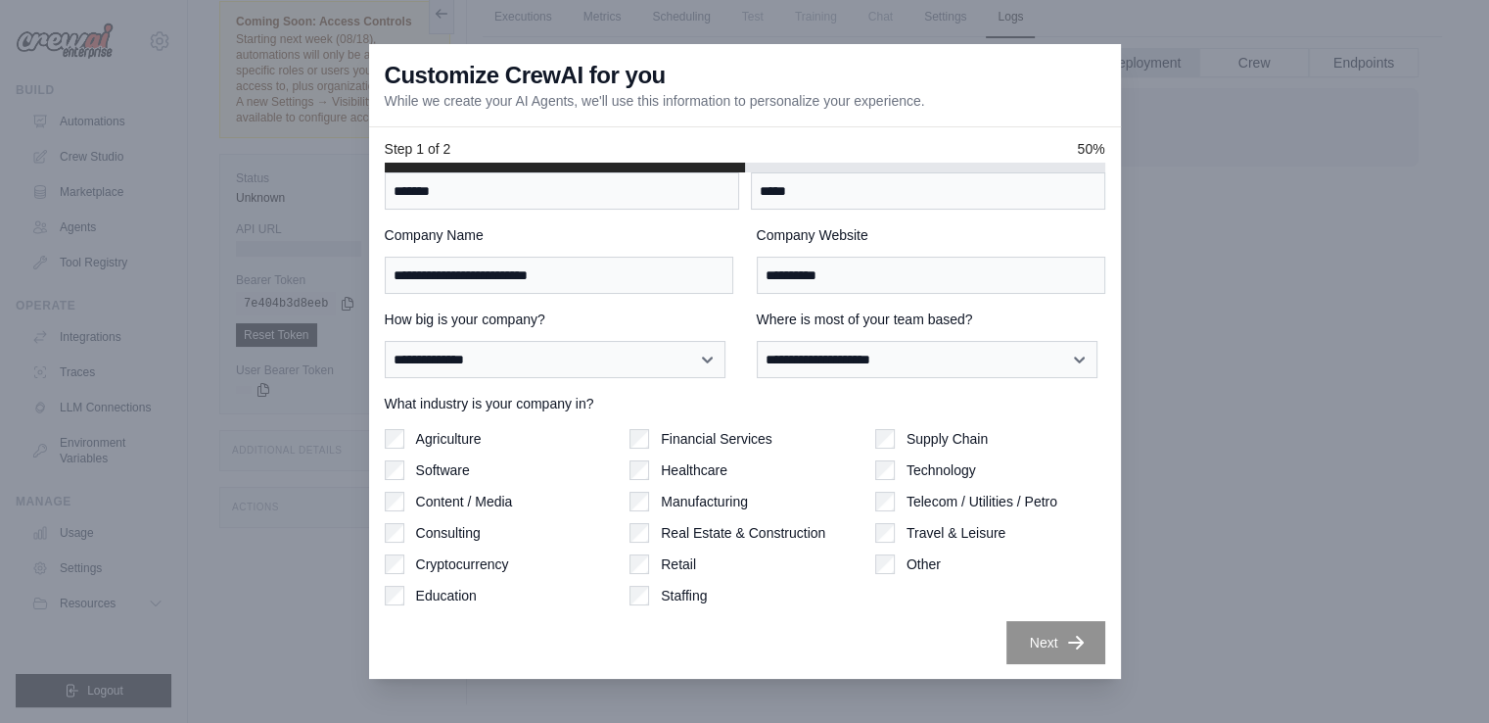
click at [410, 502] on div "Content / Media" at bounding box center [500, 502] width 230 height 20
click at [444, 598] on label "Education" at bounding box center [446, 596] width 61 height 20
click at [1022, 637] on button "Next" at bounding box center [1056, 642] width 99 height 43
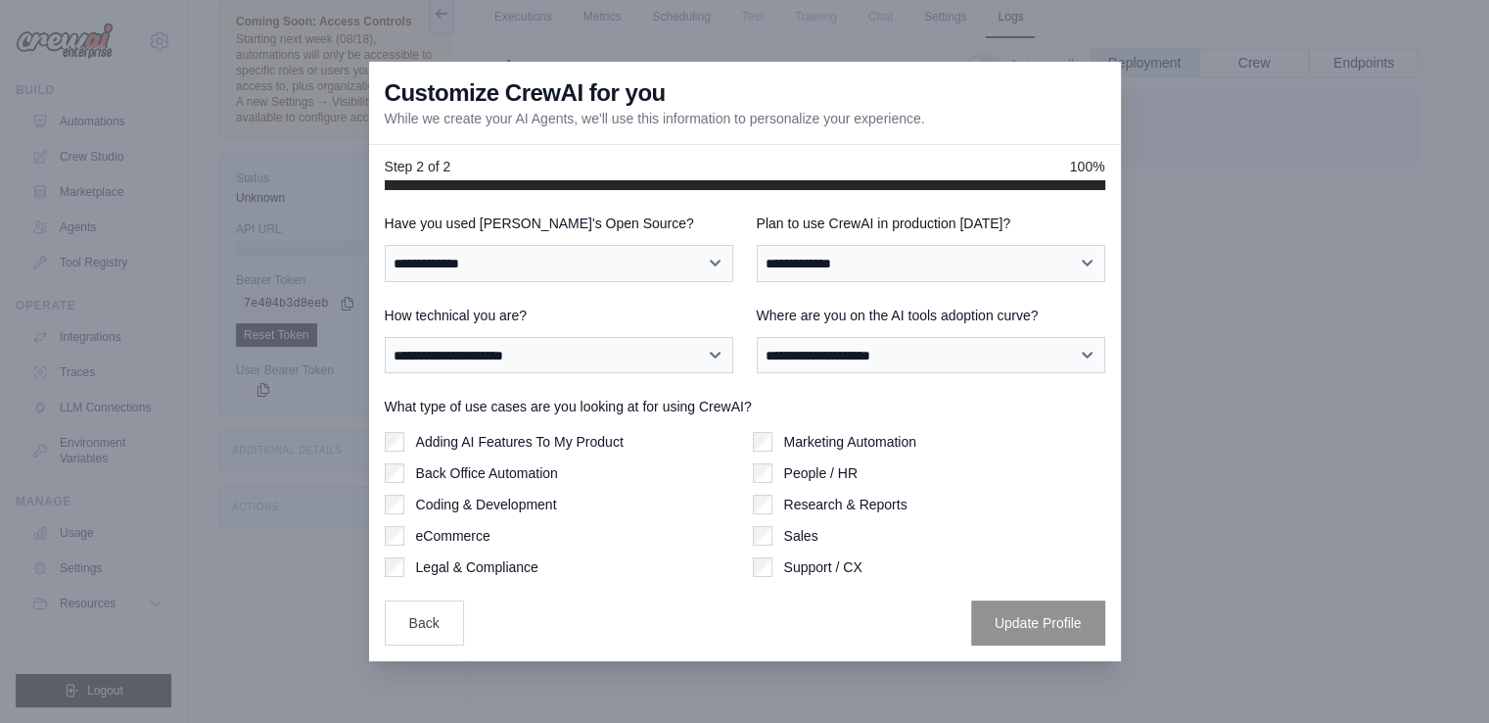
scroll to position [0, 0]
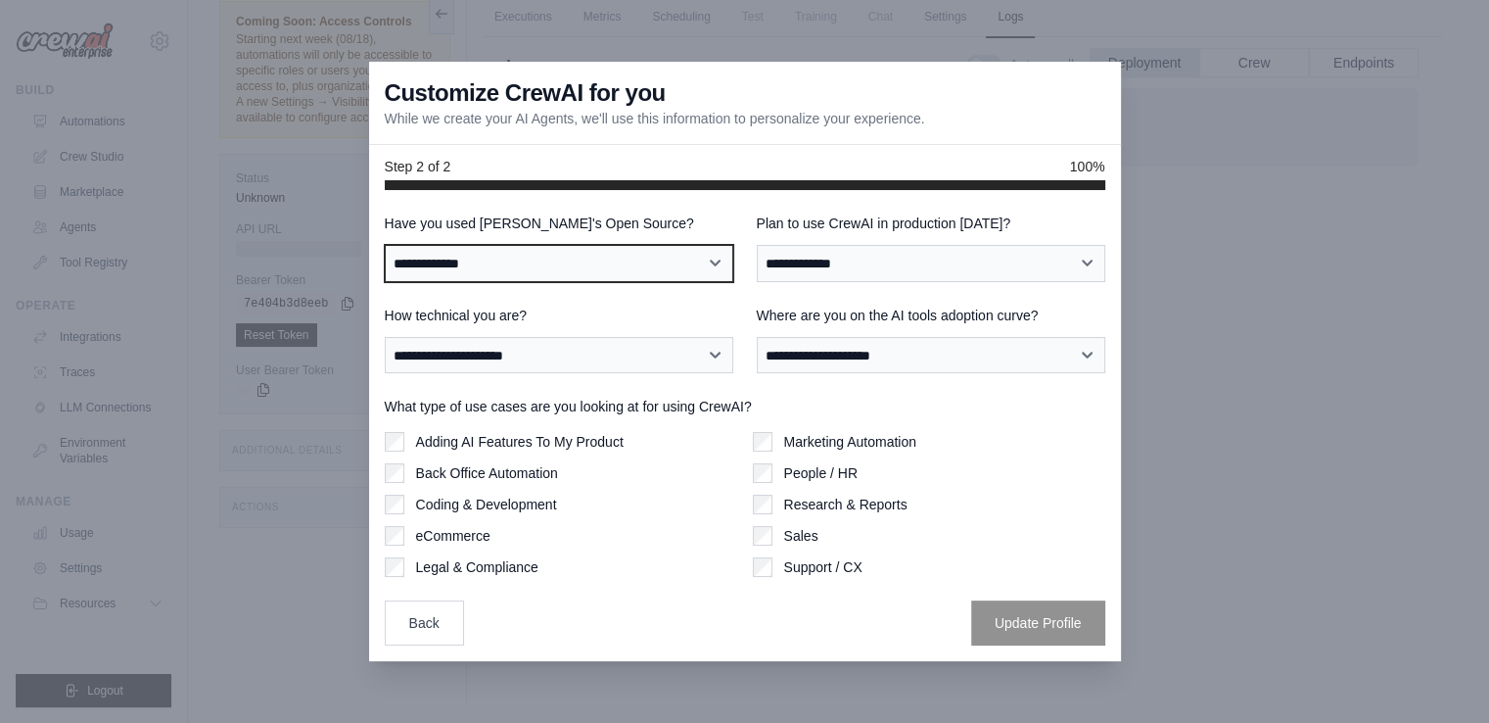
click at [670, 269] on select "**********" at bounding box center [559, 263] width 349 height 37
select select "**"
click at [385, 245] on select "**********" at bounding box center [559, 263] width 349 height 37
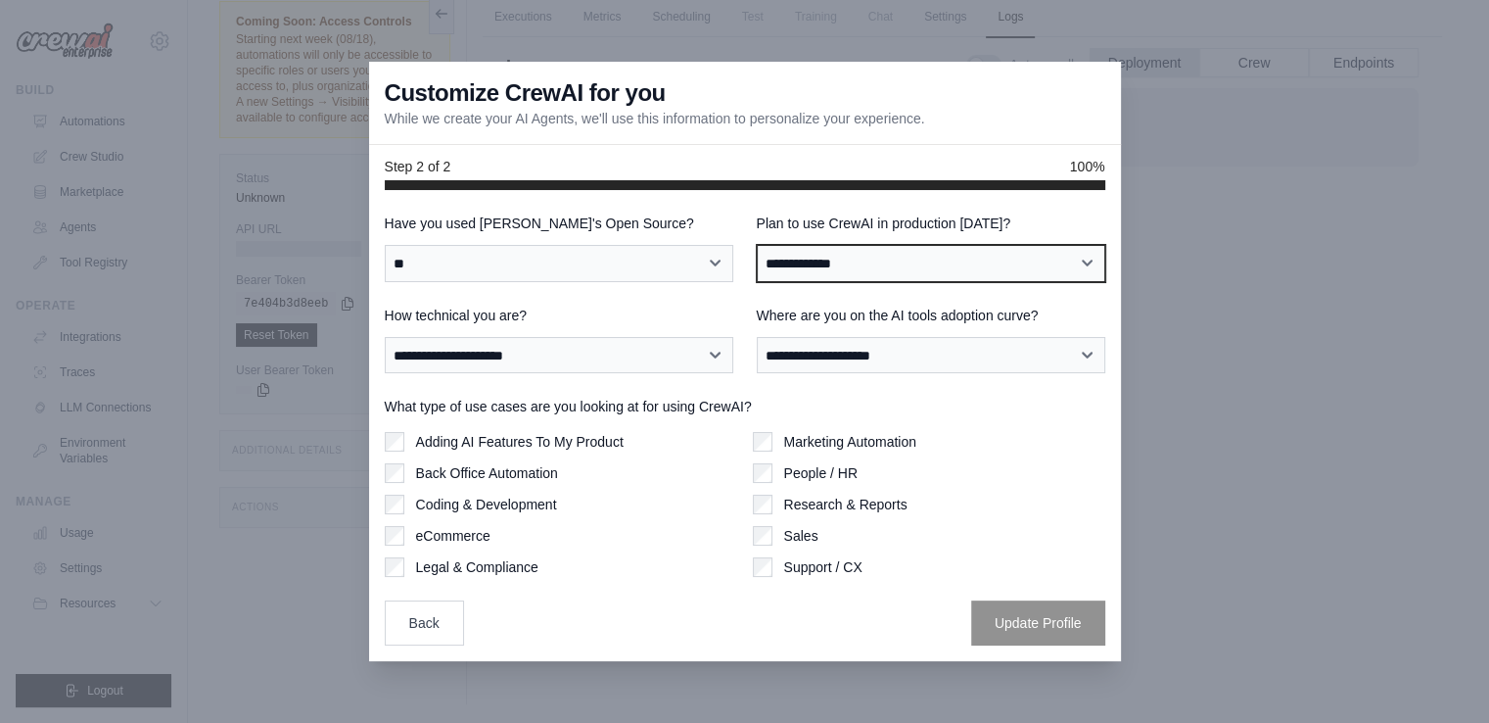
click at [902, 267] on select "**********" at bounding box center [931, 263] width 349 height 37
select select "****"
click at [757, 245] on select "**********" at bounding box center [931, 263] width 349 height 37
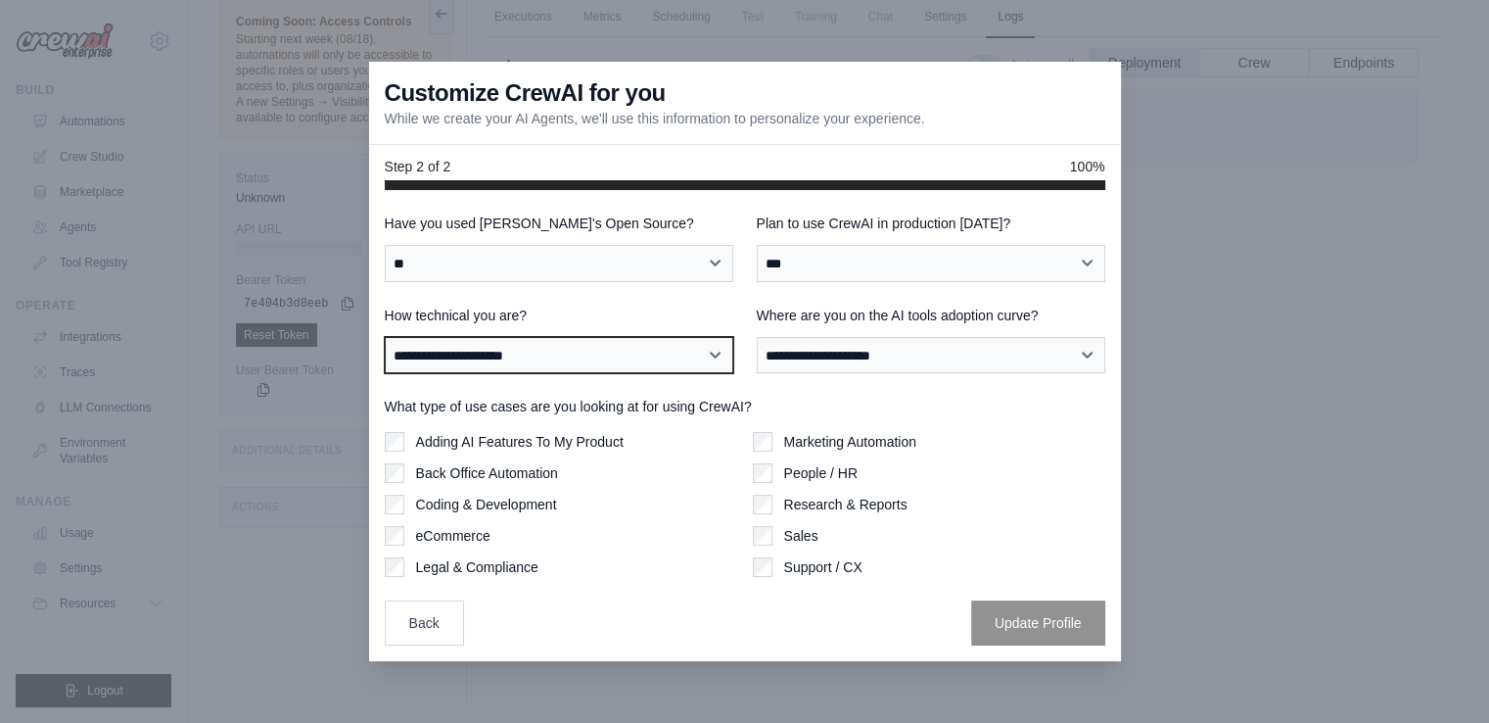
click at [623, 357] on select "**********" at bounding box center [559, 355] width 349 height 37
select select "**********"
click at [385, 337] on select "**********" at bounding box center [559, 355] width 349 height 37
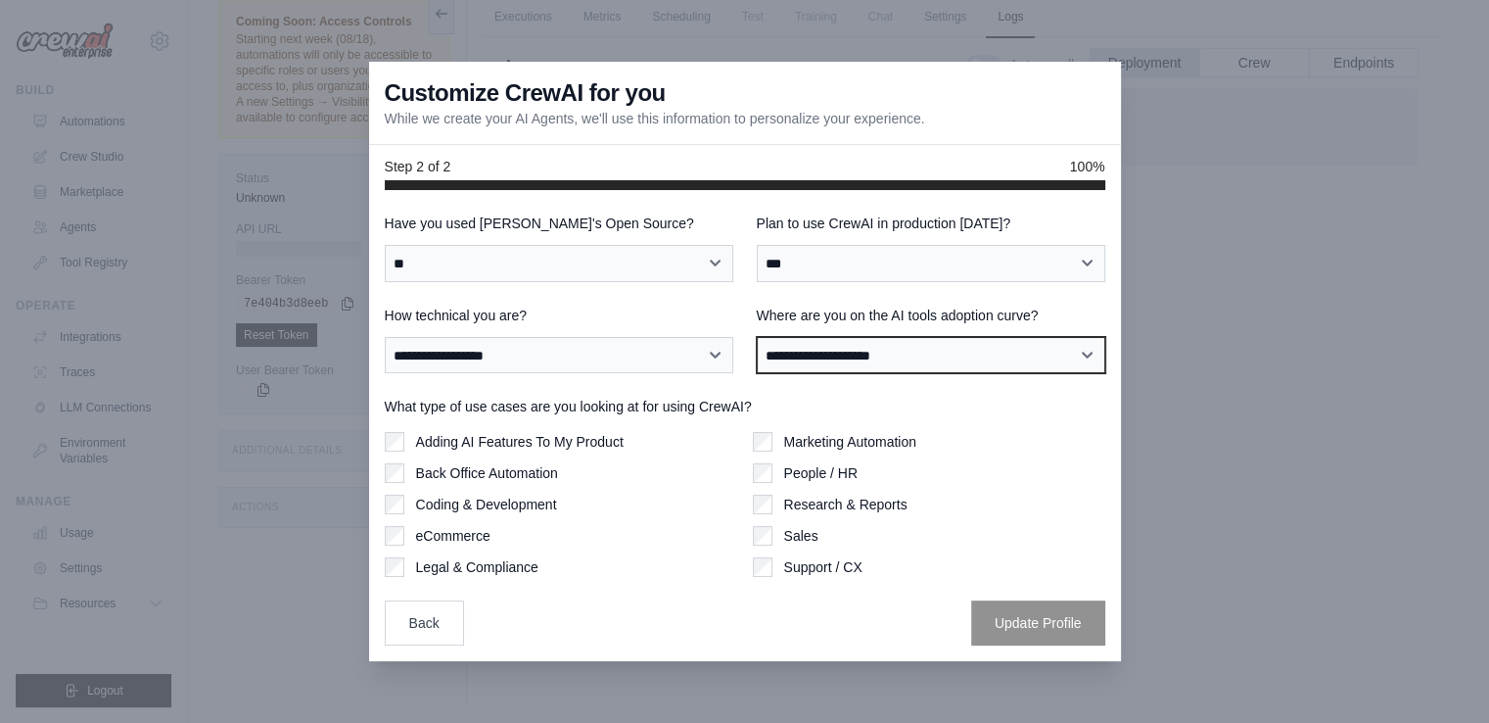
click at [858, 363] on select "**********" at bounding box center [931, 355] width 349 height 37
select select "**********"
click at [757, 337] on select "**********" at bounding box center [931, 355] width 349 height 37
click at [918, 369] on select "**********" at bounding box center [931, 355] width 349 height 37
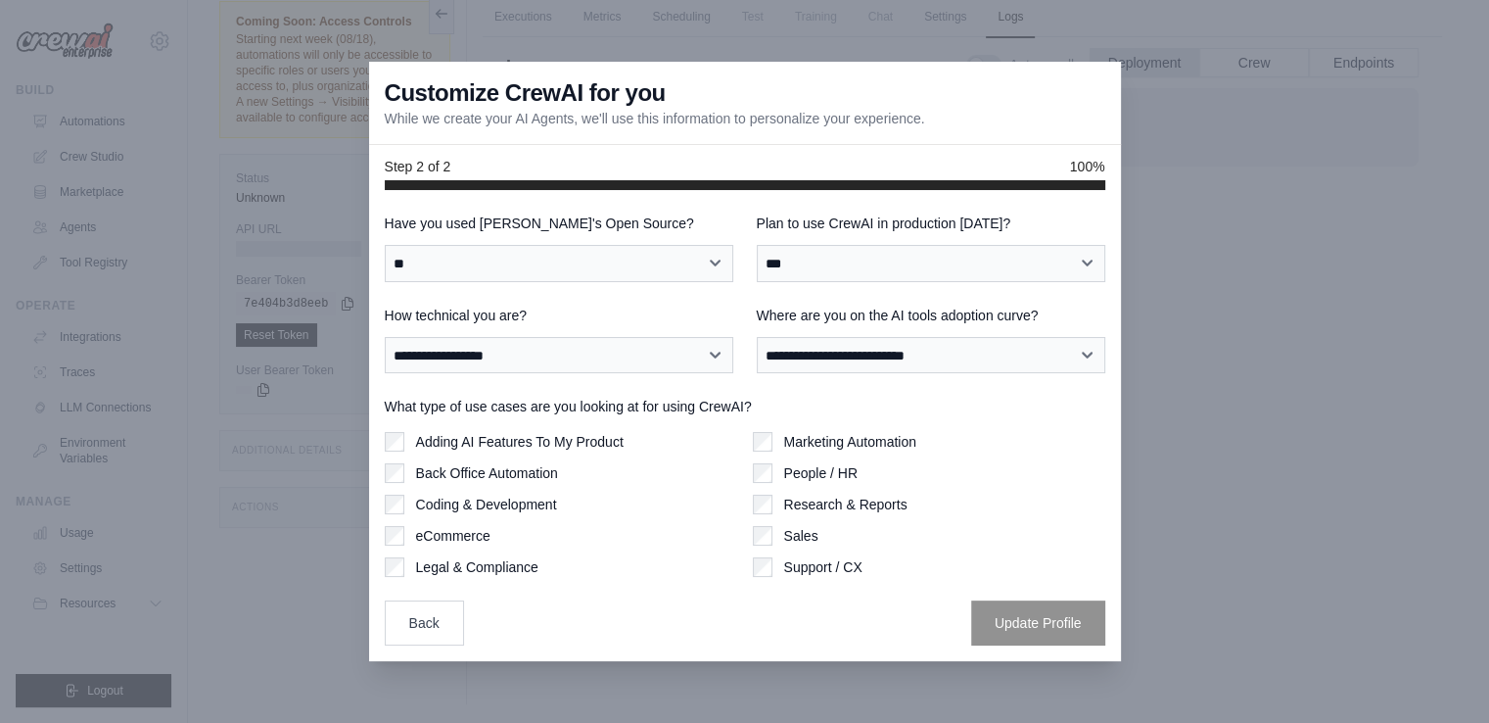
click at [587, 403] on label "What type of use cases are you looking at for using CrewAI?" at bounding box center [745, 407] width 721 height 20
click at [453, 442] on label "Adding AI Features To My Product" at bounding box center [520, 442] width 208 height 20
click at [433, 476] on label "Back Office Automation" at bounding box center [487, 473] width 142 height 20
click at [776, 506] on div "Research & Reports" at bounding box center [929, 504] width 353 height 20
click at [1008, 620] on button "Update Profile" at bounding box center [1038, 622] width 134 height 45
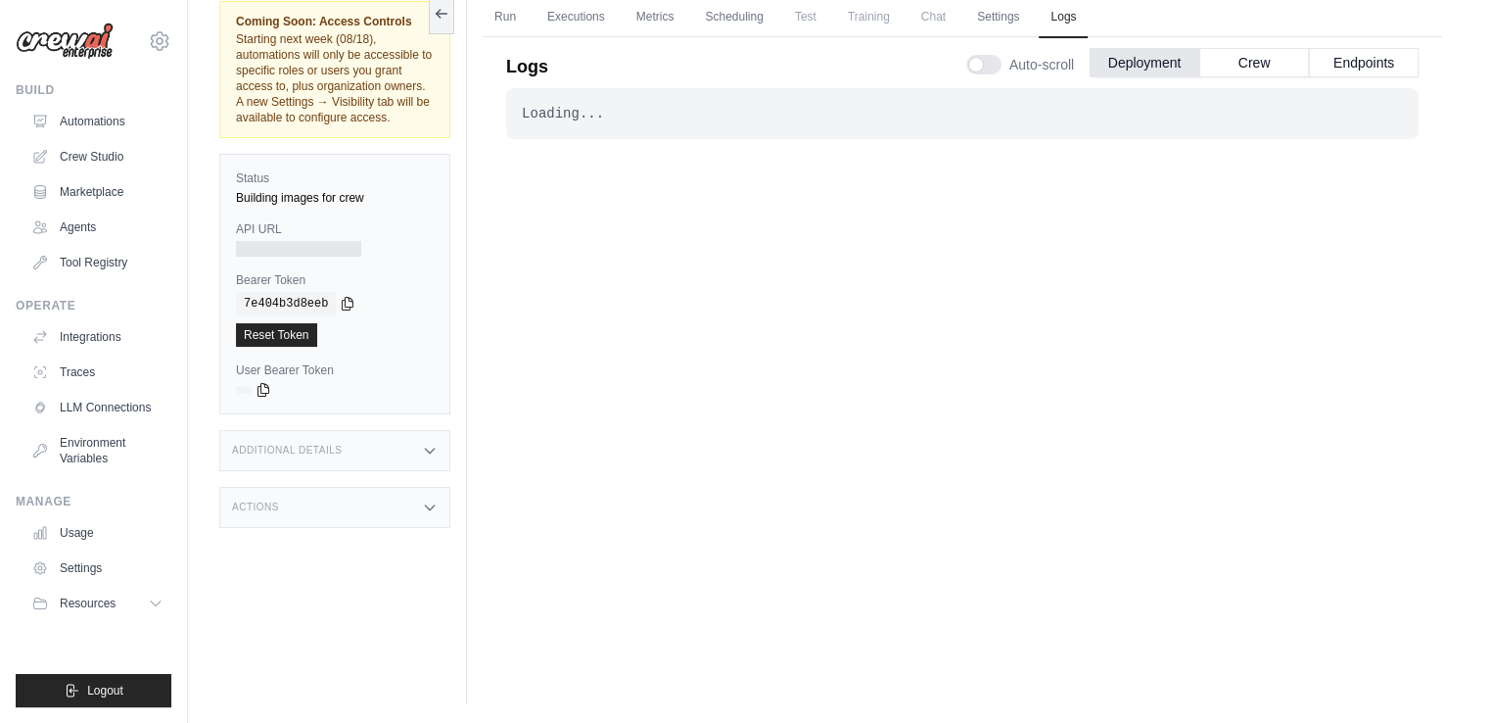
click at [674, 117] on div "Loading..." at bounding box center [962, 114] width 881 height 20
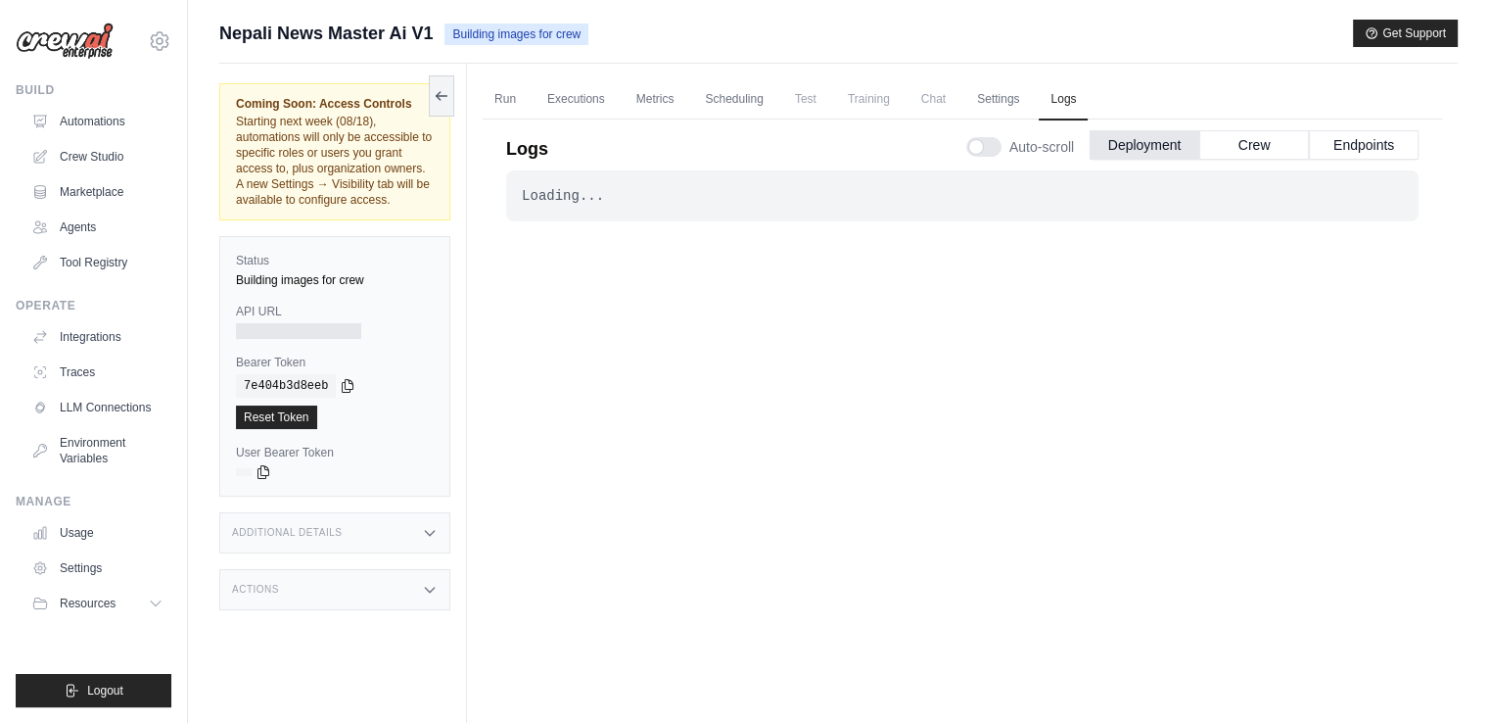
click at [501, 98] on link "Run" at bounding box center [505, 99] width 45 height 41
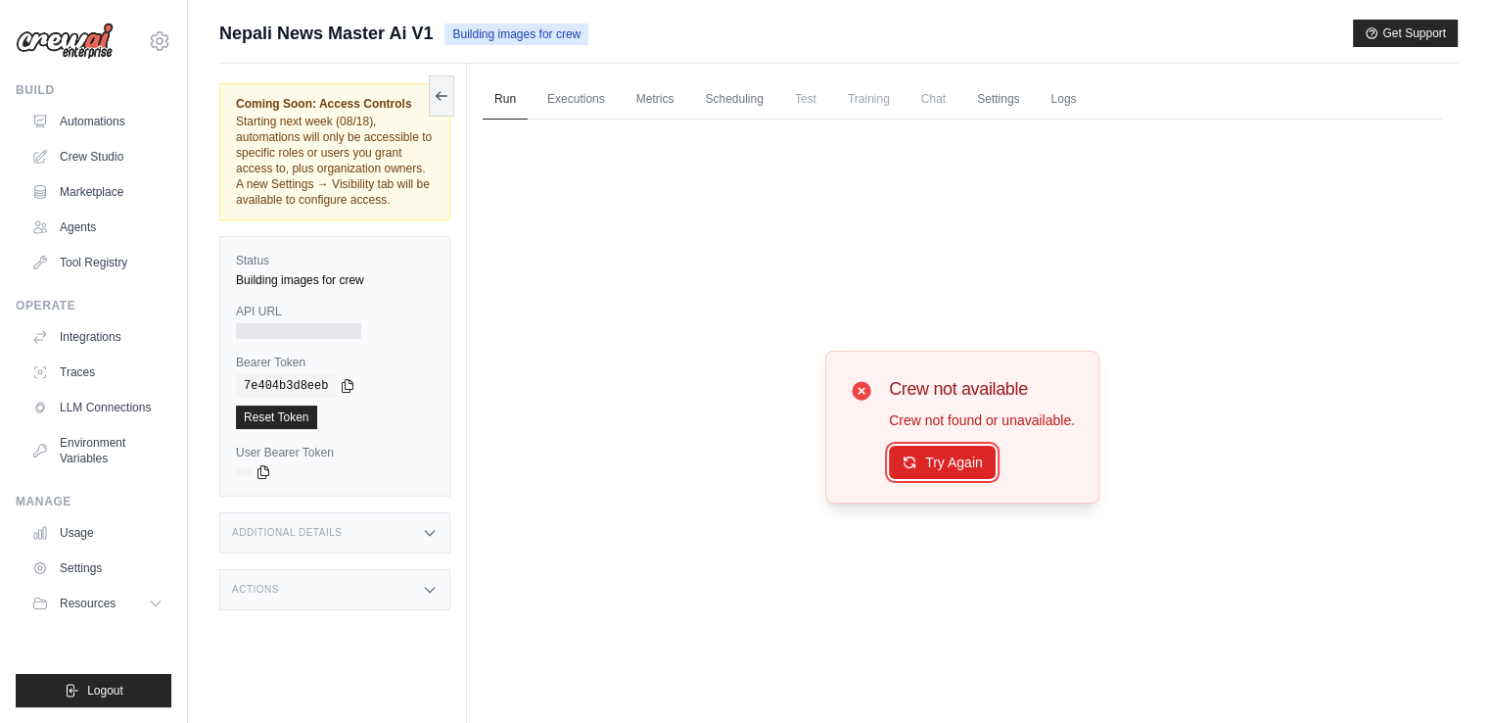
click at [958, 457] on button "Try Again" at bounding box center [942, 462] width 107 height 33
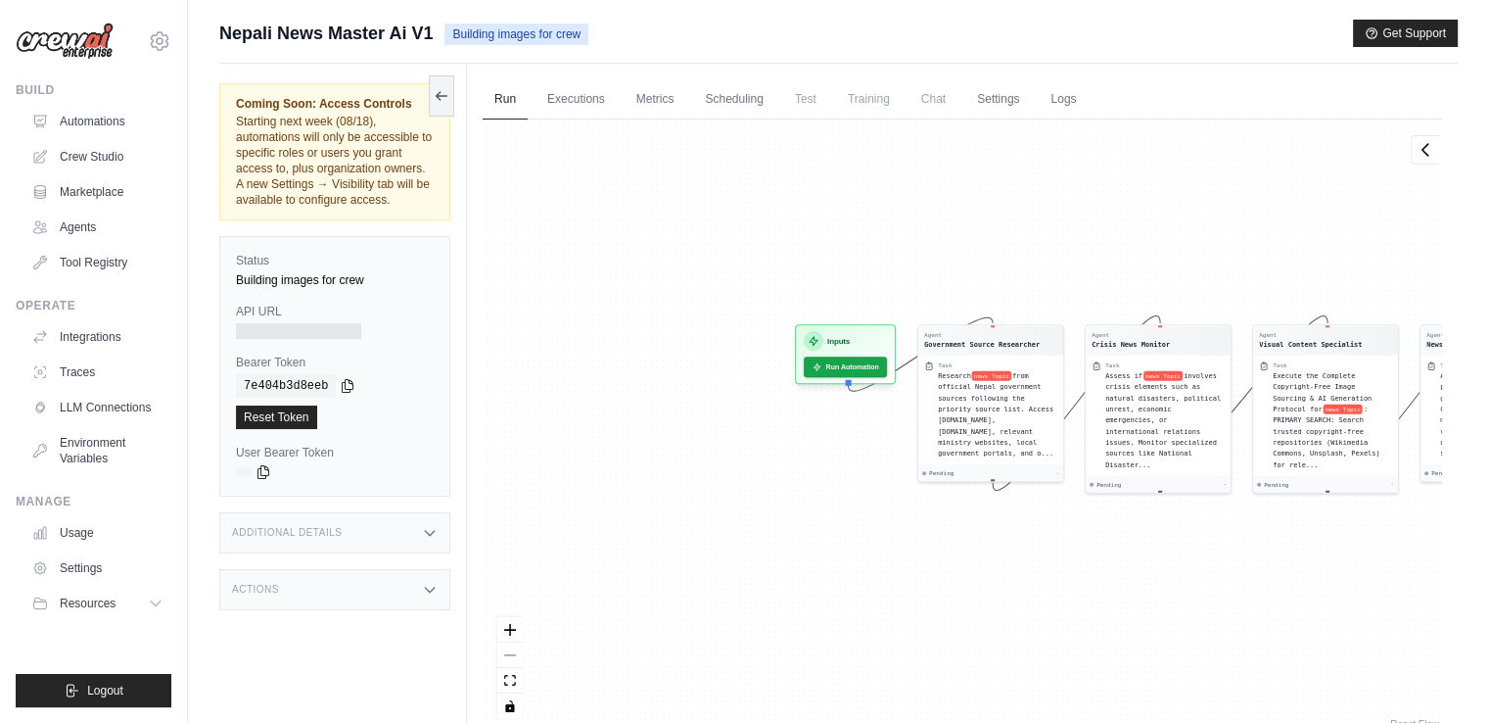
drag, startPoint x: 705, startPoint y: 581, endPoint x: 1412, endPoint y: 597, distance: 707.2
click at [1412, 597] on div "Agent Government Source Researcher Task Research news Topic from official Nepal…" at bounding box center [963, 426] width 960 height 614
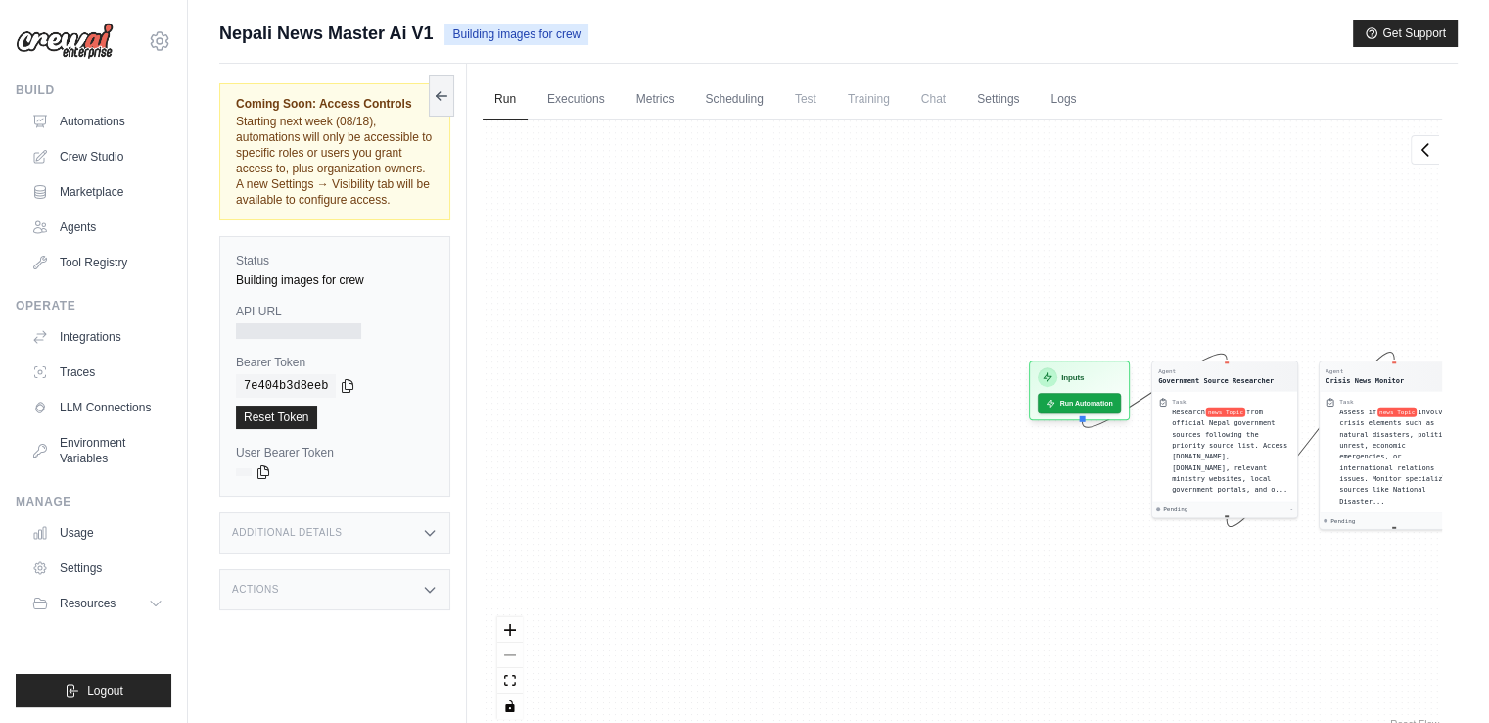
drag, startPoint x: 1358, startPoint y: 587, endPoint x: 1253, endPoint y: 583, distance: 104.8
click at [1253, 583] on div "Agent Government Source Researcher Task Research news Topic from official Nepal…" at bounding box center [963, 426] width 960 height 614
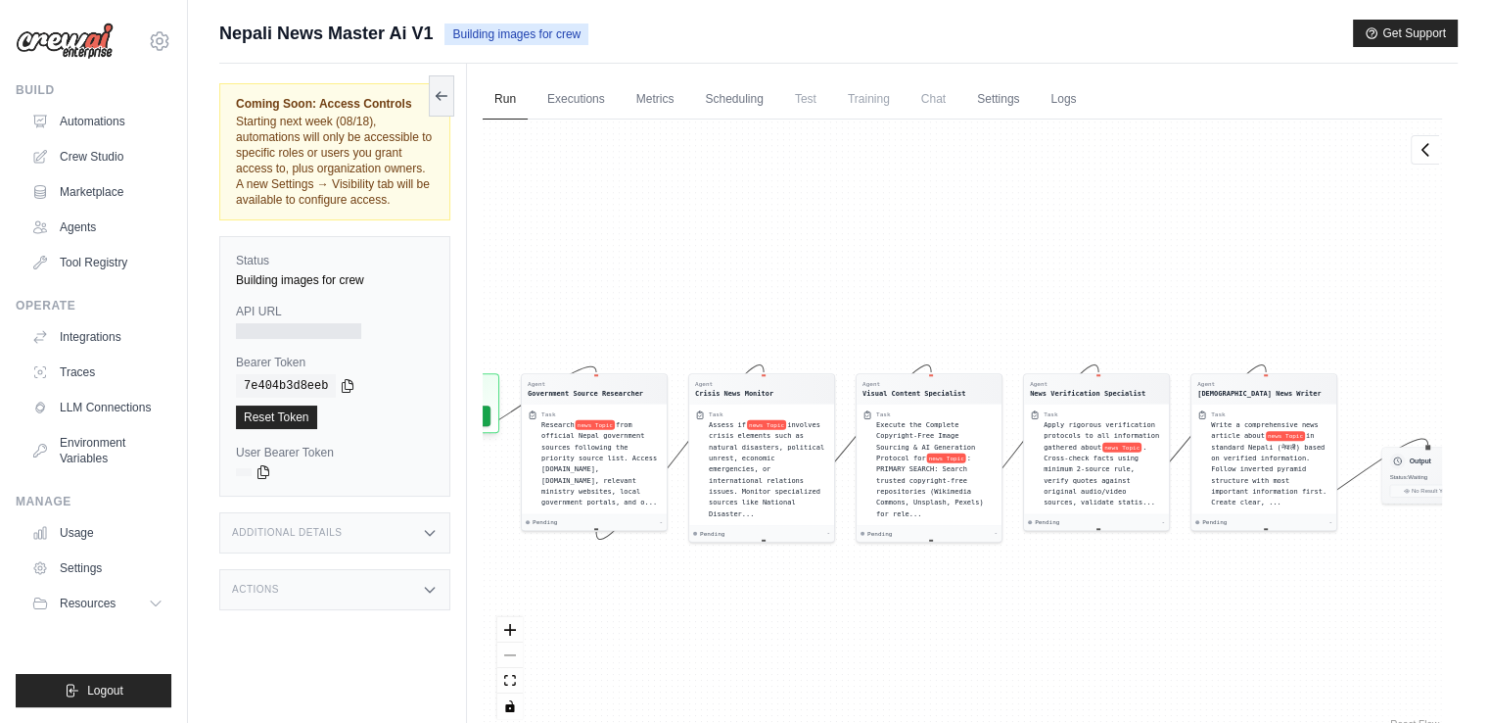
drag, startPoint x: 1316, startPoint y: 561, endPoint x: 686, endPoint y: 574, distance: 629.7
click at [686, 574] on div "Agent Government Source Researcher Task Research news Topic from official Nepal…" at bounding box center [963, 426] width 960 height 614
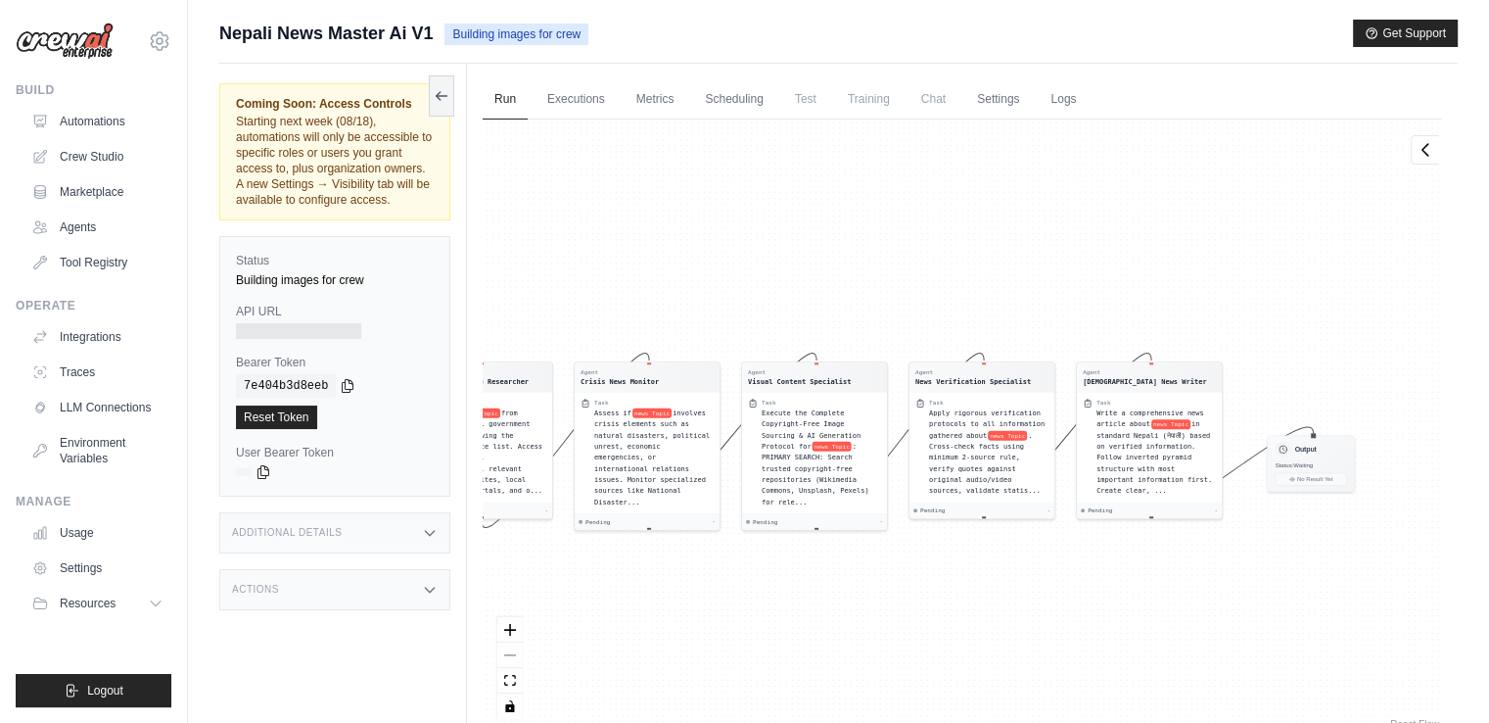
drag, startPoint x: 1133, startPoint y: 602, endPoint x: 599, endPoint y: 566, distance: 534.9
click at [599, 566] on div "Agent Government Source Researcher Task Research news Topic from official Nepal…" at bounding box center [963, 426] width 960 height 614
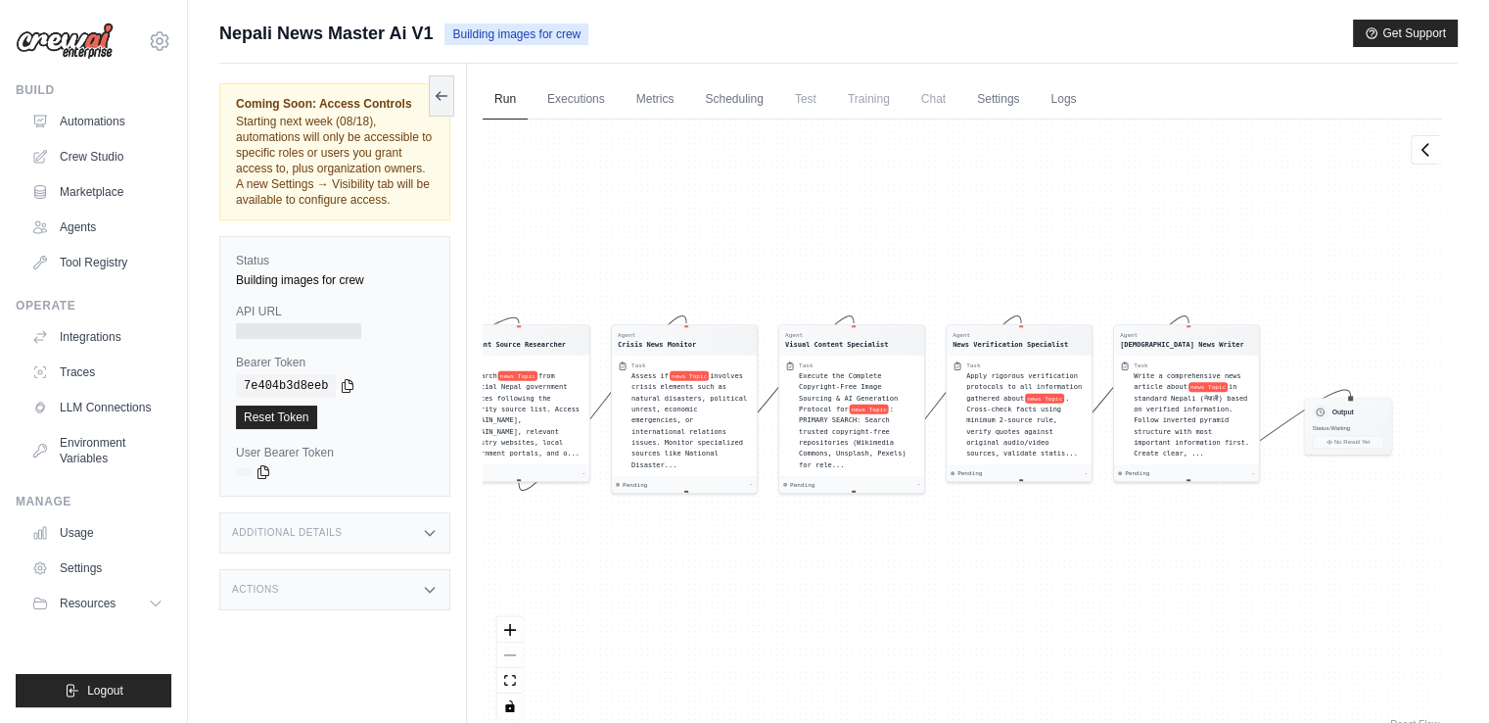
drag, startPoint x: 796, startPoint y: 563, endPoint x: 1251, endPoint y: 550, distance: 455.5
click at [1251, 550] on div "Agent Government Source Researcher Task Research news Topic from official Nepal…" at bounding box center [963, 426] width 960 height 614
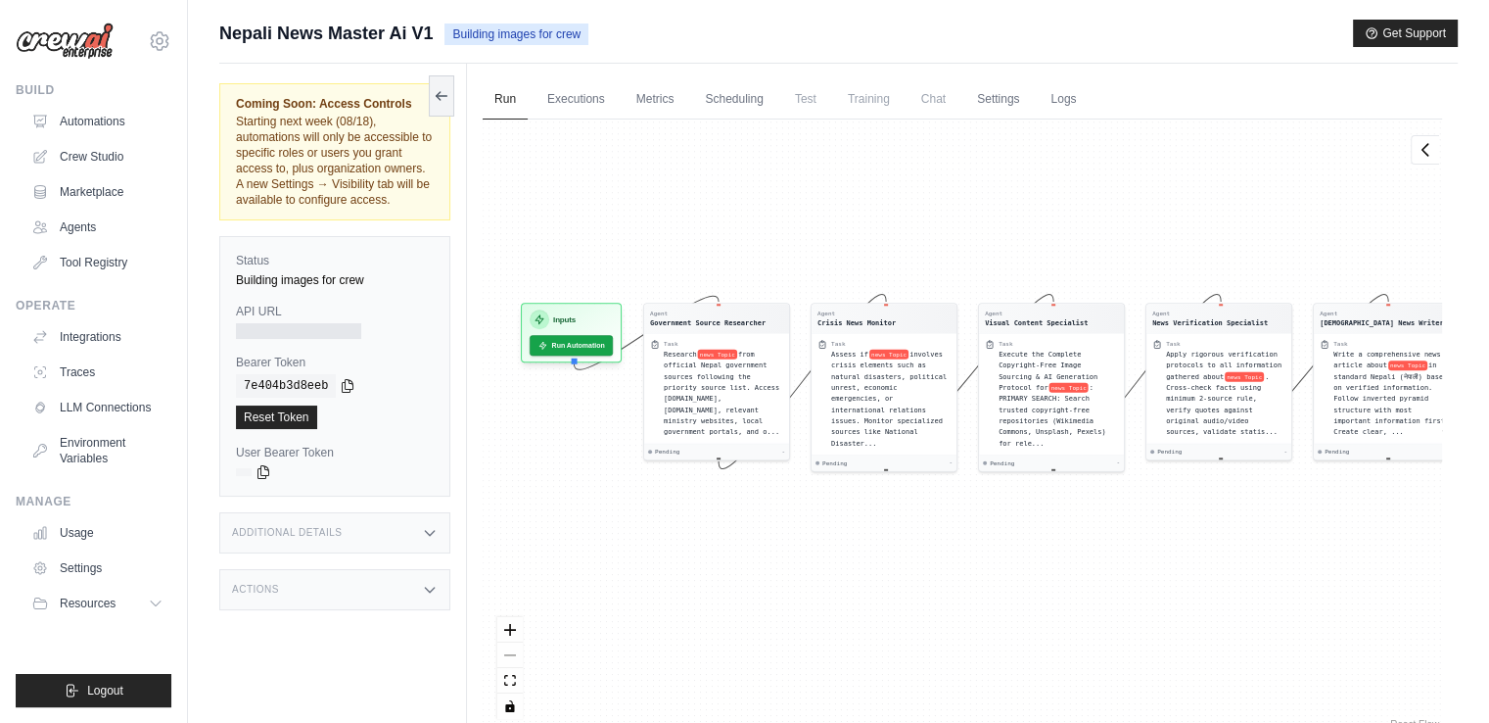
drag, startPoint x: 1038, startPoint y: 552, endPoint x: 1238, endPoint y: 534, distance: 200.6
click at [1238, 534] on div "Agent Government Source Researcher Task Research news Topic from official Nepal…" at bounding box center [963, 426] width 960 height 614
click at [335, 330] on div at bounding box center [298, 331] width 125 height 16
click at [306, 330] on div at bounding box center [298, 331] width 125 height 16
click at [575, 107] on link "Executions" at bounding box center [576, 99] width 81 height 41
